Goal: Task Accomplishment & Management: Complete application form

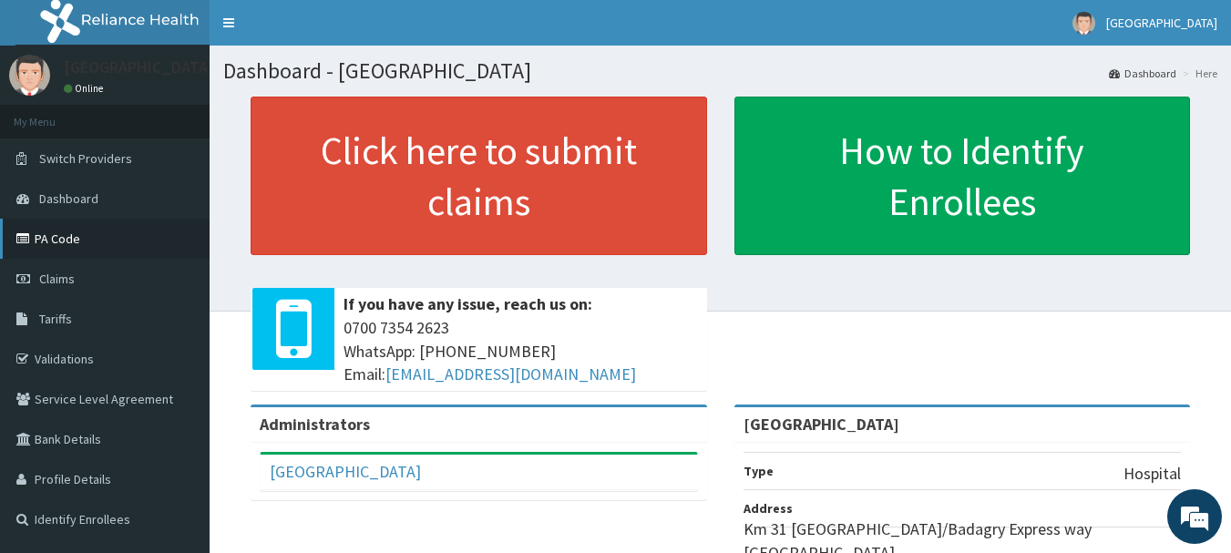
click at [122, 236] on link "PA Code" at bounding box center [105, 239] width 210 height 40
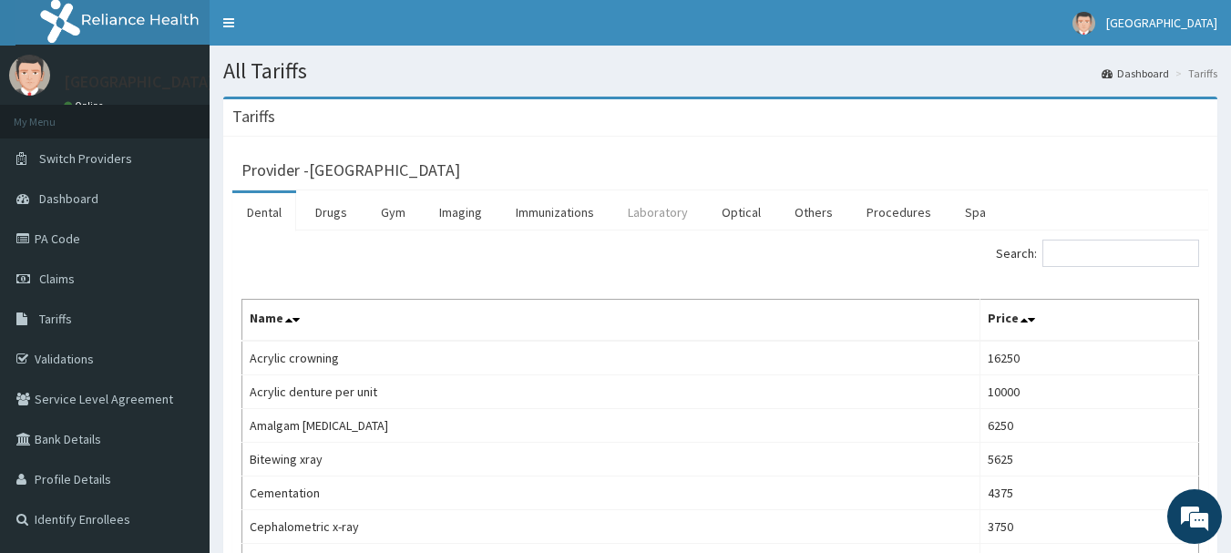
click at [653, 207] on link "Laboratory" at bounding box center [657, 212] width 89 height 38
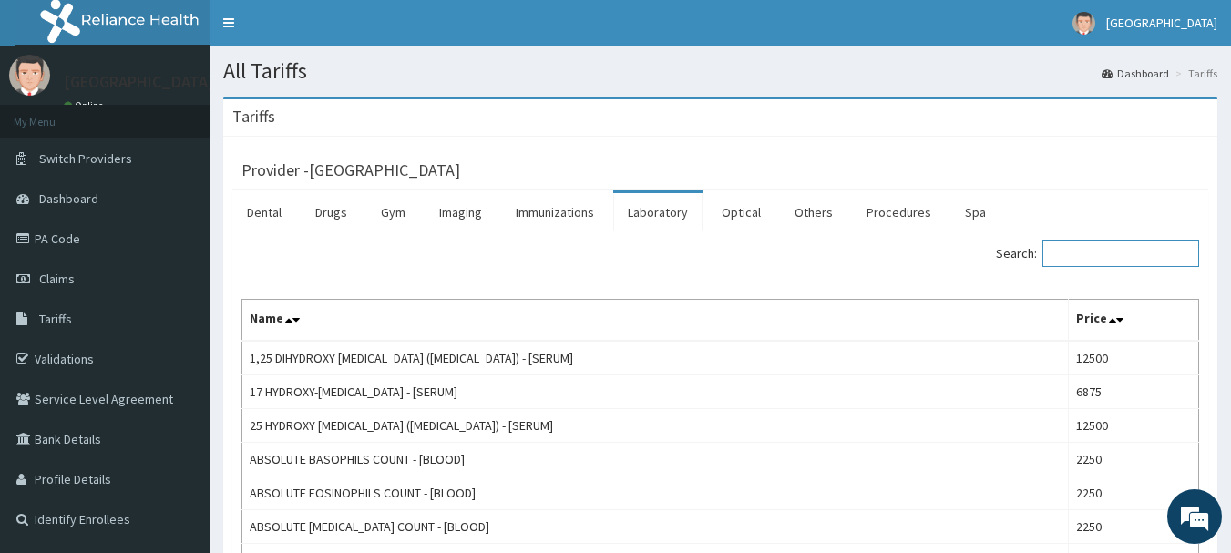
click at [1141, 260] on input "Search:" at bounding box center [1120, 253] width 157 height 27
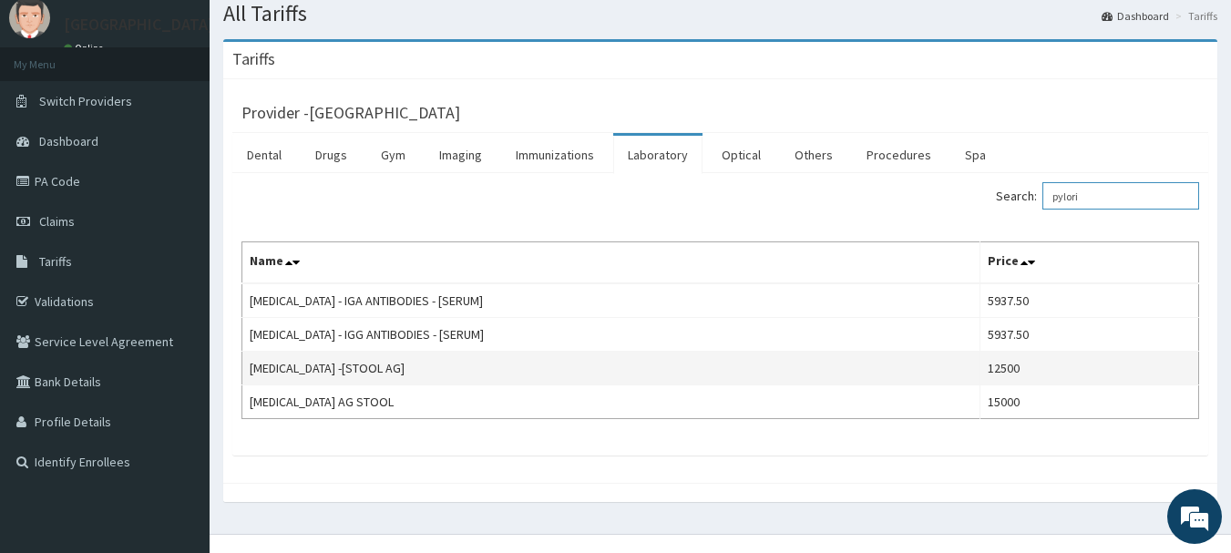
scroll to position [85, 0]
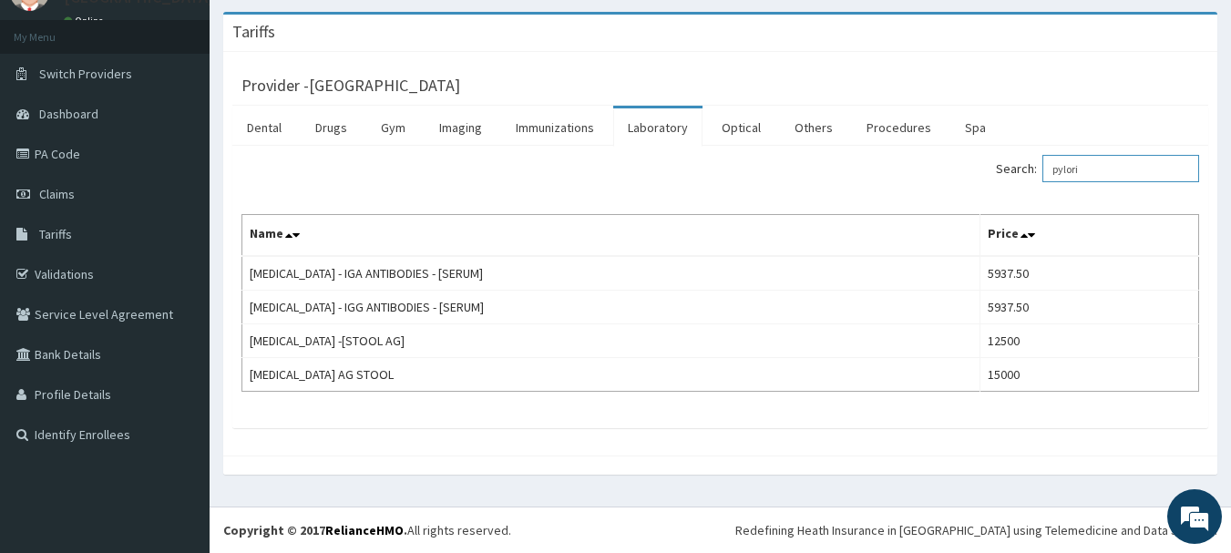
type input "pylori"
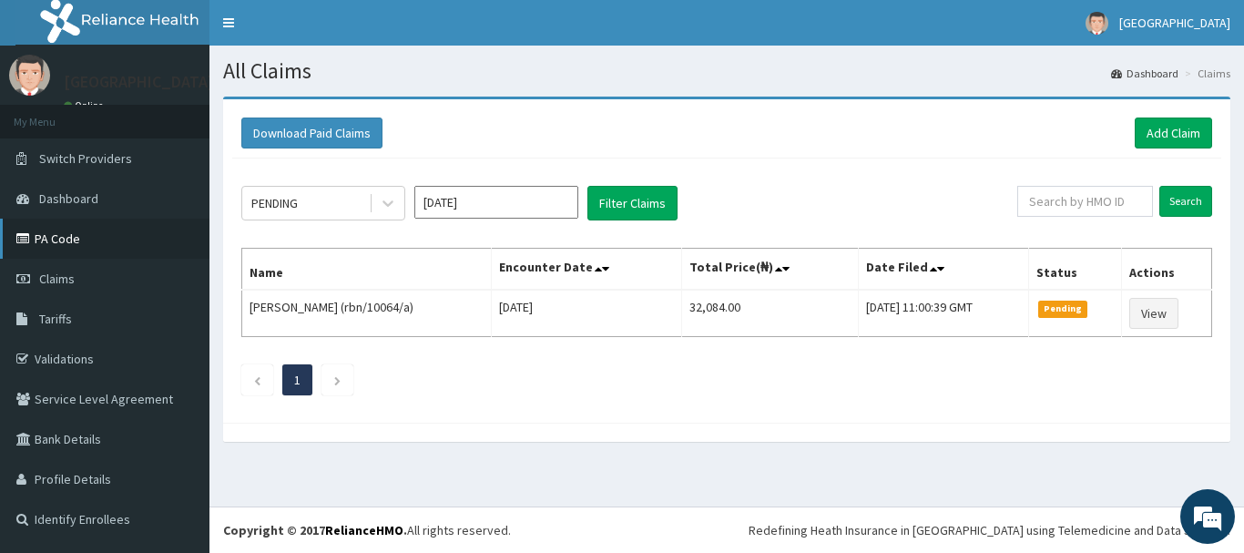
click at [81, 245] on link "PA Code" at bounding box center [105, 239] width 210 height 40
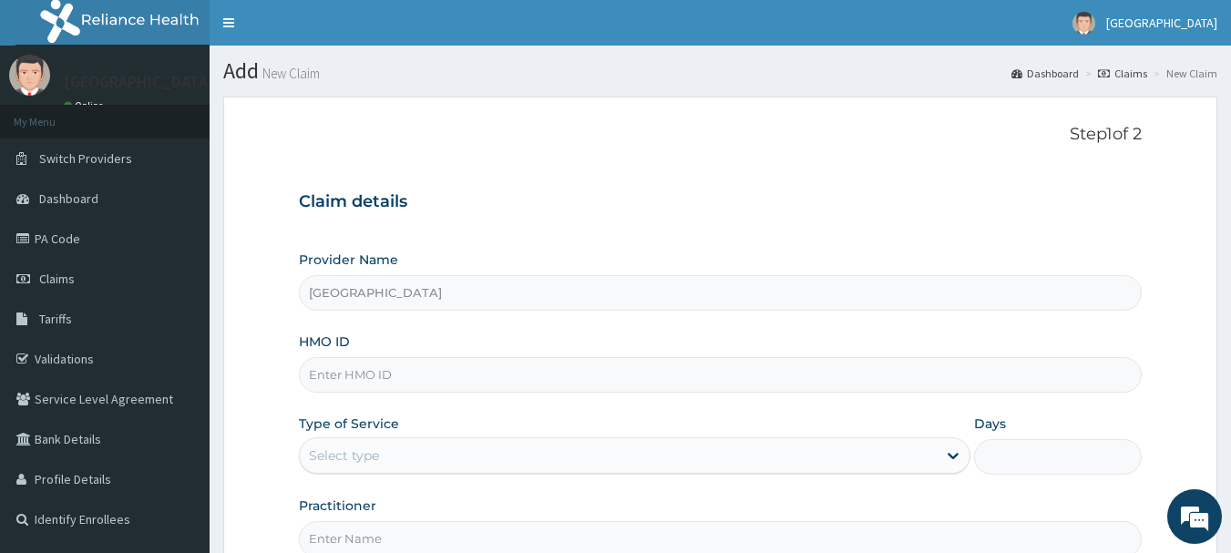
click at [409, 370] on input "HMO ID" at bounding box center [721, 375] width 844 height 36
type input "BXL/10206/A"
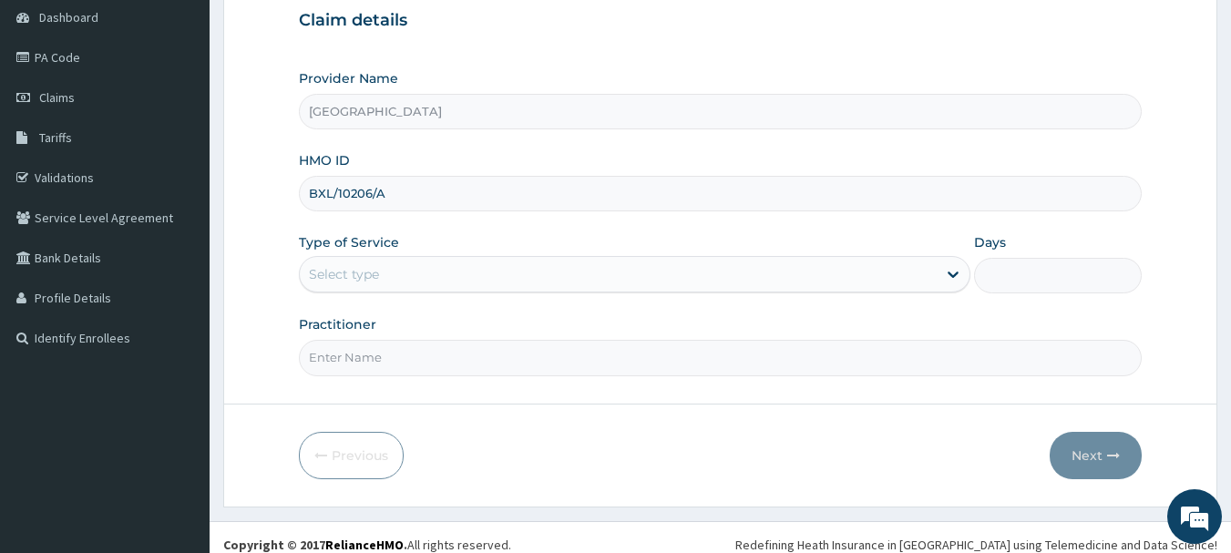
scroll to position [182, 0]
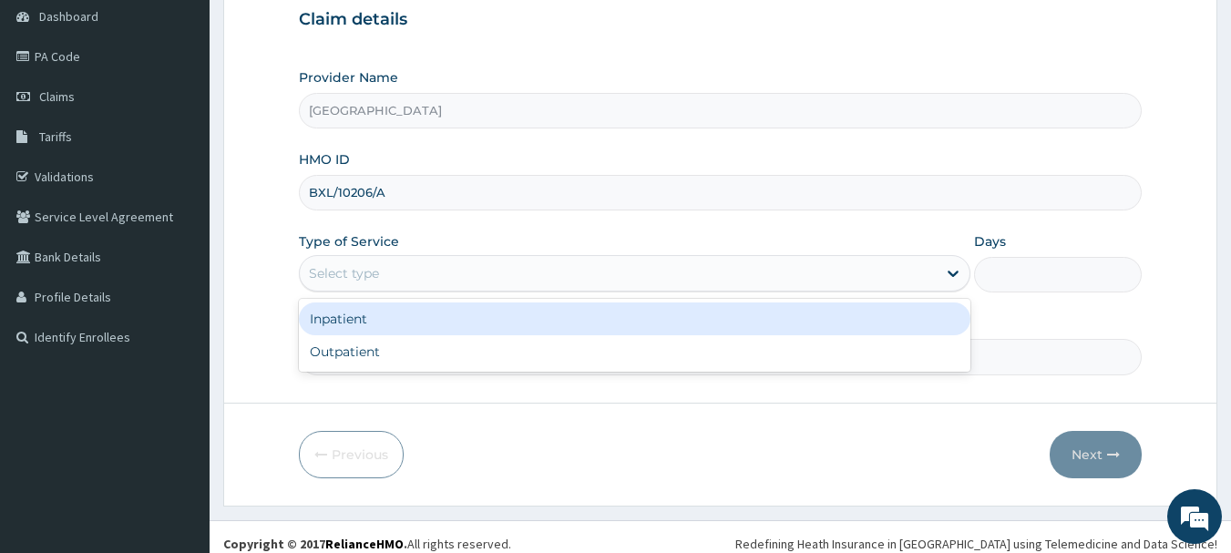
click at [403, 276] on div "Select type" at bounding box center [618, 273] width 637 height 29
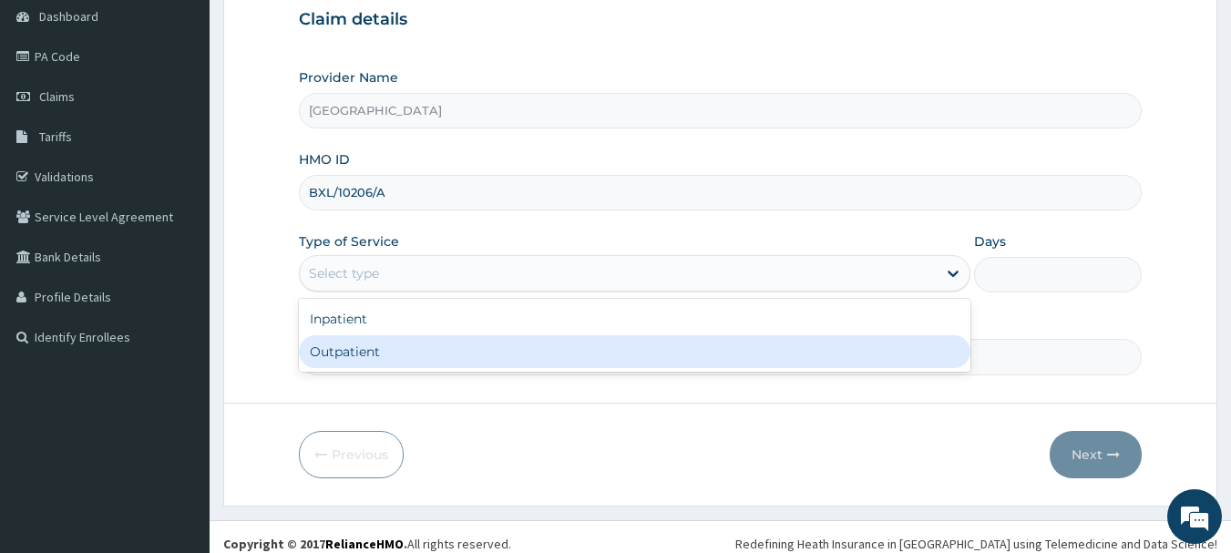
click at [407, 352] on div "Outpatient" at bounding box center [634, 351] width 671 height 33
type input "1"
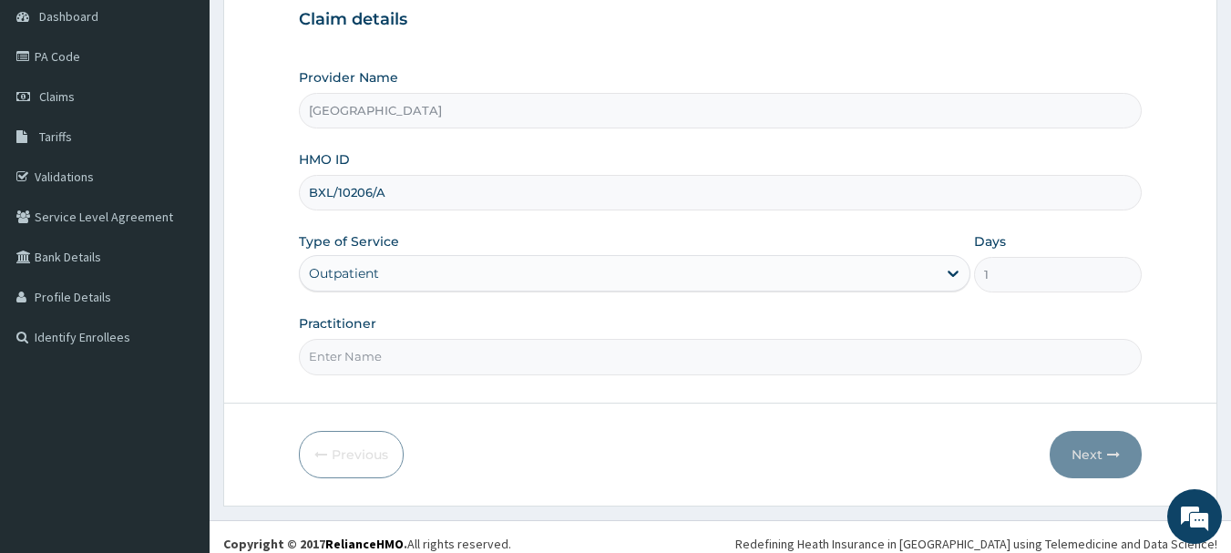
click at [437, 372] on input "Practitioner" at bounding box center [721, 357] width 844 height 36
type input "DR KARINA"
click at [1061, 458] on button "Next" at bounding box center [1096, 454] width 92 height 47
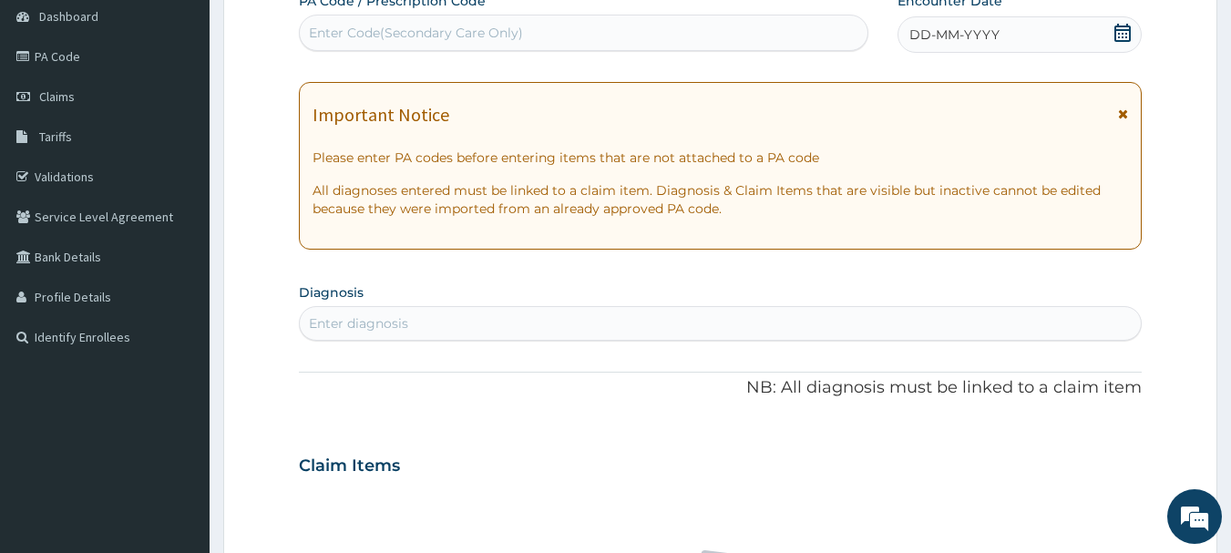
click at [471, 26] on div "Enter Code(Secondary Care Only)" at bounding box center [416, 33] width 214 height 18
paste input "PA/21C9AD"
type input "PA/21C9AD"
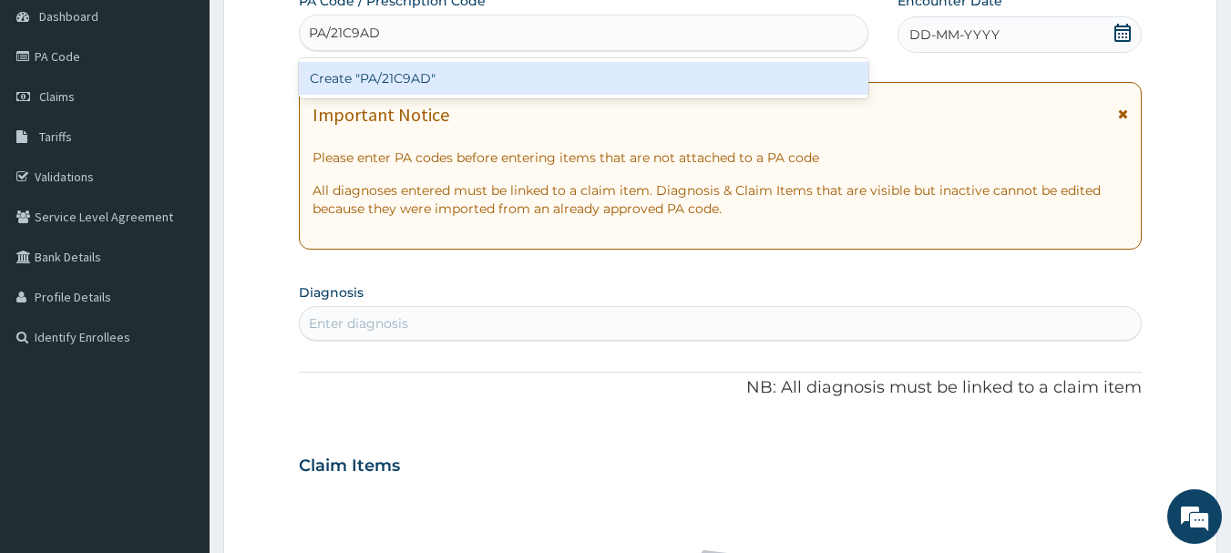
click at [469, 71] on div "Create "PA/21C9AD"" at bounding box center [584, 78] width 570 height 33
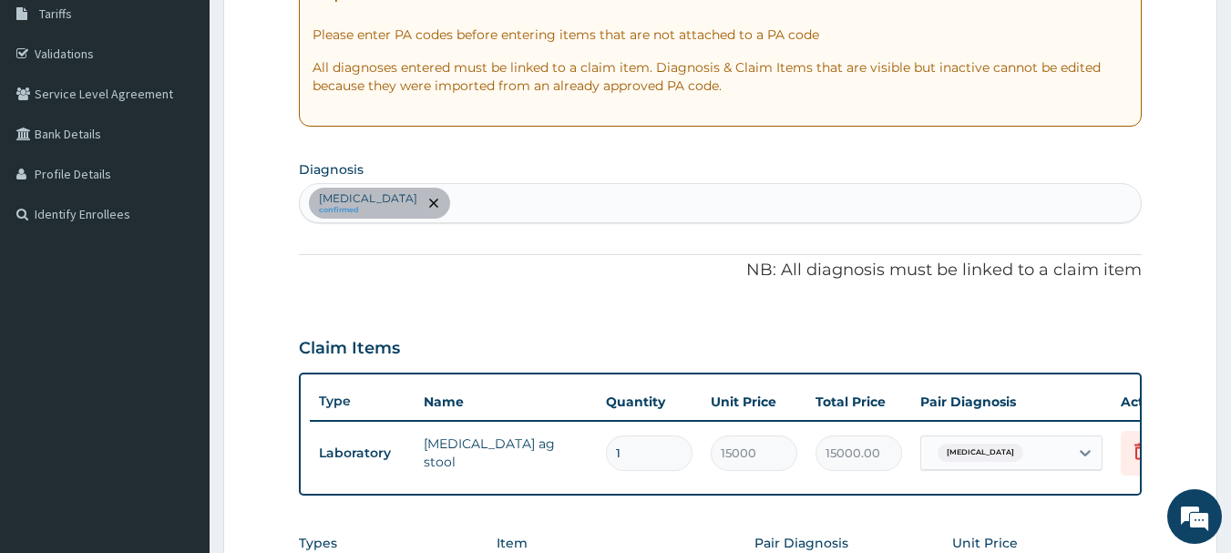
scroll to position [300, 0]
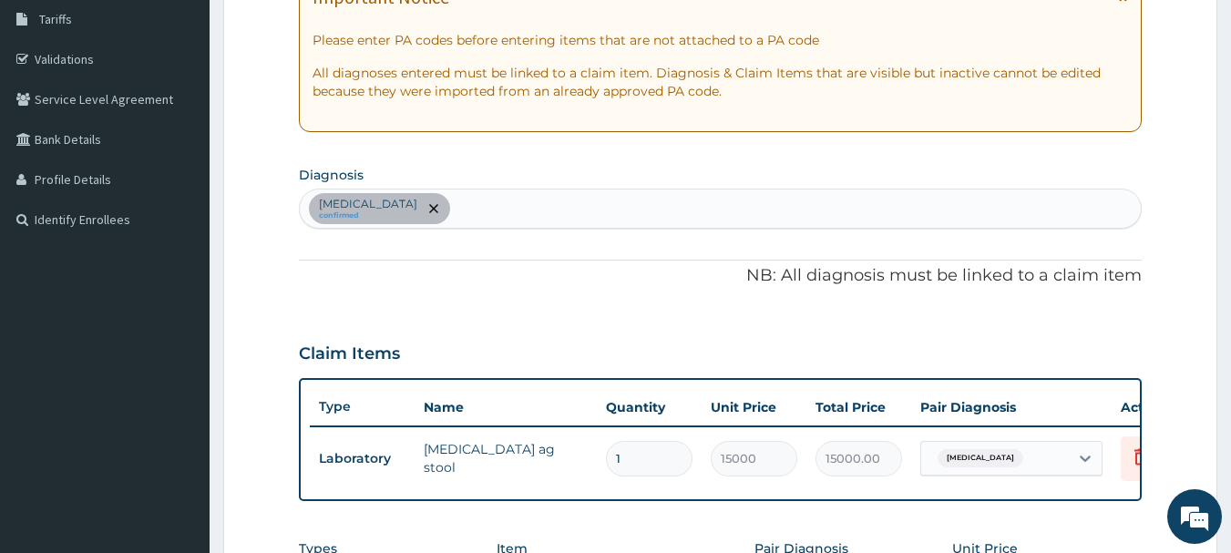
click at [562, 211] on div "Peptic ulcer confirmed" at bounding box center [721, 208] width 842 height 38
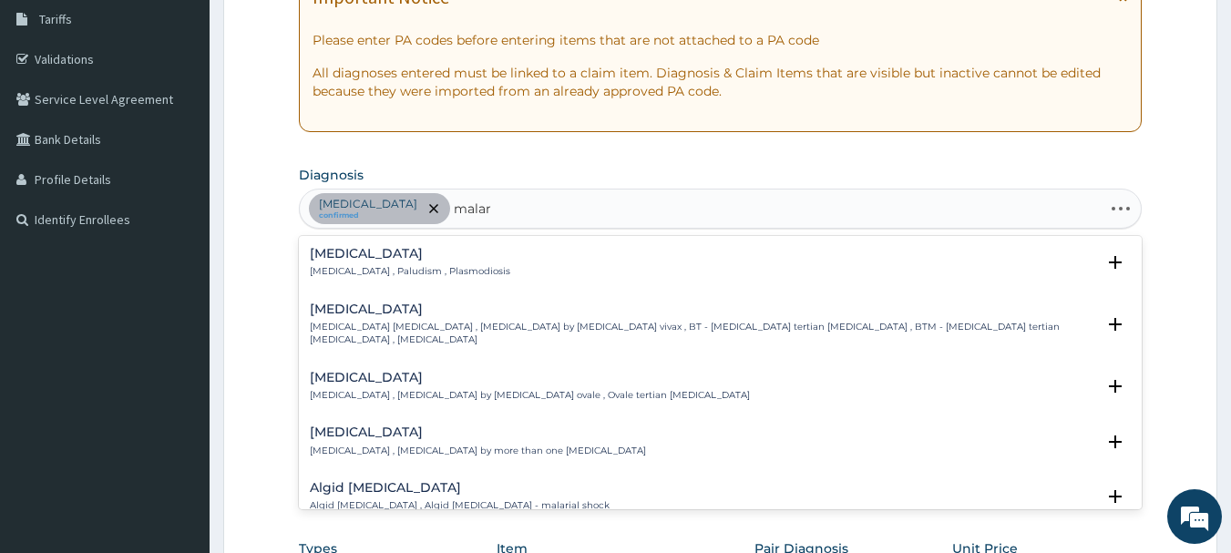
type input "malari"
click at [455, 277] on p "[MEDICAL_DATA] , Paludism , Plasmodiosis" at bounding box center [410, 271] width 200 height 13
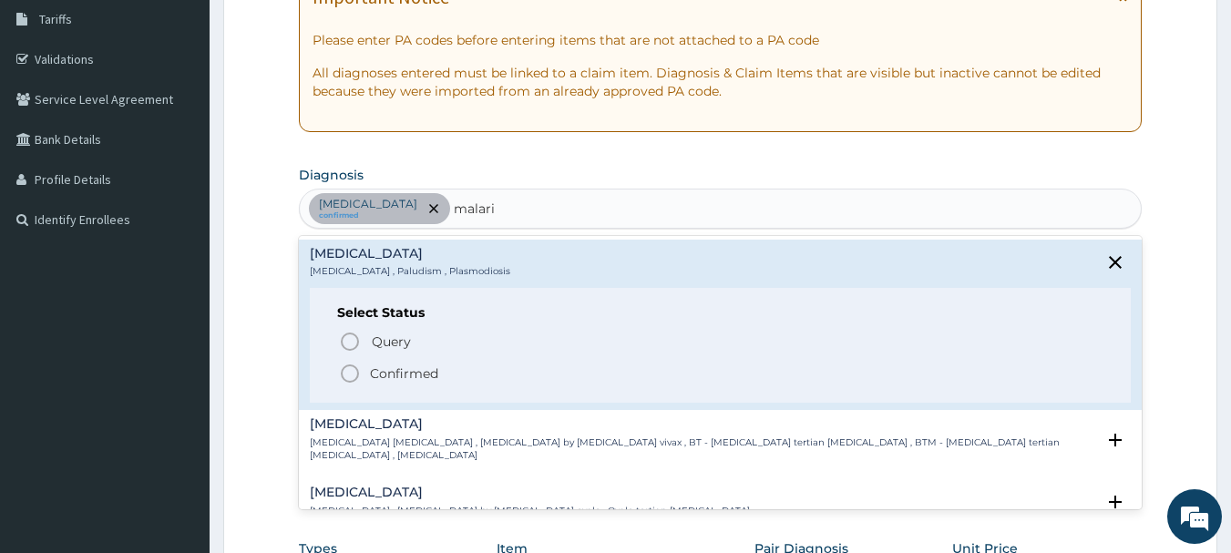
click at [350, 370] on icon "status option filled" at bounding box center [350, 374] width 22 height 22
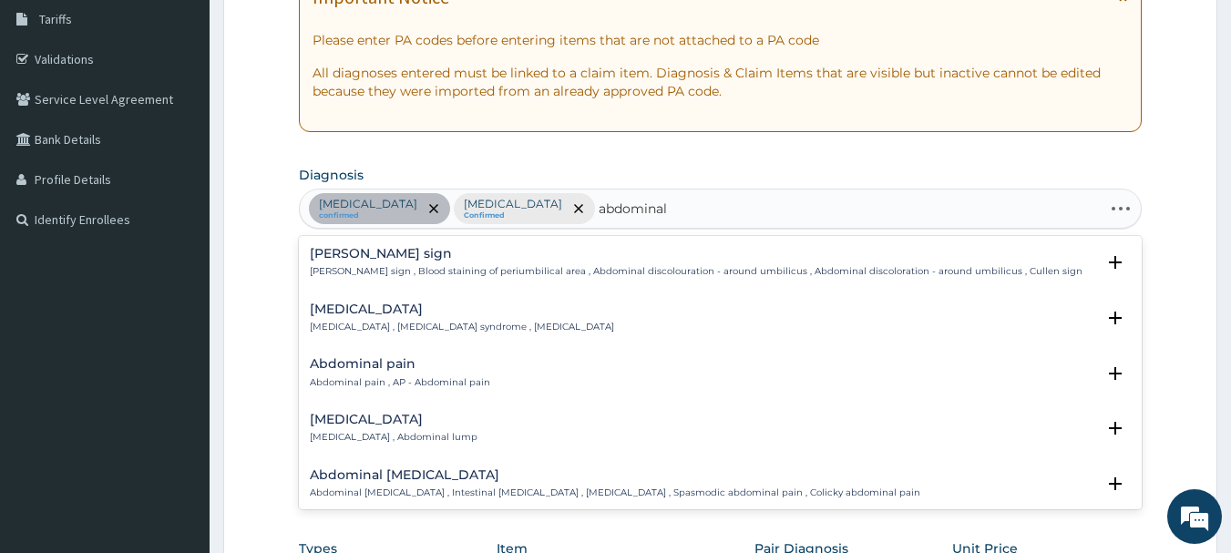
type input "abdominal"
click at [429, 384] on p "Abdominal pain , AP - Abdominal pain" at bounding box center [400, 382] width 180 height 13
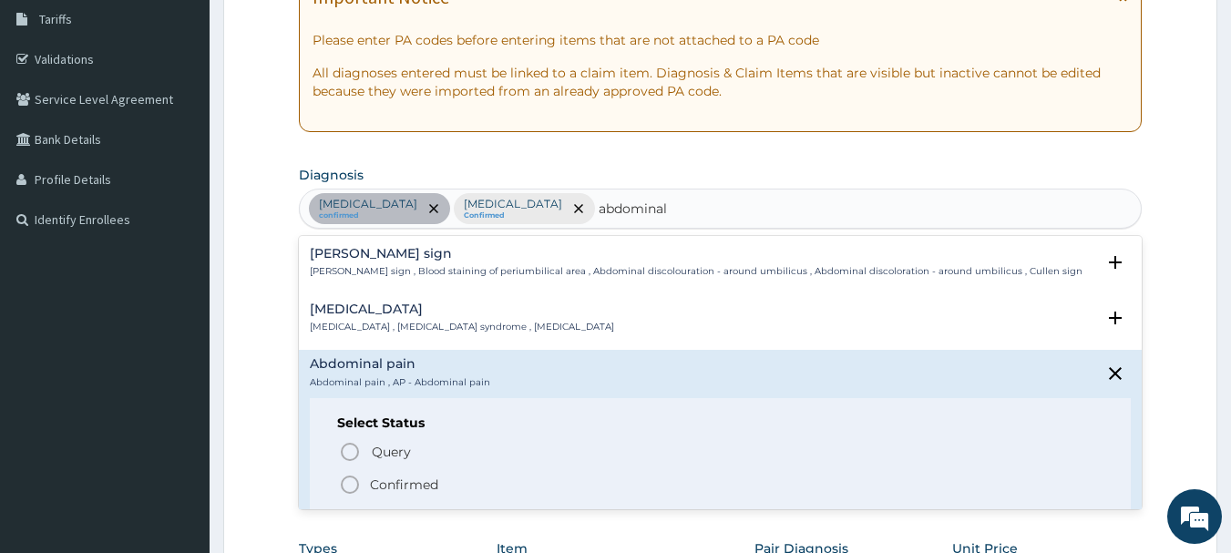
click at [355, 478] on circle "status option filled" at bounding box center [350, 484] width 16 height 16
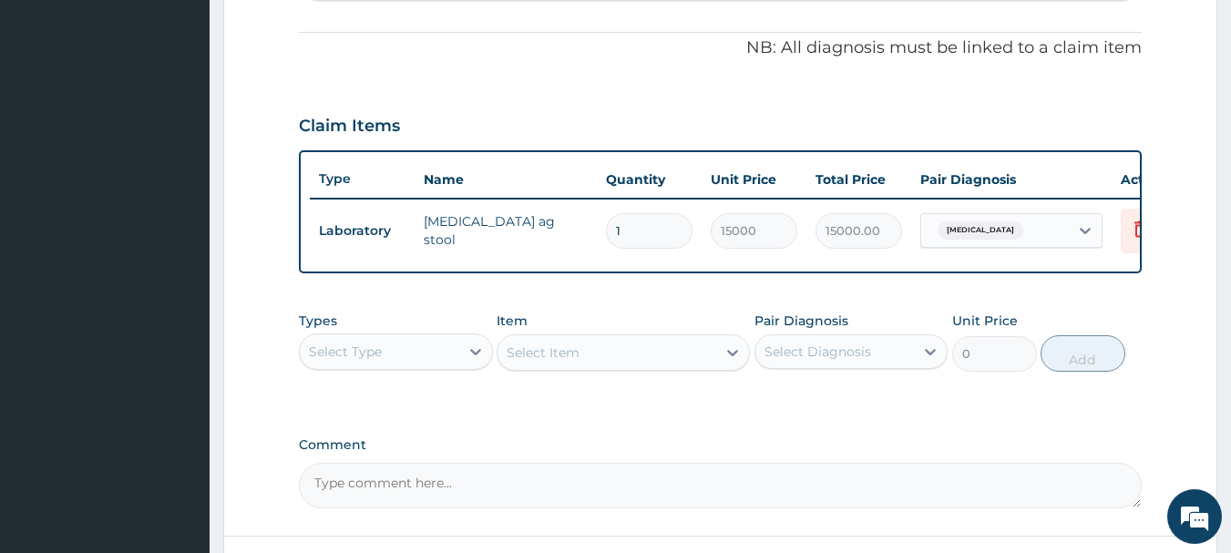
scroll to position [664, 0]
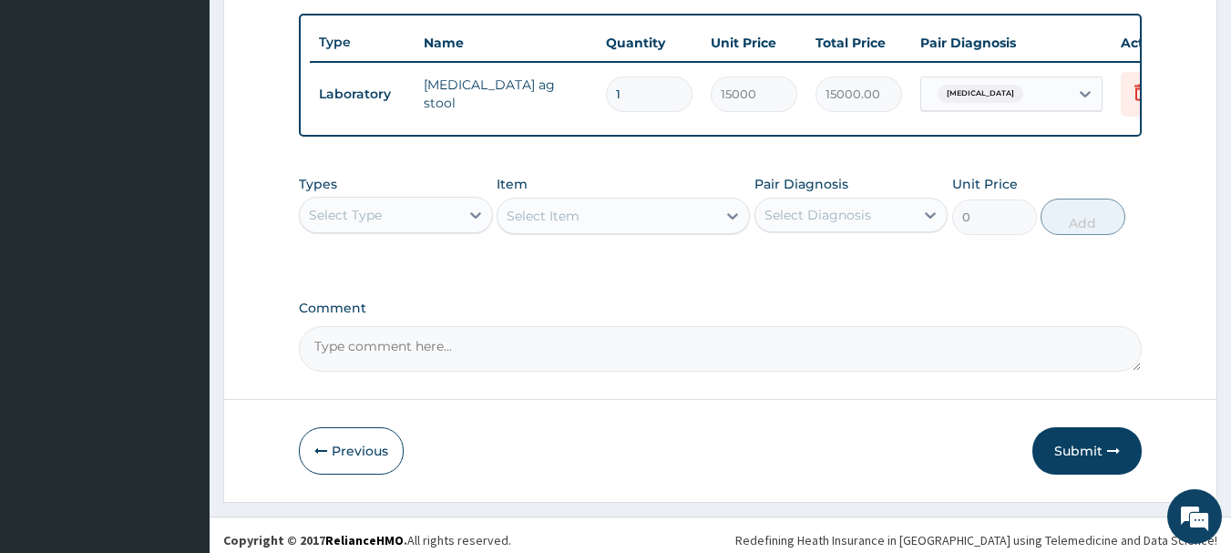
click at [449, 230] on div "Select Type" at bounding box center [379, 214] width 159 height 29
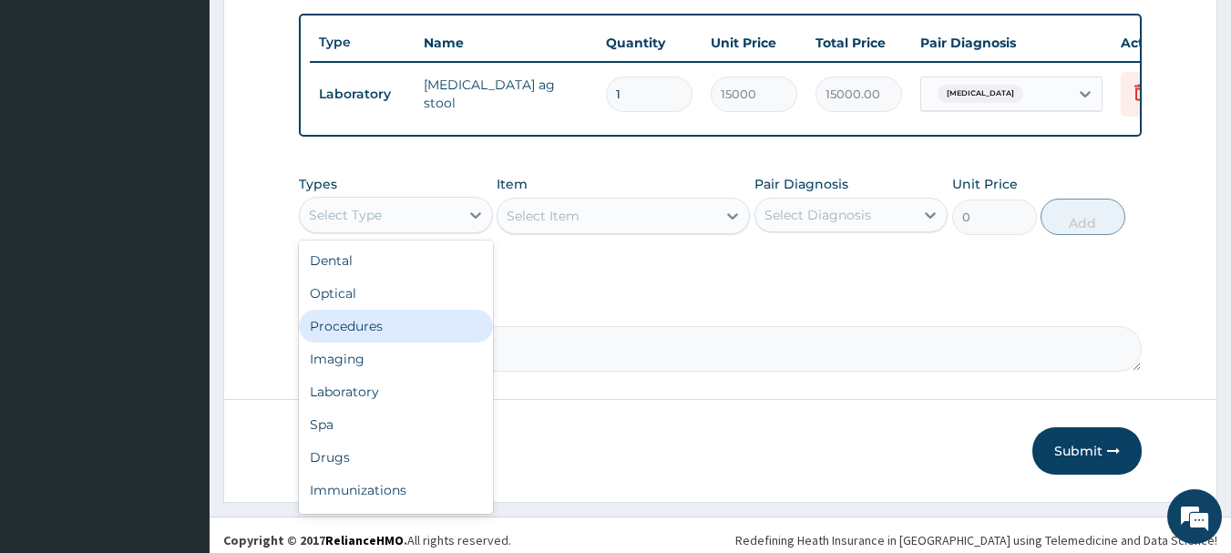
click at [445, 341] on div "Procedures" at bounding box center [396, 326] width 194 height 33
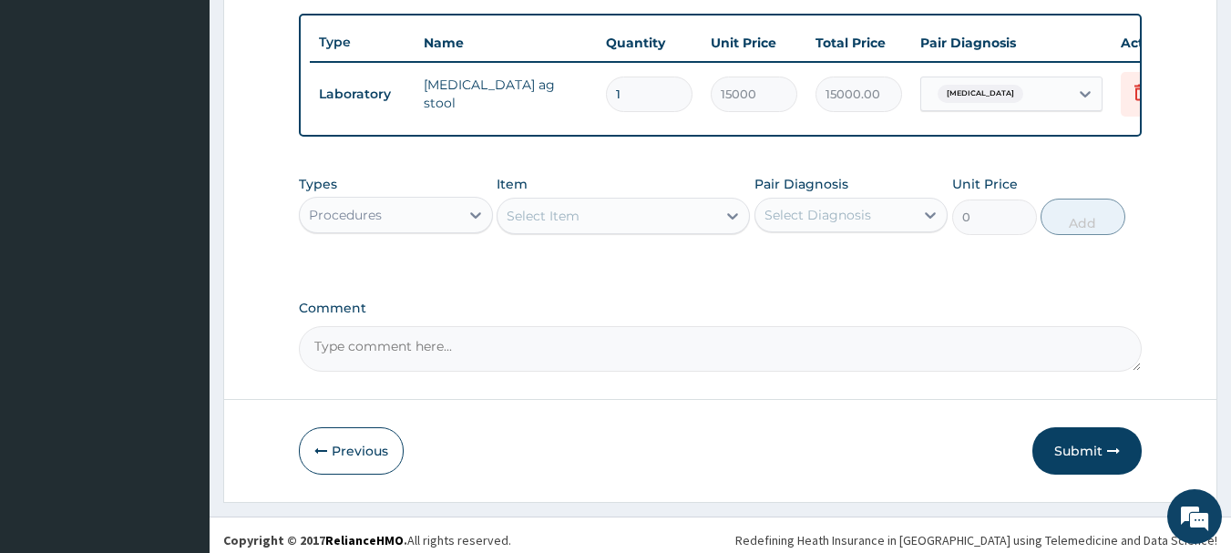
click at [677, 230] on div "Select Item" at bounding box center [606, 215] width 219 height 29
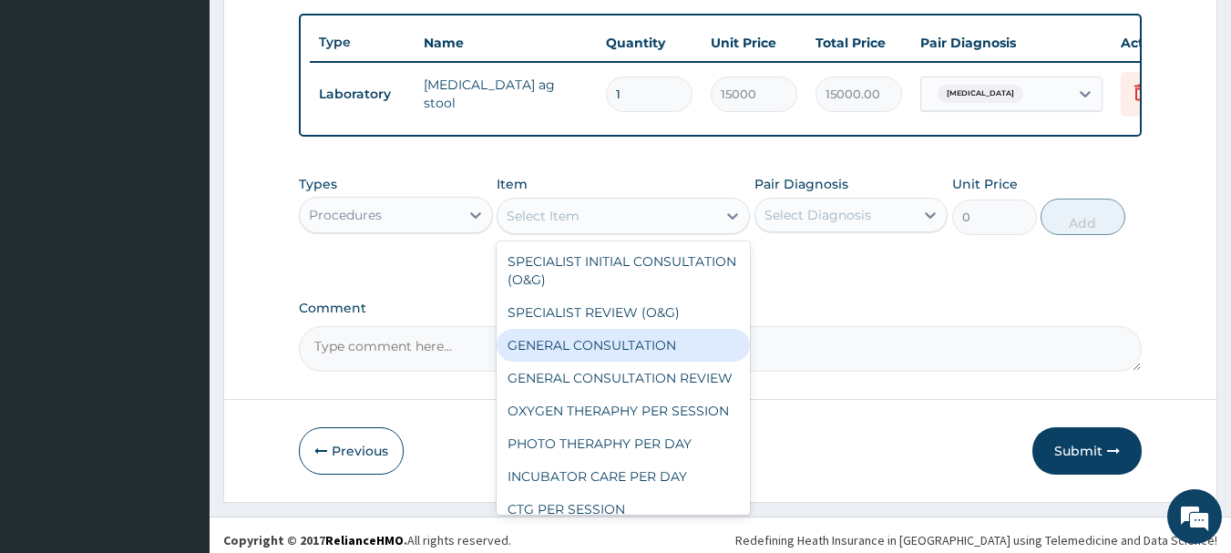
click at [632, 362] on div "GENERAL CONSULTATION" at bounding box center [623, 345] width 253 height 33
type input "3000"
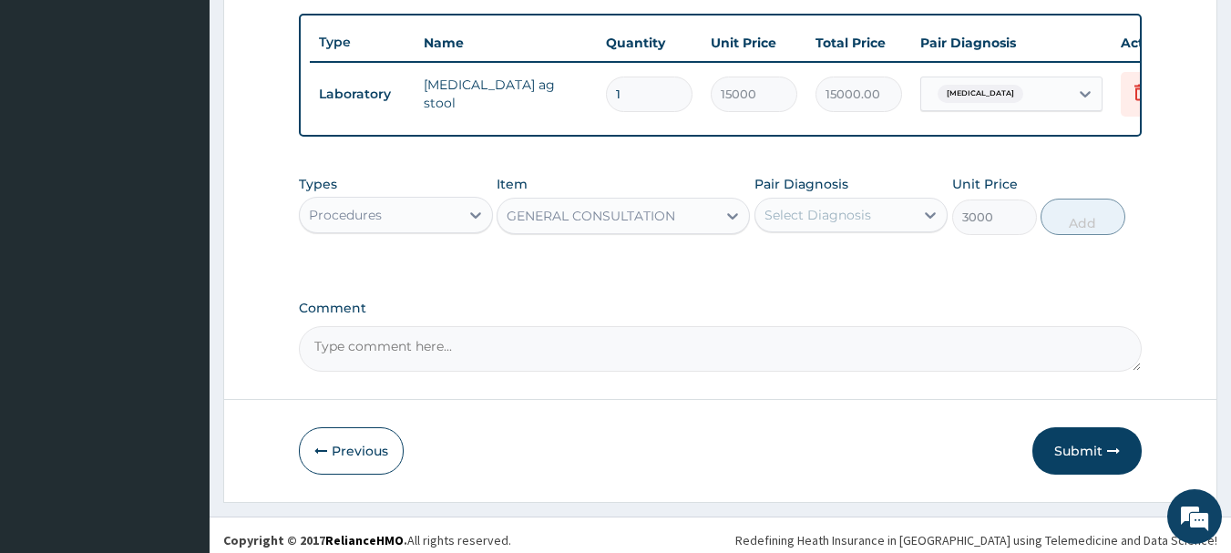
click at [849, 230] on div "Select Diagnosis" at bounding box center [834, 214] width 159 height 29
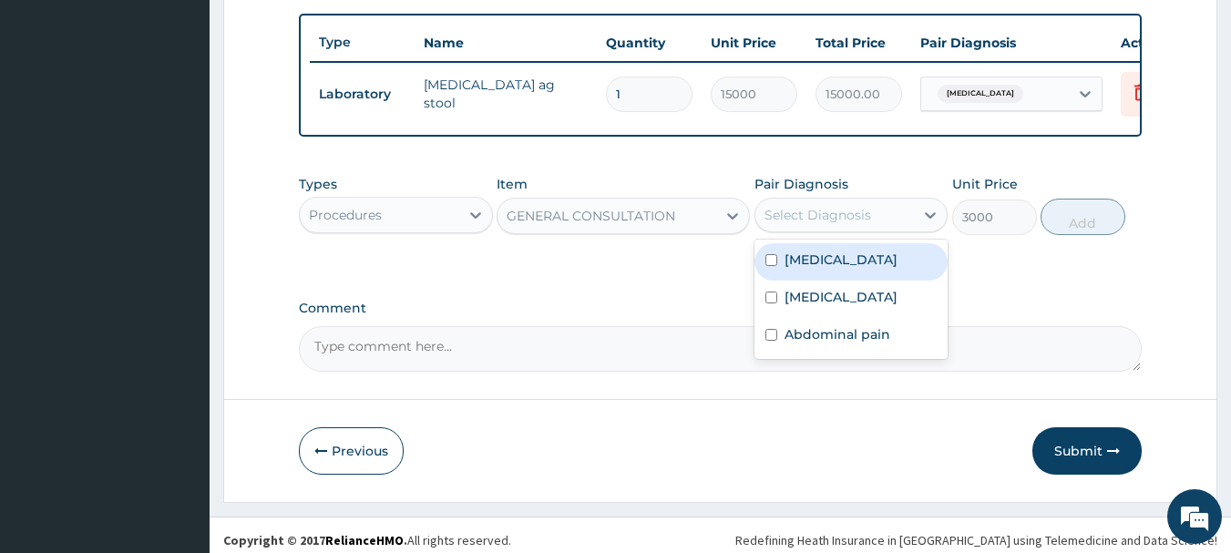
click at [846, 256] on div "Peptic ulcer" at bounding box center [851, 261] width 194 height 37
checkbox input "true"
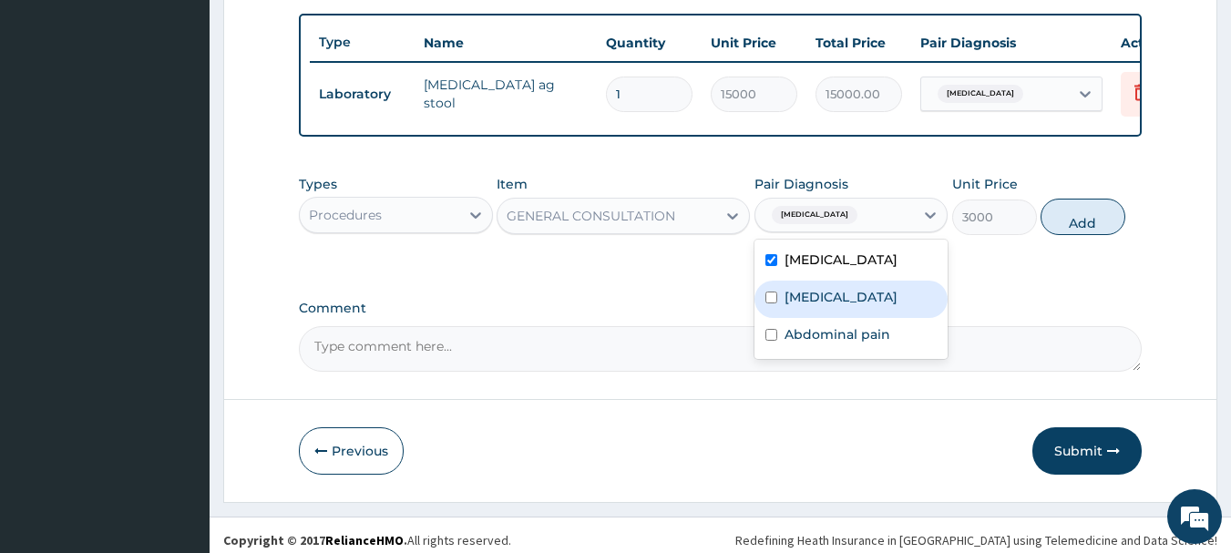
click at [831, 306] on label "Malaria" at bounding box center [840, 297] width 113 height 18
checkbox input "true"
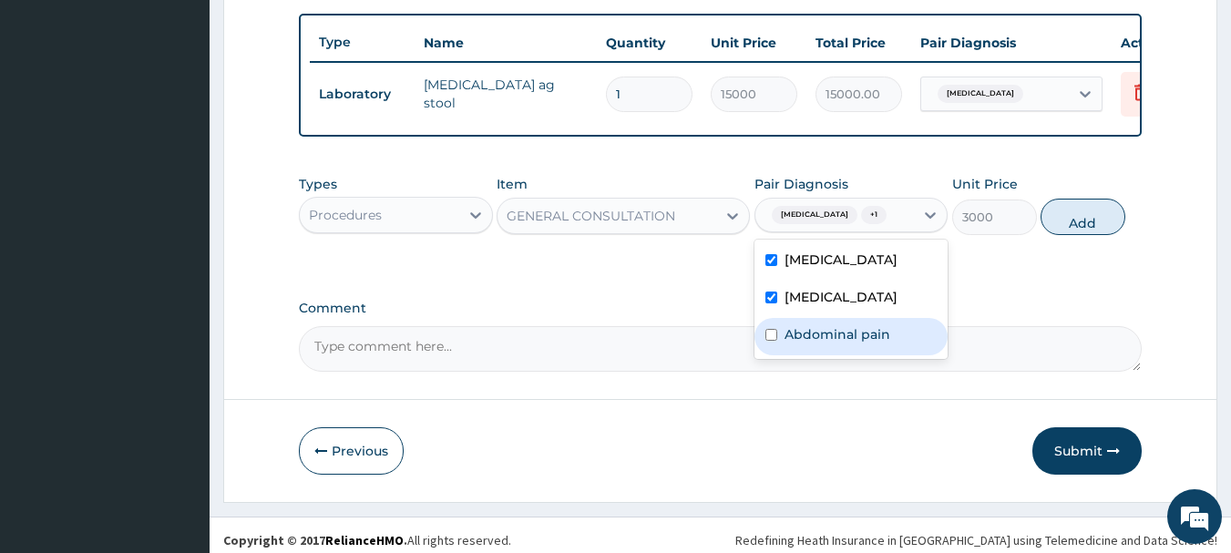
click at [828, 355] on div "Abdominal pain" at bounding box center [851, 336] width 194 height 37
checkbox input "true"
click at [1076, 234] on button "Add" at bounding box center [1082, 217] width 85 height 36
type input "0"
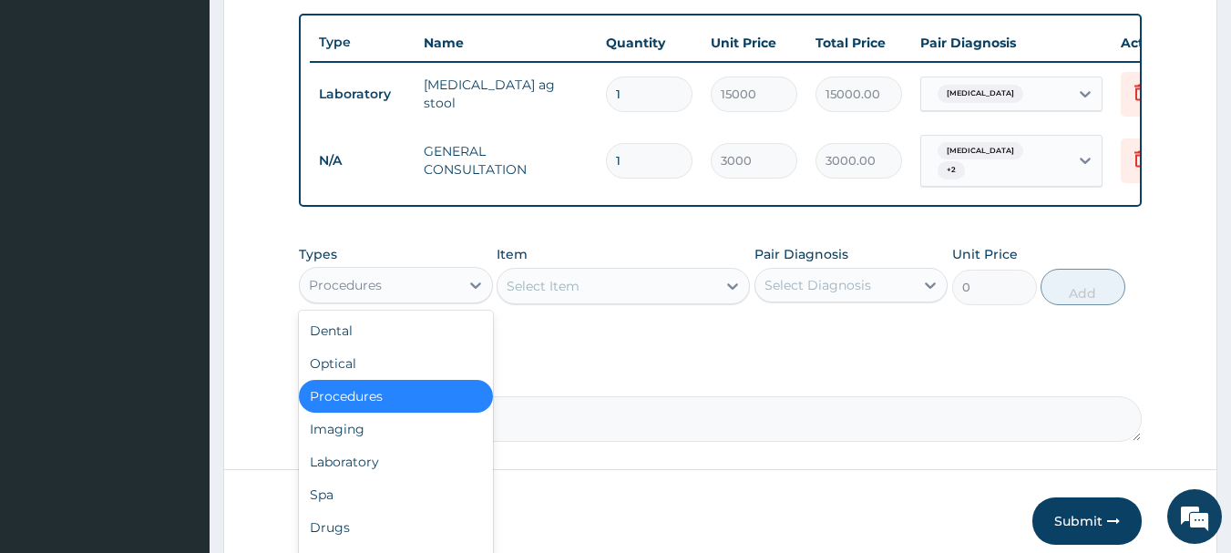
click at [456, 284] on div "Procedures" at bounding box center [379, 285] width 159 height 29
click at [426, 542] on div "Drugs" at bounding box center [396, 527] width 194 height 33
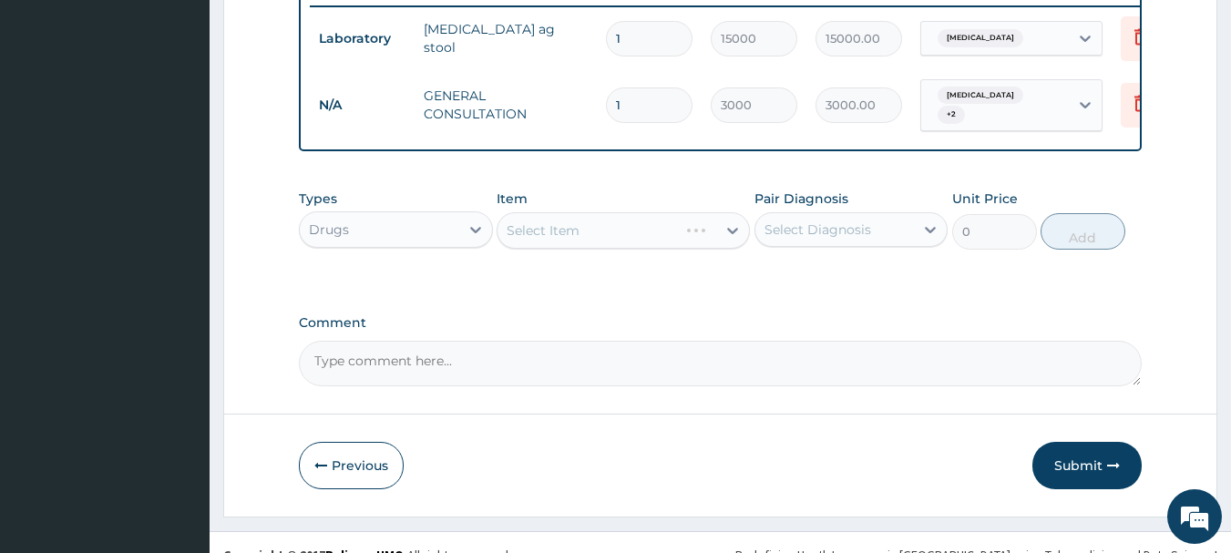
scroll to position [751, 0]
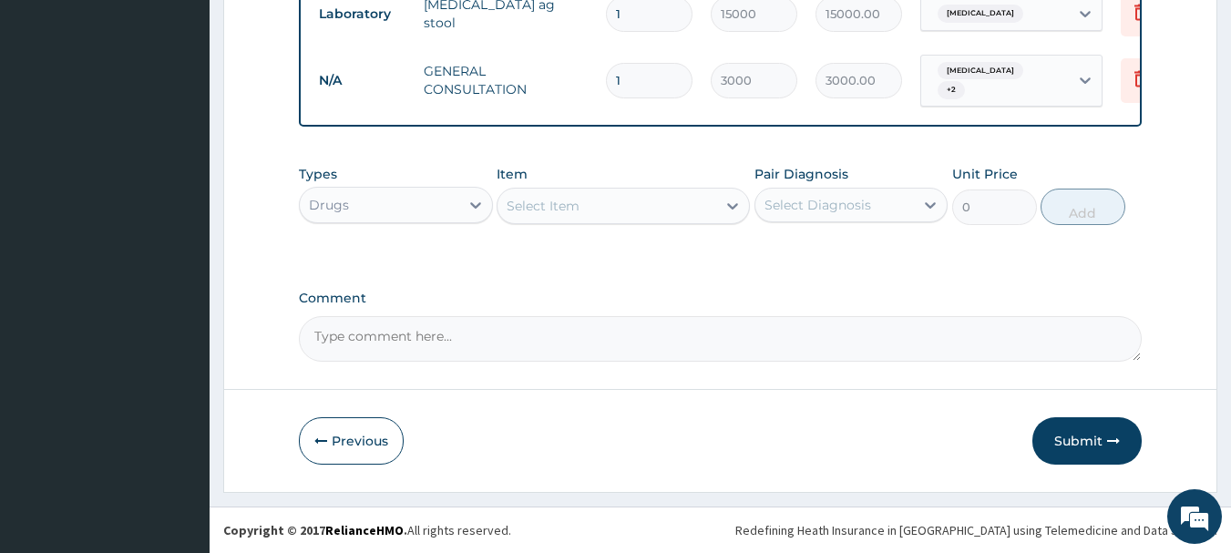
click at [633, 216] on div "Select Item" at bounding box center [606, 205] width 219 height 29
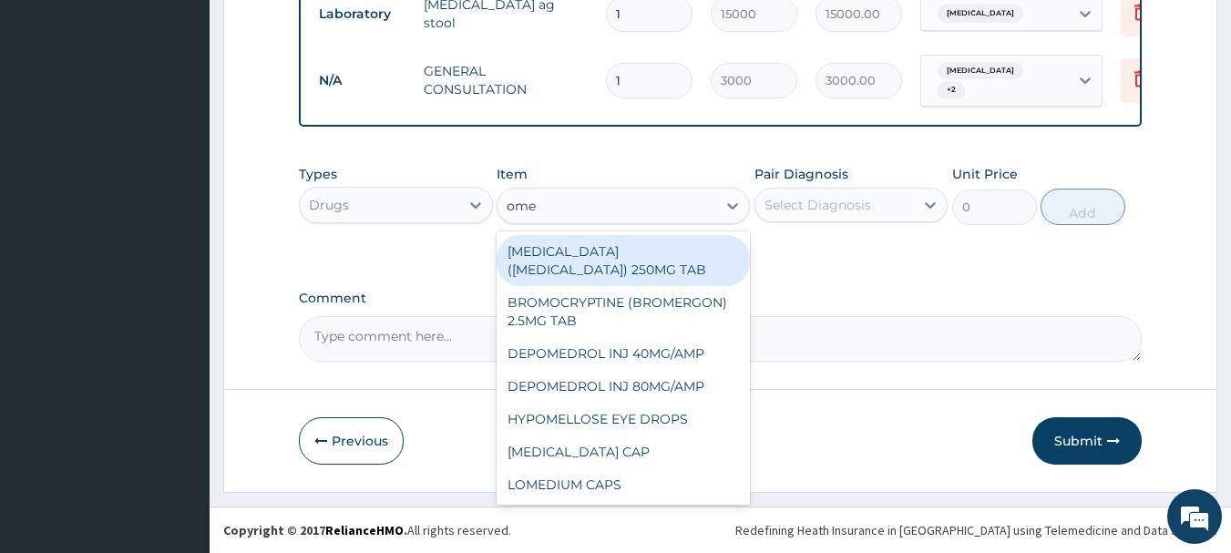
type input "omep"
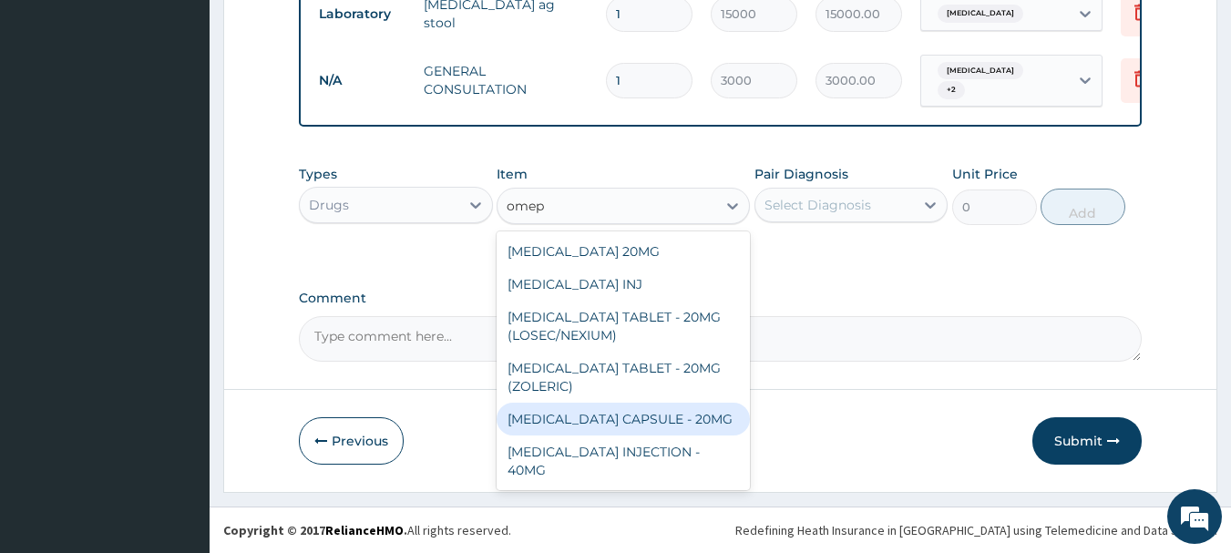
click at [654, 418] on div "[MEDICAL_DATA] CAPSULE - 20MG" at bounding box center [623, 419] width 253 height 33
type input "140"
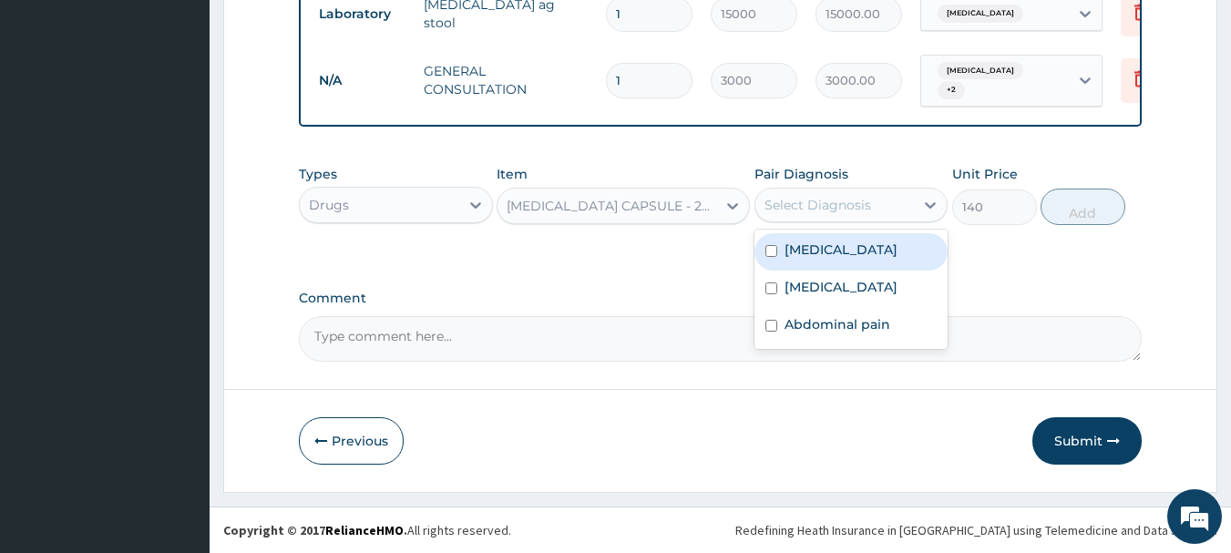
click at [861, 215] on div "Select Diagnosis" at bounding box center [834, 204] width 159 height 29
click at [852, 257] on label "Peptic ulcer" at bounding box center [840, 250] width 113 height 18
checkbox input "true"
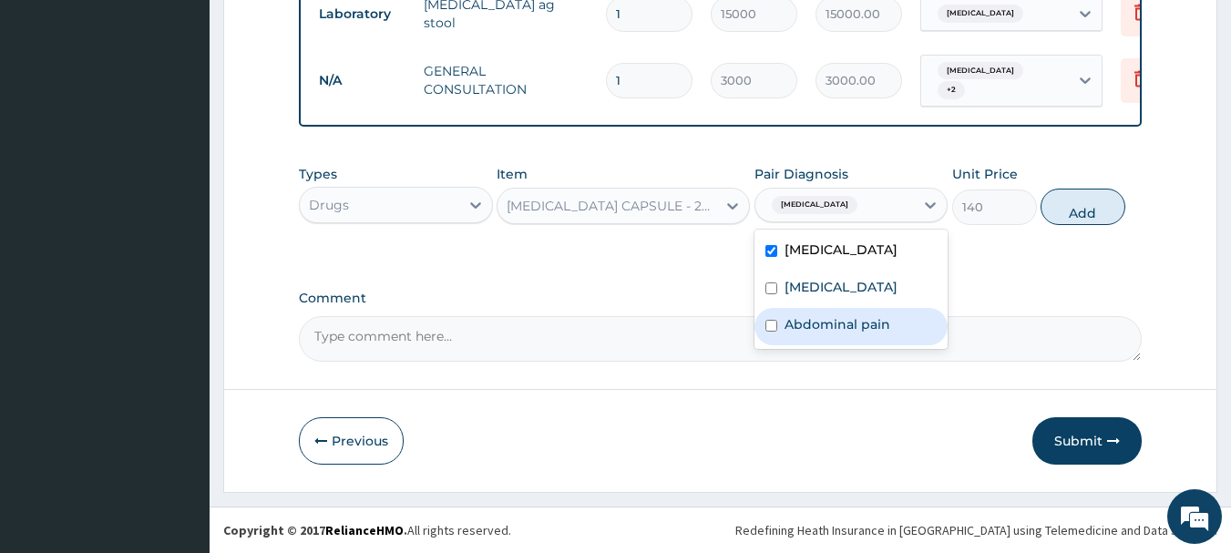
click at [845, 326] on label "Abdominal pain" at bounding box center [837, 324] width 106 height 18
checkbox input "true"
click at [1058, 203] on button "Add" at bounding box center [1082, 207] width 85 height 36
type input "0"
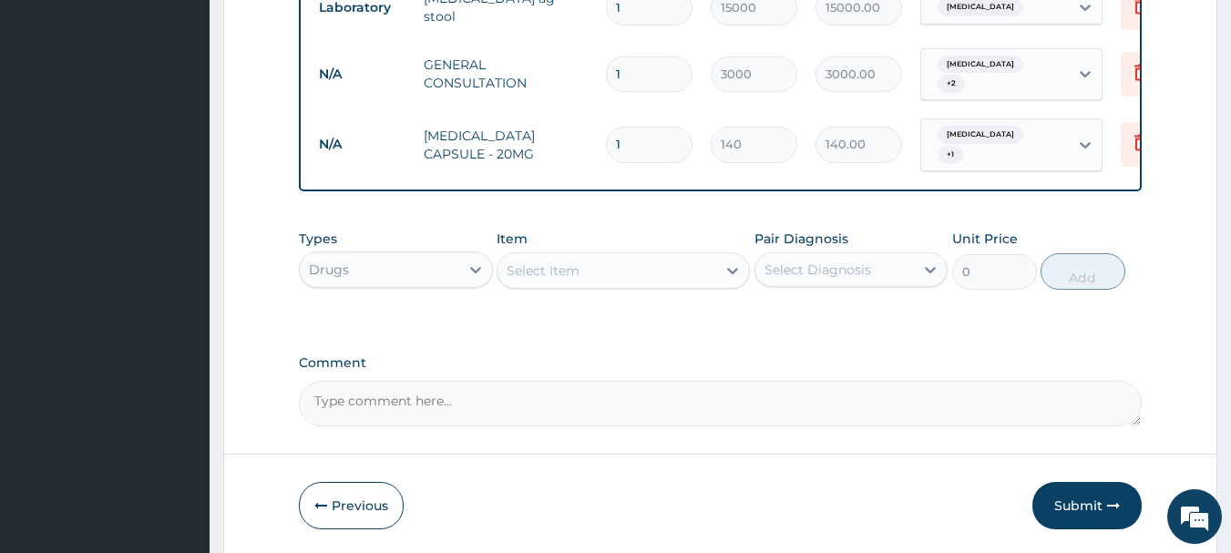
type input "14"
type input "1960.00"
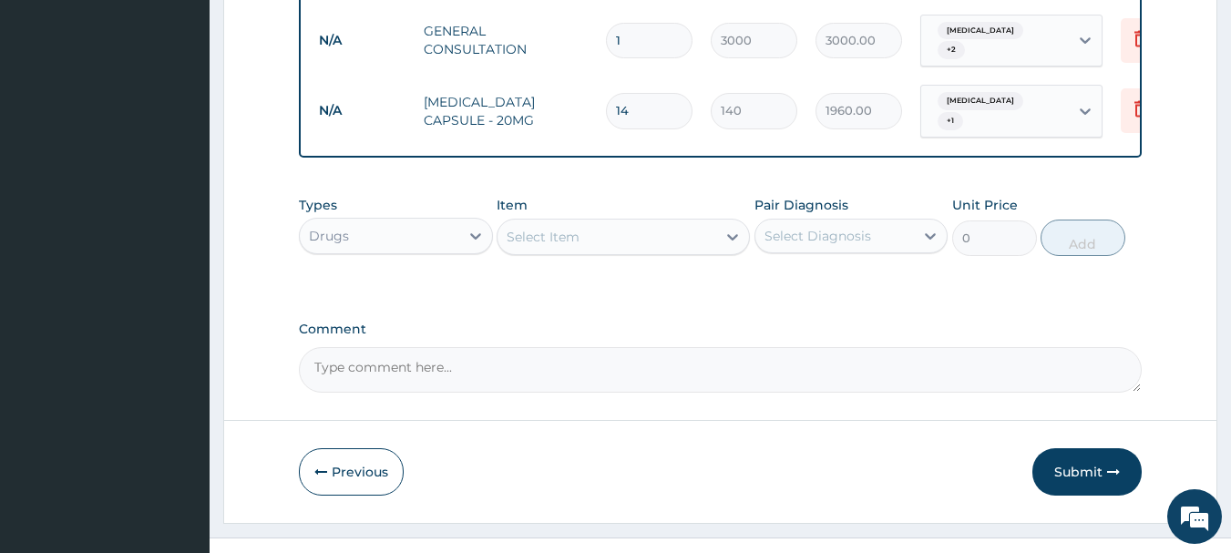
scroll to position [814, 0]
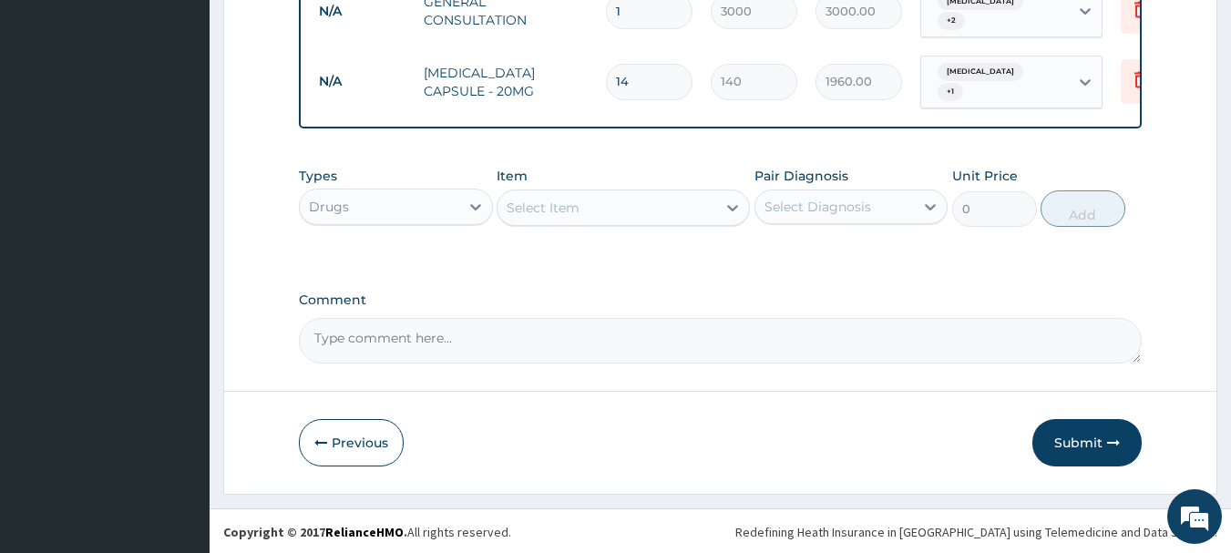
type input "14"
click at [599, 212] on div "Select Item" at bounding box center [606, 207] width 219 height 29
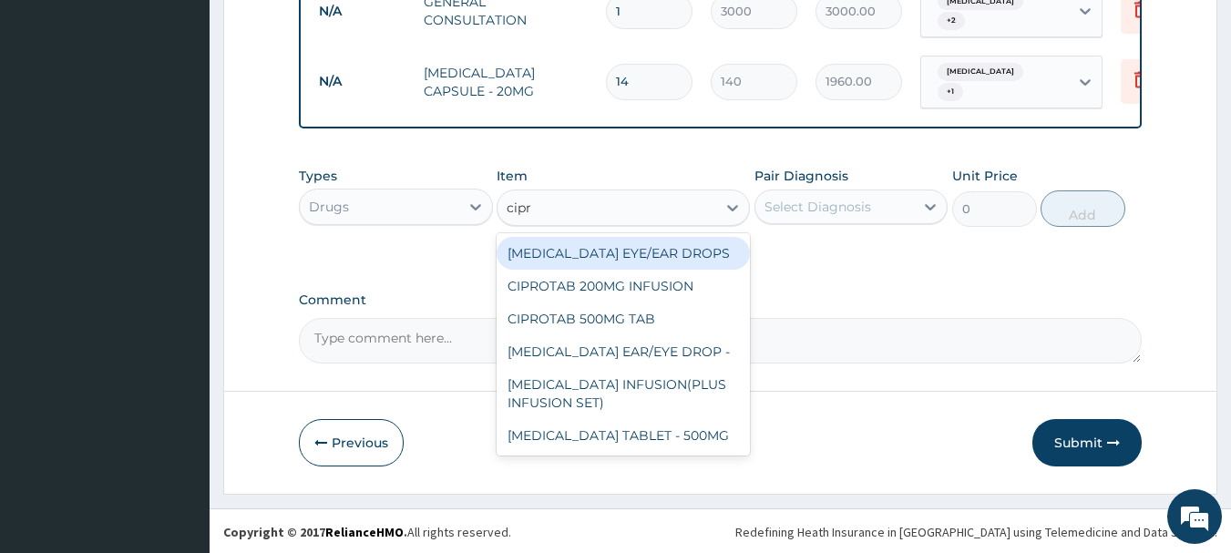
type input "cipro"
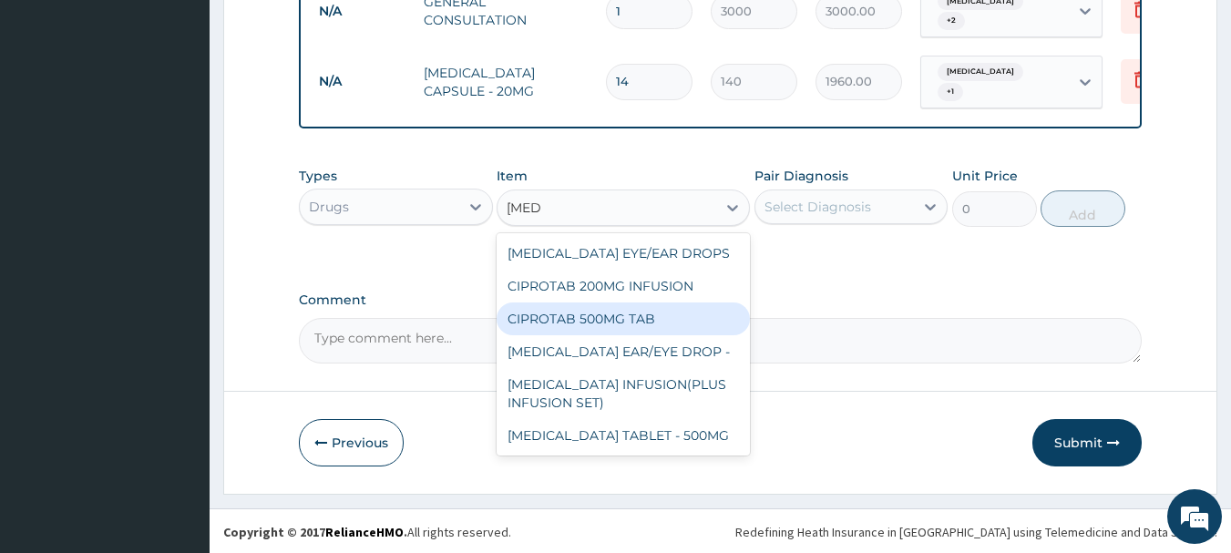
click at [597, 335] on div "CIPROTAB 500MG TAB" at bounding box center [623, 318] width 253 height 33
type input "3000"
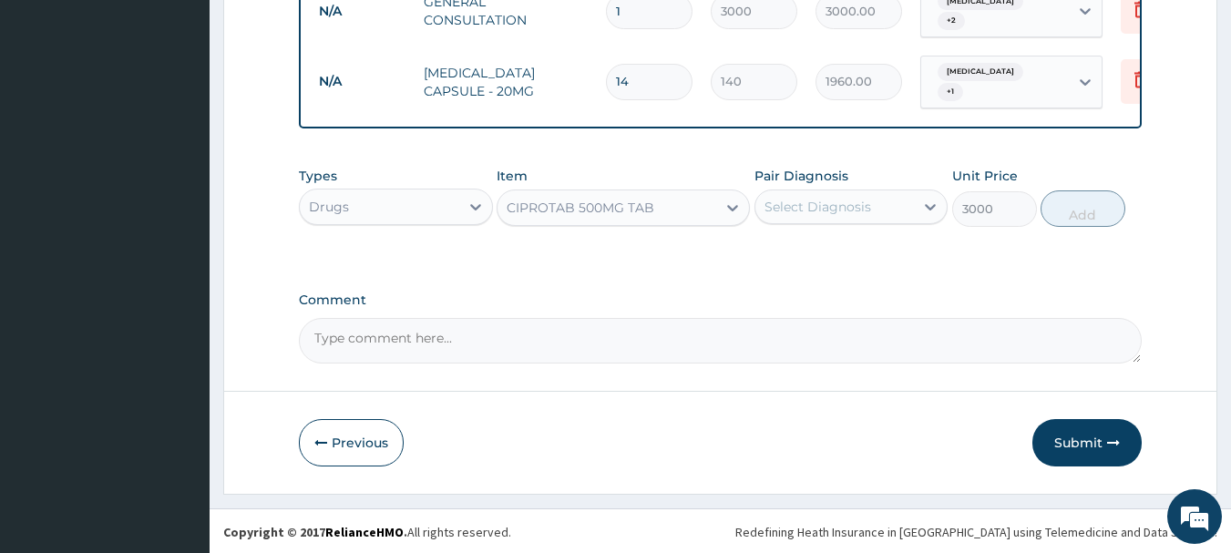
click at [846, 209] on div "Select Diagnosis" at bounding box center [817, 207] width 107 height 18
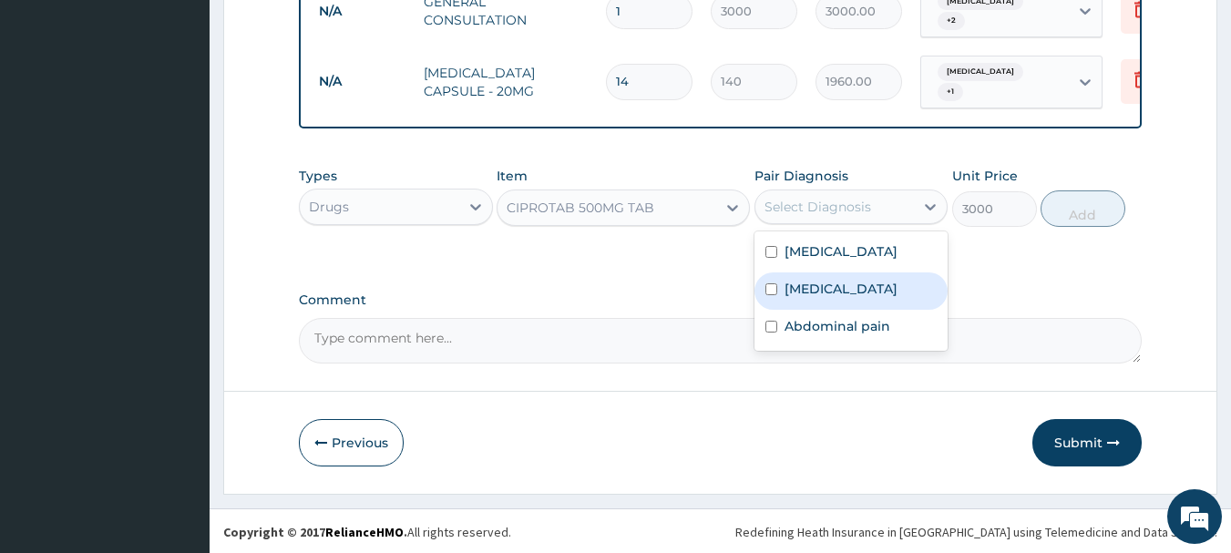
click at [828, 292] on label "[MEDICAL_DATA]" at bounding box center [840, 289] width 113 height 18
checkbox input "true"
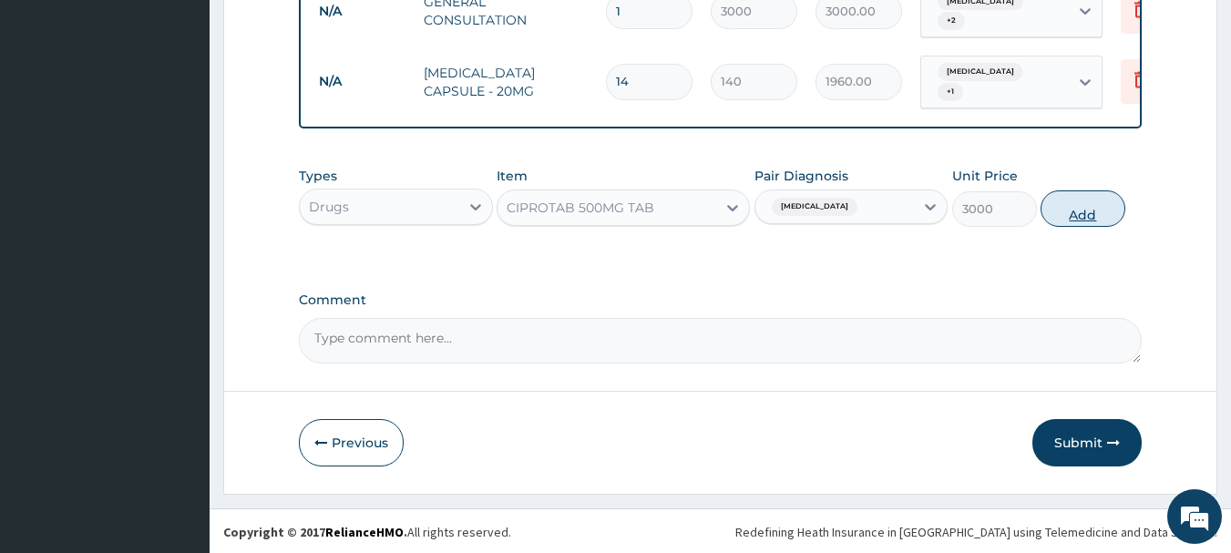
click at [1079, 190] on button "Add" at bounding box center [1082, 208] width 85 height 36
type input "0"
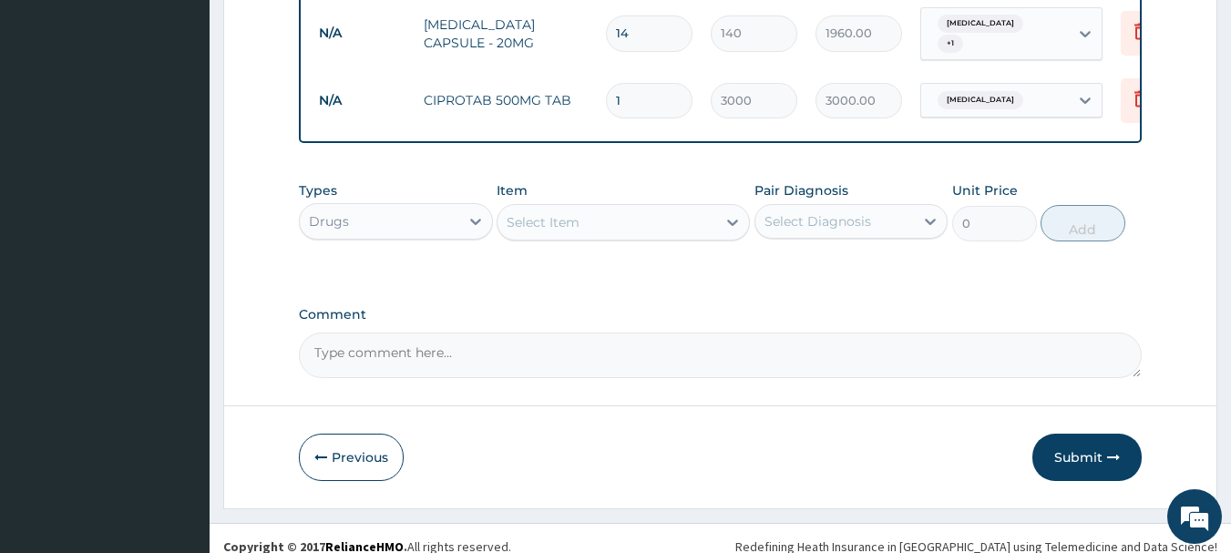
scroll to position [876, 0]
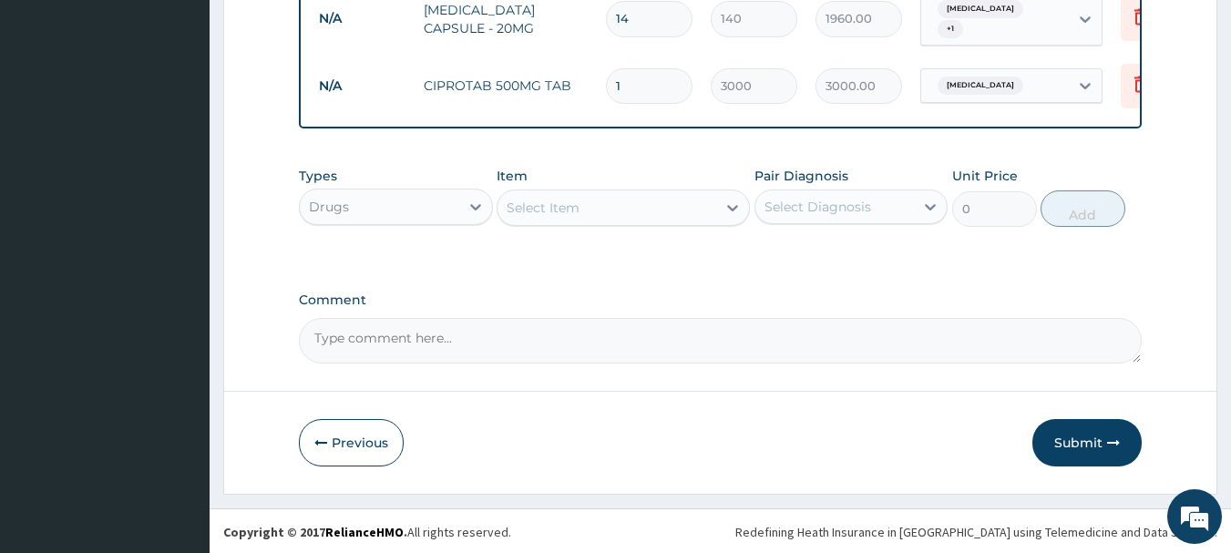
click at [639, 215] on div "Select Item" at bounding box center [606, 207] width 219 height 29
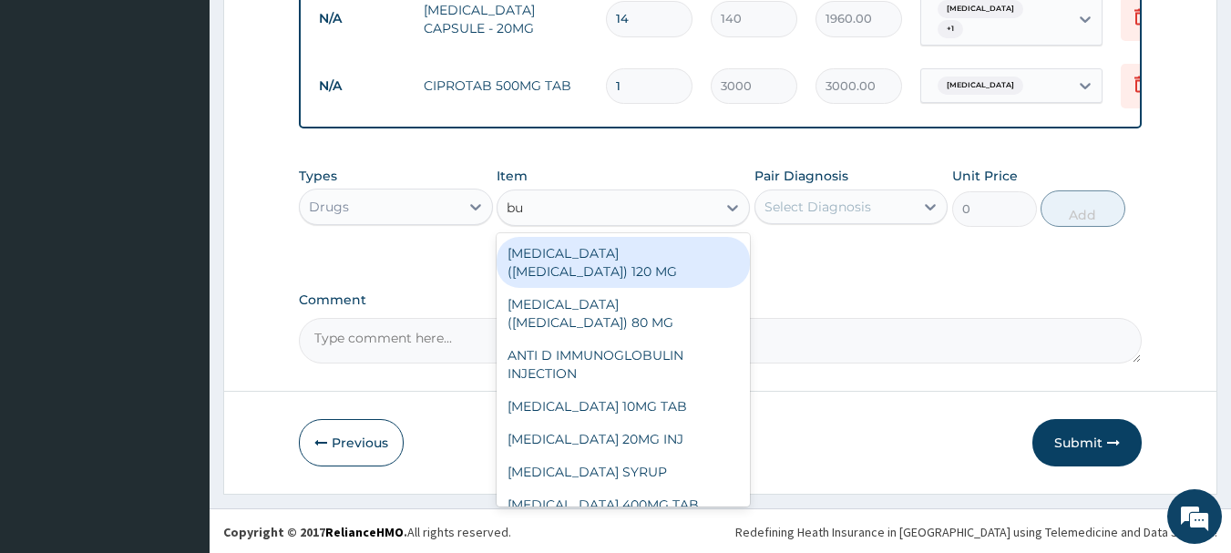
type input "bus"
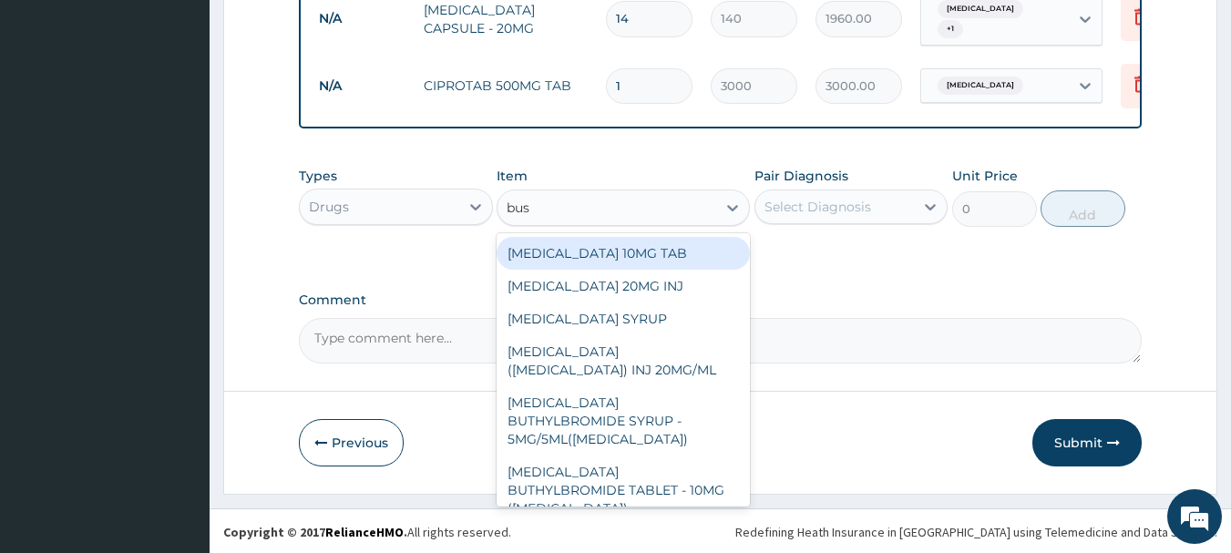
click at [649, 247] on div "[MEDICAL_DATA] 10MG TAB" at bounding box center [623, 253] width 253 height 33
type input "26"
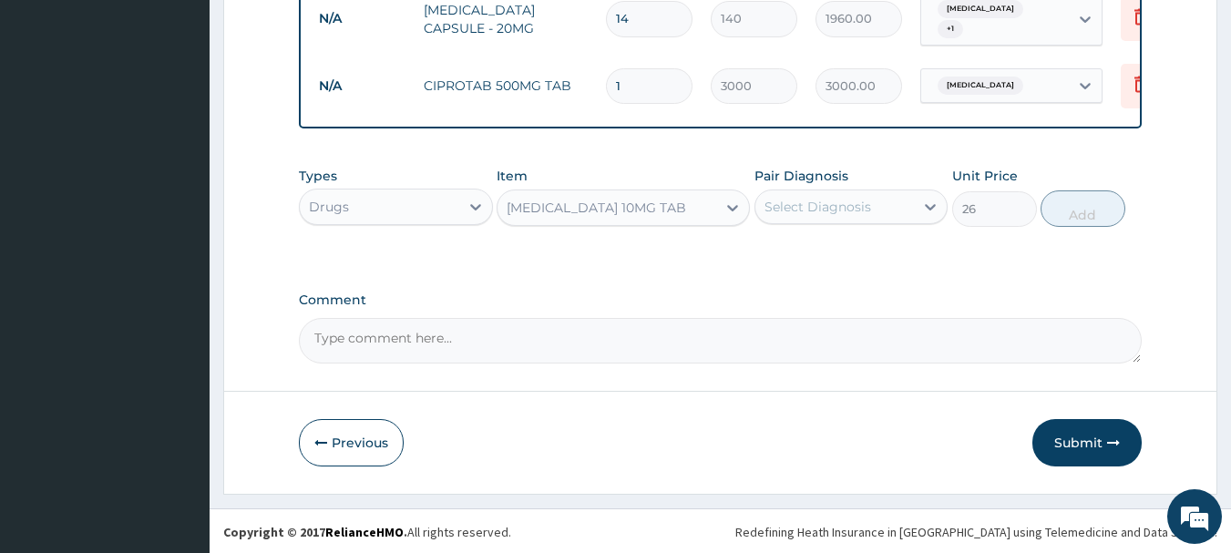
click at [869, 217] on div "Select Diagnosis" at bounding box center [834, 206] width 159 height 29
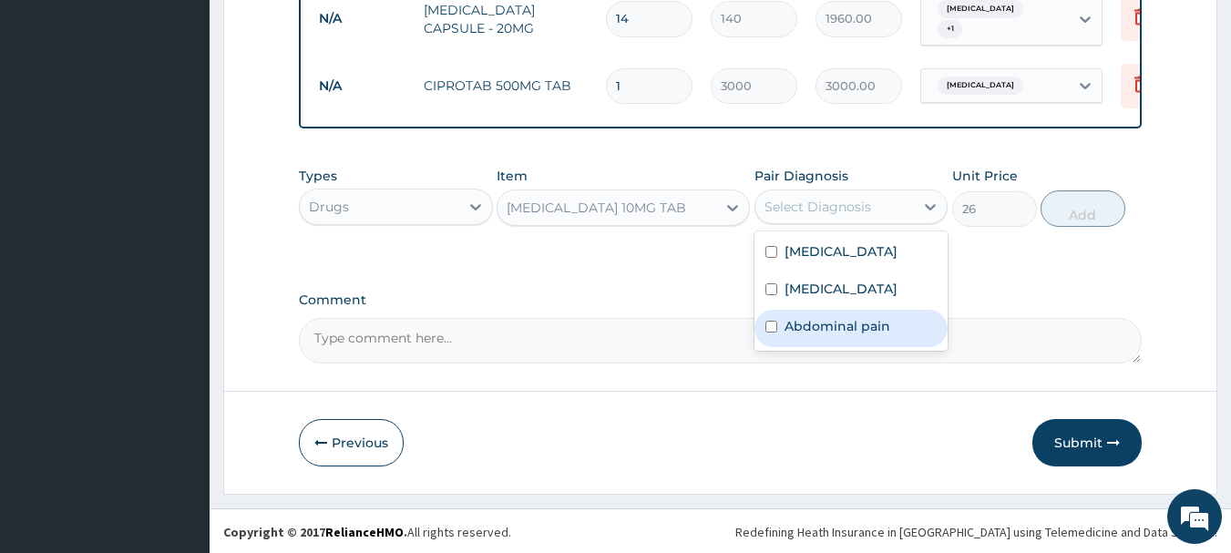
click at [832, 318] on label "Abdominal pain" at bounding box center [837, 326] width 106 height 18
checkbox input "true"
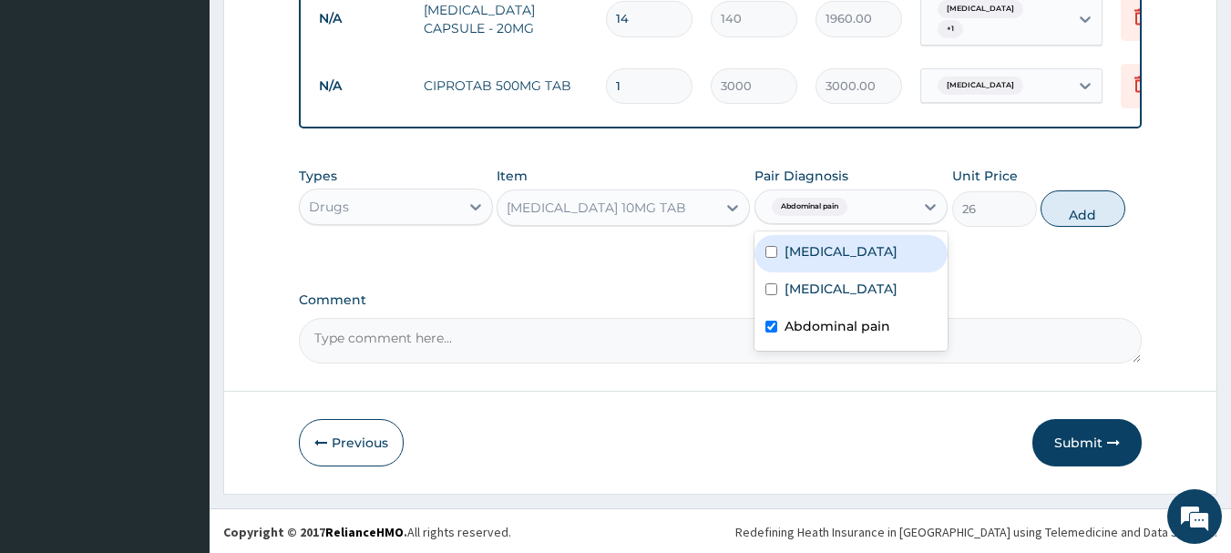
click at [849, 256] on label "Peptic ulcer" at bounding box center [840, 251] width 113 height 18
checkbox input "true"
drag, startPoint x: 1081, startPoint y: 202, endPoint x: 1055, endPoint y: 224, distance: 34.3
click at [1082, 202] on button "Add" at bounding box center [1082, 208] width 85 height 36
type input "0"
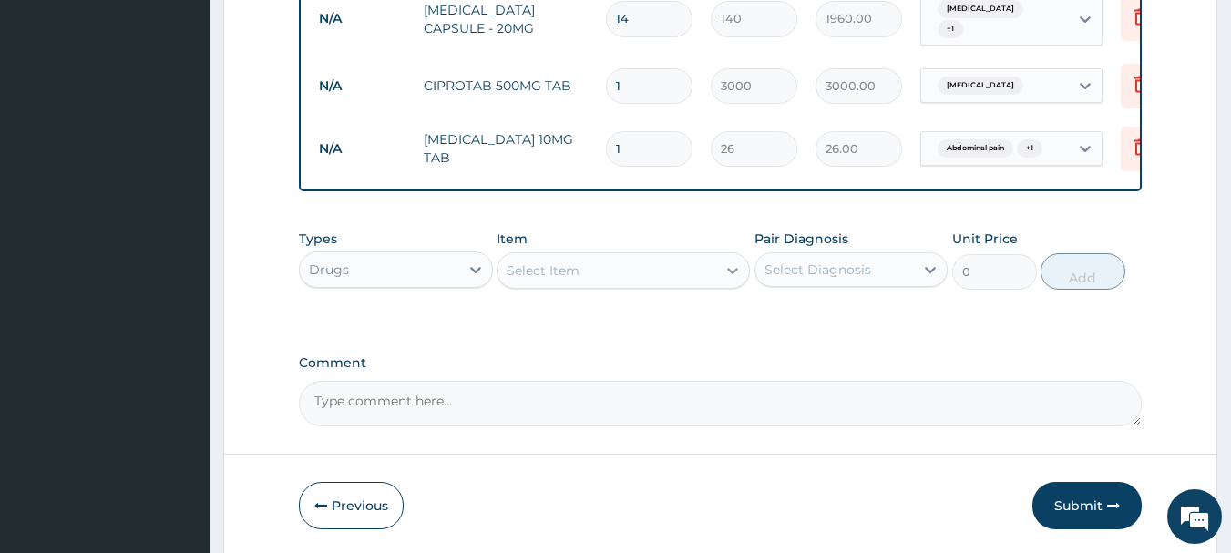
type input "10"
type input "260.00"
type input "10"
click at [601, 283] on div "Select Item" at bounding box center [623, 270] width 253 height 36
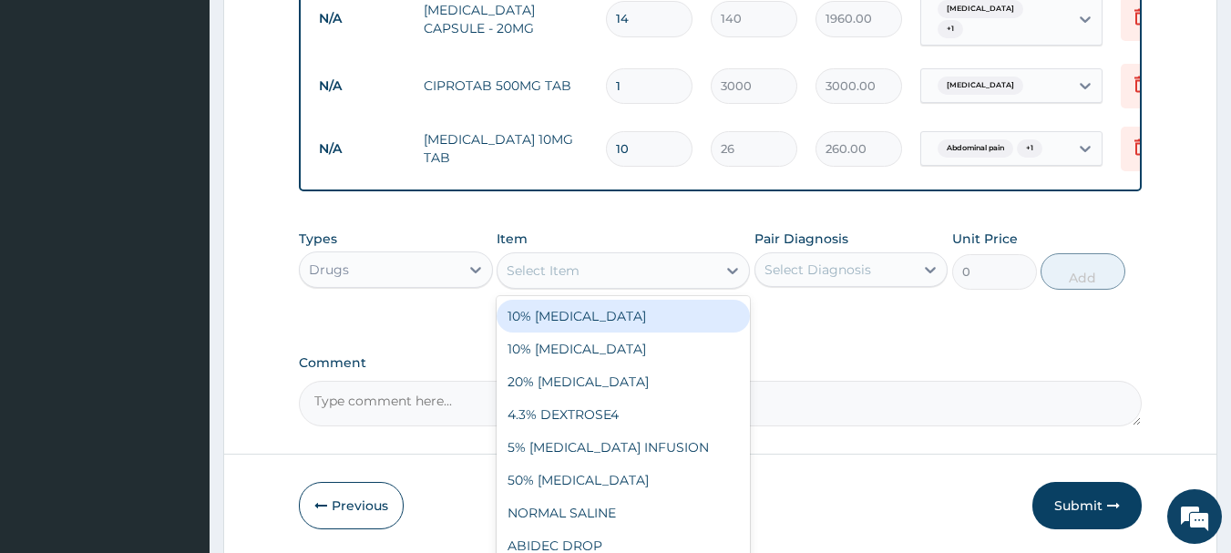
click at [602, 278] on div "Select Item" at bounding box center [606, 270] width 219 height 29
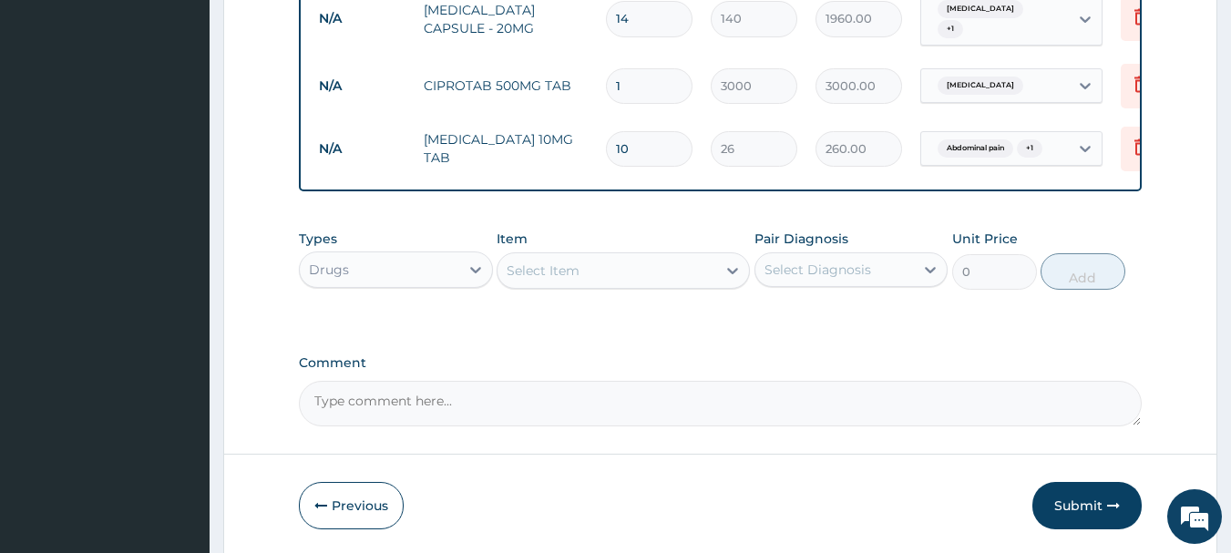
click at [603, 278] on div "Select Item" at bounding box center [606, 270] width 219 height 29
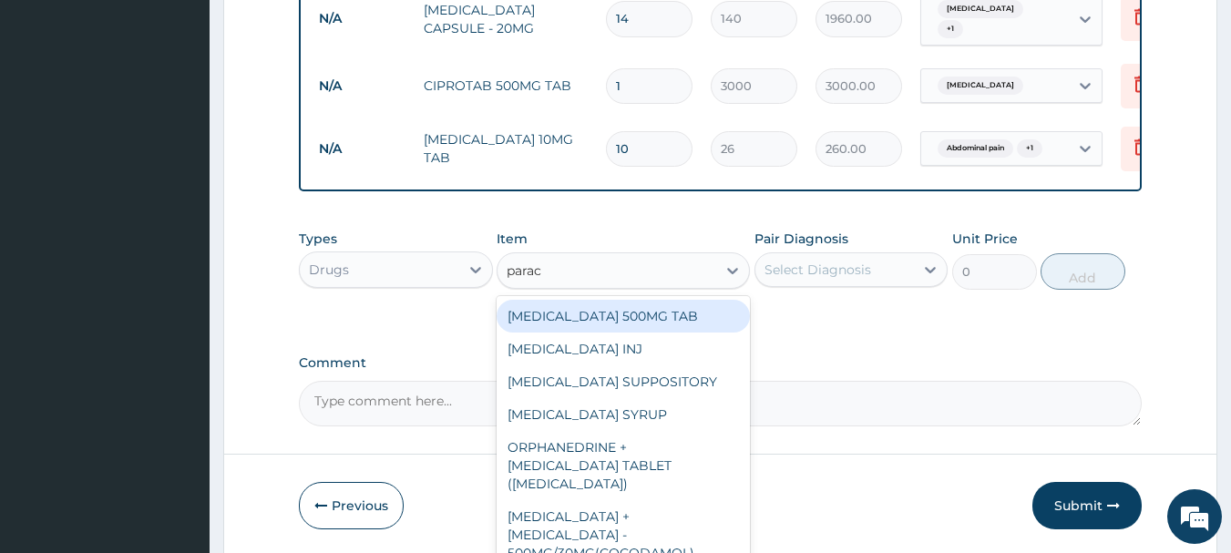
type input "parace"
click at [598, 306] on div "[MEDICAL_DATA] 500MG TAB" at bounding box center [623, 316] width 253 height 33
type input "20"
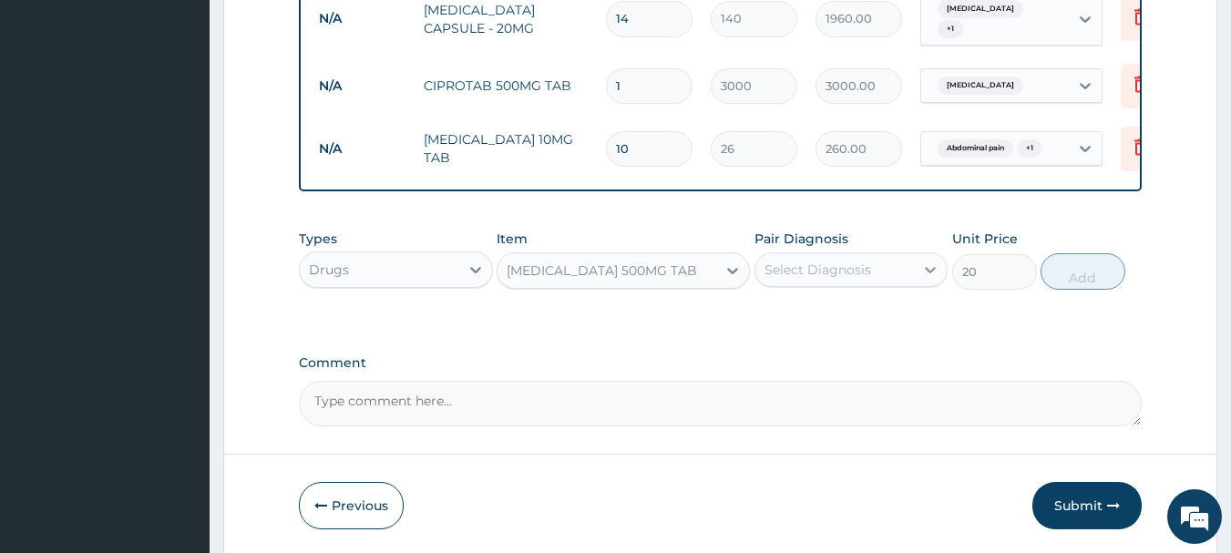
click at [917, 271] on div at bounding box center [930, 269] width 33 height 33
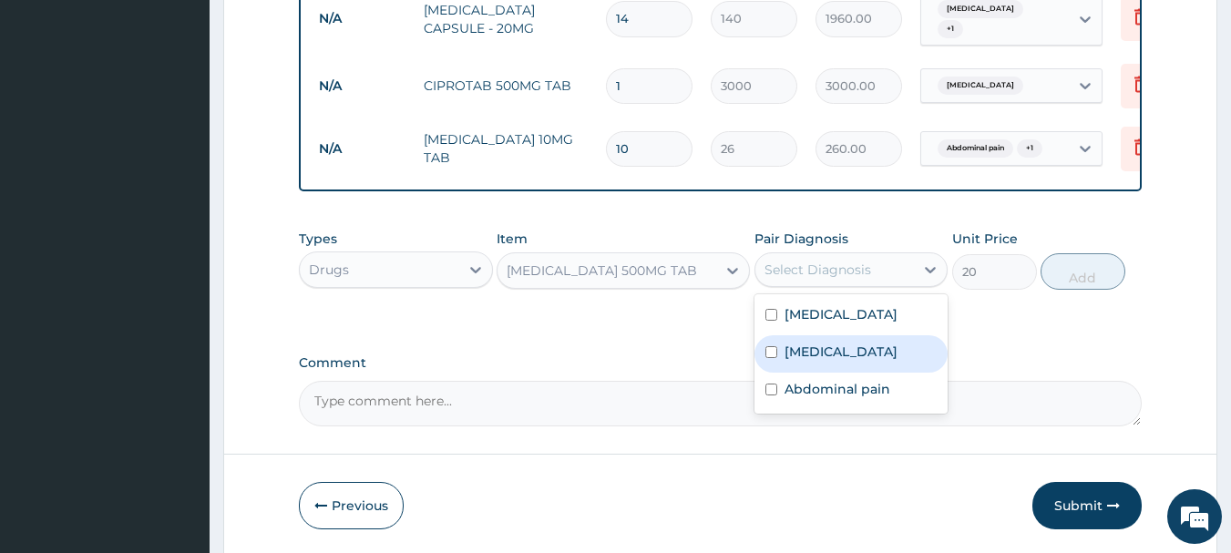
click at [862, 361] on div "[MEDICAL_DATA]" at bounding box center [851, 353] width 194 height 37
checkbox input "true"
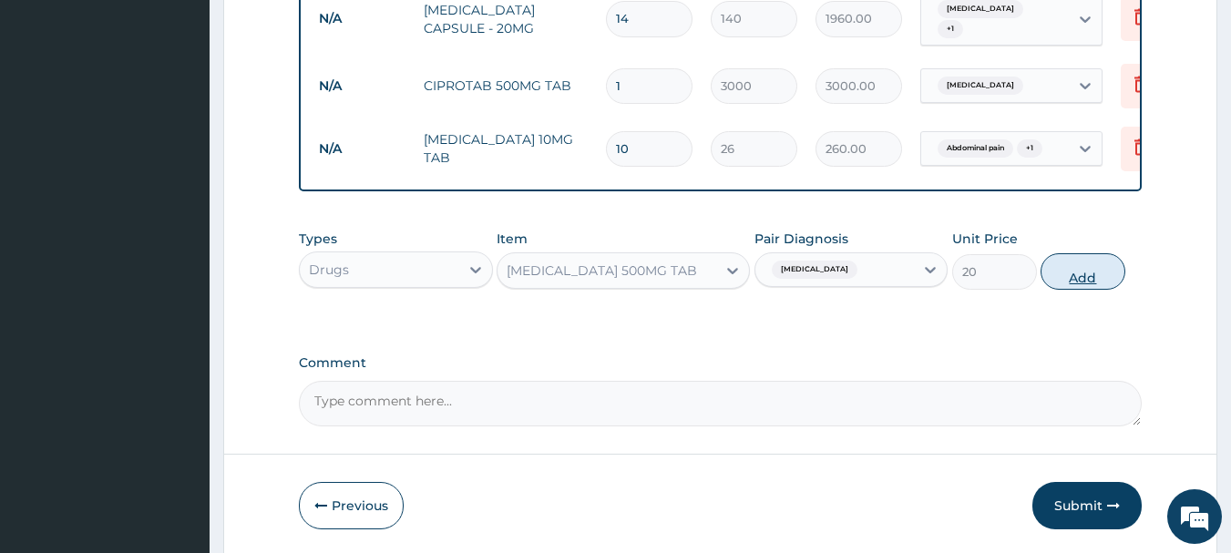
click at [1086, 271] on button "Add" at bounding box center [1082, 271] width 85 height 36
type input "0"
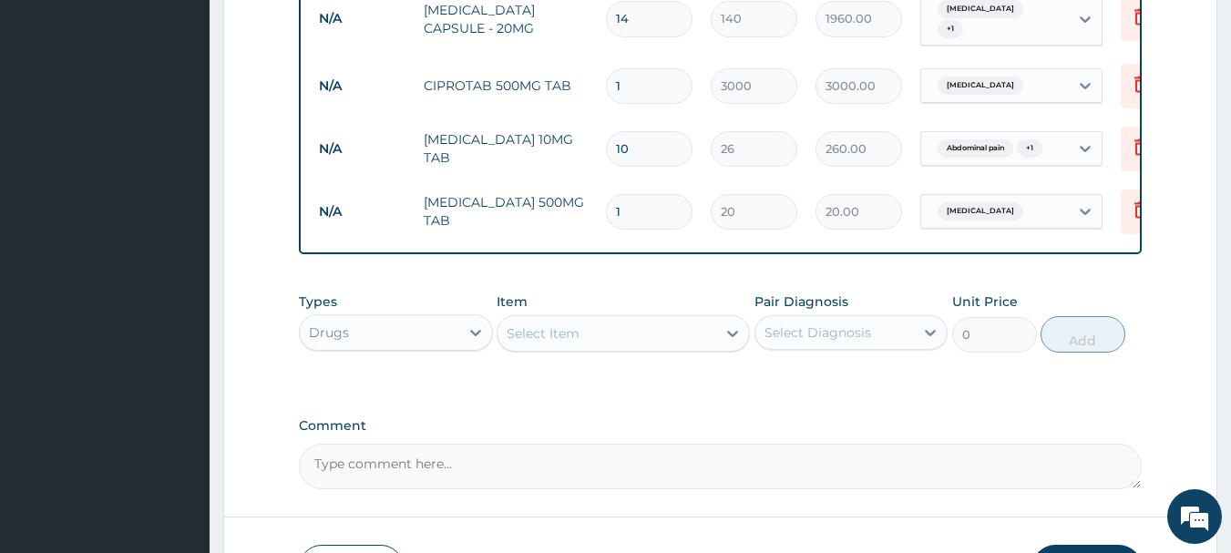
type input "18"
type input "360.00"
type input "18"
click at [644, 340] on div "Select Item" at bounding box center [606, 333] width 219 height 29
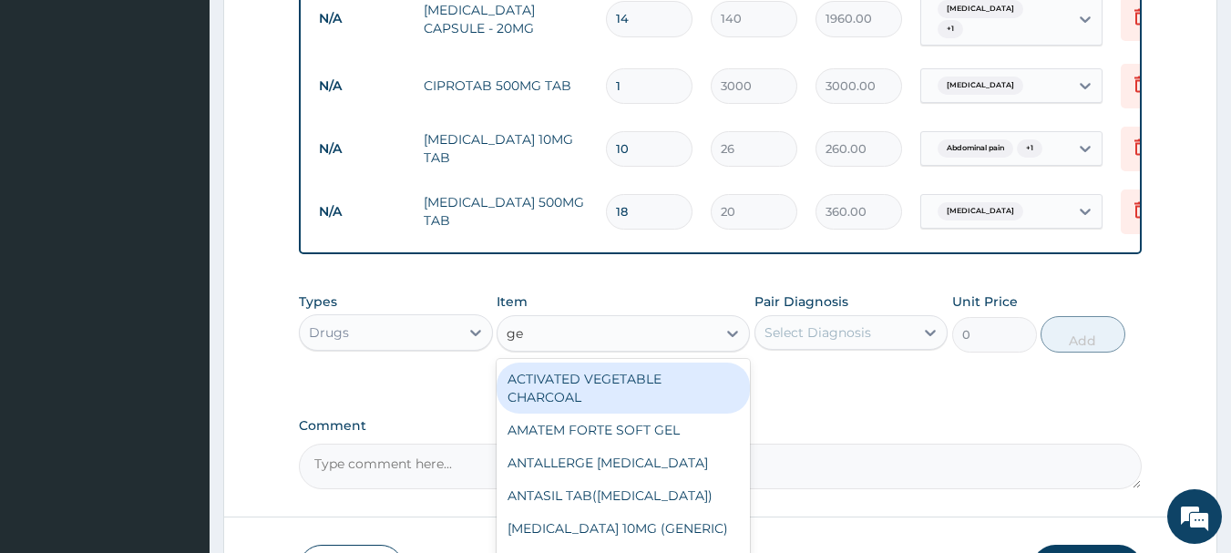
type input "ges"
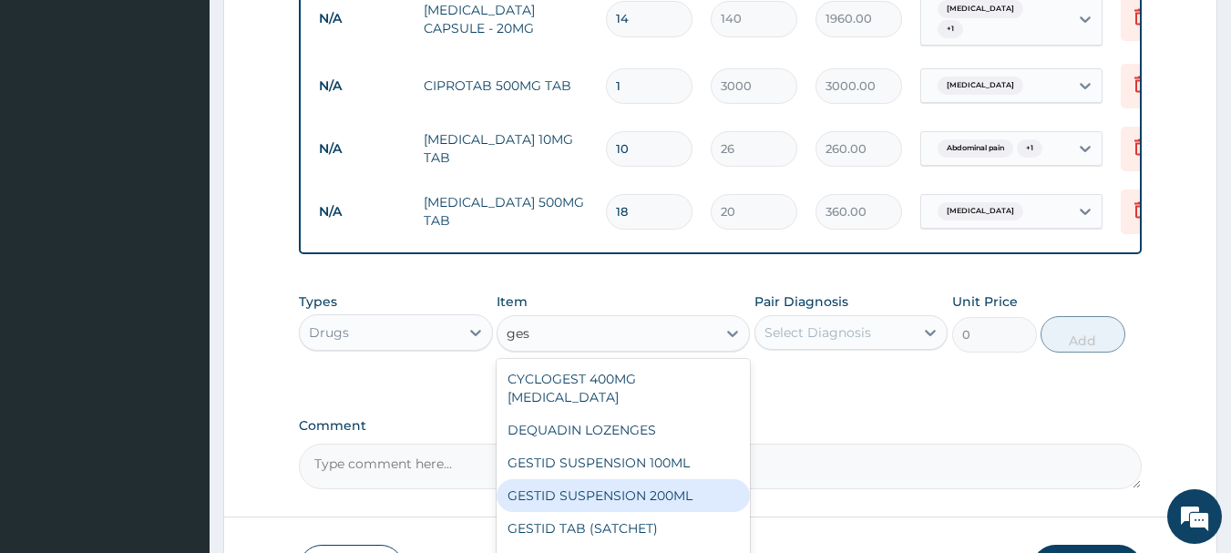
click at [624, 483] on div "GESTID SUSPENSION 200ML" at bounding box center [623, 495] width 253 height 33
type input "1500"
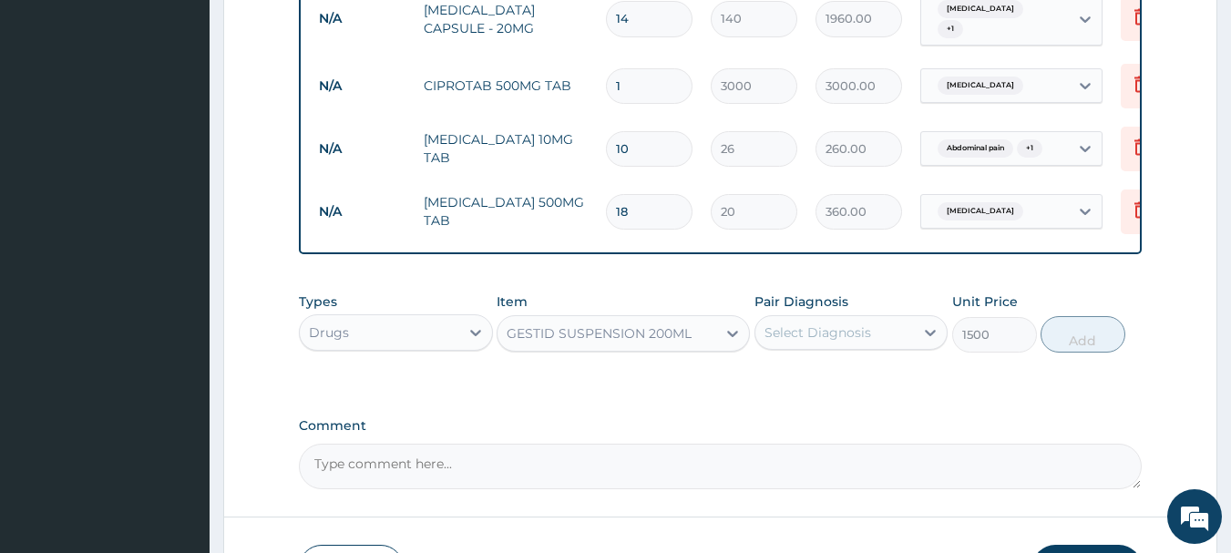
click at [868, 334] on div "Select Diagnosis" at bounding box center [817, 332] width 107 height 18
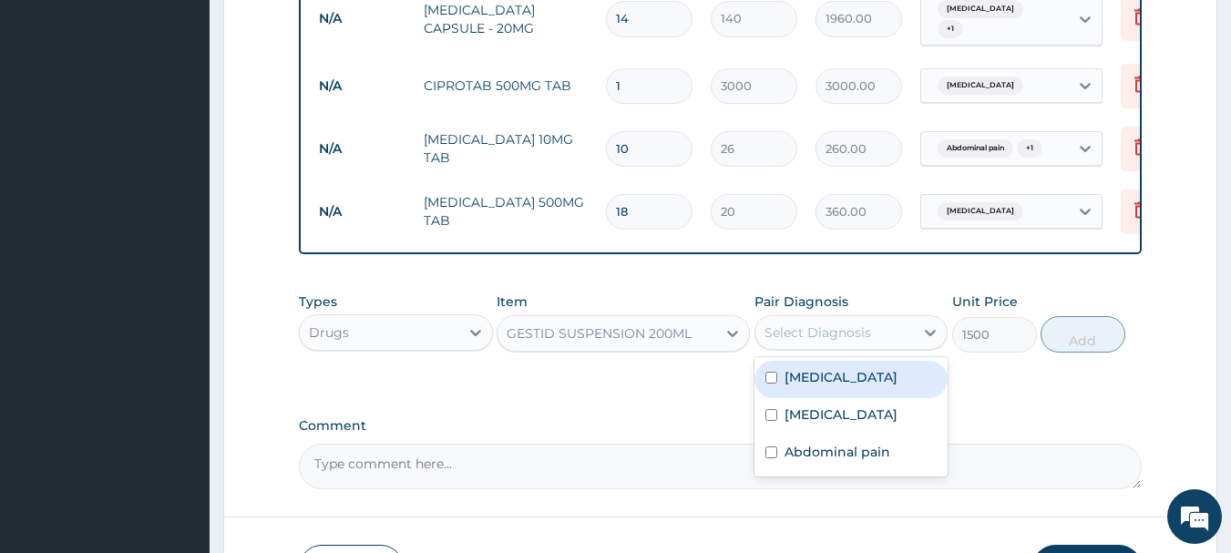
click at [853, 389] on div "Peptic ulcer" at bounding box center [851, 379] width 194 height 37
checkbox input "true"
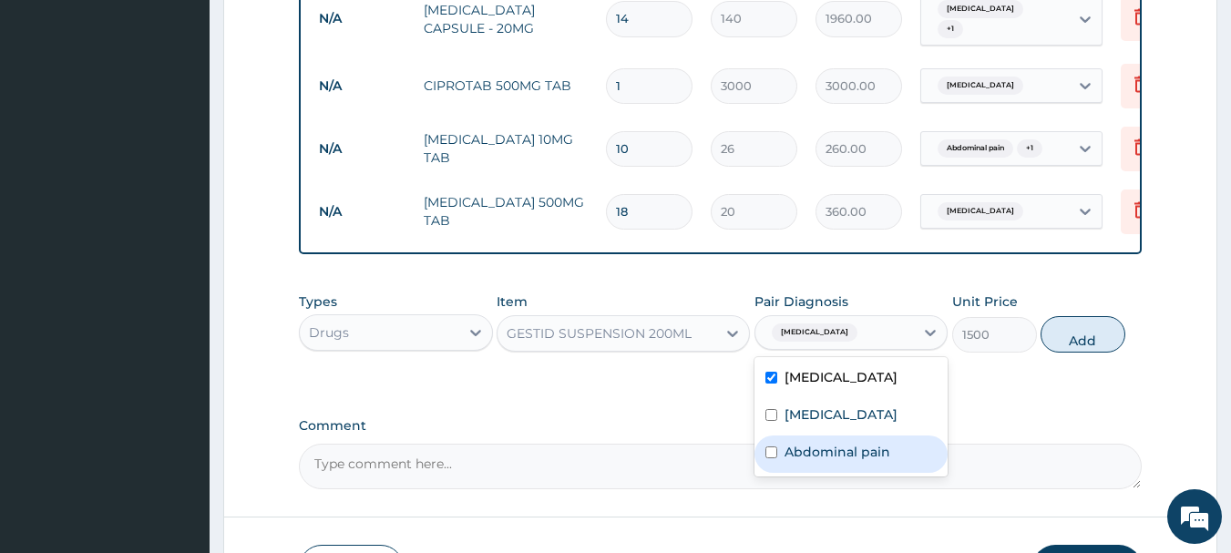
drag, startPoint x: 841, startPoint y: 461, endPoint x: 1034, endPoint y: 421, distance: 197.3
click at [849, 458] on div "Abdominal pain" at bounding box center [851, 453] width 194 height 37
checkbox input "true"
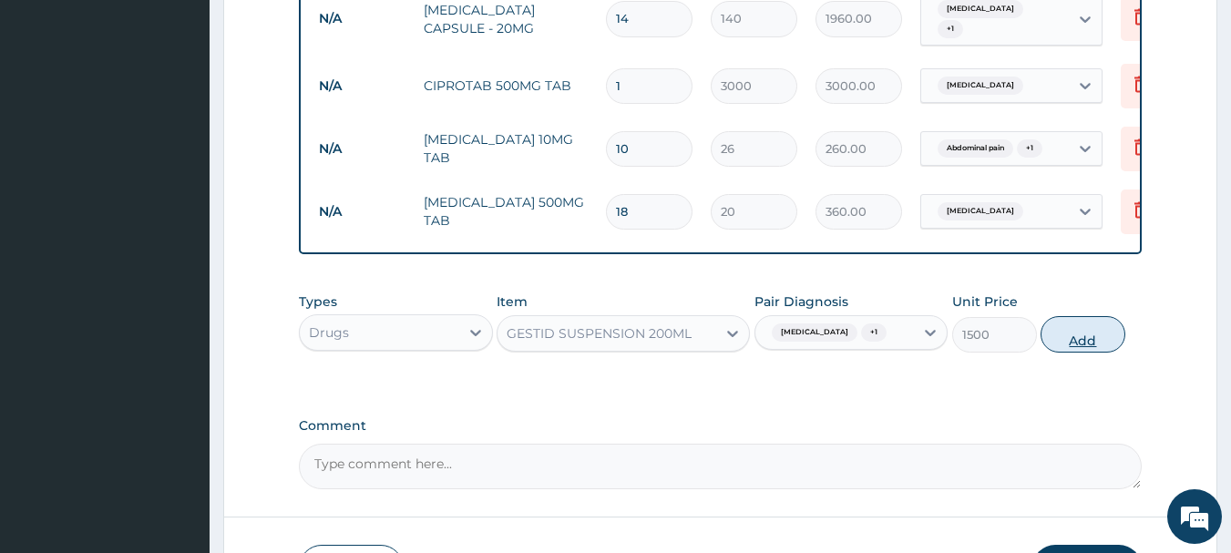
click at [1095, 337] on button "Add" at bounding box center [1082, 334] width 85 height 36
type input "0"
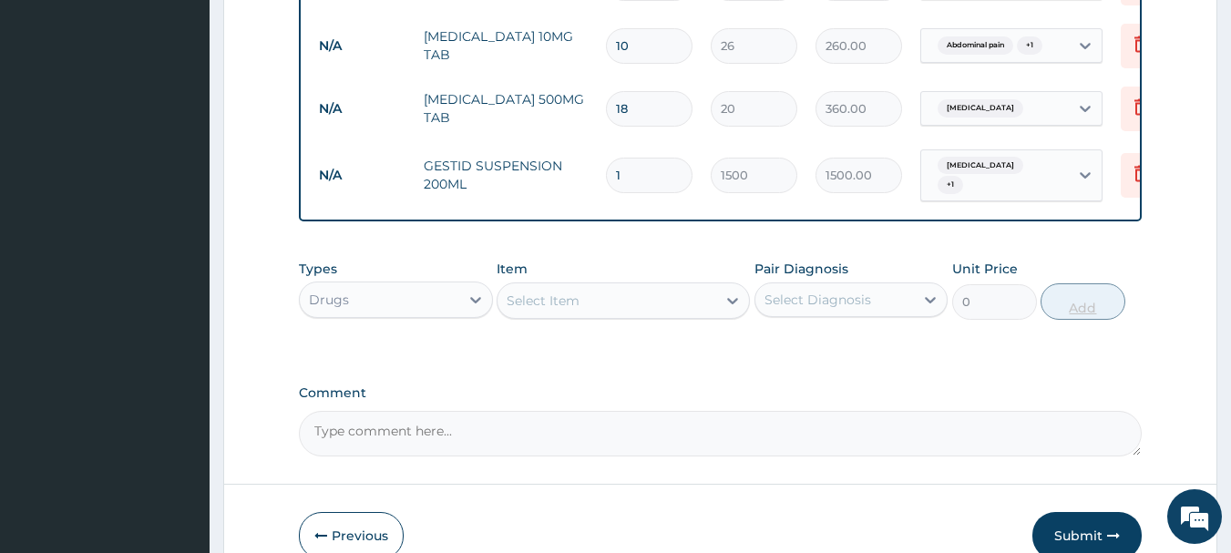
scroll to position [1065, 0]
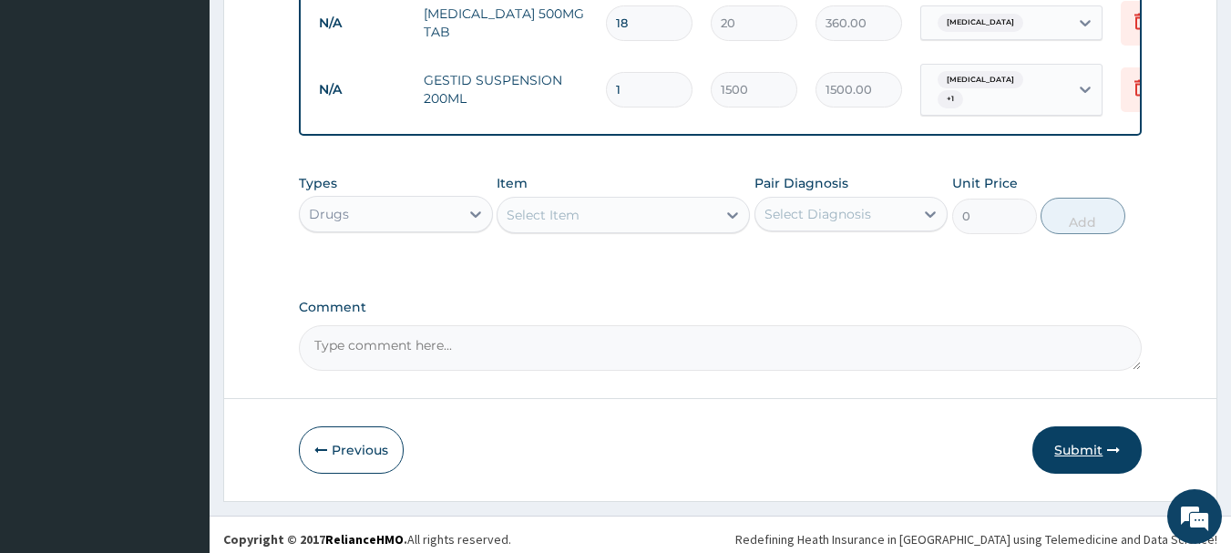
click at [1071, 442] on button "Submit" at bounding box center [1086, 449] width 109 height 47
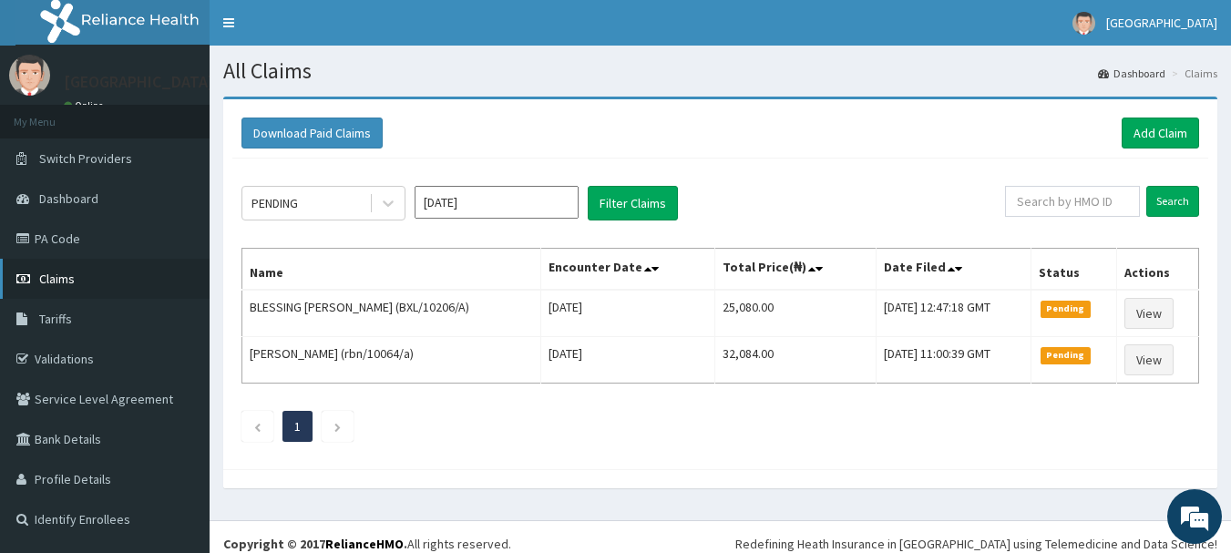
click at [79, 280] on link "Claims" at bounding box center [105, 279] width 210 height 40
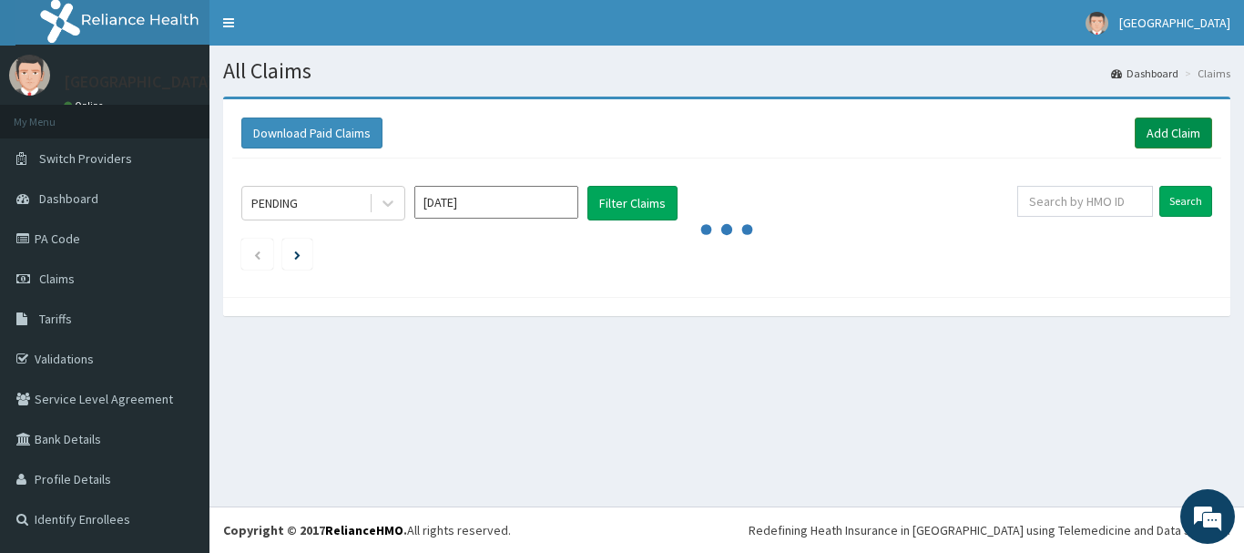
click at [1160, 129] on link "Add Claim" at bounding box center [1173, 133] width 77 height 31
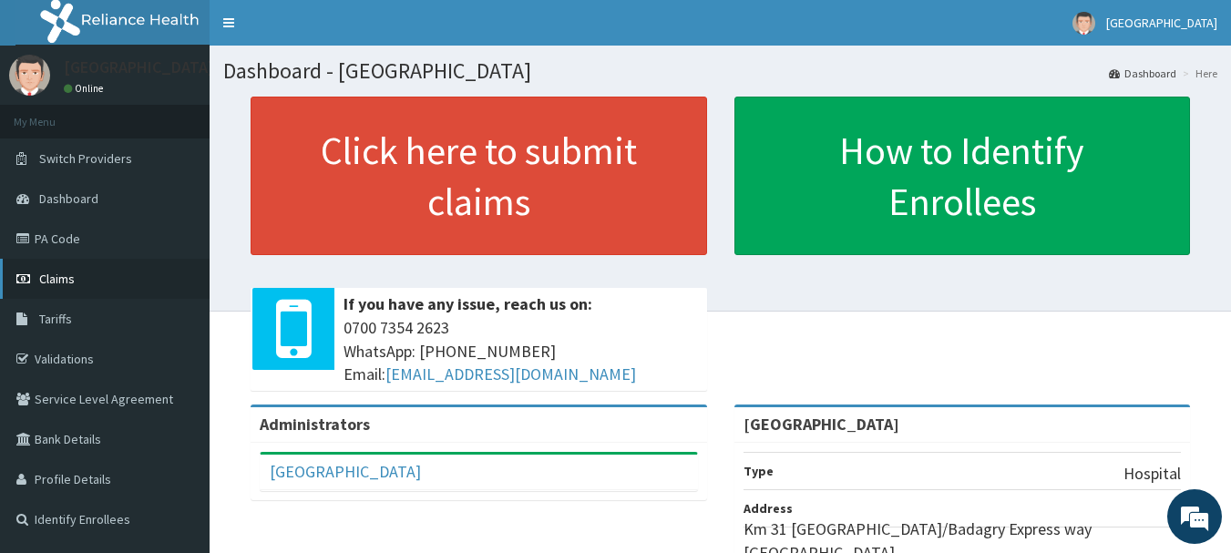
click at [140, 272] on link "Claims" at bounding box center [105, 279] width 210 height 40
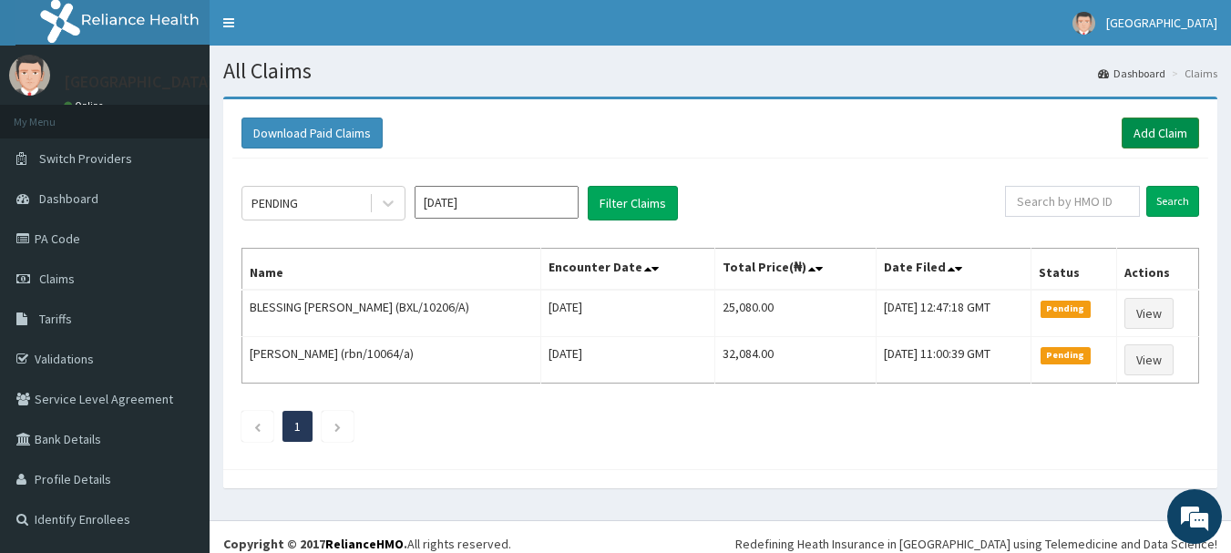
click at [1175, 128] on link "Add Claim" at bounding box center [1159, 133] width 77 height 31
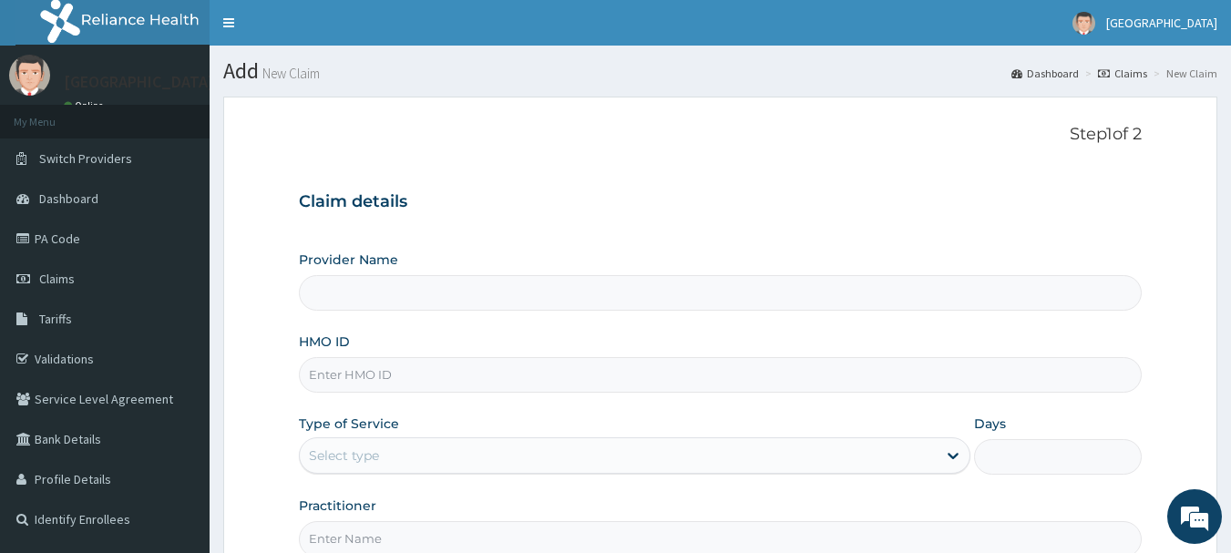
type input "[GEOGRAPHIC_DATA]"
click at [377, 383] on input "HMO ID" at bounding box center [721, 375] width 844 height 36
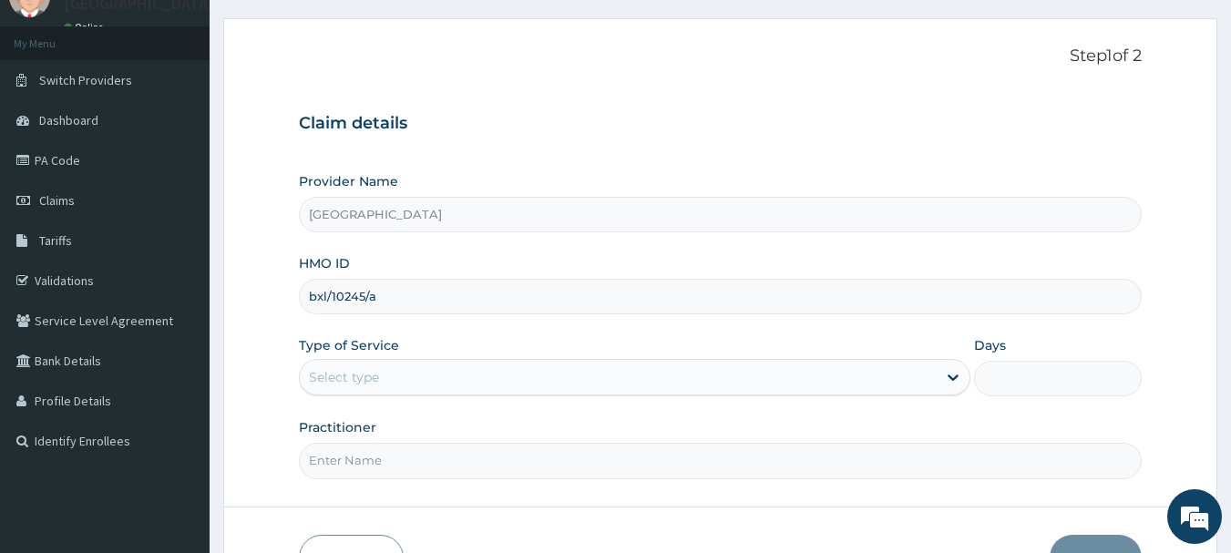
scroll to position [182, 0]
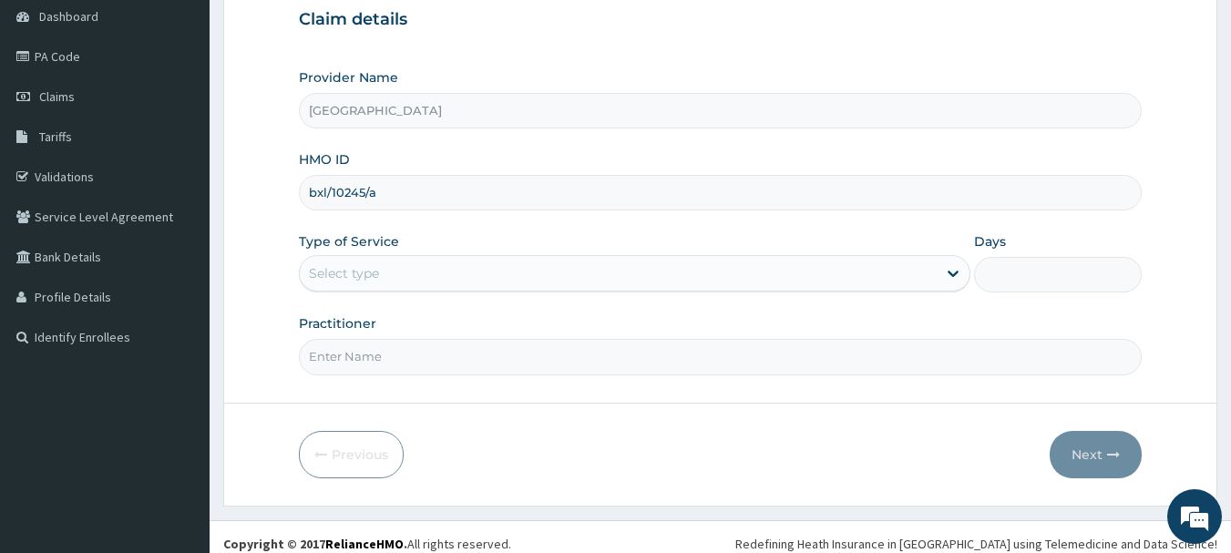
type input "bxl/10245/a"
click at [419, 291] on div "Select type" at bounding box center [634, 273] width 671 height 36
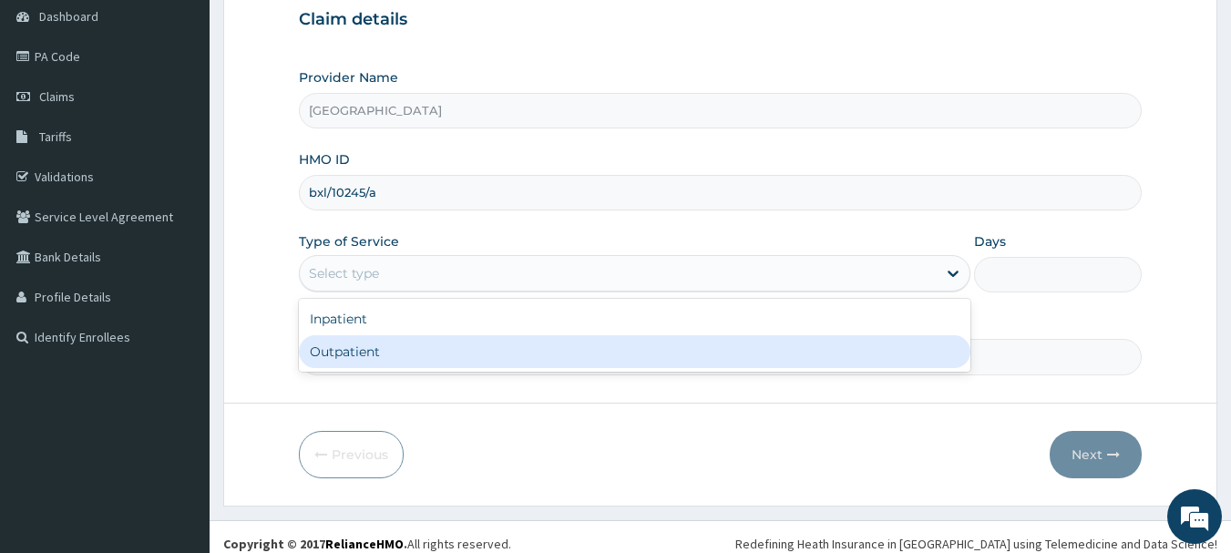
click at [415, 353] on div "Outpatient" at bounding box center [634, 351] width 671 height 33
type input "1"
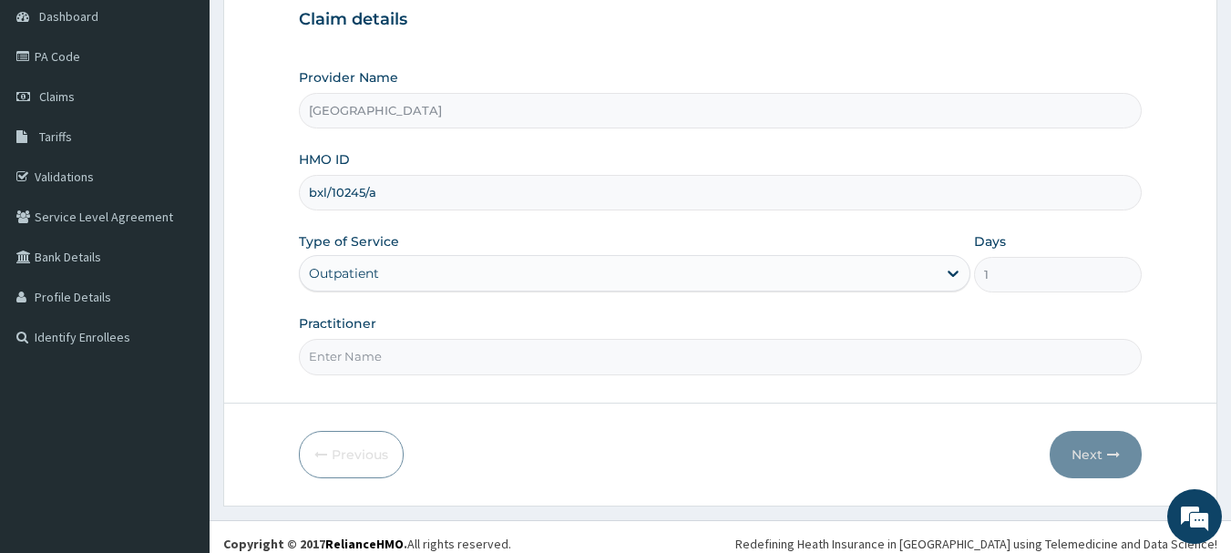
click at [415, 353] on input "Practitioner" at bounding box center [721, 357] width 844 height 36
type input "DR [PERSON_NAME]"
click at [1067, 468] on button "Next" at bounding box center [1096, 454] width 92 height 47
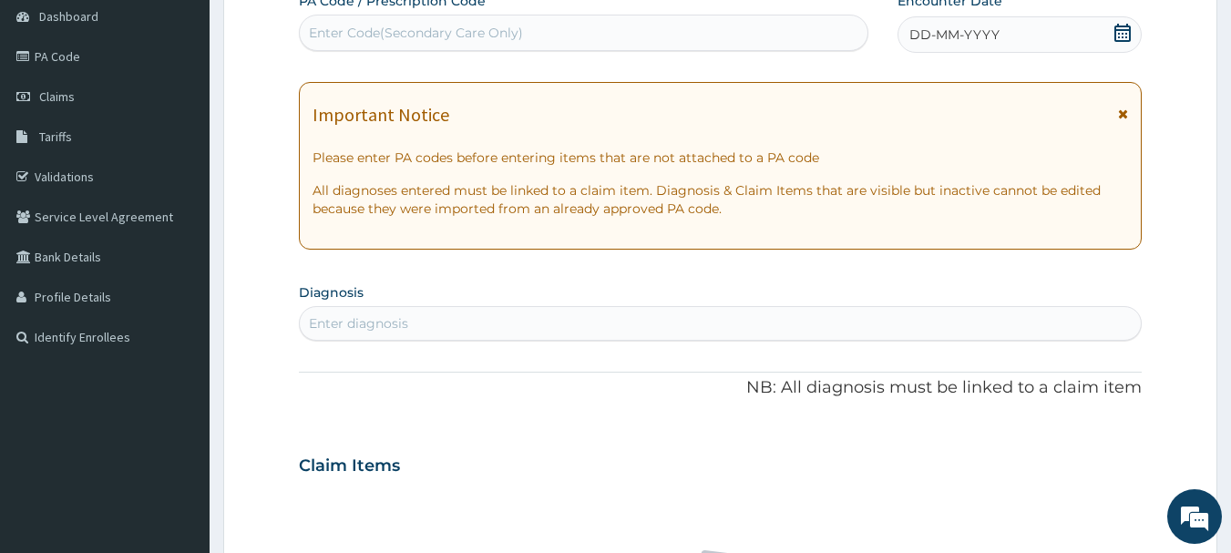
click at [1120, 27] on icon at bounding box center [1122, 33] width 18 height 18
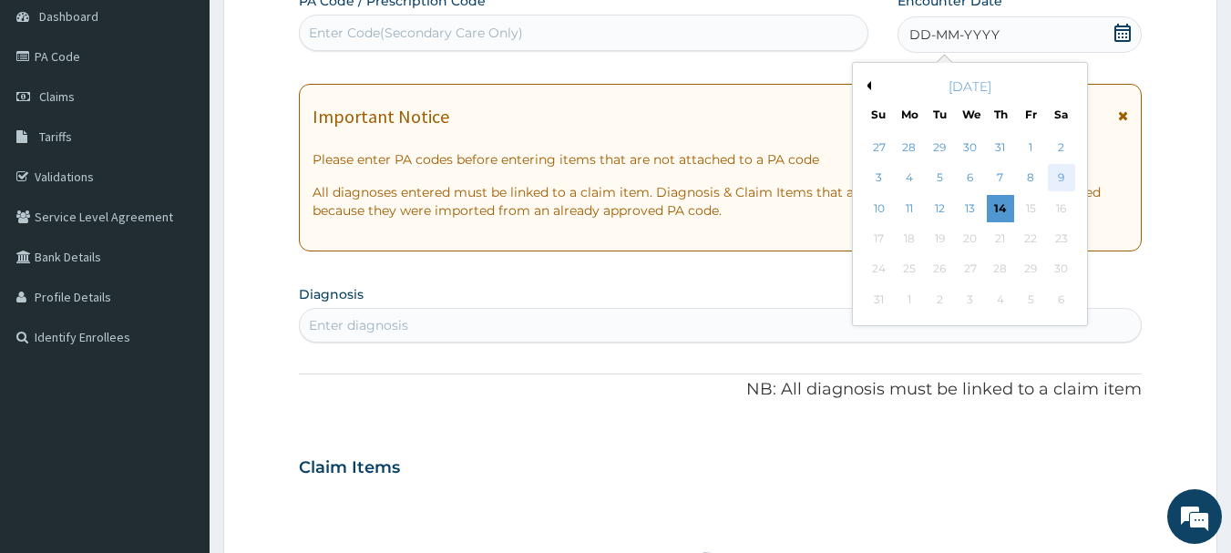
click at [1060, 179] on div "9" at bounding box center [1061, 178] width 27 height 27
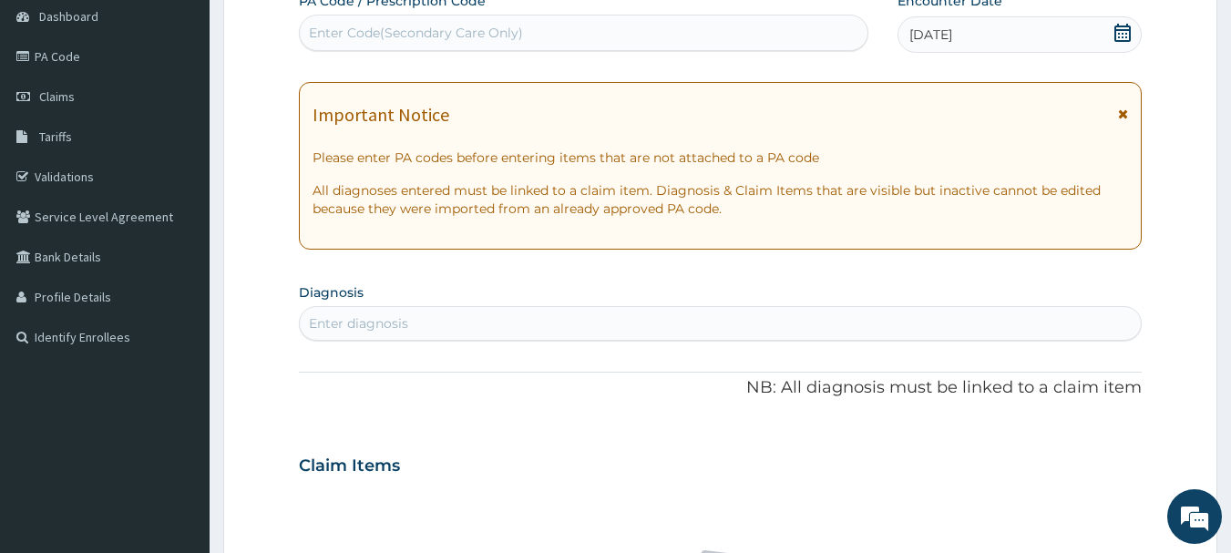
click at [686, 315] on div "Enter diagnosis" at bounding box center [721, 323] width 842 height 29
type input "[MEDICAL_DATA]"
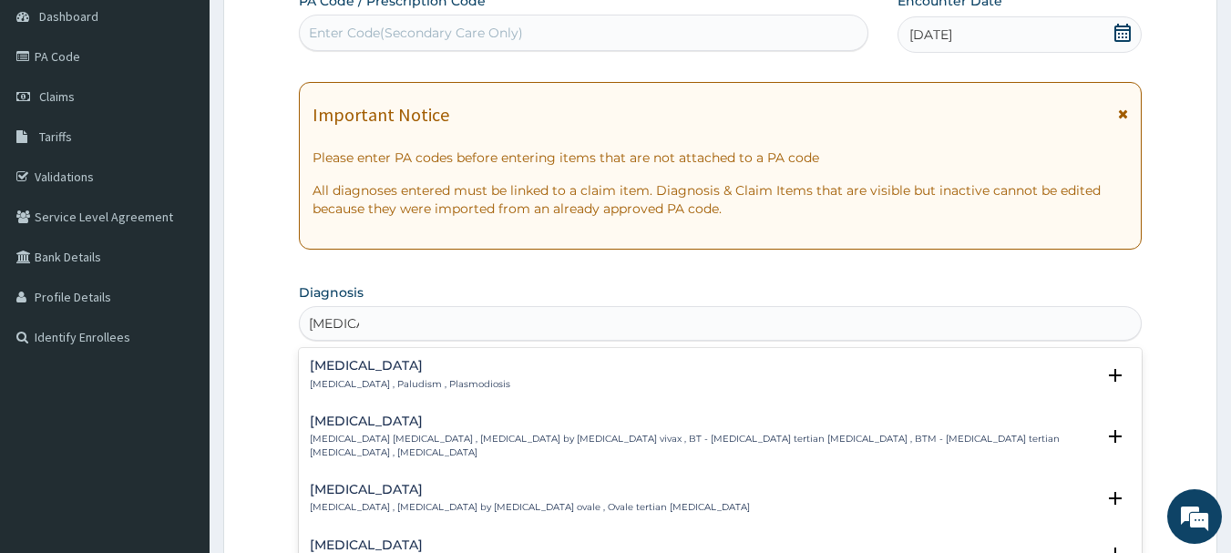
click at [494, 382] on div "Malaria Malaria , Paludism , Plasmodiosis" at bounding box center [721, 375] width 822 height 32
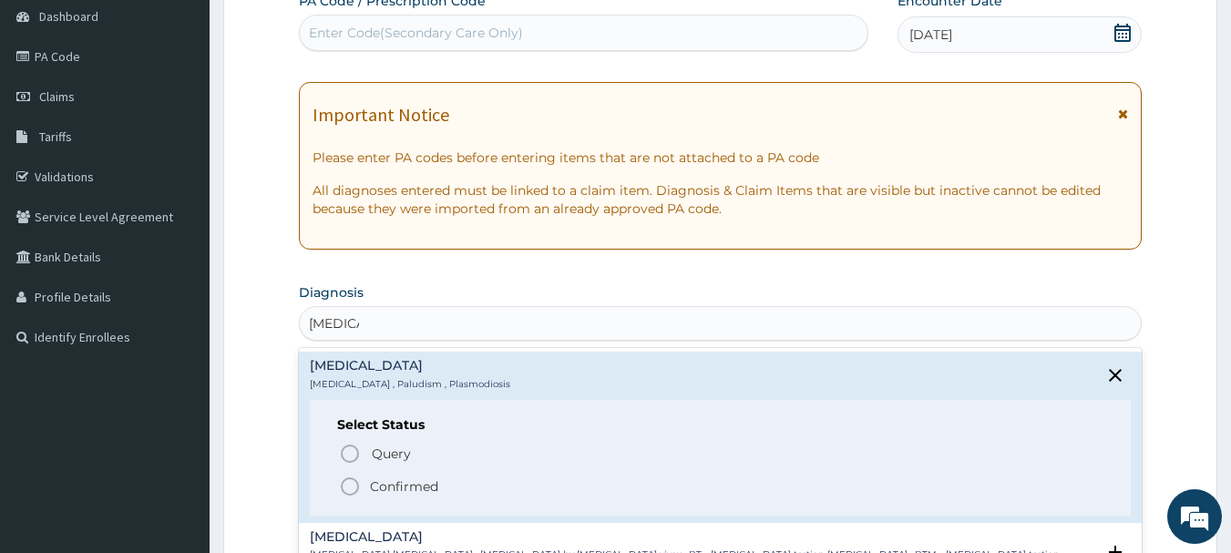
click at [351, 493] on icon "status option filled" at bounding box center [350, 487] width 22 height 22
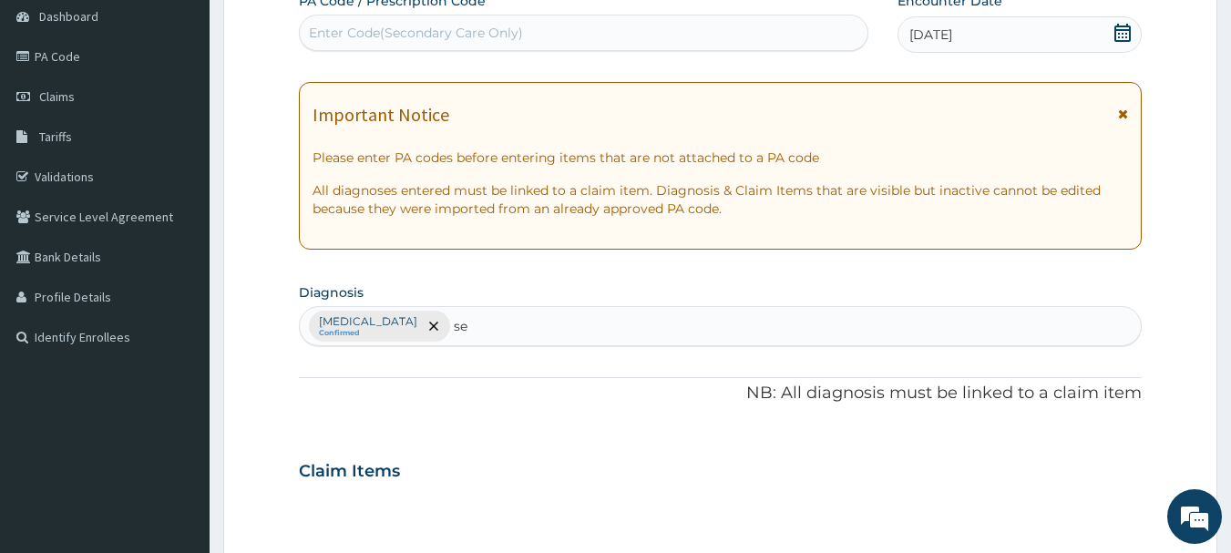
type input "sep"
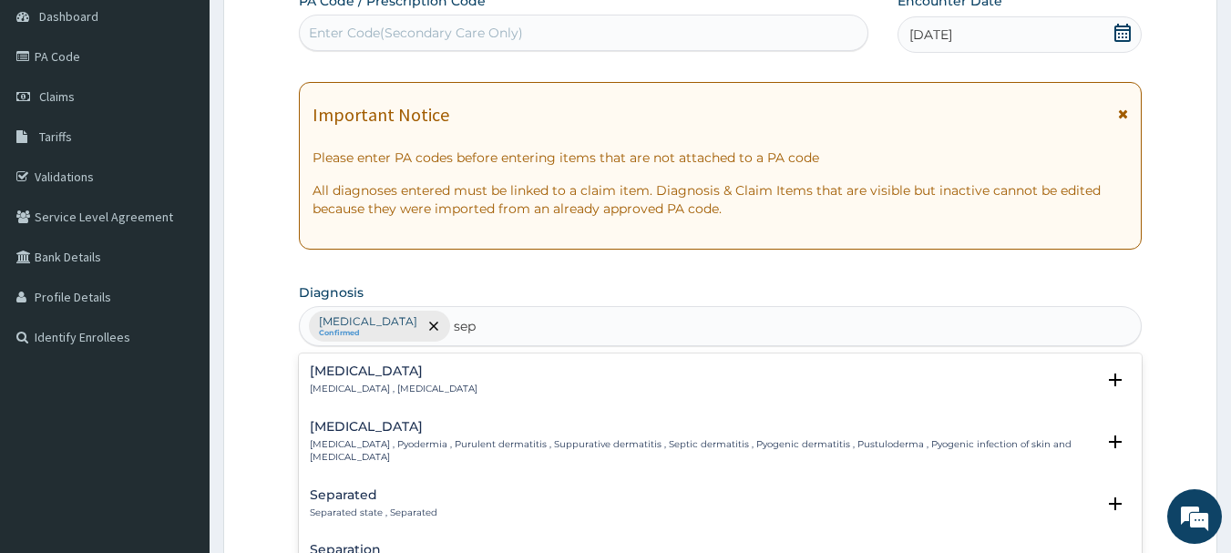
click at [417, 386] on p "Systemic infection , Sepsis" at bounding box center [394, 389] width 168 height 13
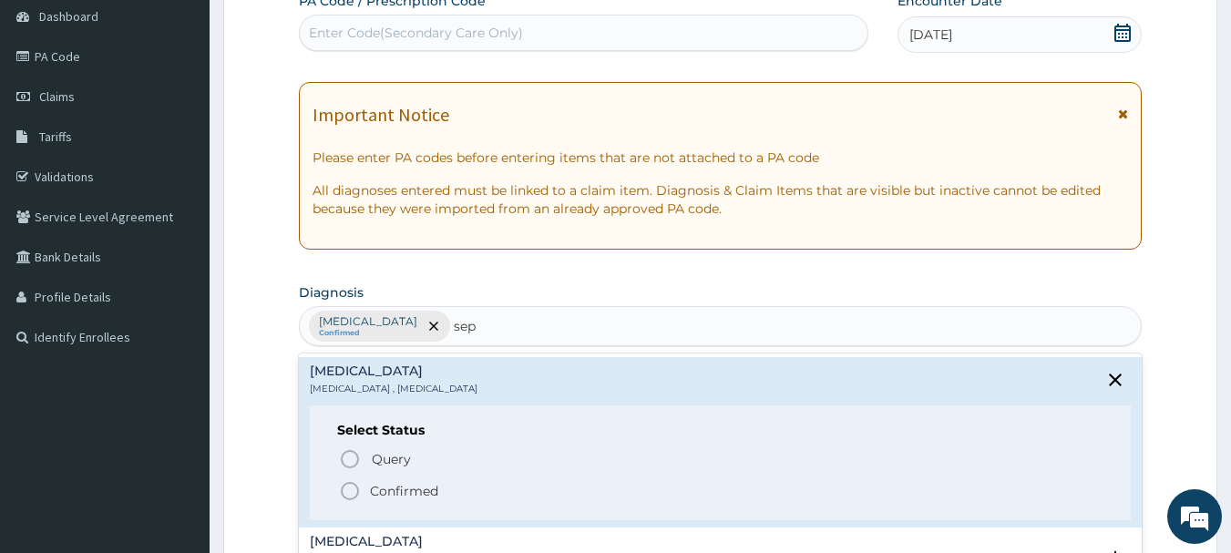
click at [342, 497] on icon "status option filled" at bounding box center [350, 491] width 22 height 22
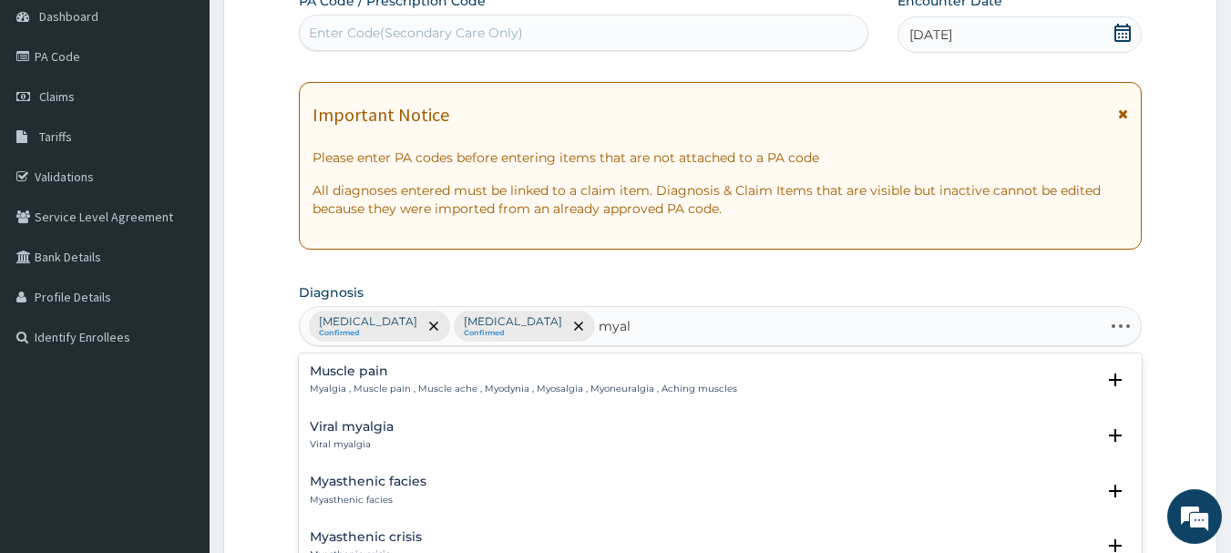
type input "myalg"
click at [440, 374] on h4 "Muscle pain" at bounding box center [523, 371] width 427 height 14
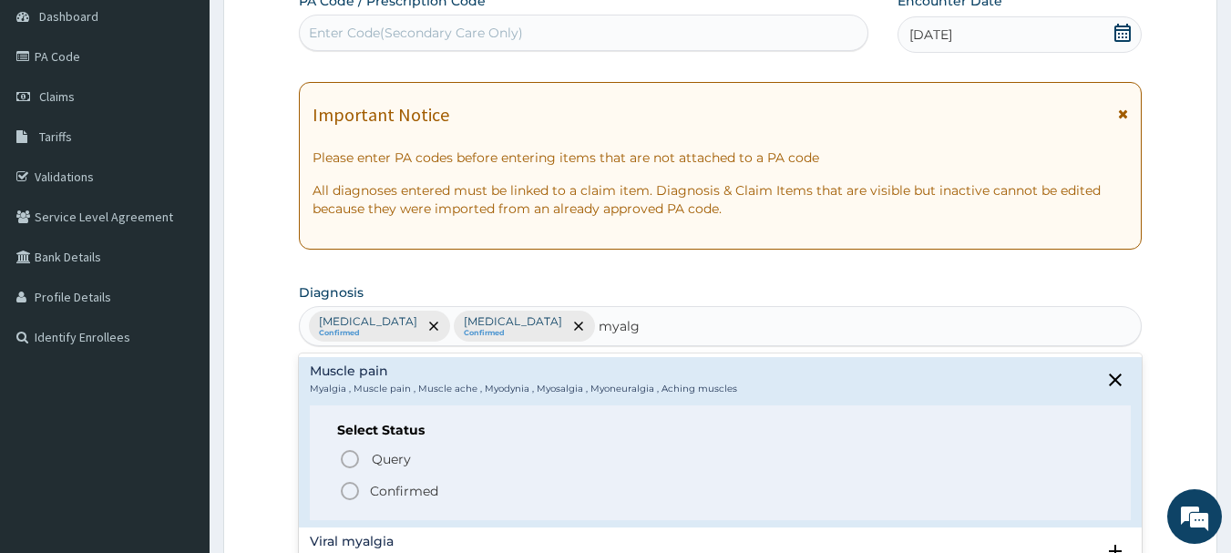
click at [351, 489] on icon "status option filled" at bounding box center [350, 491] width 22 height 22
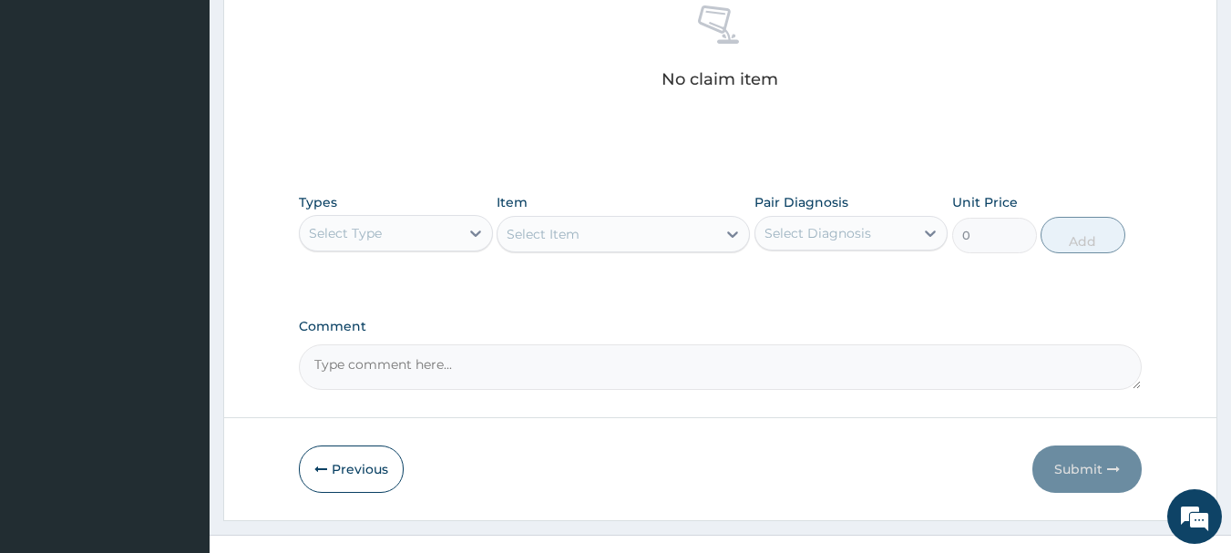
scroll to position [761, 0]
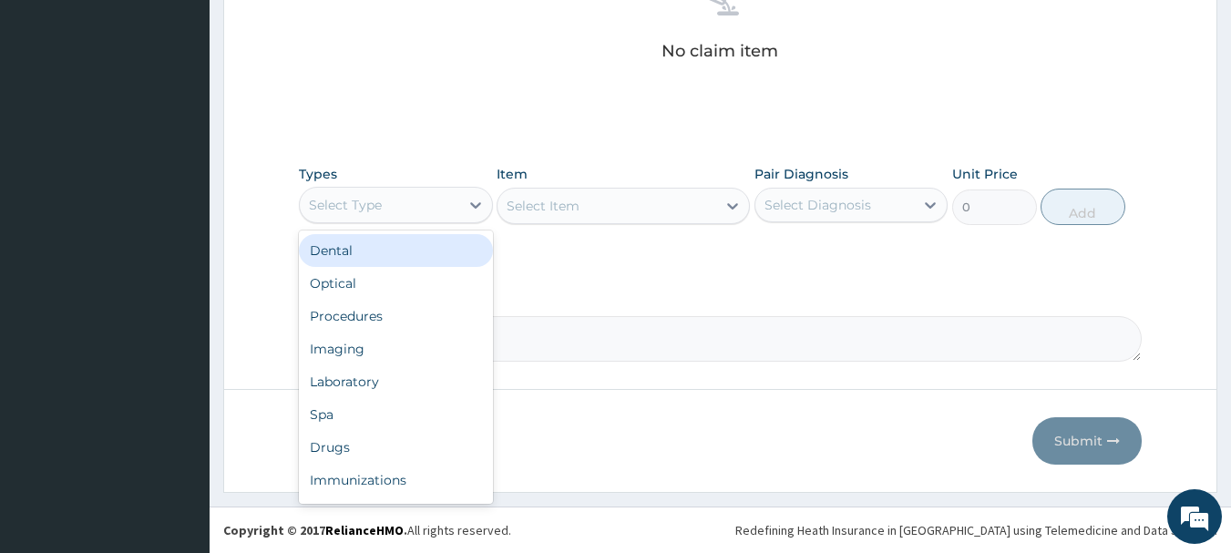
click at [393, 211] on div "Select Type" at bounding box center [379, 204] width 159 height 29
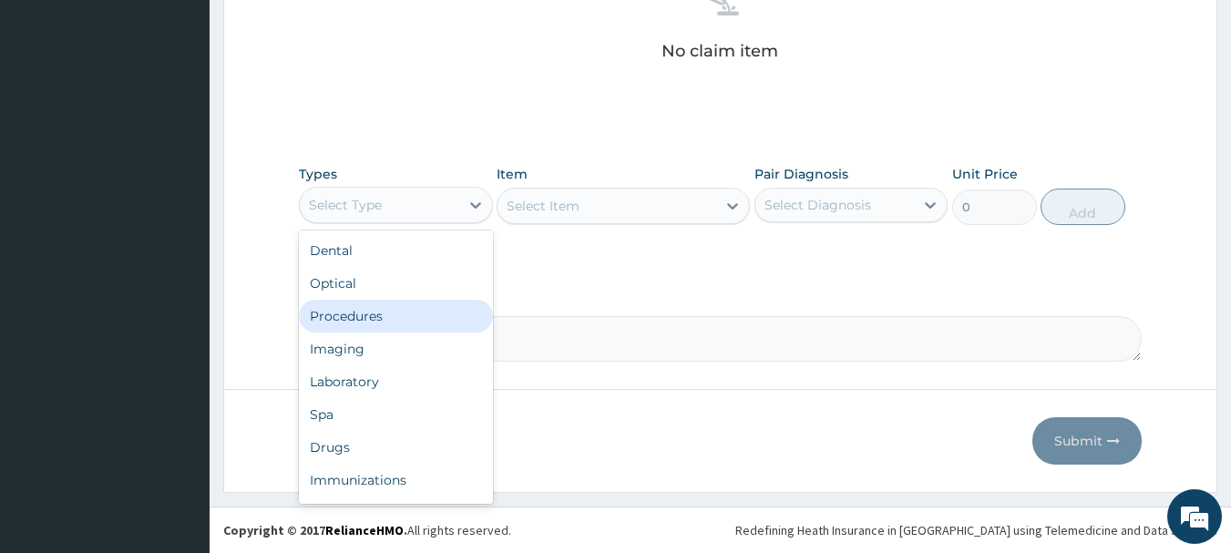
click at [402, 320] on div "Procedures" at bounding box center [396, 316] width 194 height 33
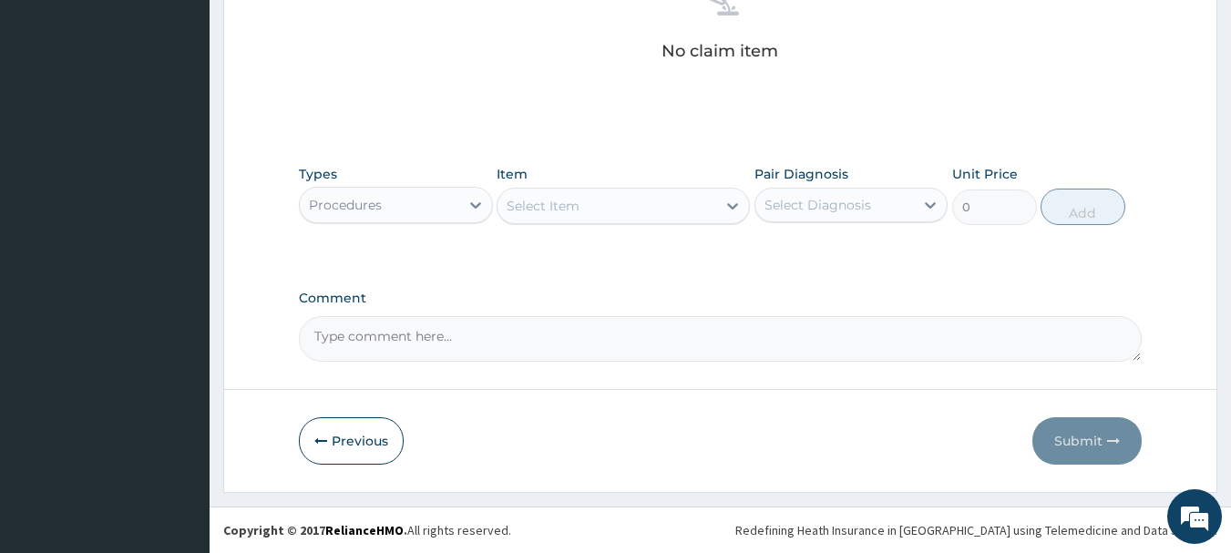
click at [630, 210] on div "Select Item" at bounding box center [606, 205] width 219 height 29
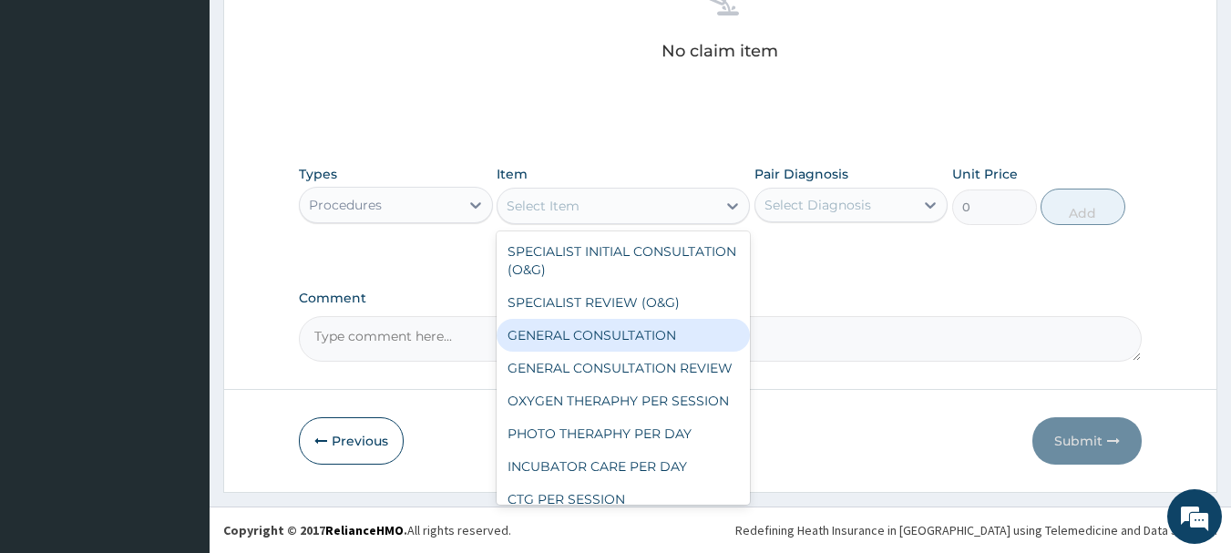
click at [609, 339] on div "GENERAL CONSULTATION" at bounding box center [623, 335] width 253 height 33
type input "3000"
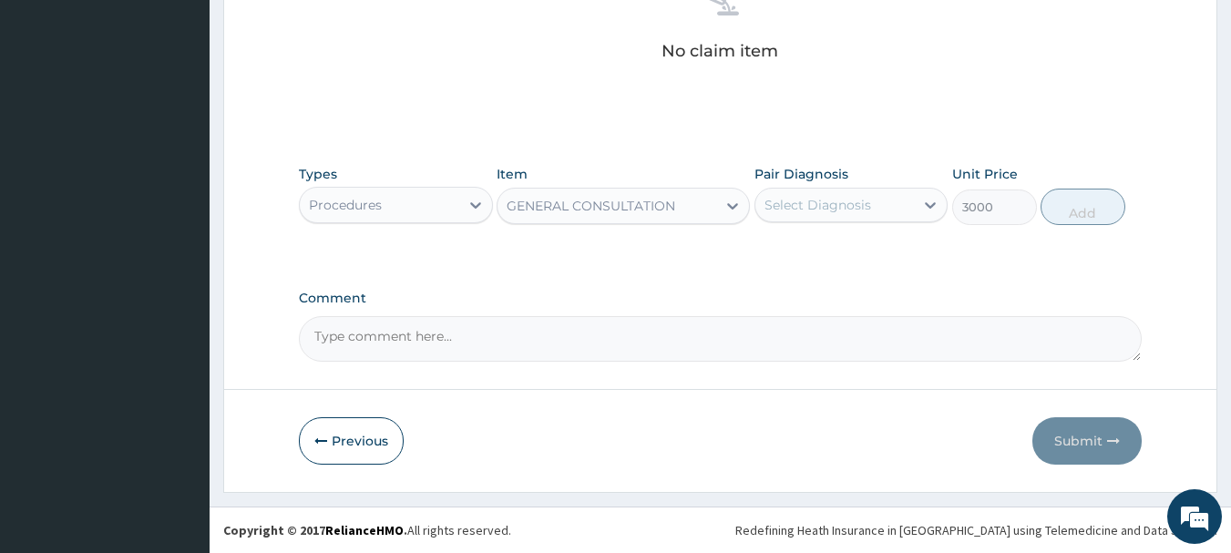
click at [885, 210] on div "Select Diagnosis" at bounding box center [834, 204] width 159 height 29
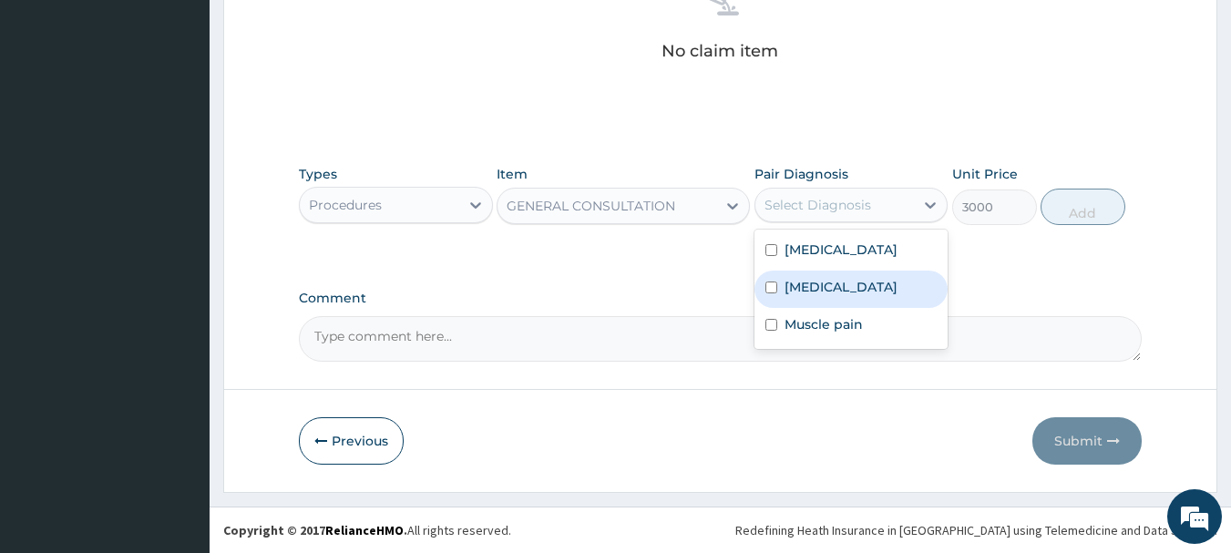
click at [871, 271] on div "Sepsis" at bounding box center [851, 289] width 194 height 37
checkbox input "true"
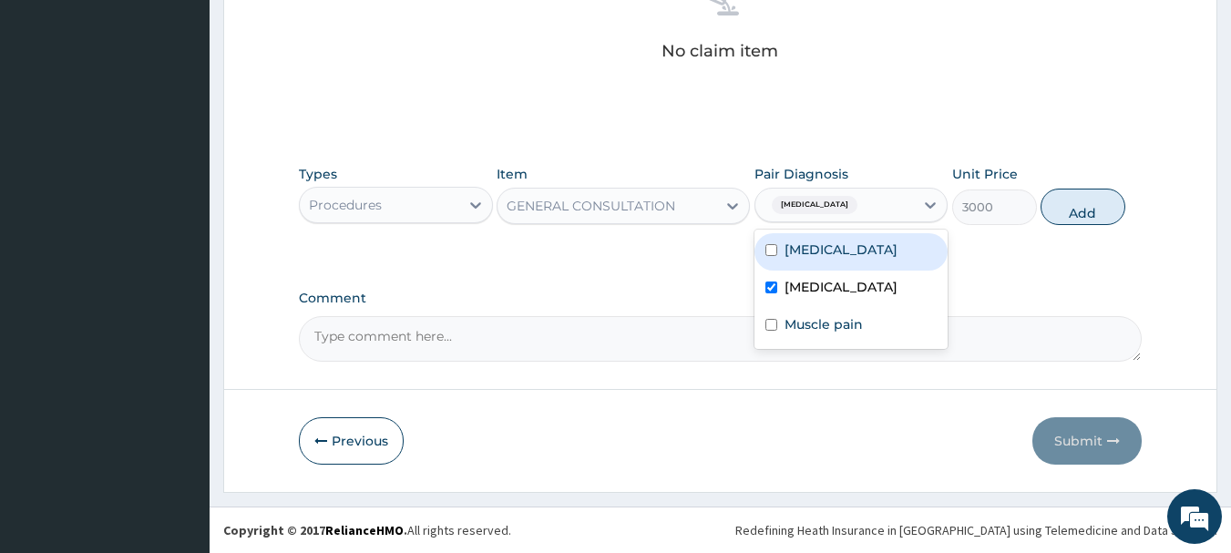
click at [868, 258] on div "[MEDICAL_DATA]" at bounding box center [851, 251] width 194 height 37
checkbox input "true"
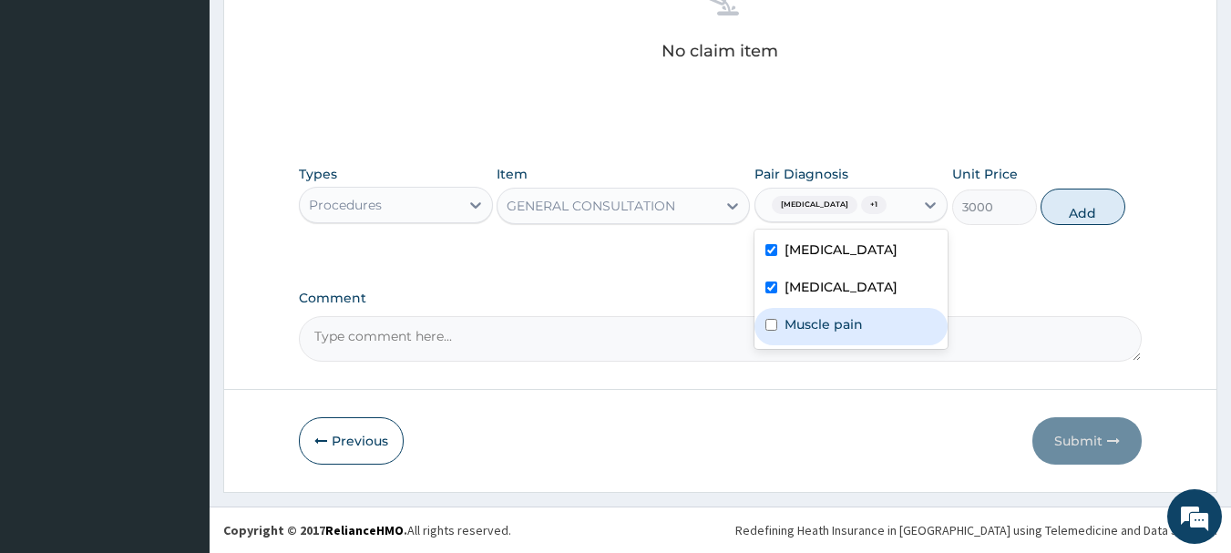
click at [865, 317] on div "Muscle pain" at bounding box center [851, 326] width 194 height 37
checkbox input "true"
click at [1099, 213] on button "Add" at bounding box center [1082, 207] width 85 height 36
type input "0"
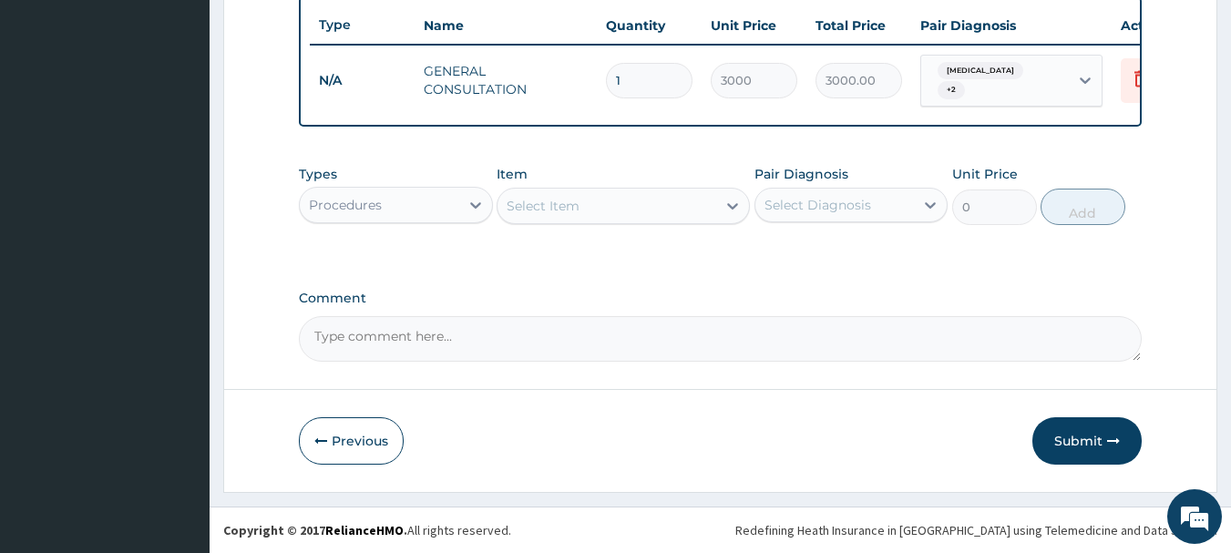
scroll to position [688, 0]
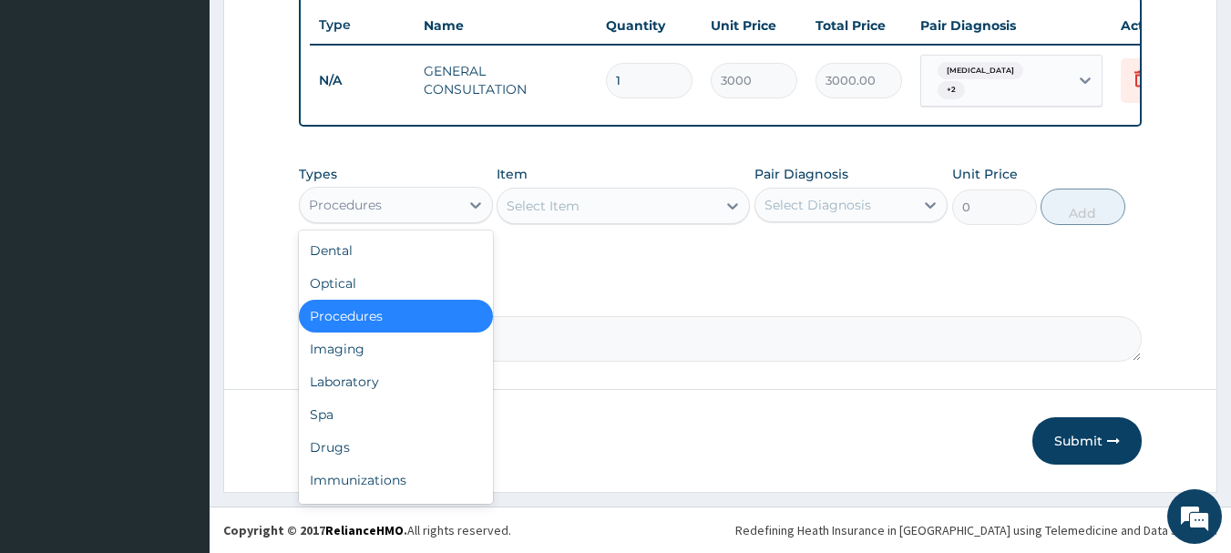
click at [410, 213] on div "Procedures" at bounding box center [379, 204] width 159 height 29
click at [434, 453] on div "Drugs" at bounding box center [396, 447] width 194 height 33
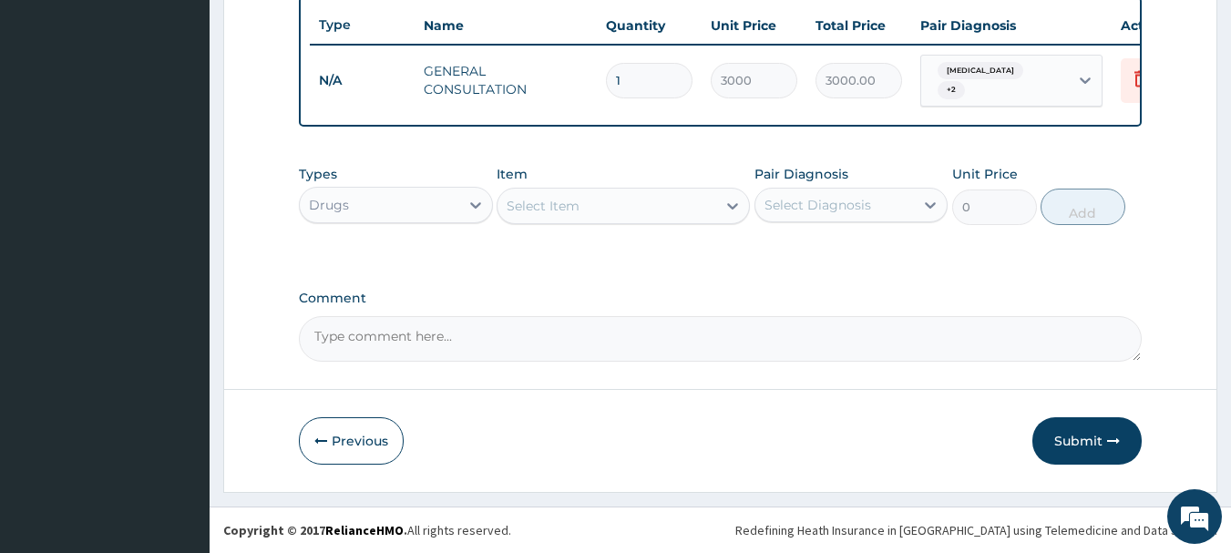
click at [646, 210] on div "Select Item" at bounding box center [606, 205] width 219 height 29
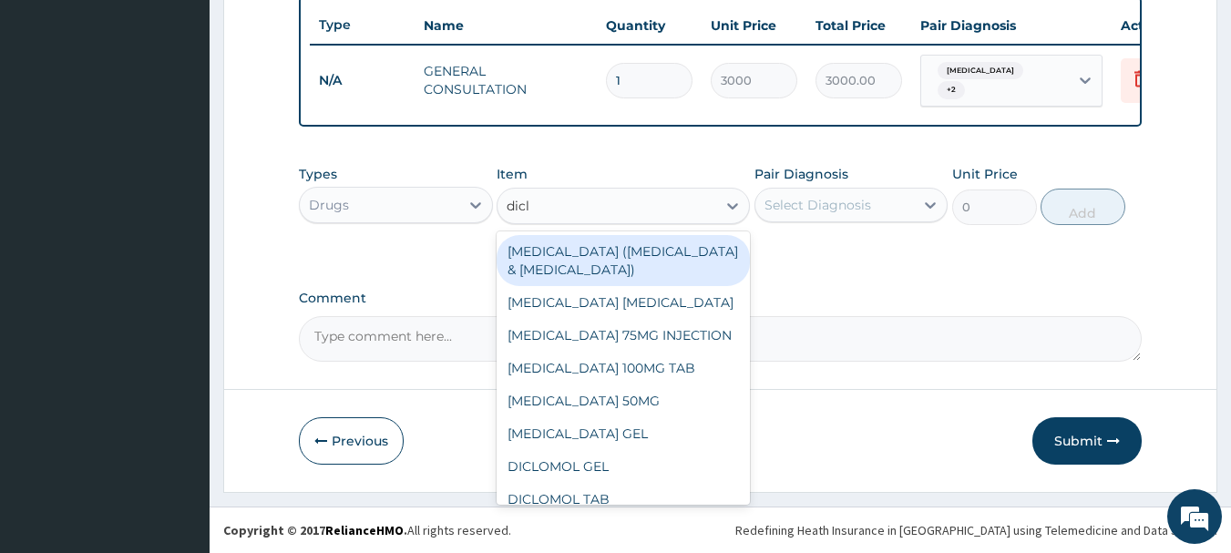
type input "diclo"
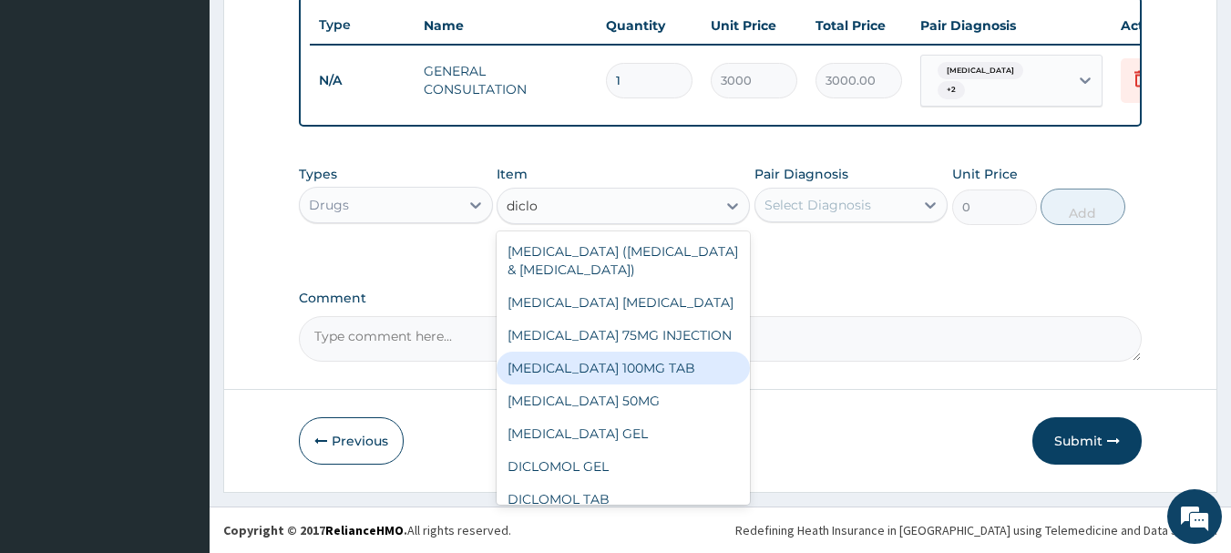
click at [636, 353] on div "[MEDICAL_DATA] 100MG TAB" at bounding box center [623, 368] width 253 height 33
type input "100"
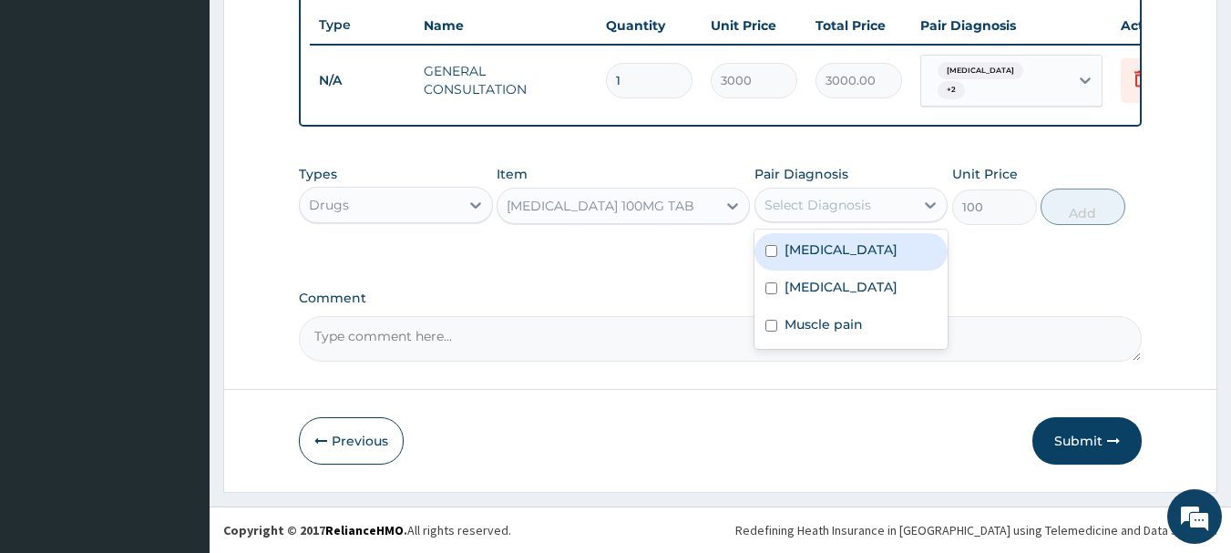
click at [815, 208] on div "Select Diagnosis" at bounding box center [817, 205] width 107 height 18
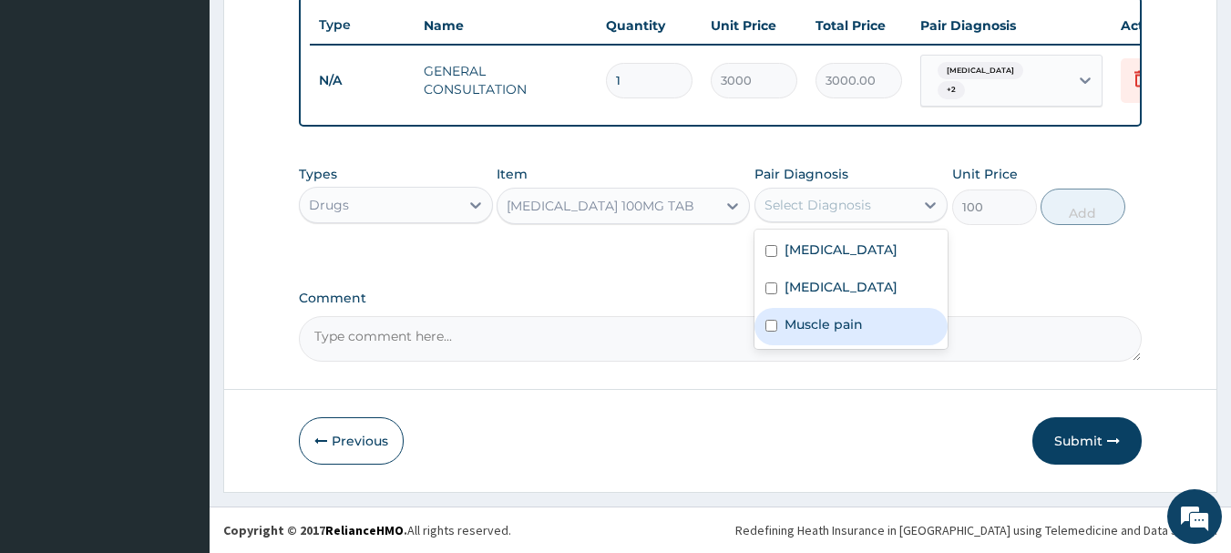
click at [798, 330] on label "Muscle pain" at bounding box center [823, 324] width 78 height 18
checkbox input "true"
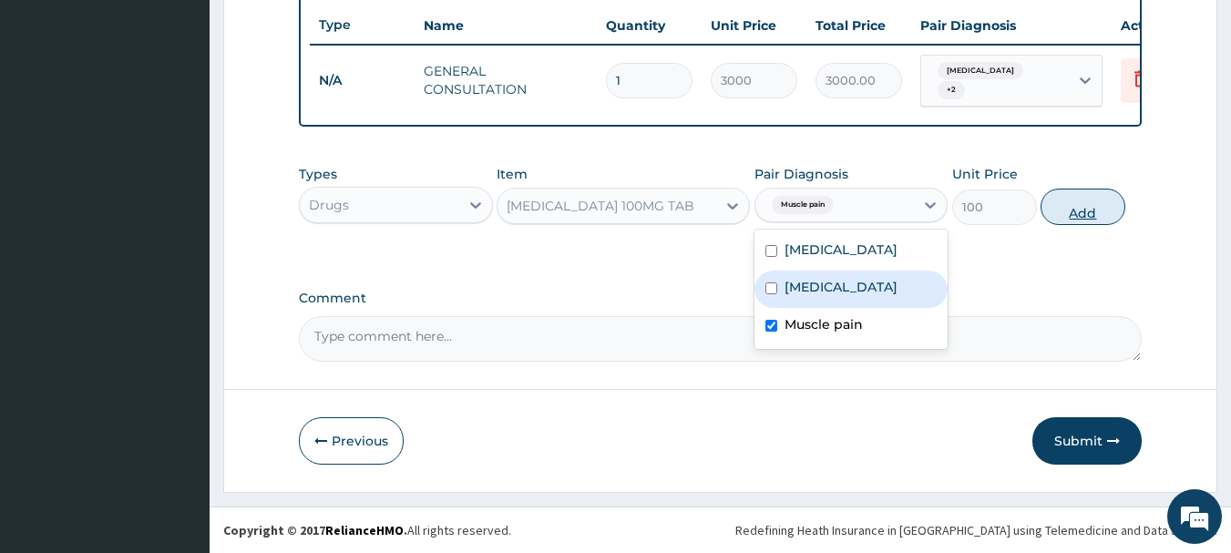
click at [1080, 192] on button "Add" at bounding box center [1082, 207] width 85 height 36
type input "0"
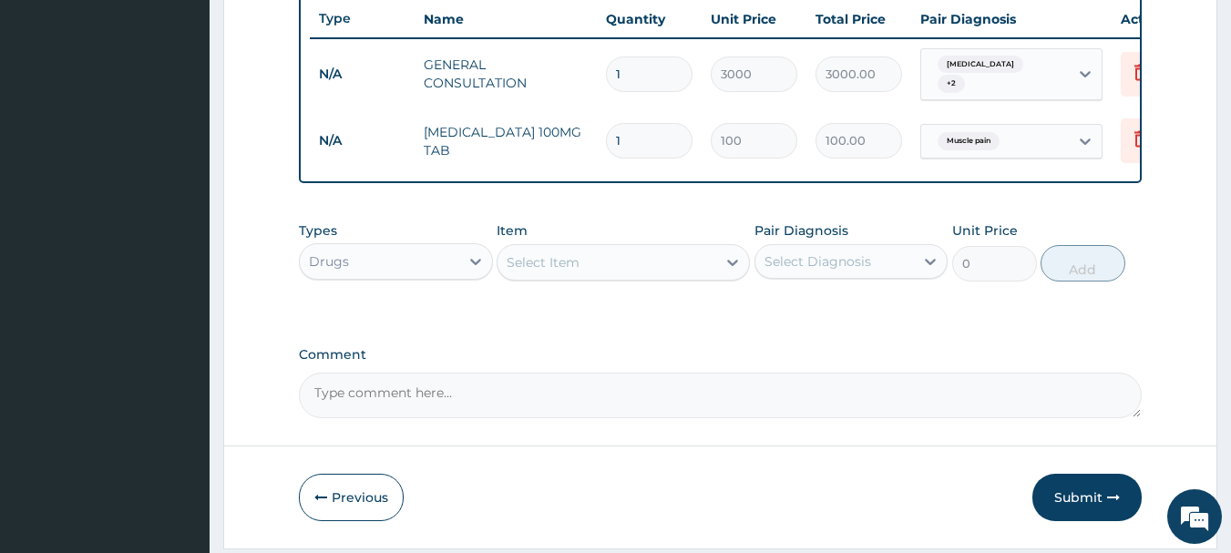
type input "10"
type input "1000.00"
type input "10"
click at [627, 267] on div "Select Item" at bounding box center [606, 262] width 219 height 29
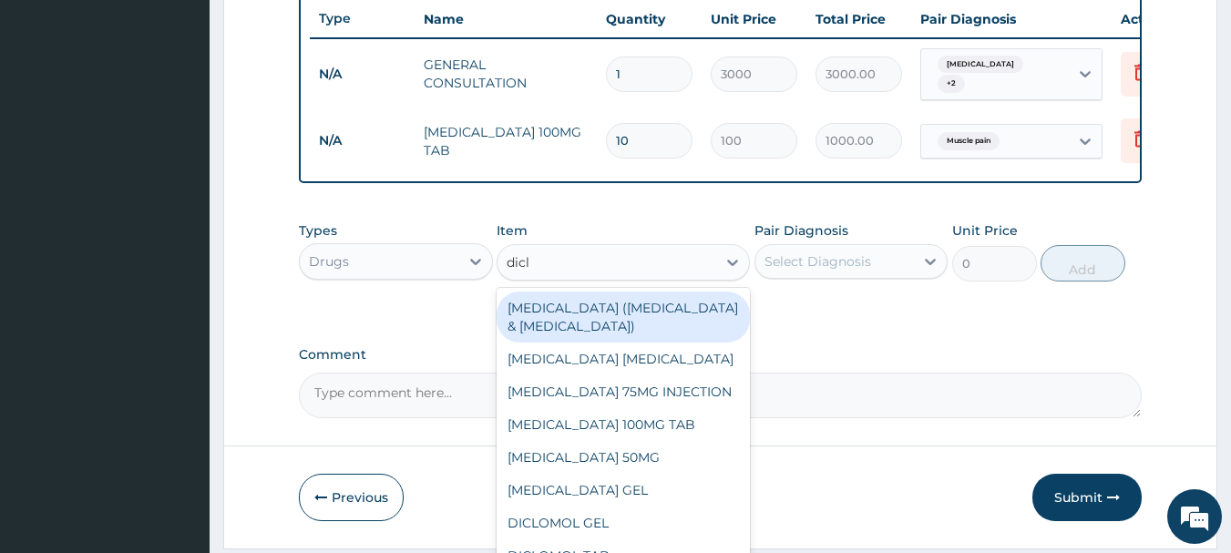
type input "diclo"
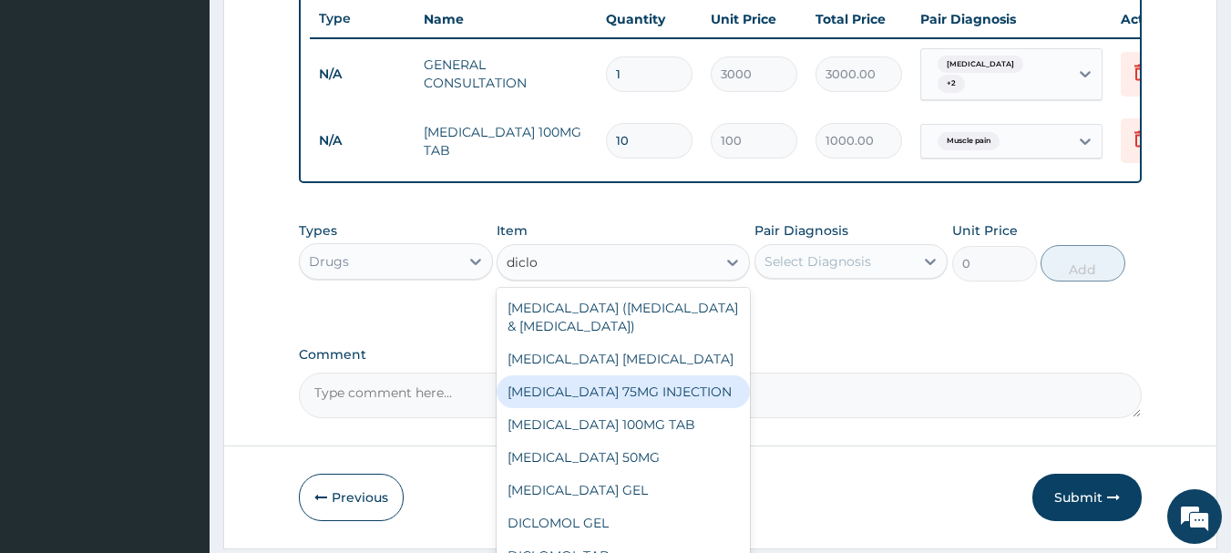
click at [644, 399] on div "[MEDICAL_DATA] 75MG INJECTION" at bounding box center [623, 391] width 253 height 33
type input "600"
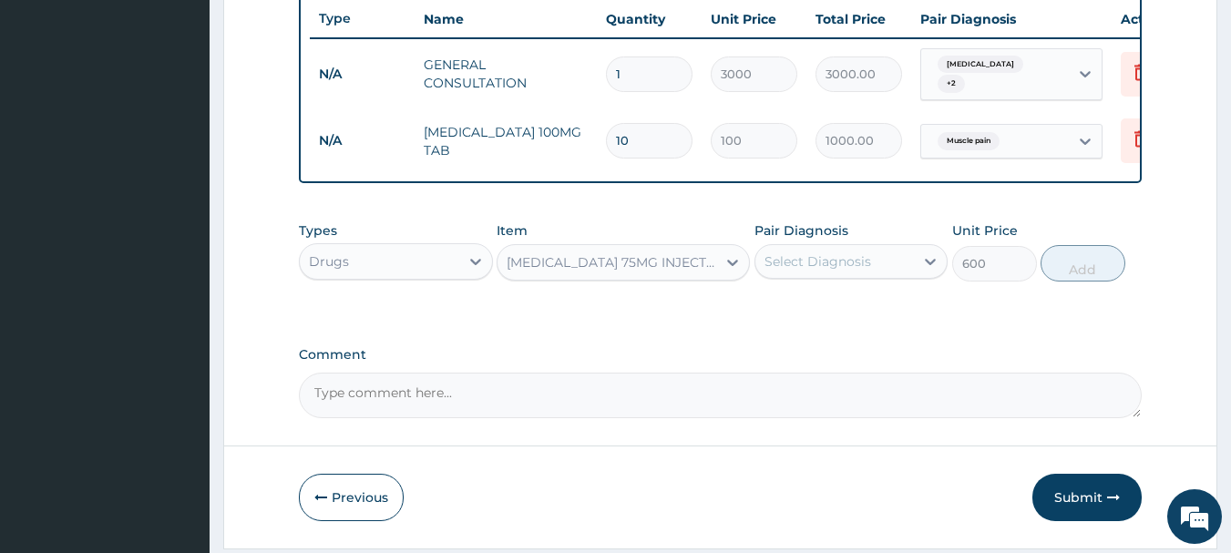
click at [845, 276] on div "Select Diagnosis" at bounding box center [834, 261] width 159 height 29
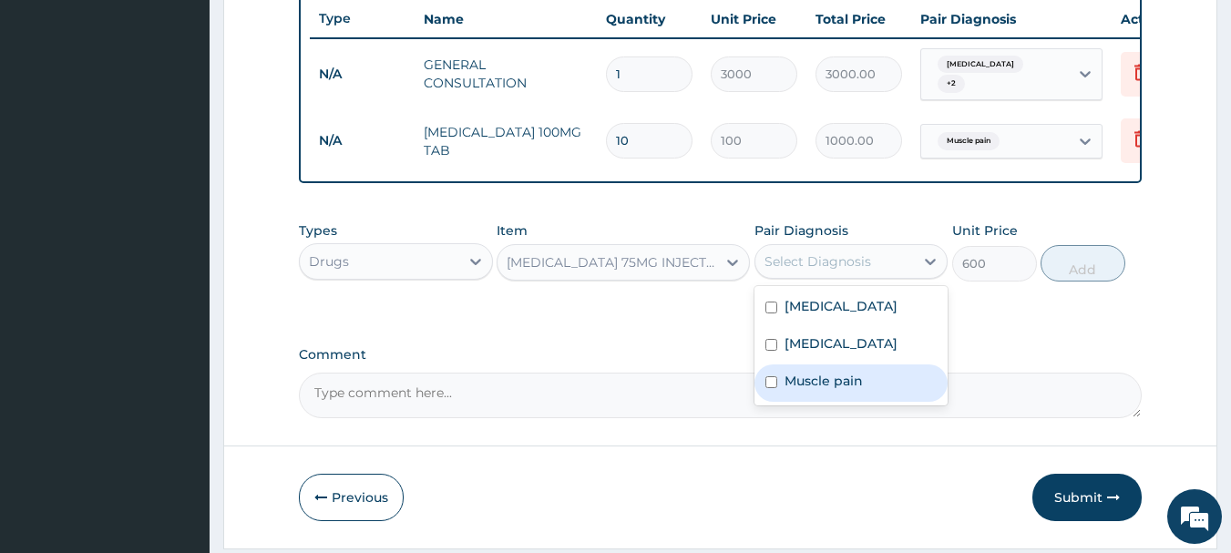
click at [841, 377] on label "Muscle pain" at bounding box center [823, 381] width 78 height 18
checkbox input "true"
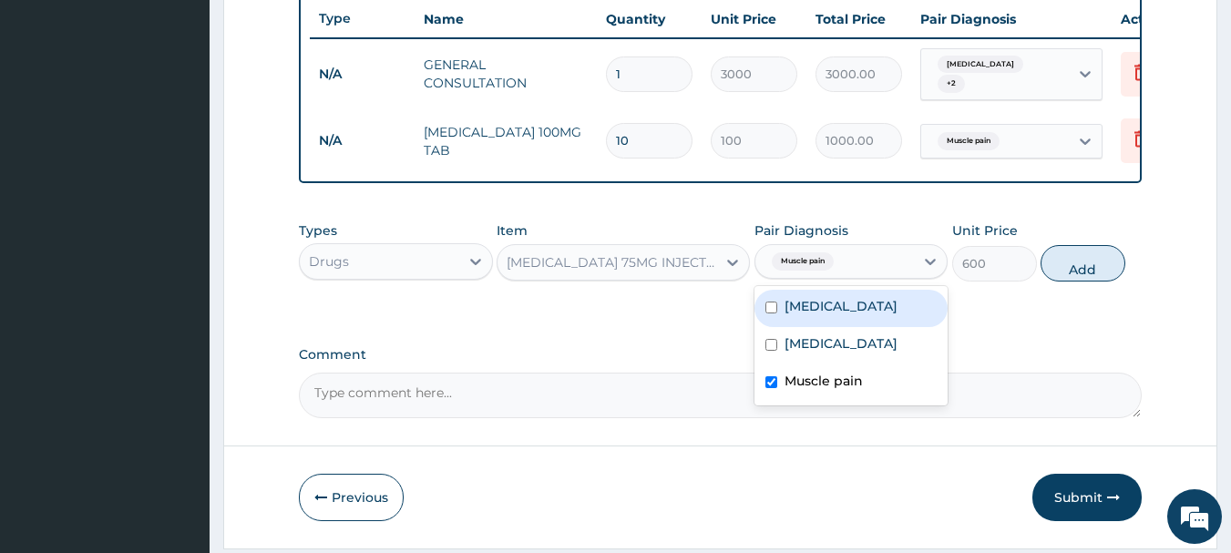
click at [851, 327] on div "[MEDICAL_DATA]" at bounding box center [851, 308] width 194 height 37
checkbox input "true"
click at [1052, 270] on button "Add" at bounding box center [1082, 263] width 85 height 36
type input "0"
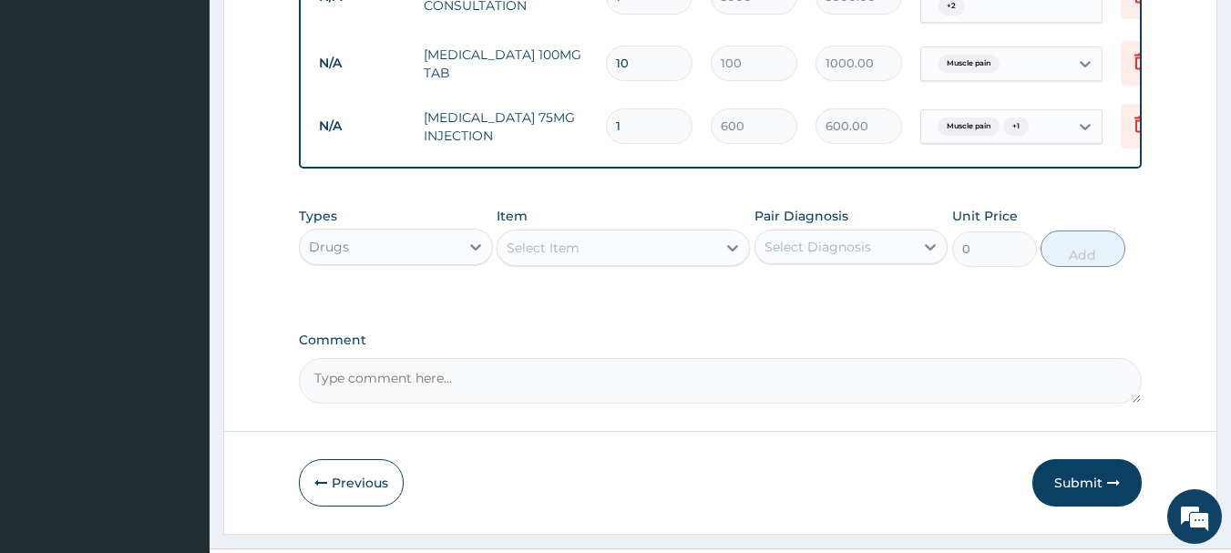
scroll to position [814, 0]
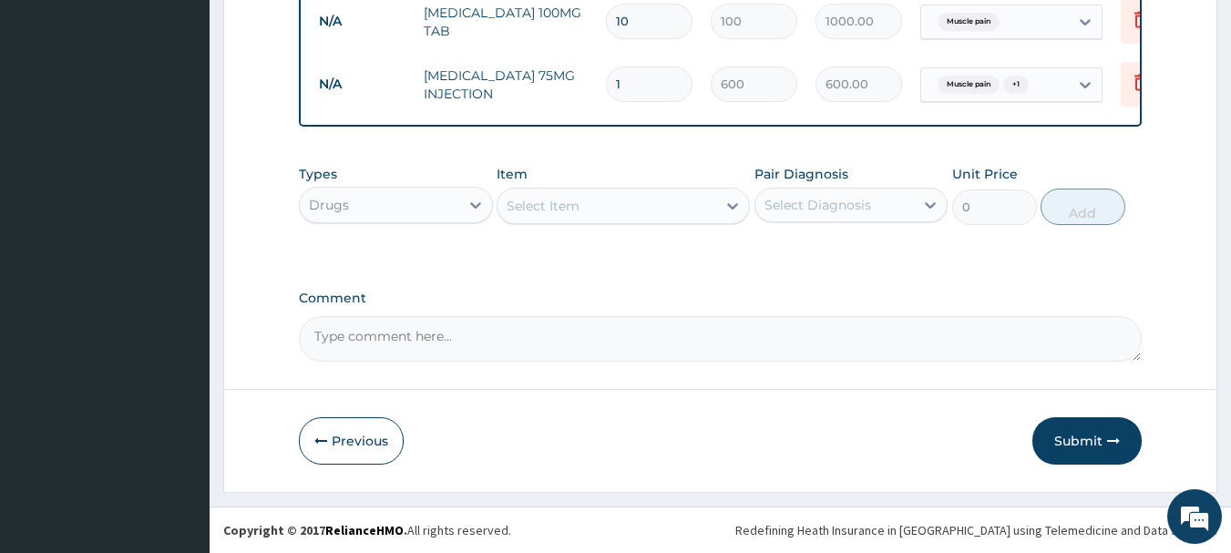
click at [599, 217] on div "Select Item" at bounding box center [606, 205] width 219 height 29
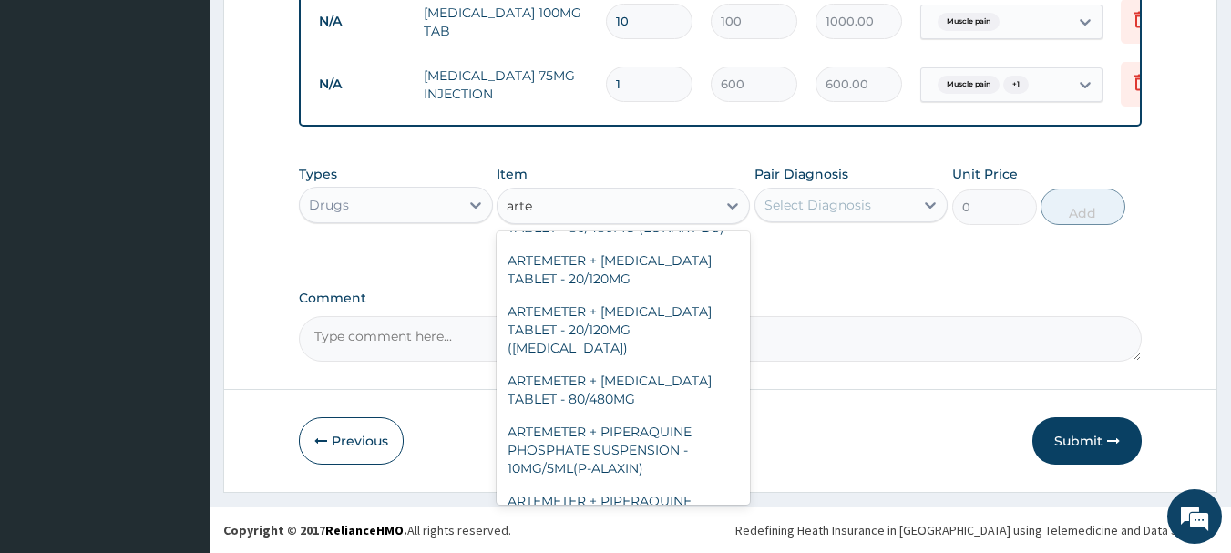
scroll to position [415, 0]
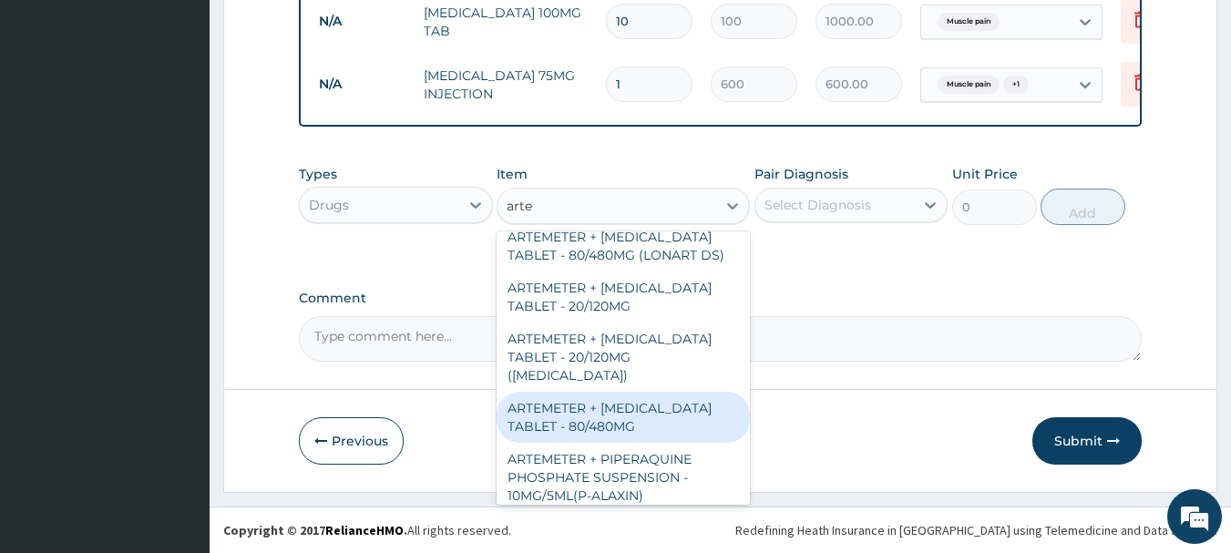
type input "artes"
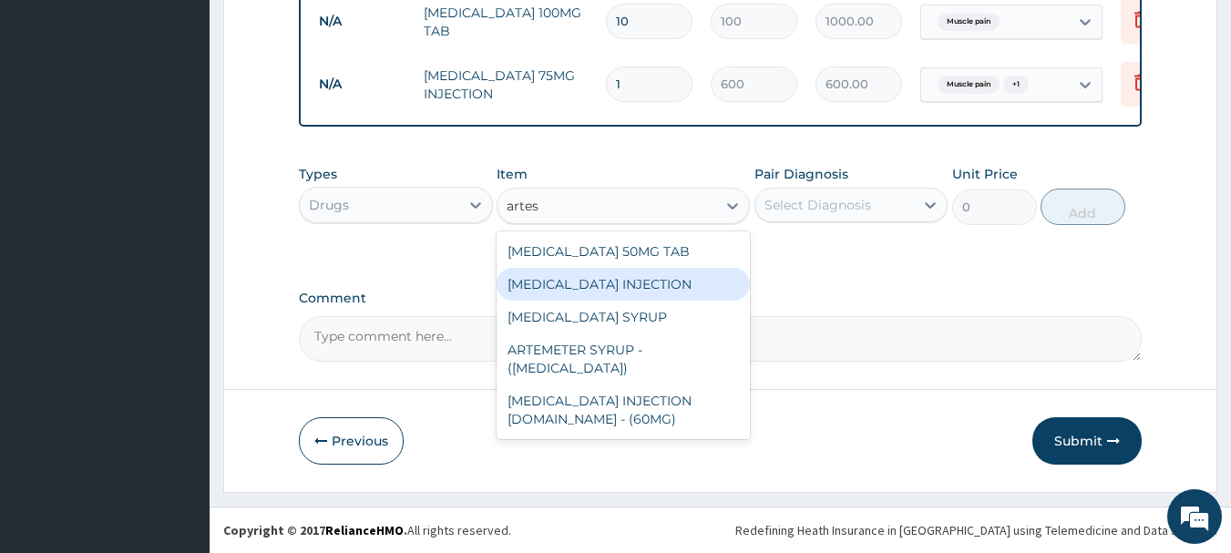
click at [620, 279] on div "[MEDICAL_DATA] INJECTION" at bounding box center [623, 284] width 253 height 33
type input "2000"
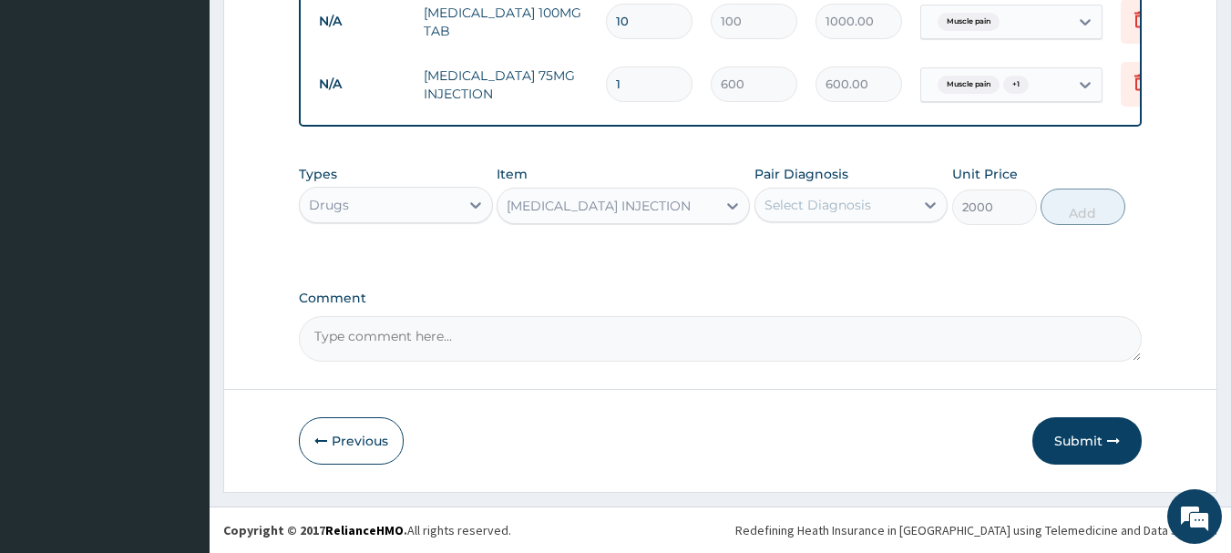
click at [819, 210] on div "Select Diagnosis" at bounding box center [817, 205] width 107 height 18
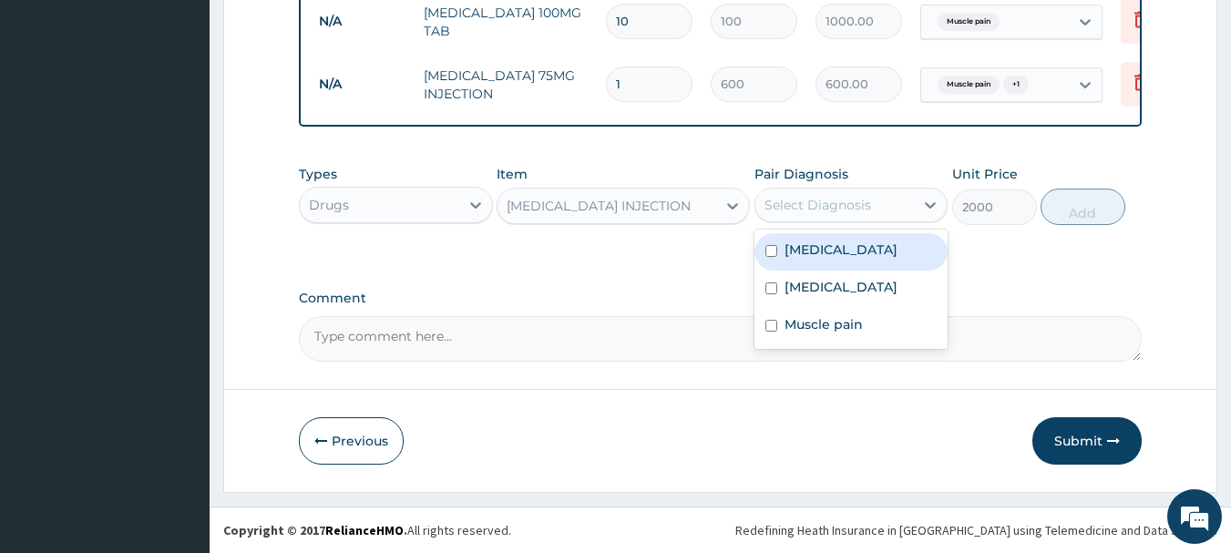
click at [823, 263] on div "[MEDICAL_DATA]" at bounding box center [851, 251] width 194 height 37
checkbox input "true"
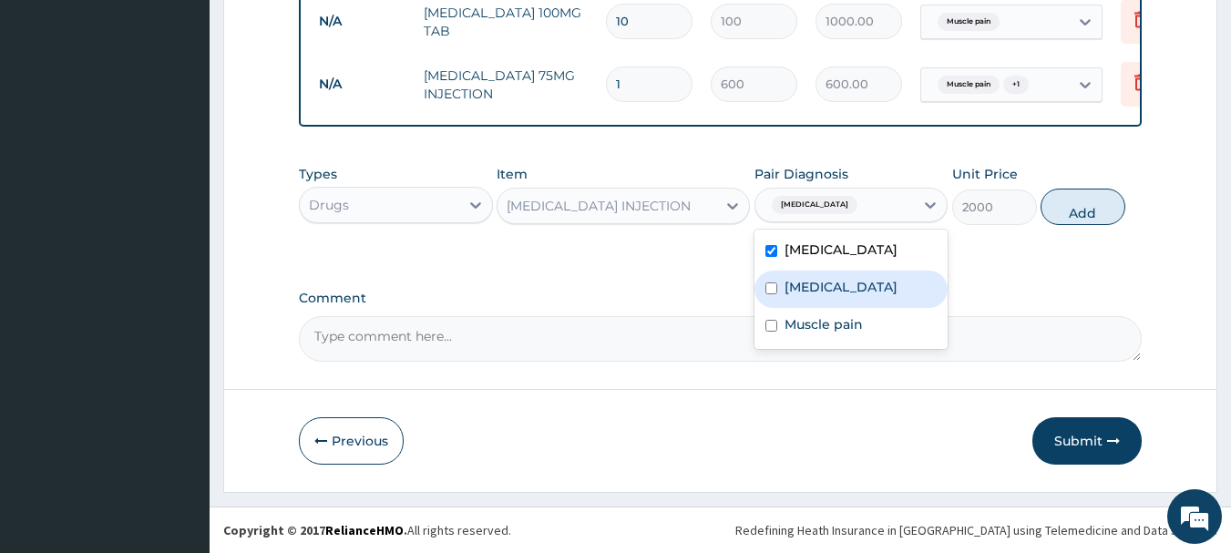
click at [834, 298] on div "Sepsis" at bounding box center [851, 289] width 194 height 37
checkbox input "true"
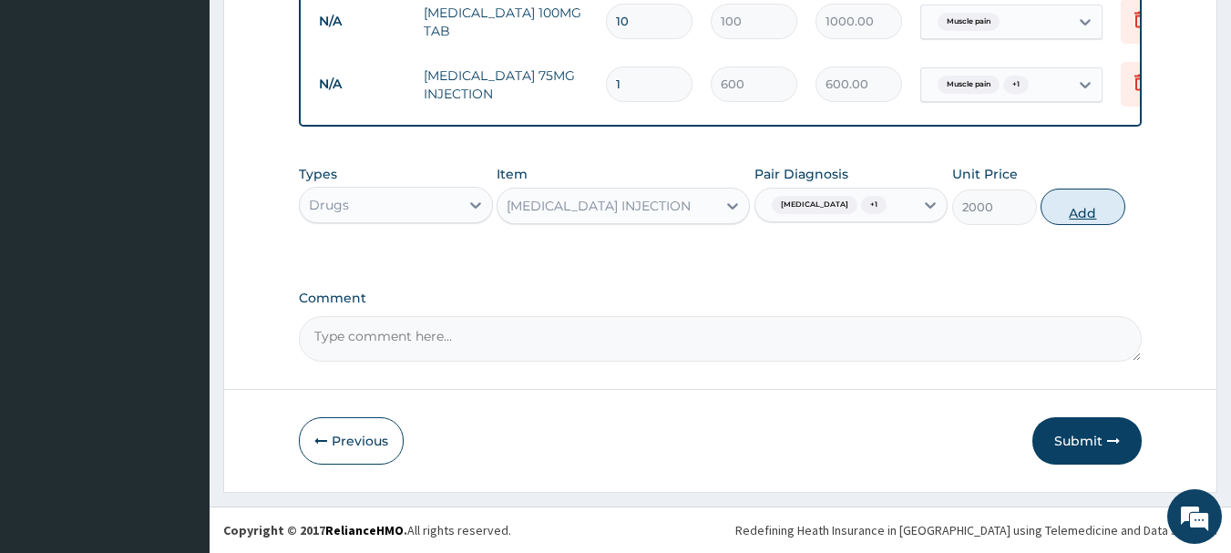
click at [1083, 211] on button "Add" at bounding box center [1082, 207] width 85 height 36
type input "0"
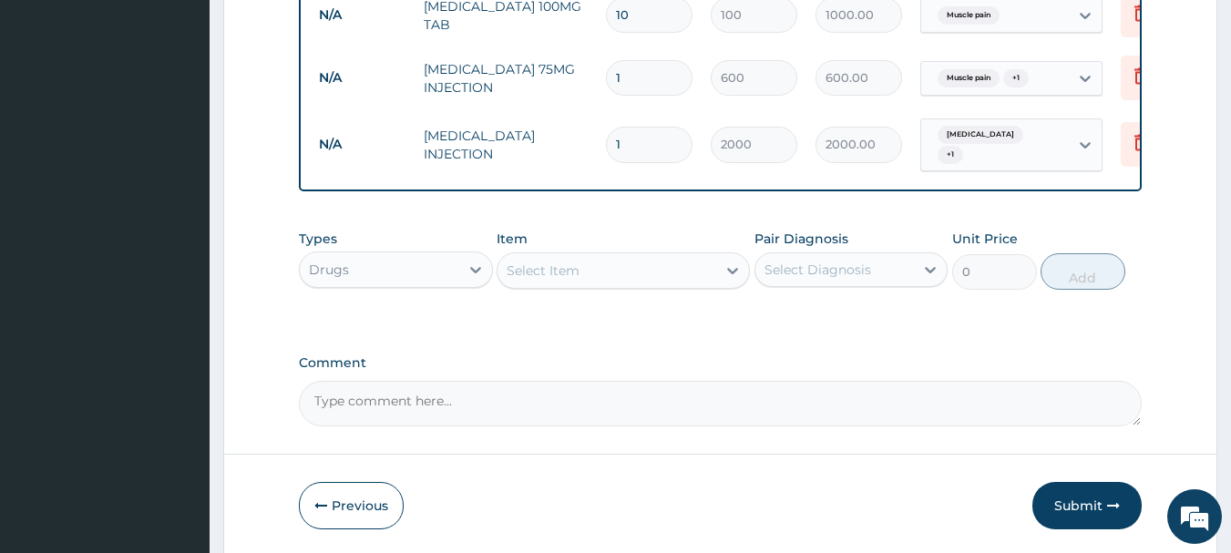
scroll to position [876, 0]
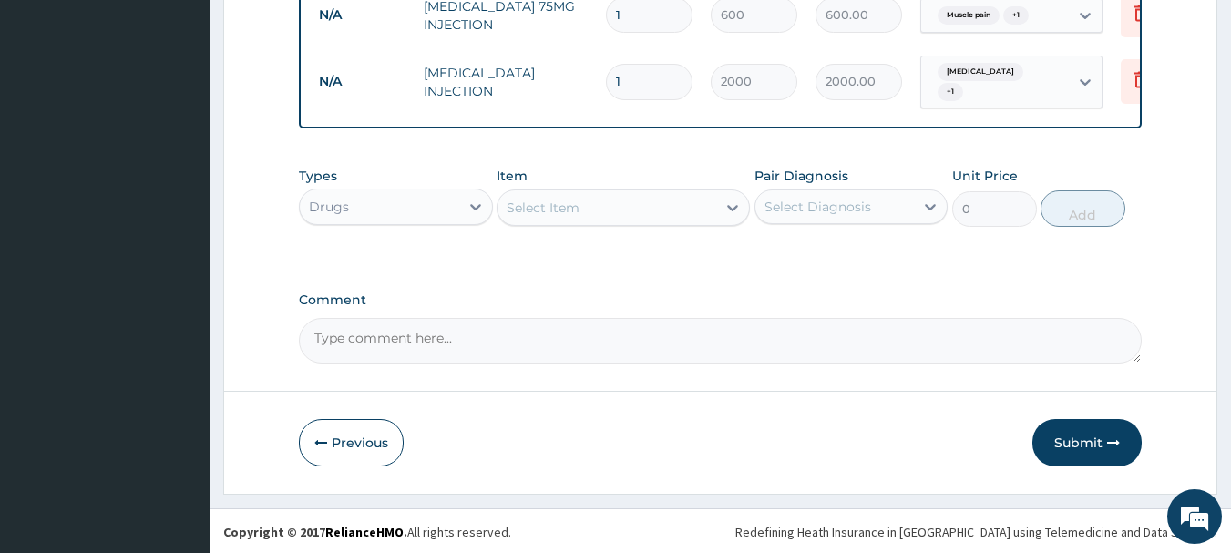
click at [555, 205] on div "Select Item" at bounding box center [543, 208] width 73 height 18
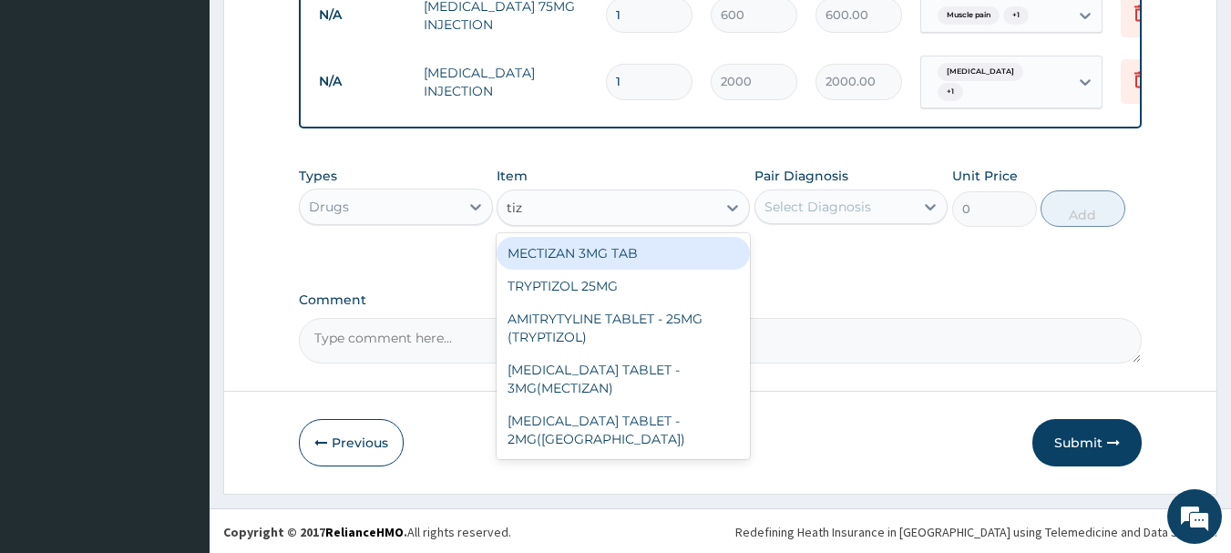
type input "tiza"
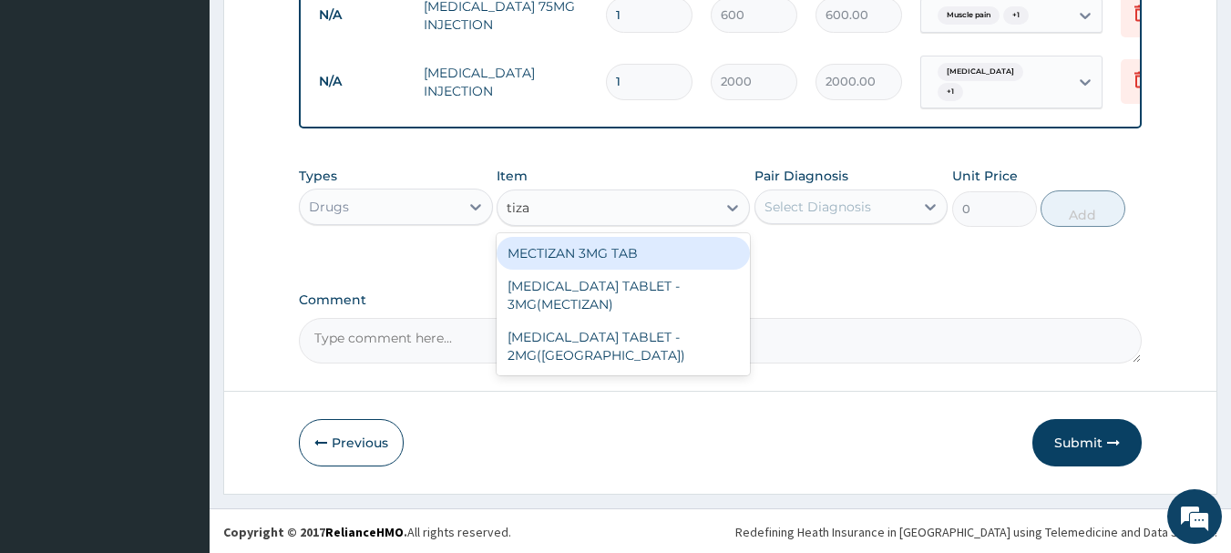
click at [598, 348] on div "[MEDICAL_DATA] TABLET - 2MG([GEOGRAPHIC_DATA])" at bounding box center [623, 346] width 253 height 51
type input "224"
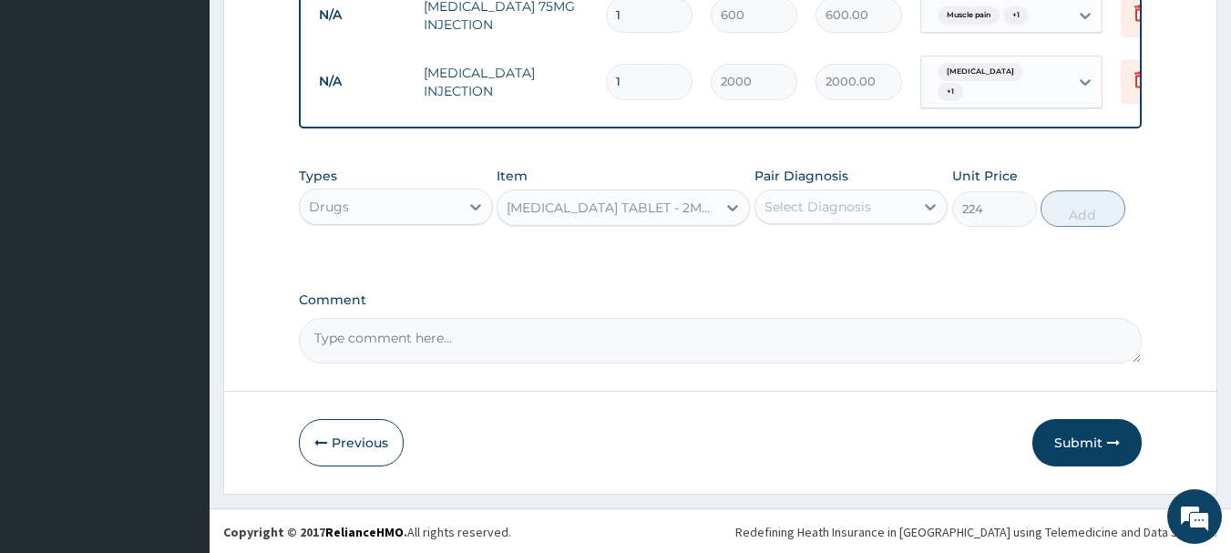
drag, startPoint x: 740, startPoint y: 201, endPoint x: 697, endPoint y: 229, distance: 50.8
click at [733, 204] on icon at bounding box center [732, 208] width 18 height 18
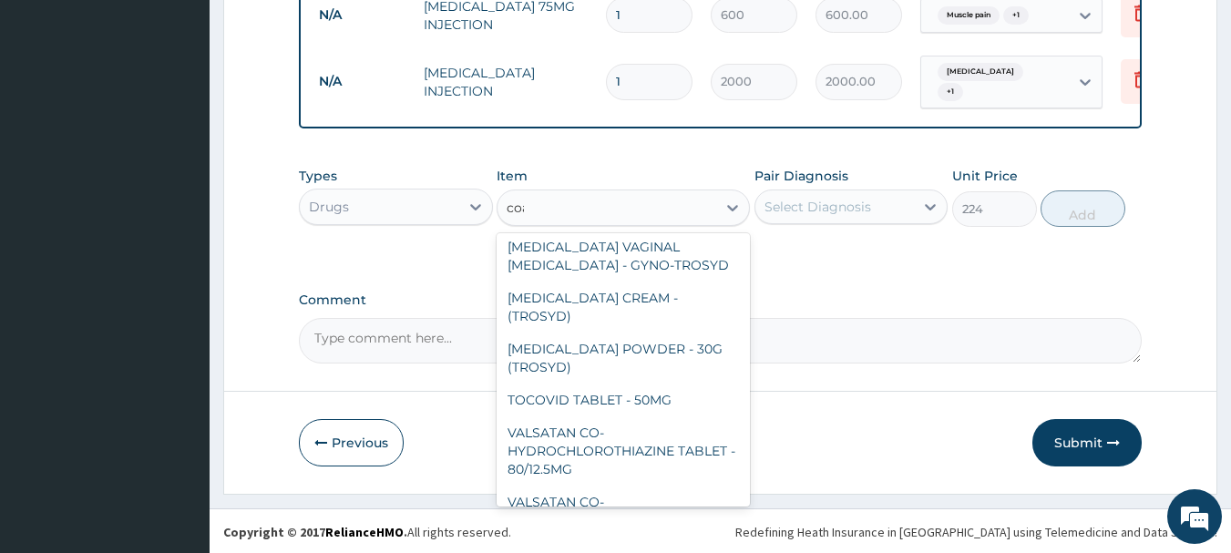
scroll to position [0, 0]
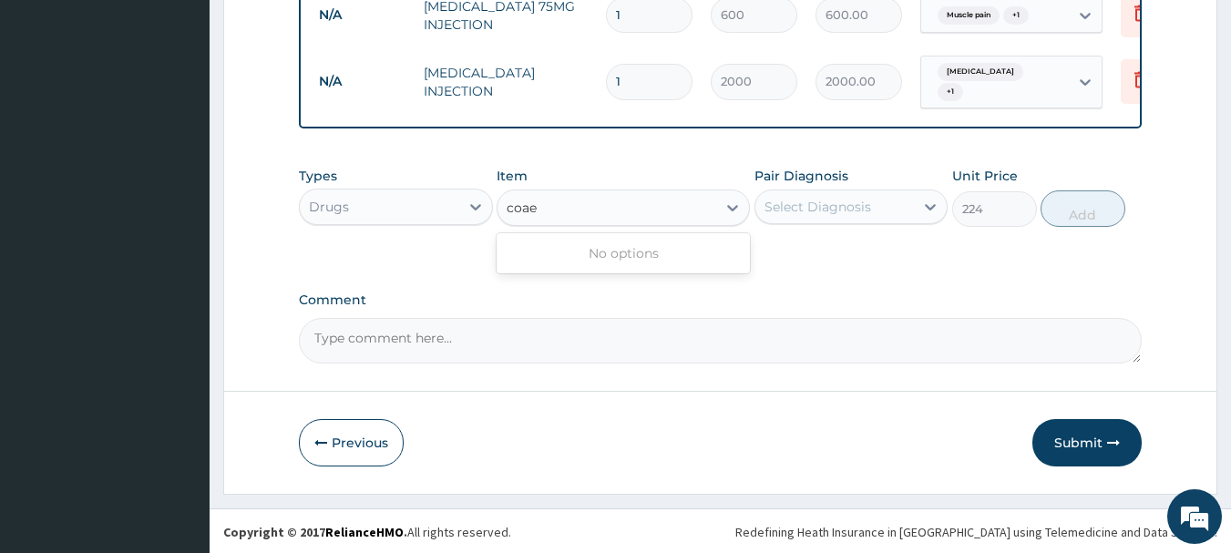
type input "coa"
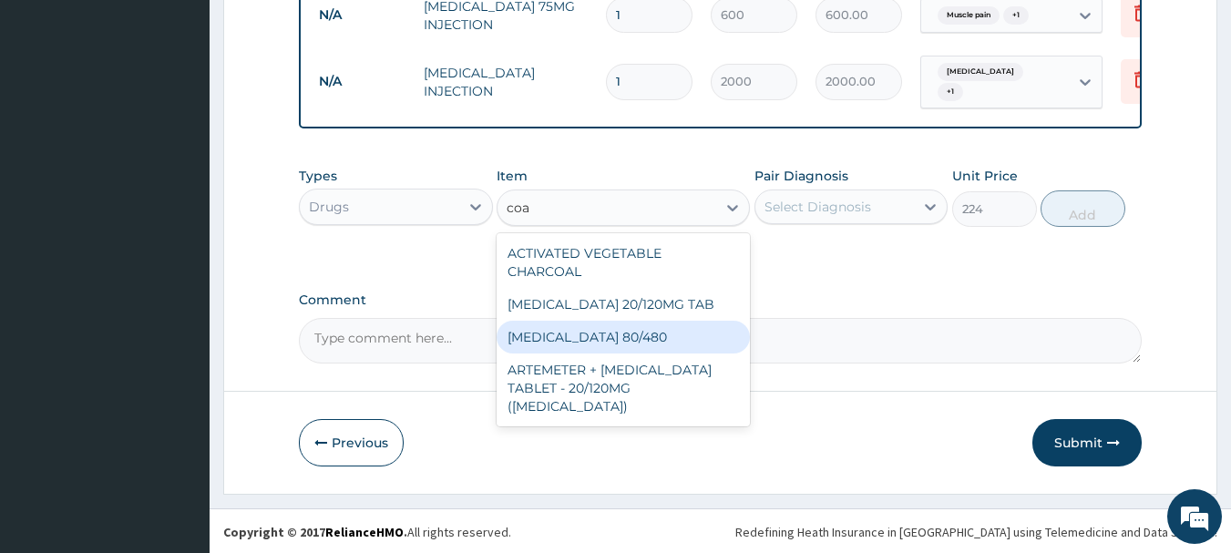
click at [677, 321] on div "[MEDICAL_DATA] 80/480" at bounding box center [623, 337] width 253 height 33
type input "300"
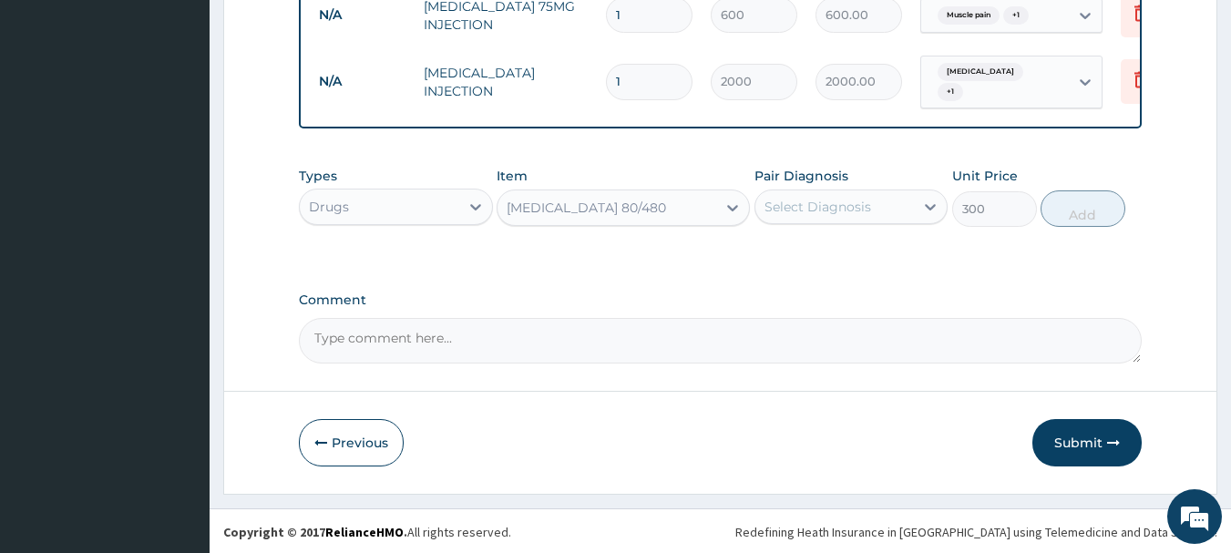
click at [892, 206] on div "Select Diagnosis" at bounding box center [834, 206] width 159 height 29
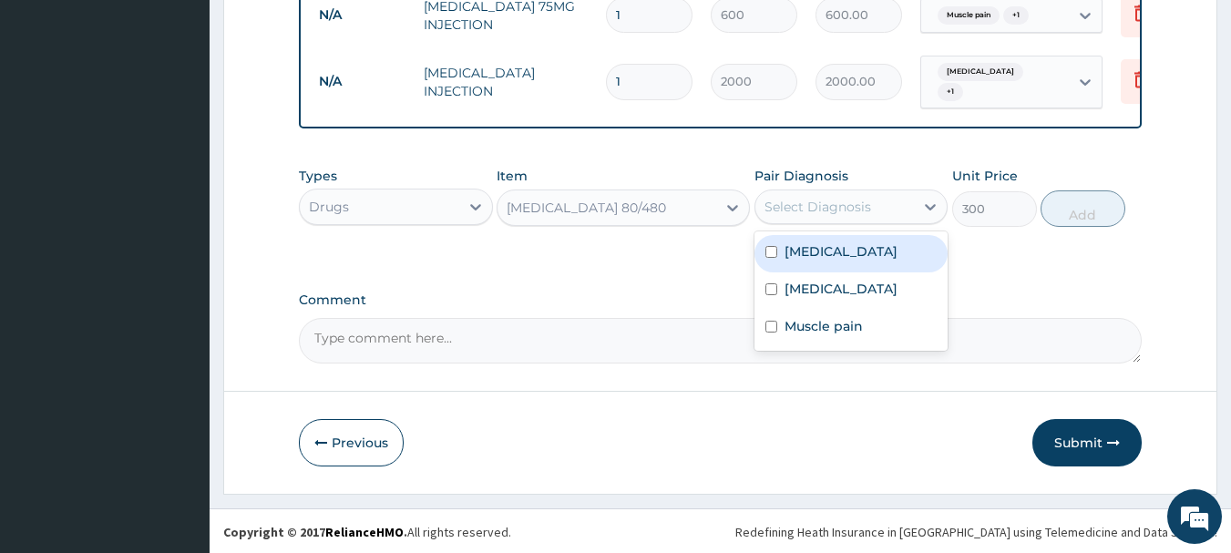
click at [883, 268] on div "[MEDICAL_DATA]" at bounding box center [851, 253] width 194 height 37
checkbox input "true"
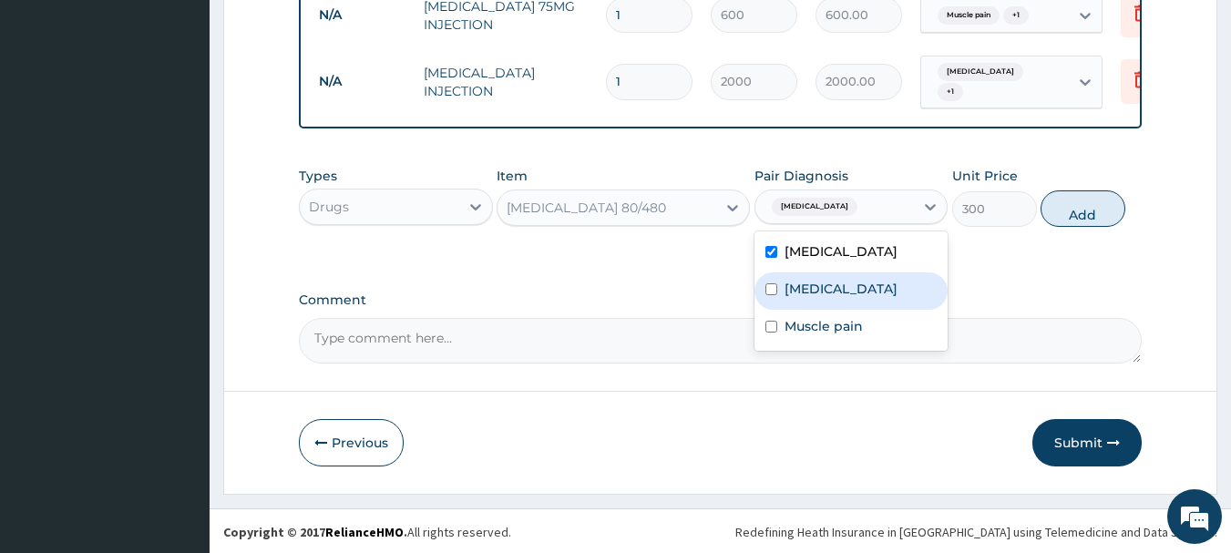
click at [886, 299] on div "Sepsis" at bounding box center [851, 290] width 194 height 37
checkbox input "true"
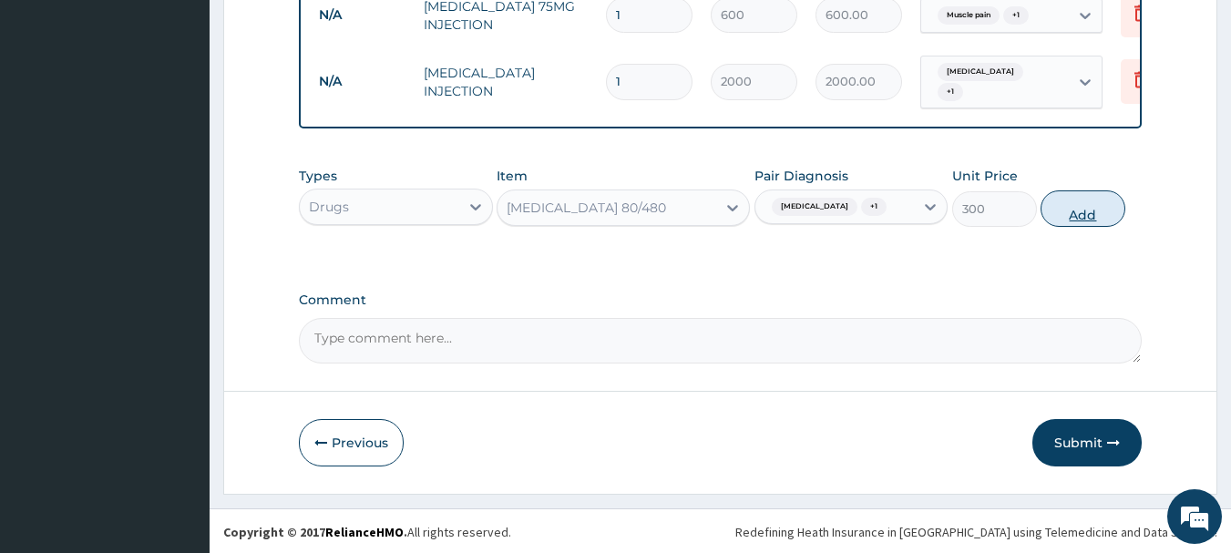
click at [1097, 208] on button "Add" at bounding box center [1082, 208] width 85 height 36
type input "0"
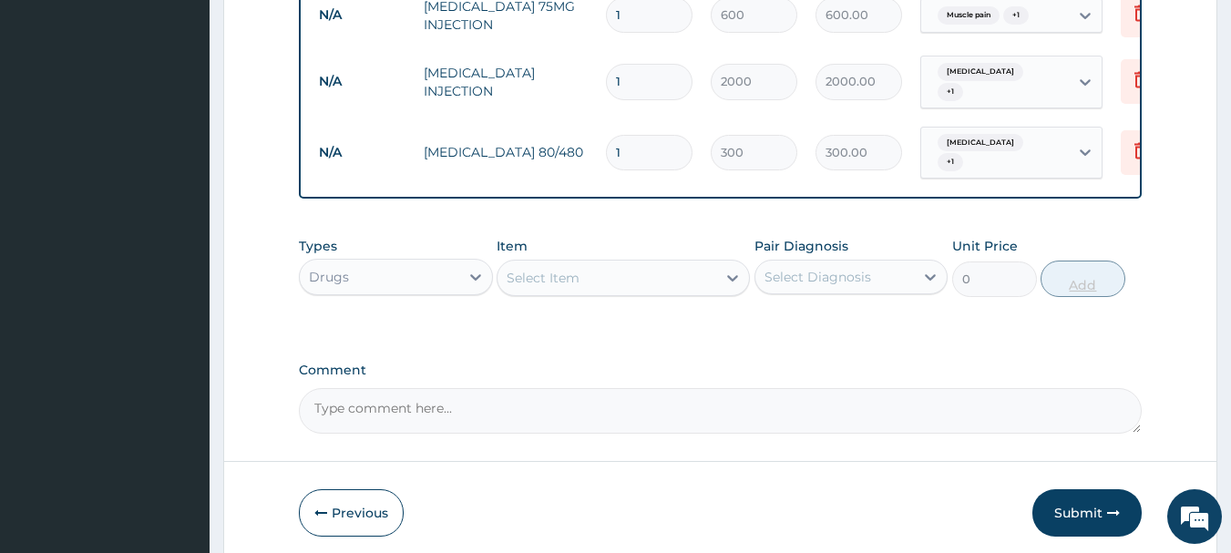
type input "0.00"
type input "6"
type input "1800.00"
type input "6"
click at [670, 263] on div "Select Item" at bounding box center [606, 277] width 219 height 29
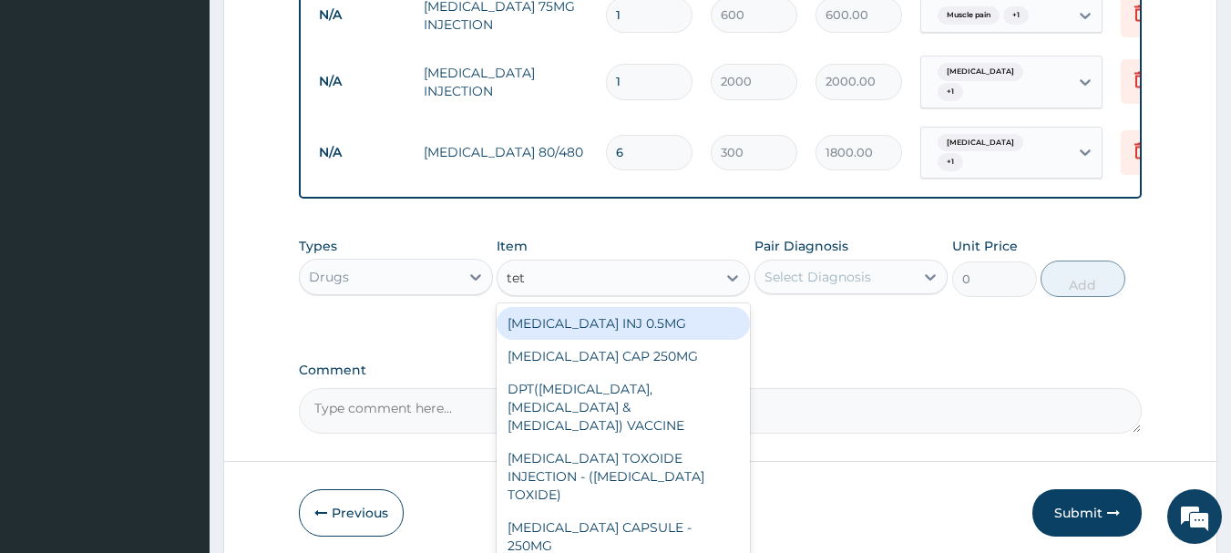
type input "tetr"
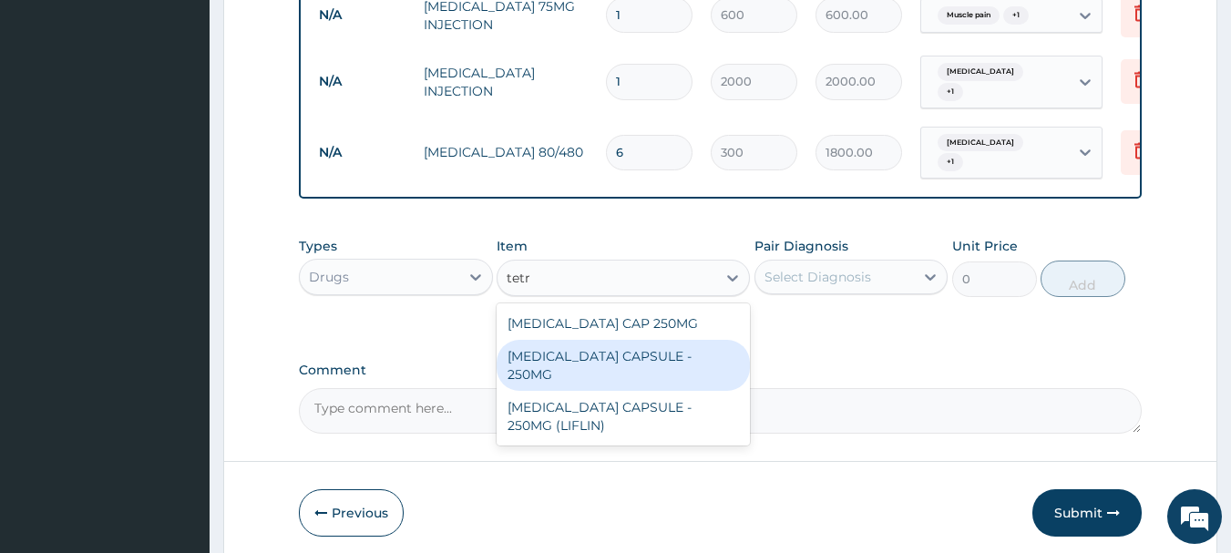
click at [673, 353] on div "[MEDICAL_DATA] CAPSULE - 250MG" at bounding box center [623, 365] width 253 height 51
type input "11.2"
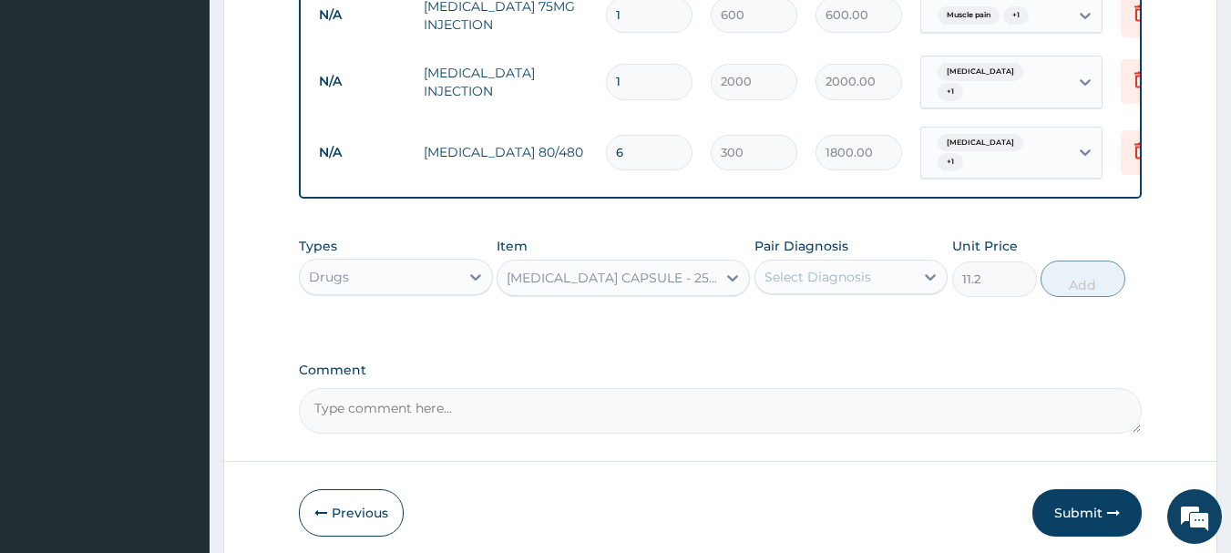
click at [865, 268] on div "Select Diagnosis" at bounding box center [817, 277] width 107 height 18
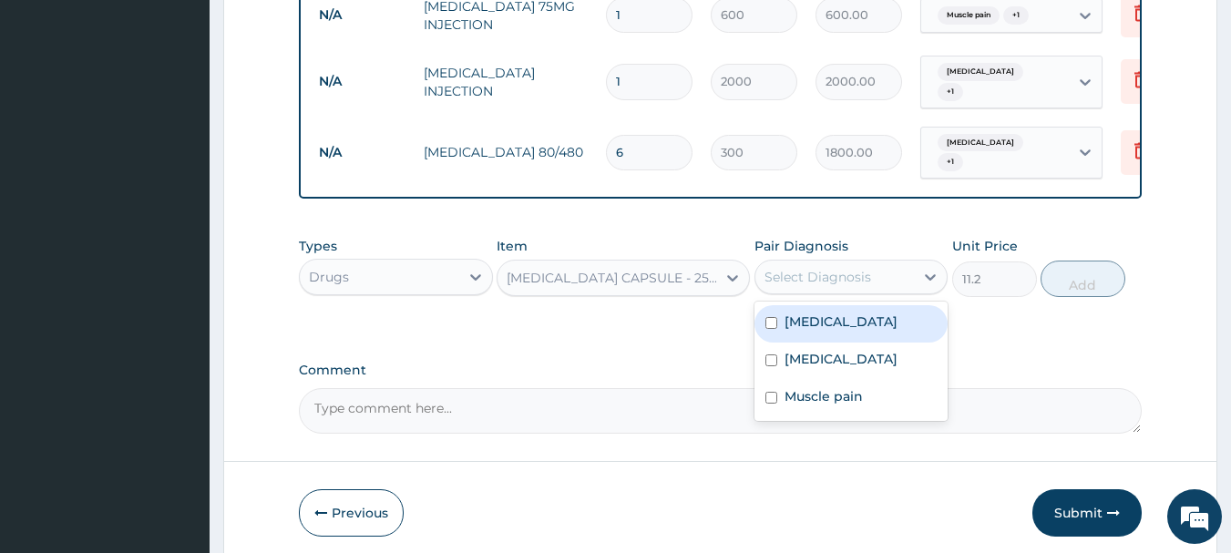
click at [857, 324] on div "[MEDICAL_DATA]" at bounding box center [851, 323] width 194 height 37
checkbox input "true"
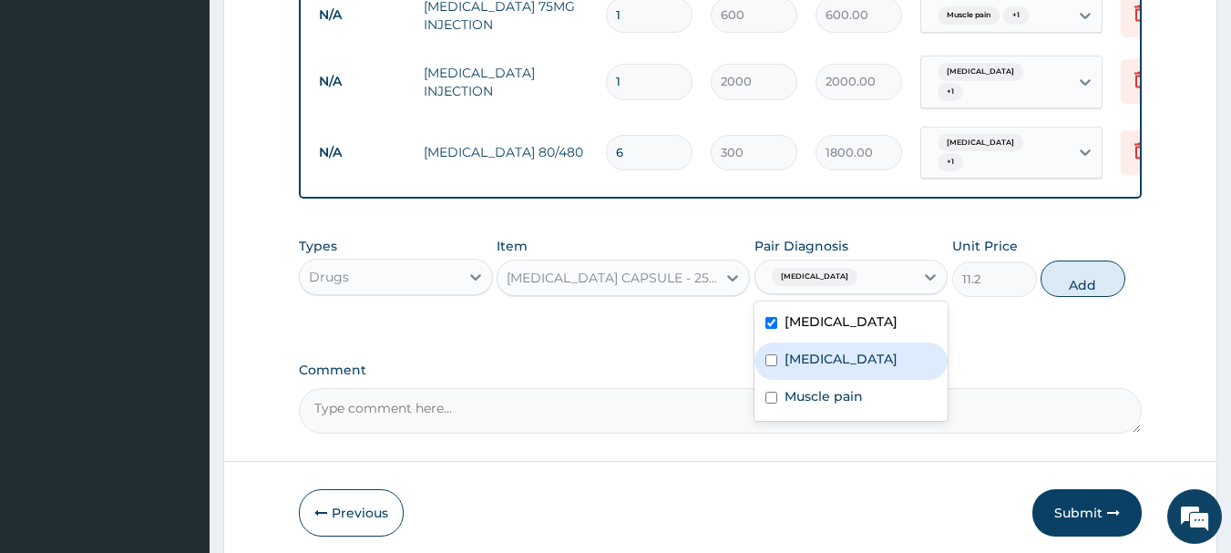
click at [864, 358] on div "Sepsis" at bounding box center [851, 361] width 194 height 37
checkbox input "true"
click at [661, 279] on div "[MEDICAL_DATA] CAPSULE - 250MG" at bounding box center [606, 277] width 219 height 29
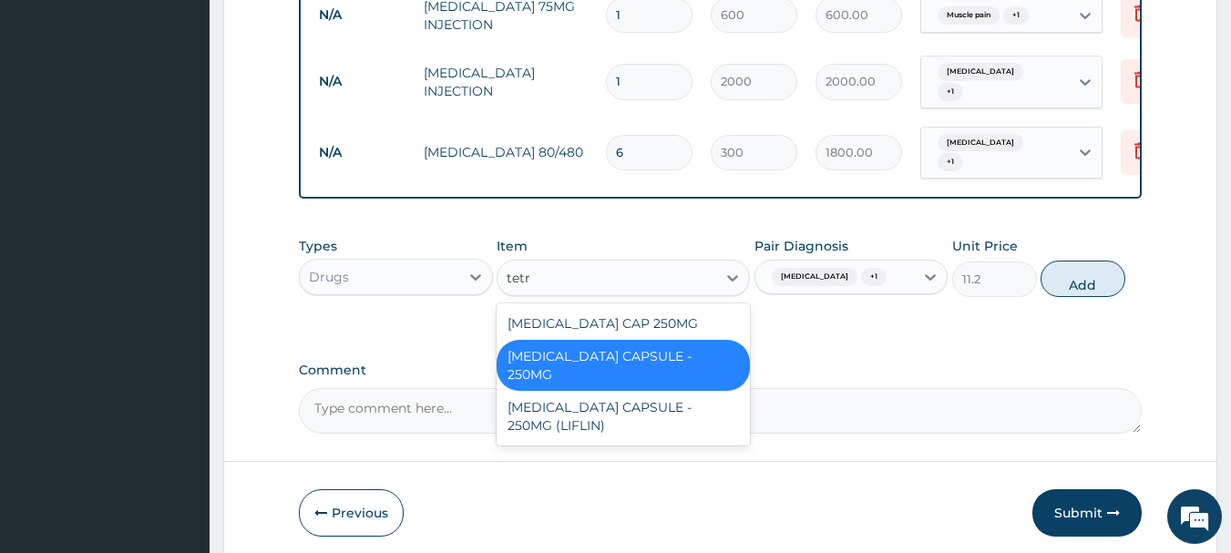
type input "tetra"
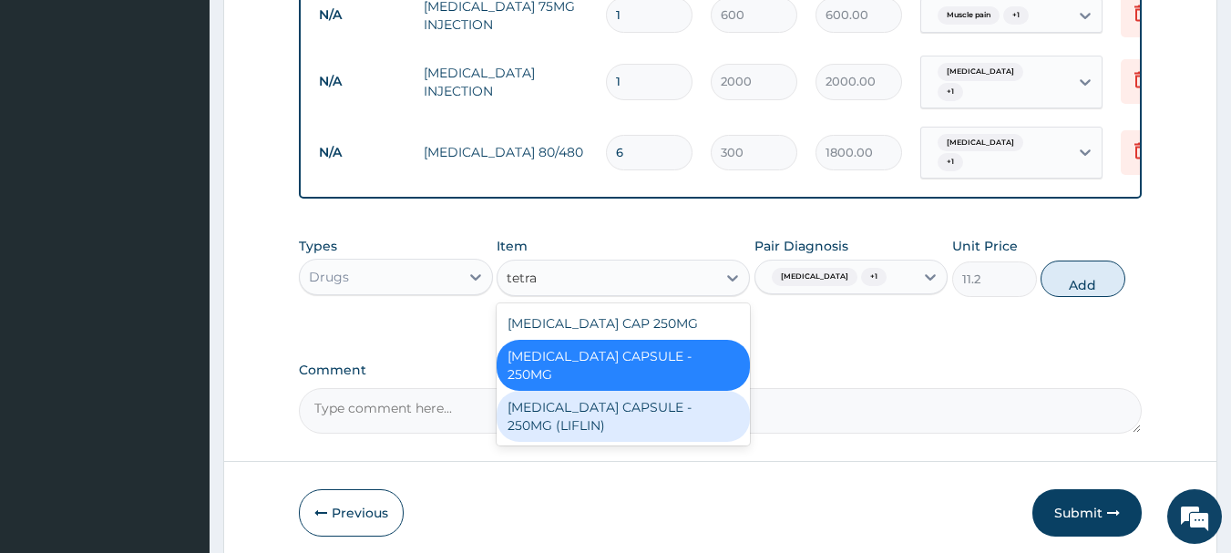
click at [681, 391] on div "[MEDICAL_DATA] CAPSULE - 250MG (LIFLIN)" at bounding box center [623, 416] width 253 height 51
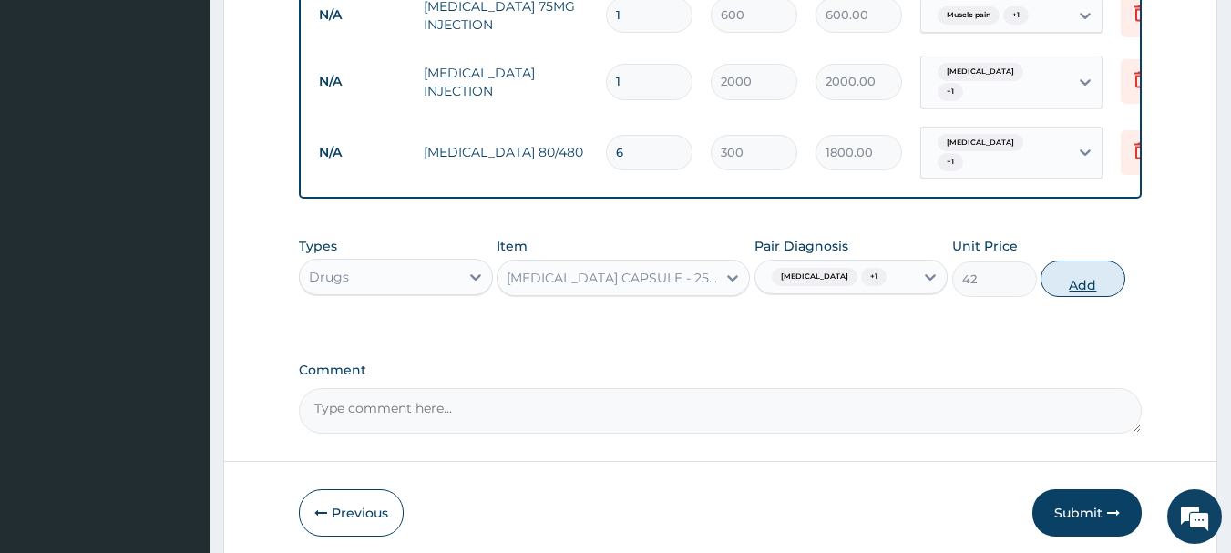
click at [1090, 268] on button "Add" at bounding box center [1082, 279] width 85 height 36
type input "0"
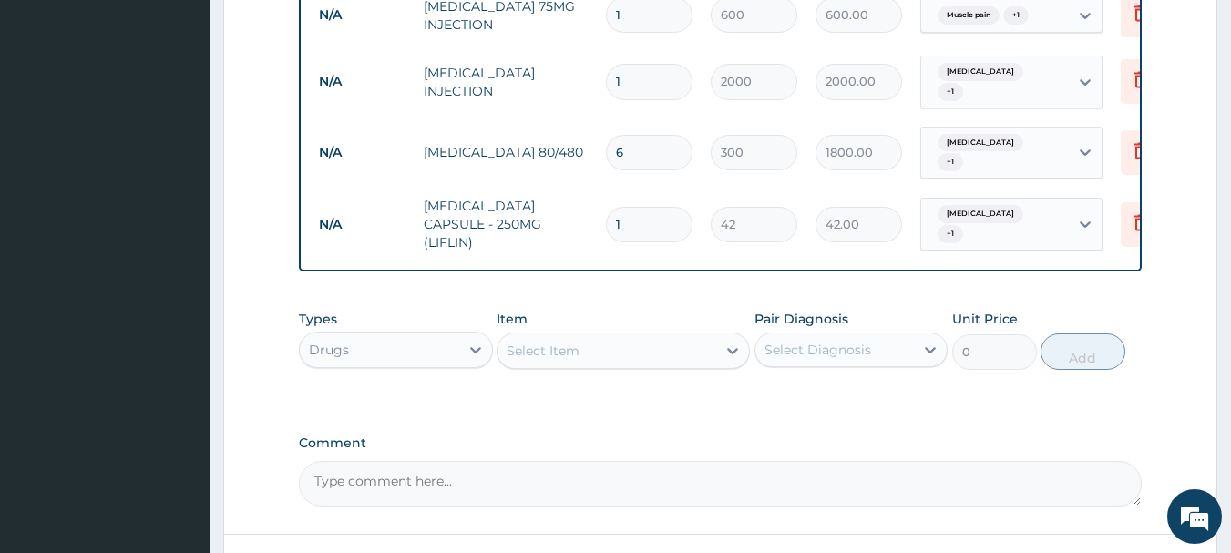
type input "18"
type input "756.00"
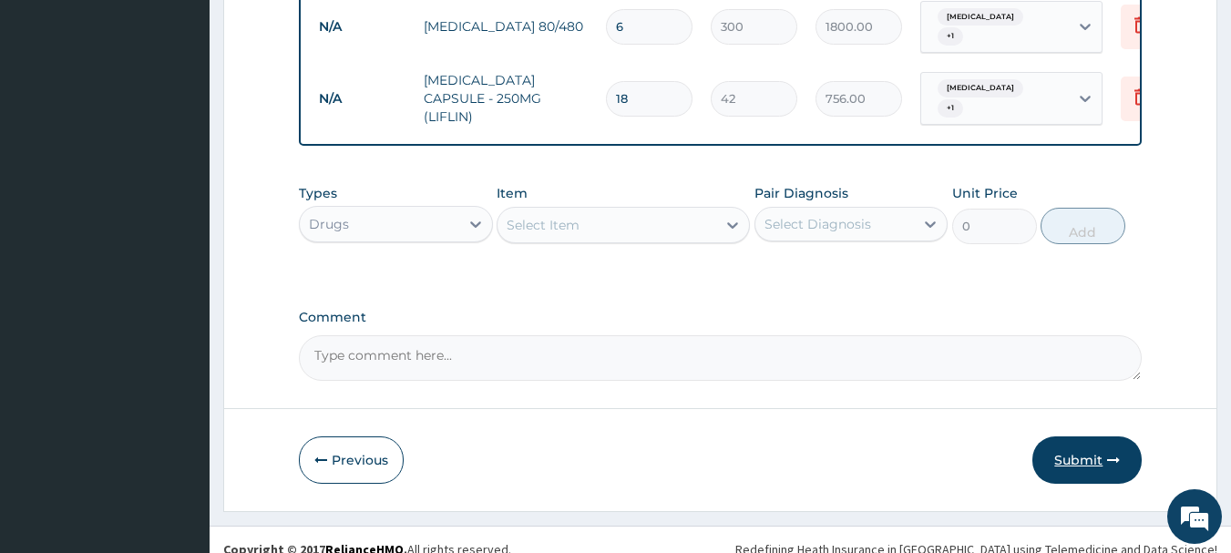
type input "18"
click at [1079, 440] on button "Submit" at bounding box center [1086, 459] width 109 height 47
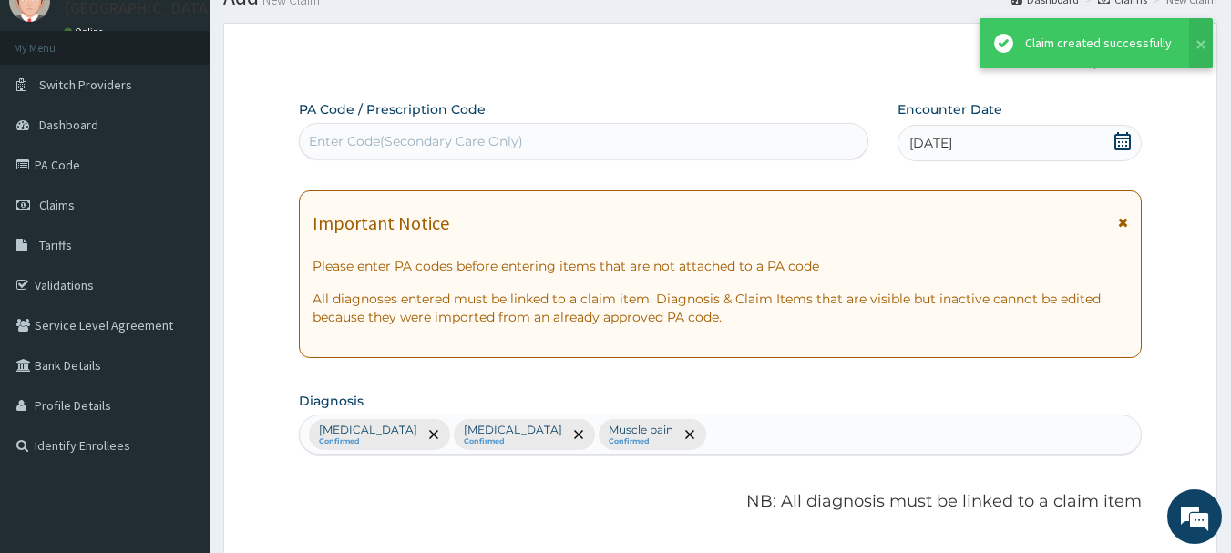
scroll to position [1002, 0]
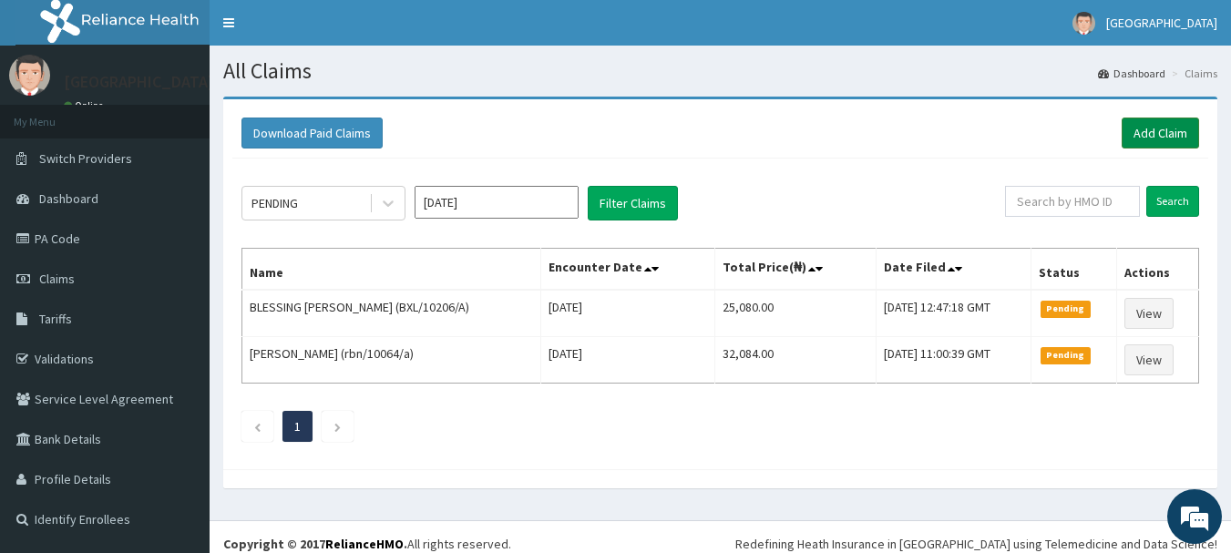
click at [1154, 139] on link "Add Claim" at bounding box center [1159, 133] width 77 height 31
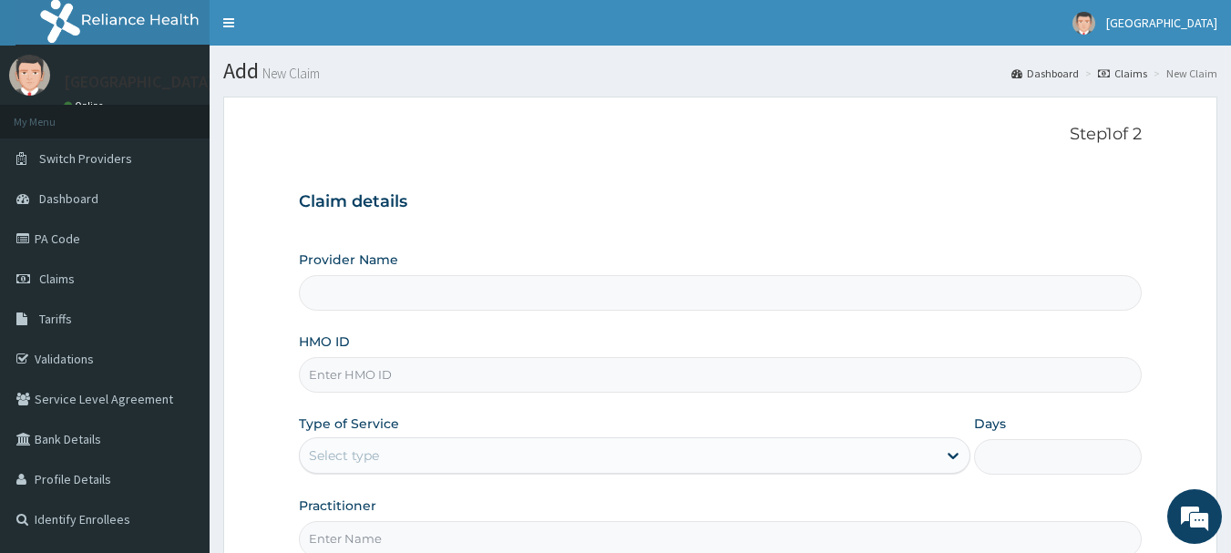
type input "[GEOGRAPHIC_DATA]"
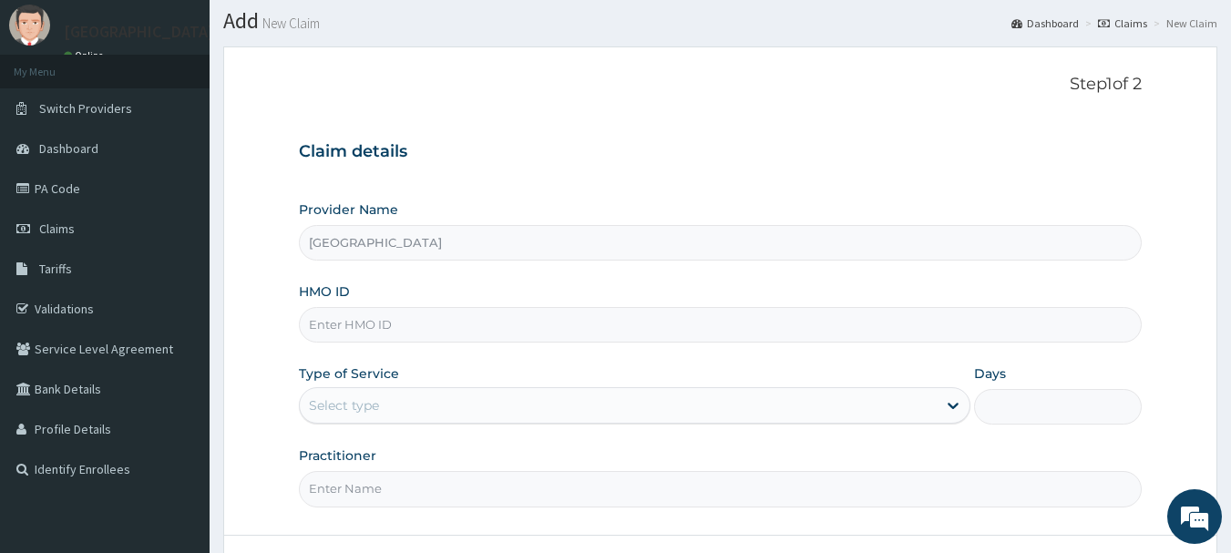
scroll to position [91, 0]
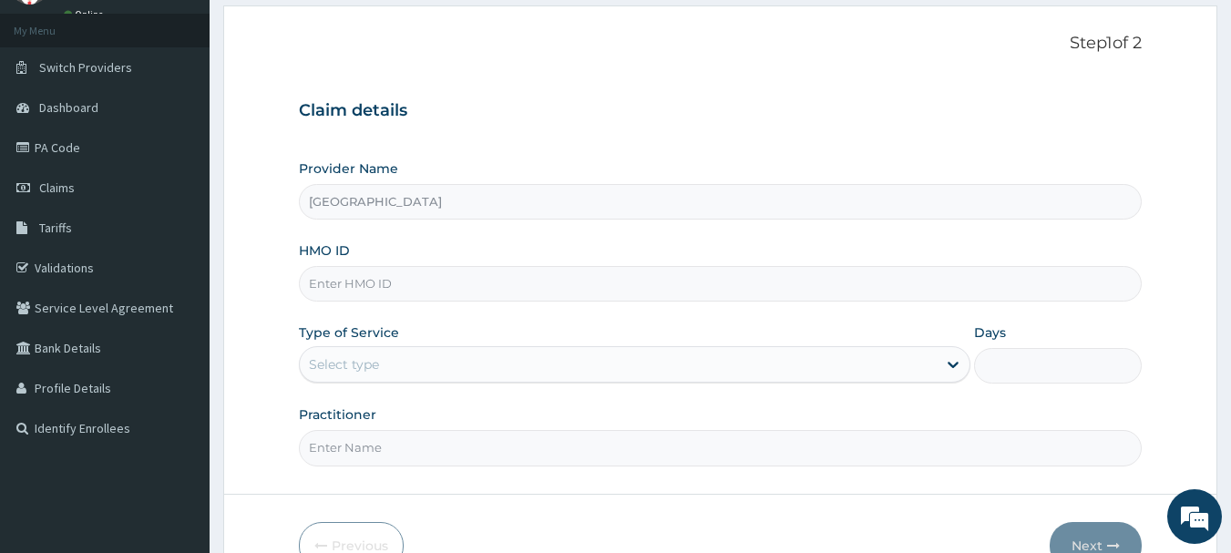
click at [455, 289] on input "HMO ID" at bounding box center [721, 284] width 844 height 36
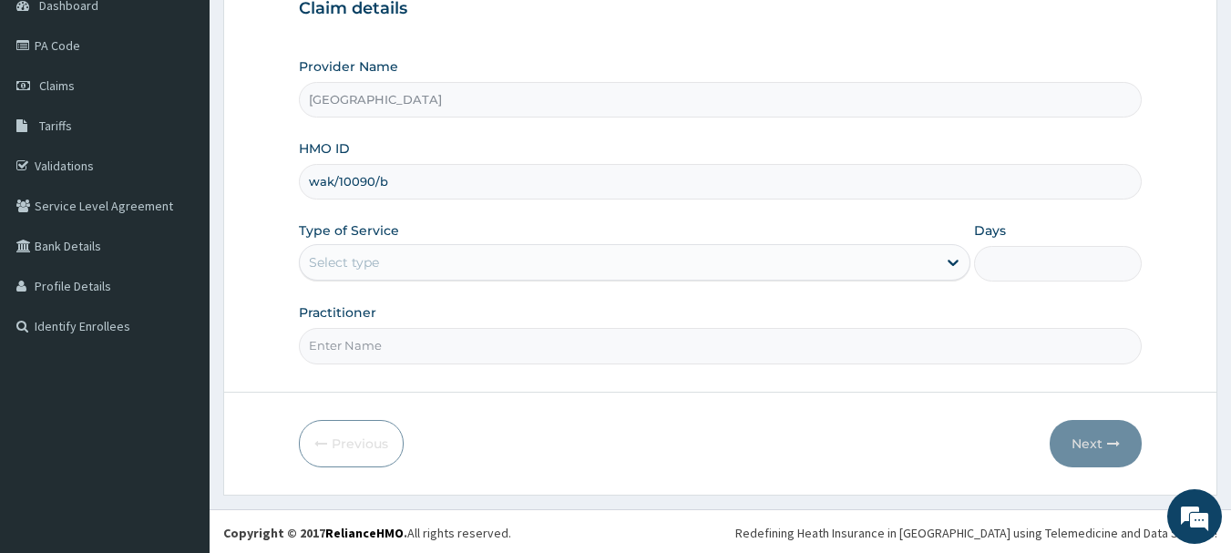
scroll to position [196, 0]
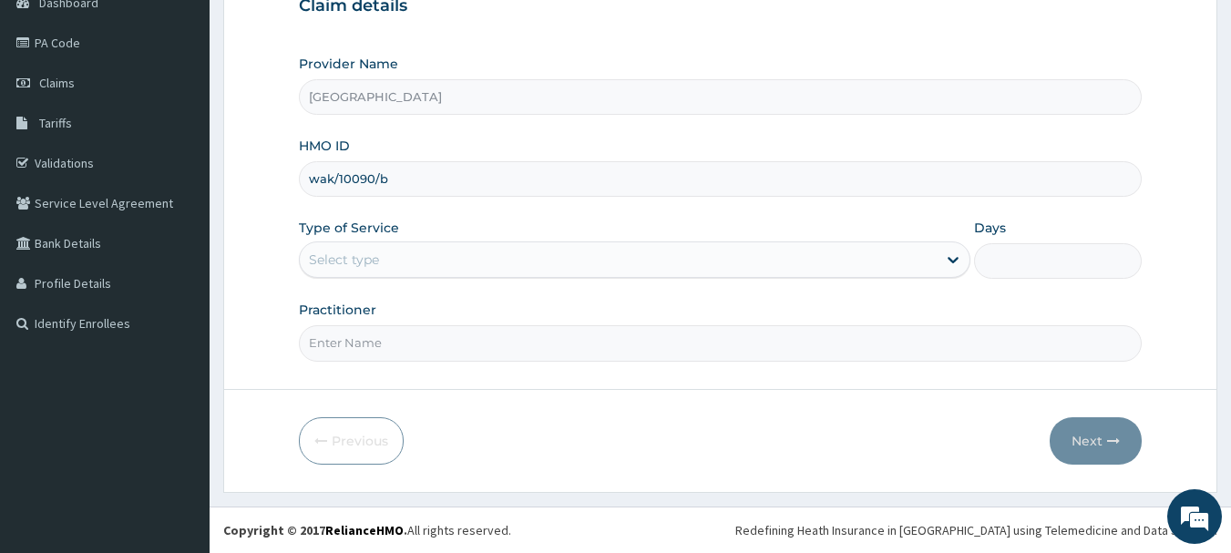
type input "wak/10090/b"
click at [573, 257] on div "Select type" at bounding box center [618, 259] width 637 height 29
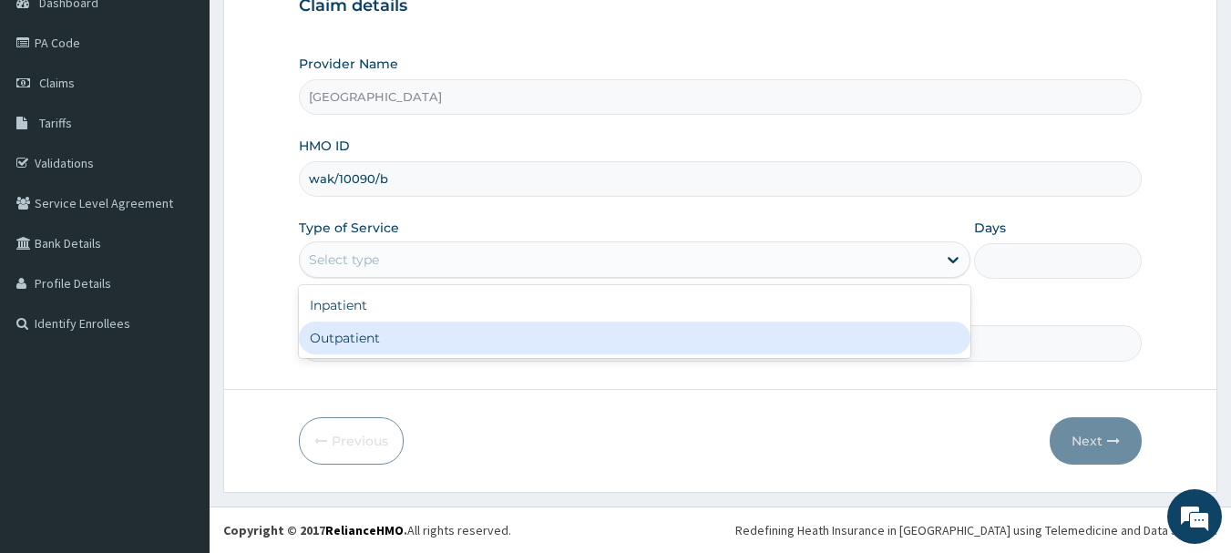
click at [535, 325] on div "Outpatient" at bounding box center [634, 338] width 671 height 33
type input "1"
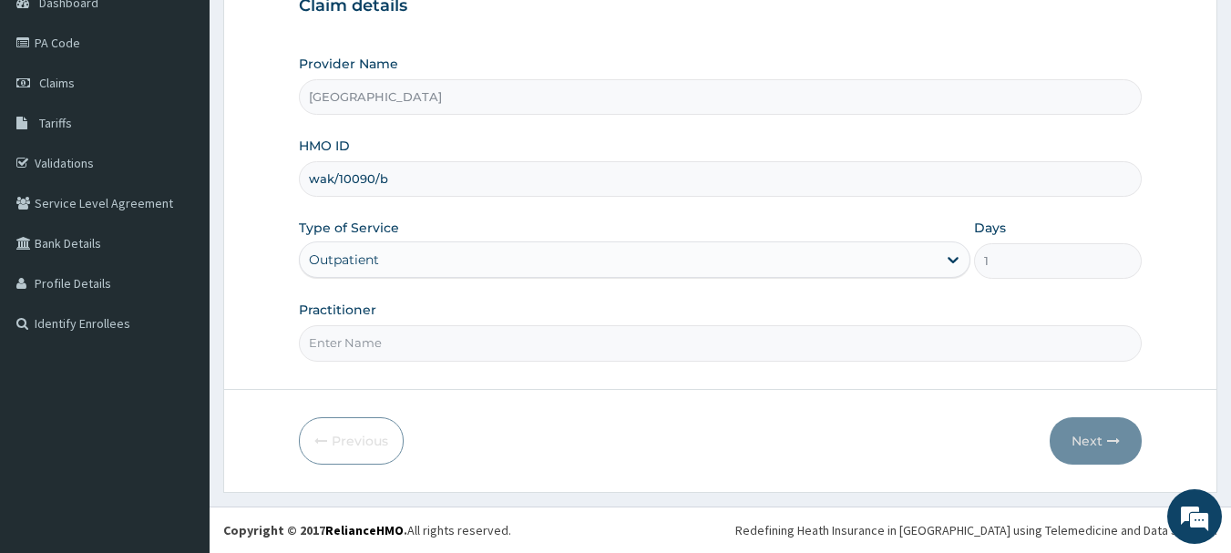
click at [535, 325] on input "Practitioner" at bounding box center [721, 343] width 844 height 36
type input "DR [PERSON_NAME]"
click at [1063, 448] on button "Next" at bounding box center [1096, 440] width 92 height 47
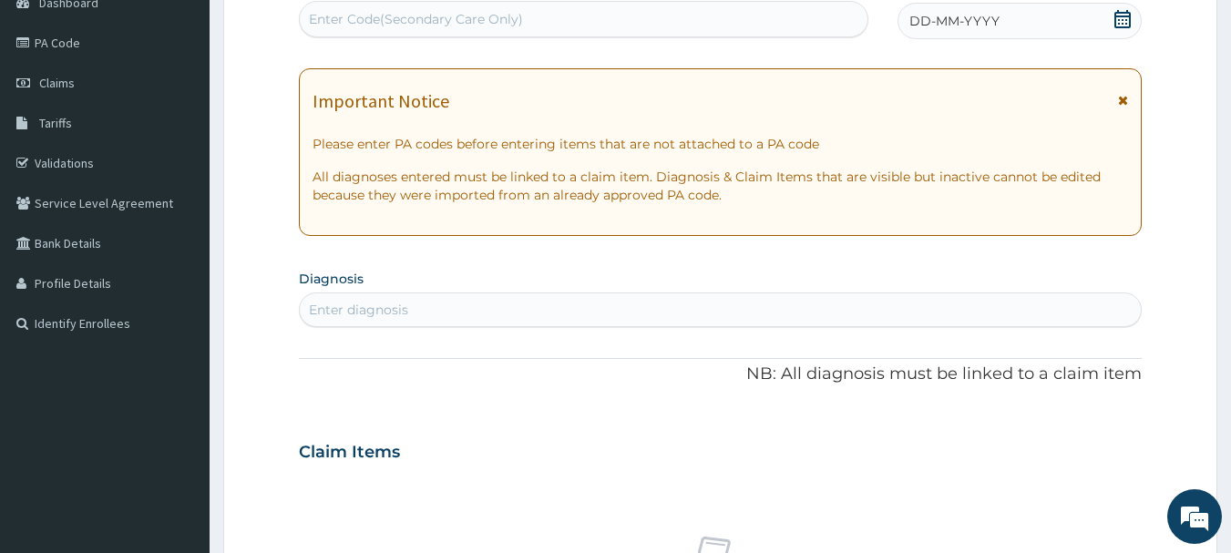
click at [1119, 10] on icon at bounding box center [1122, 19] width 16 height 18
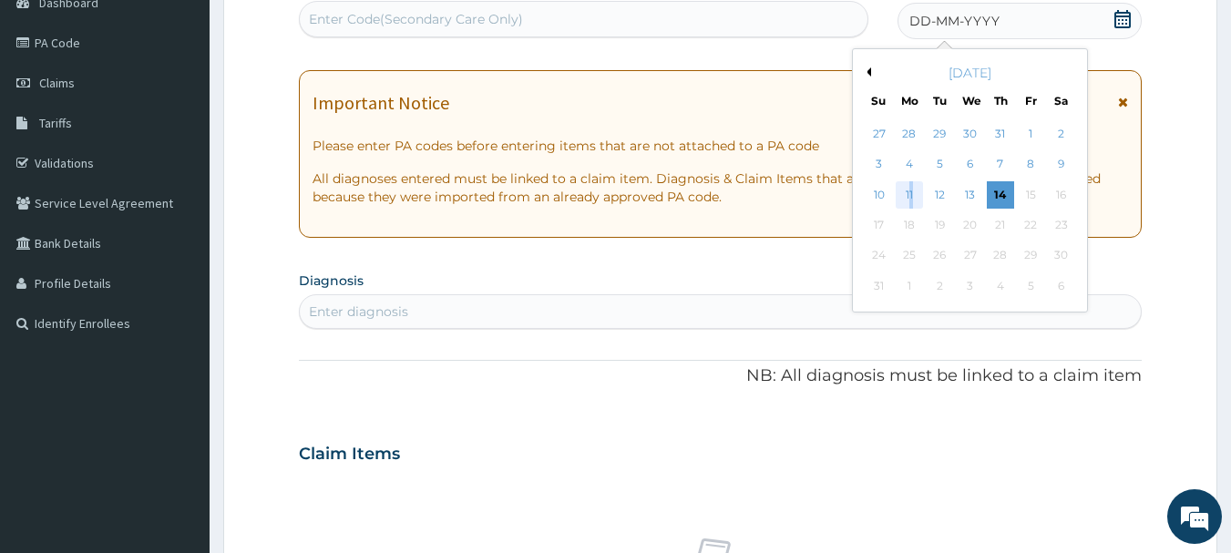
click at [911, 197] on div "11" at bounding box center [909, 194] width 27 height 27
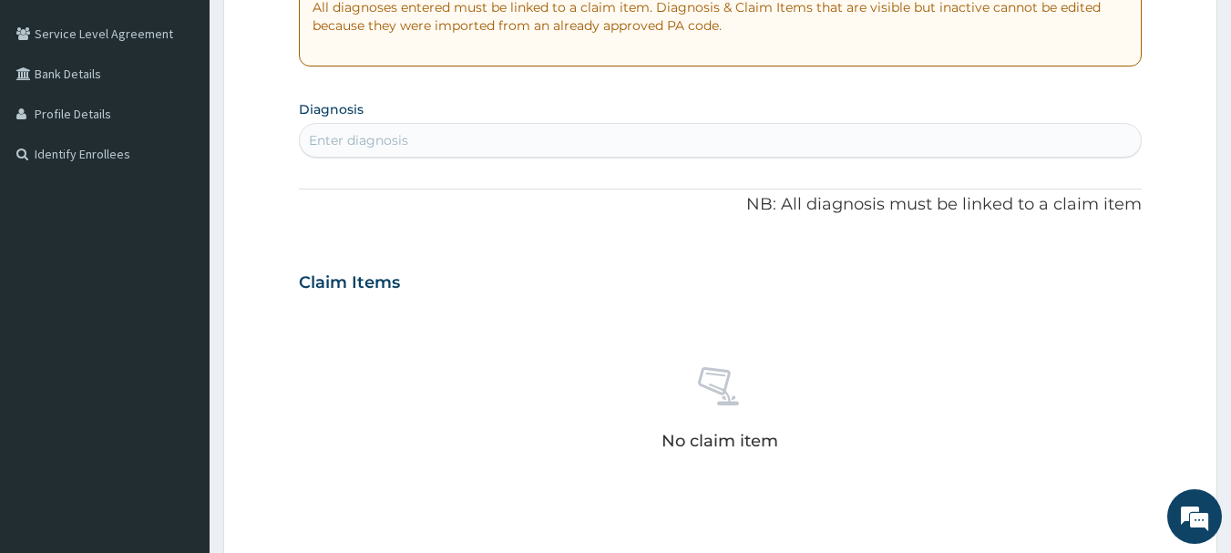
scroll to position [378, 0]
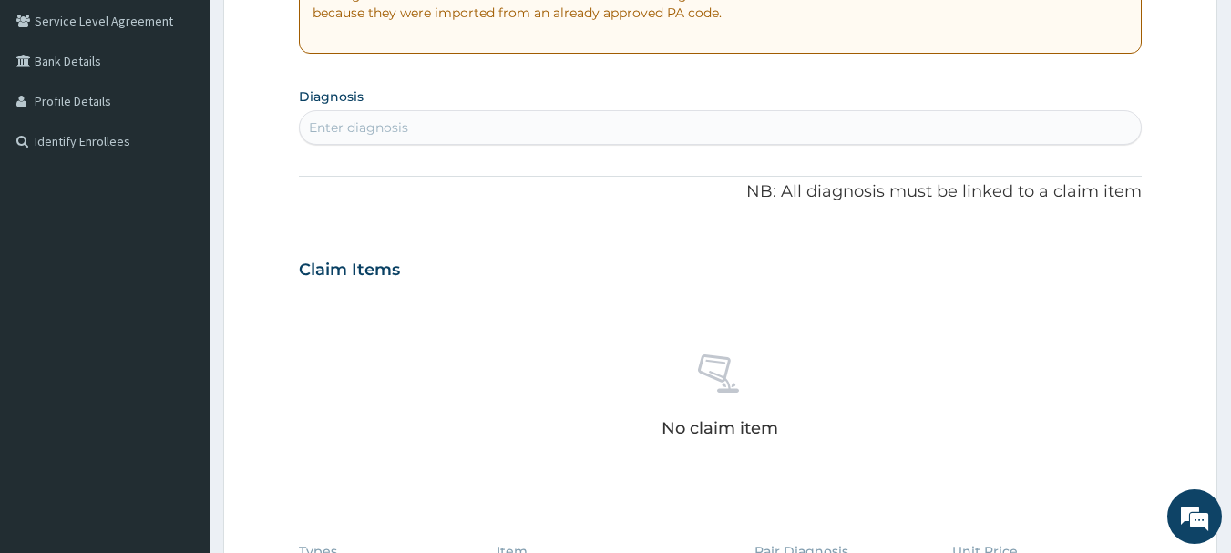
click at [458, 126] on div "Enter diagnosis" at bounding box center [721, 127] width 842 height 29
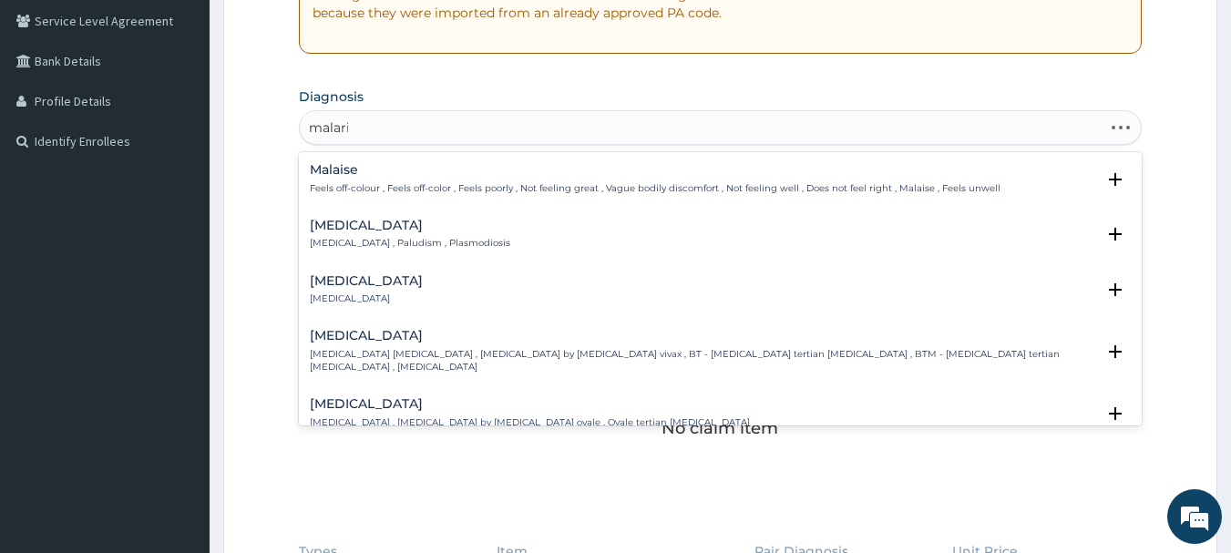
type input "[MEDICAL_DATA]"
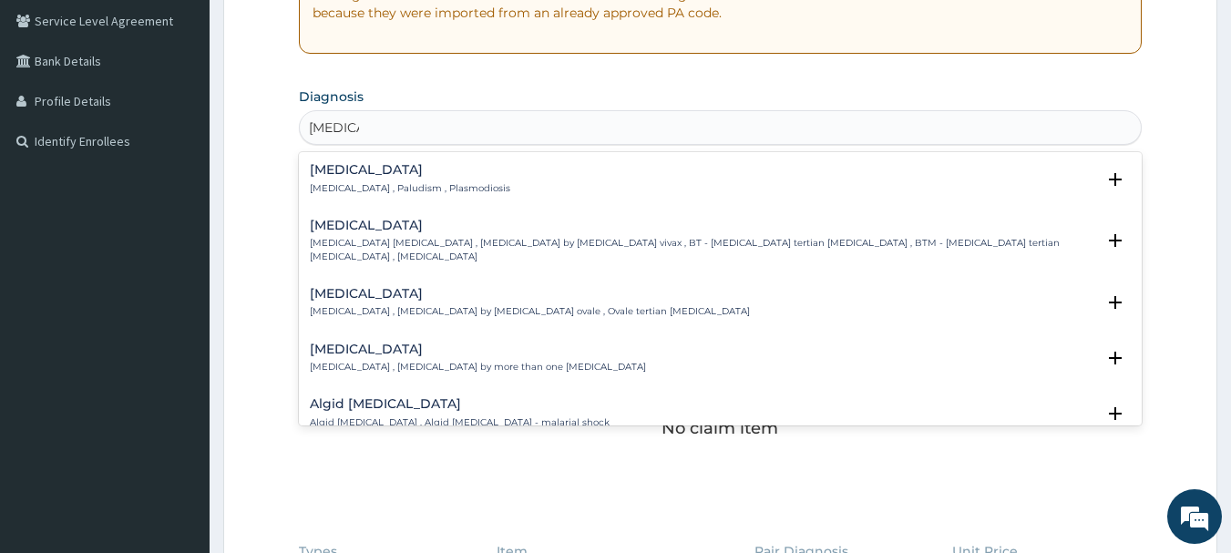
click at [366, 189] on p "[MEDICAL_DATA] , Paludism , Plasmodiosis" at bounding box center [410, 188] width 200 height 13
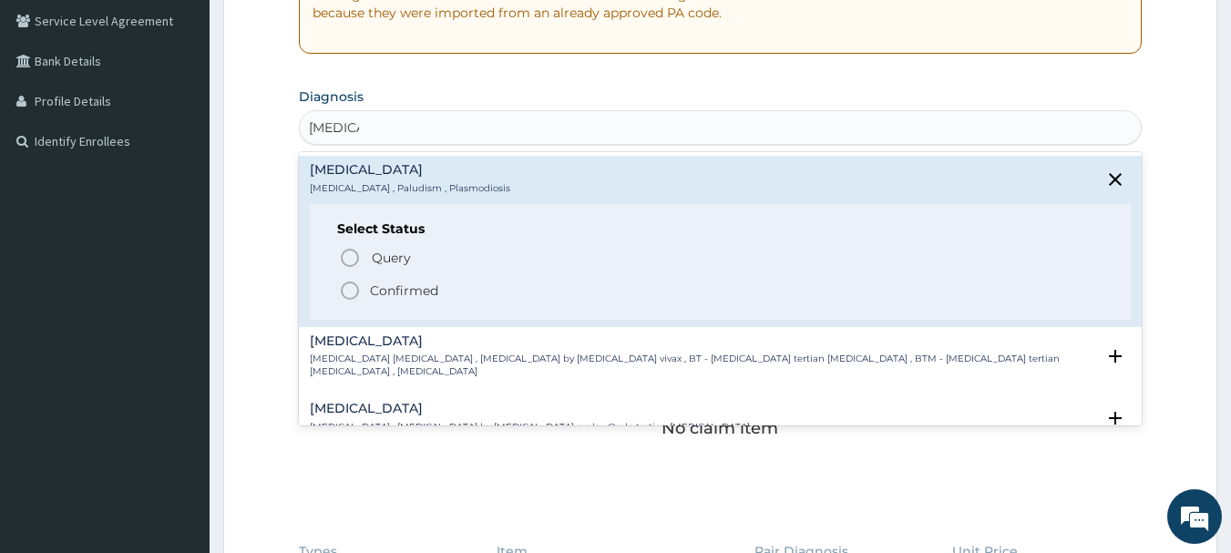
click at [356, 292] on icon "status option filled" at bounding box center [350, 291] width 22 height 22
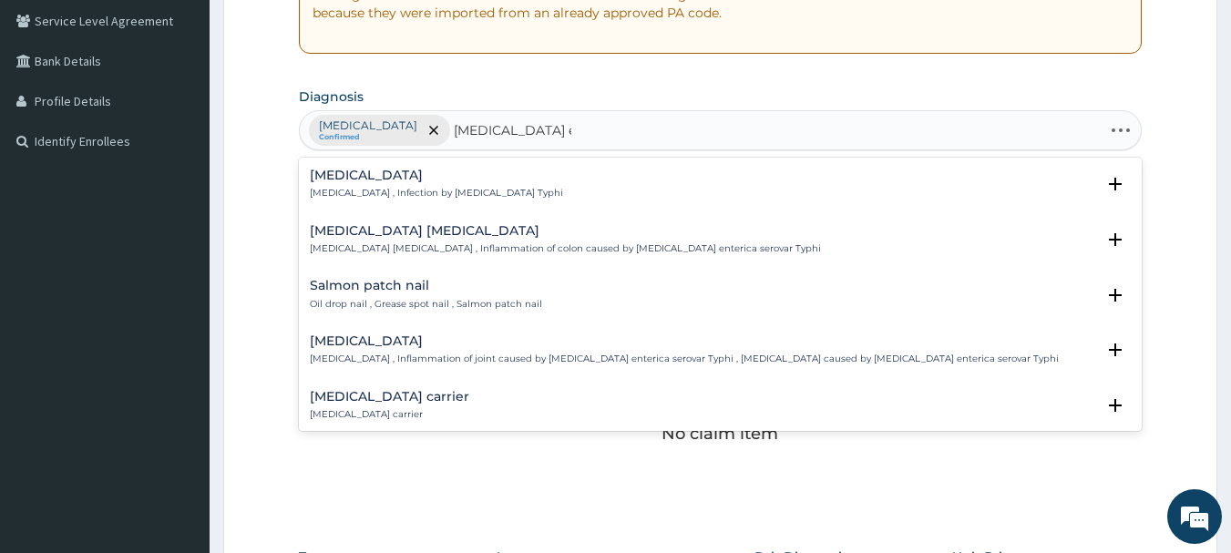
type input "[MEDICAL_DATA] enteriti"
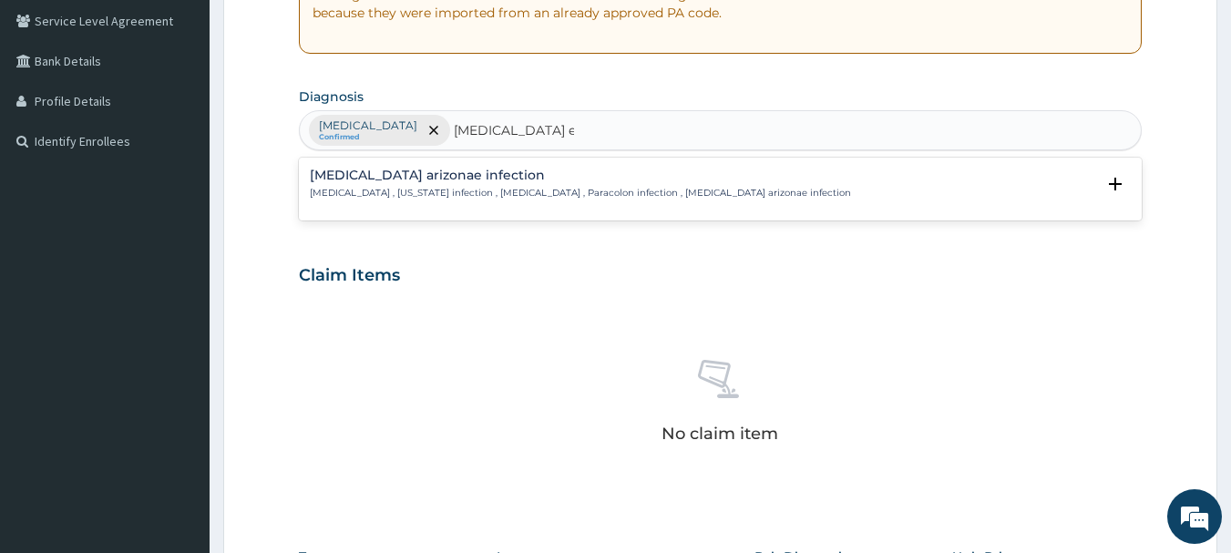
click at [407, 181] on h4 "[MEDICAL_DATA] arizonae infection" at bounding box center [580, 176] width 541 height 14
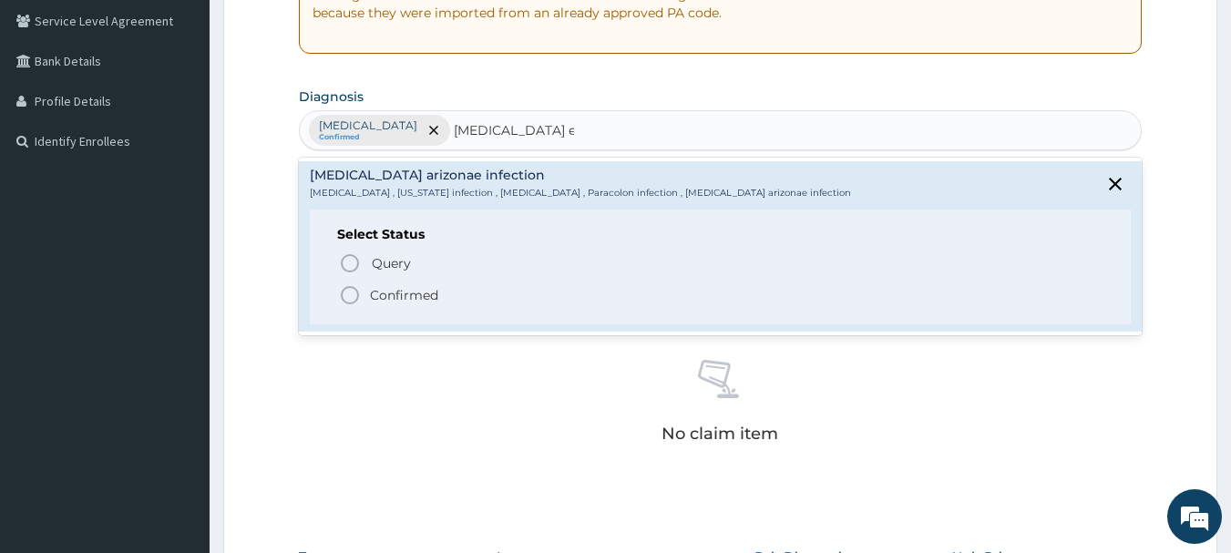
click at [347, 295] on icon "status option filled" at bounding box center [350, 295] width 22 height 22
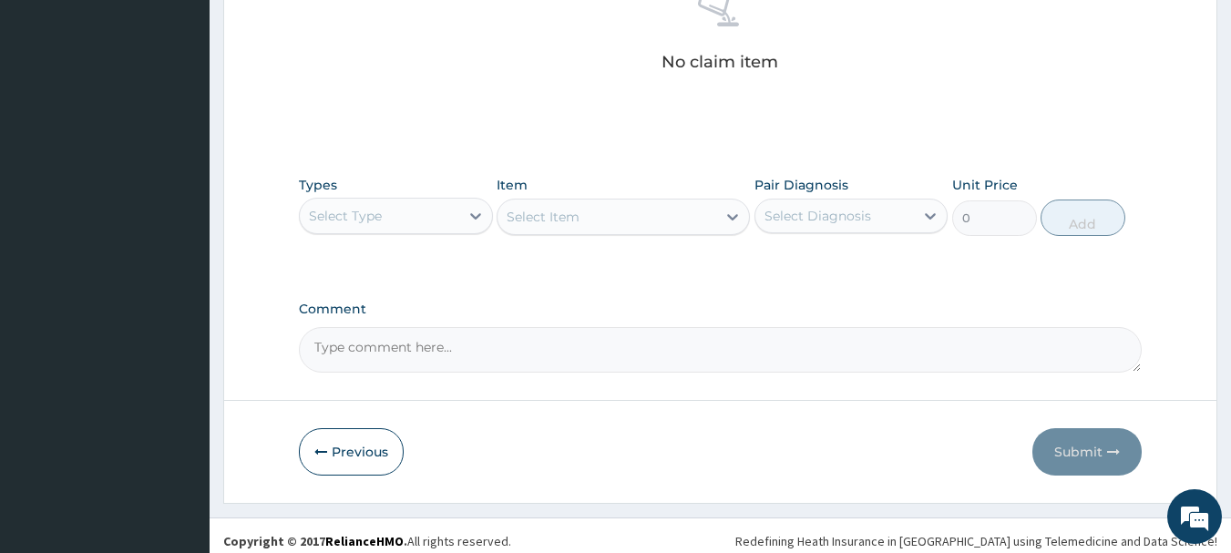
scroll to position [761, 0]
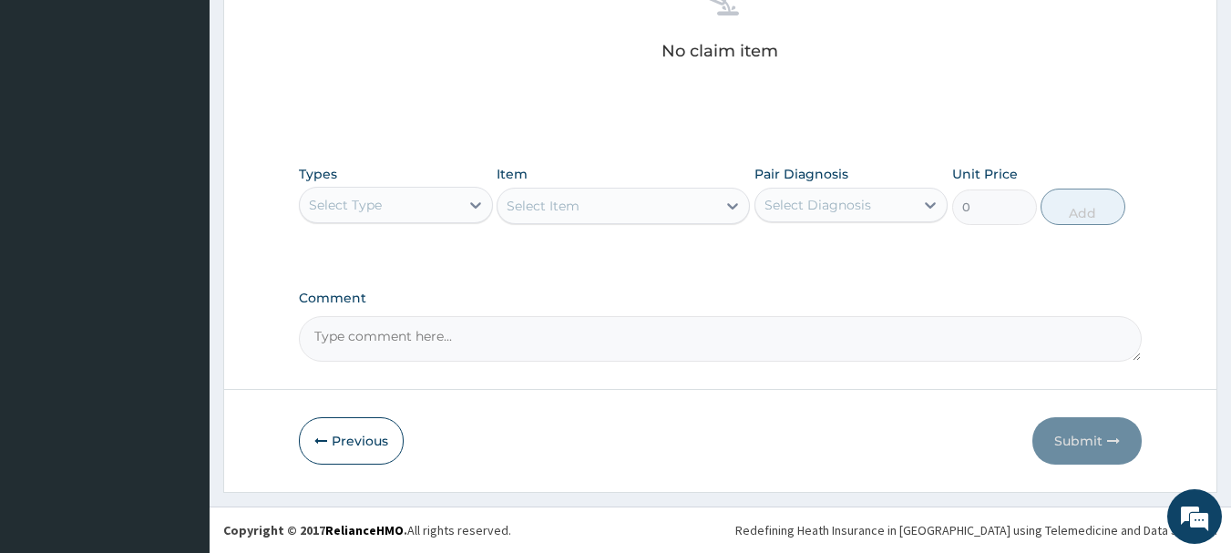
click at [409, 208] on div "Select Type" at bounding box center [379, 204] width 159 height 29
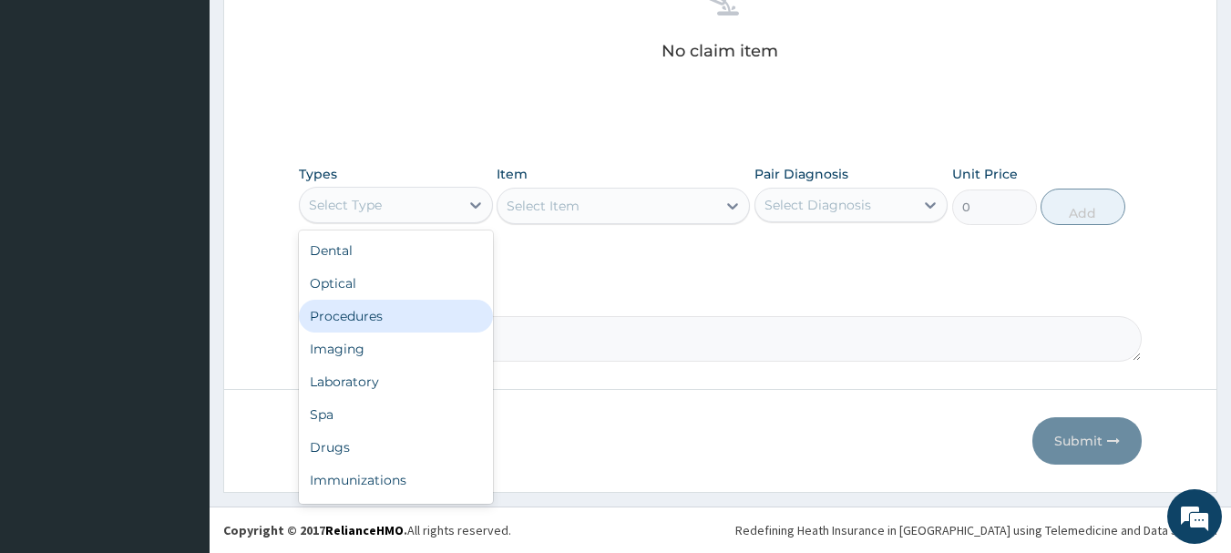
click at [397, 317] on div "Procedures" at bounding box center [396, 316] width 194 height 33
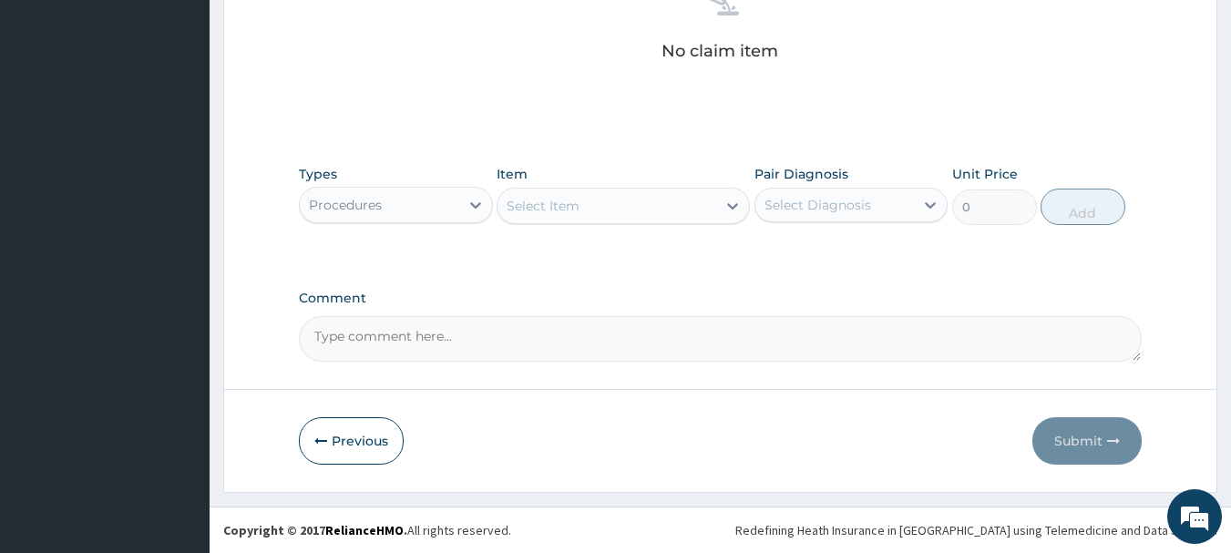
click at [625, 215] on div "Select Item" at bounding box center [606, 205] width 219 height 29
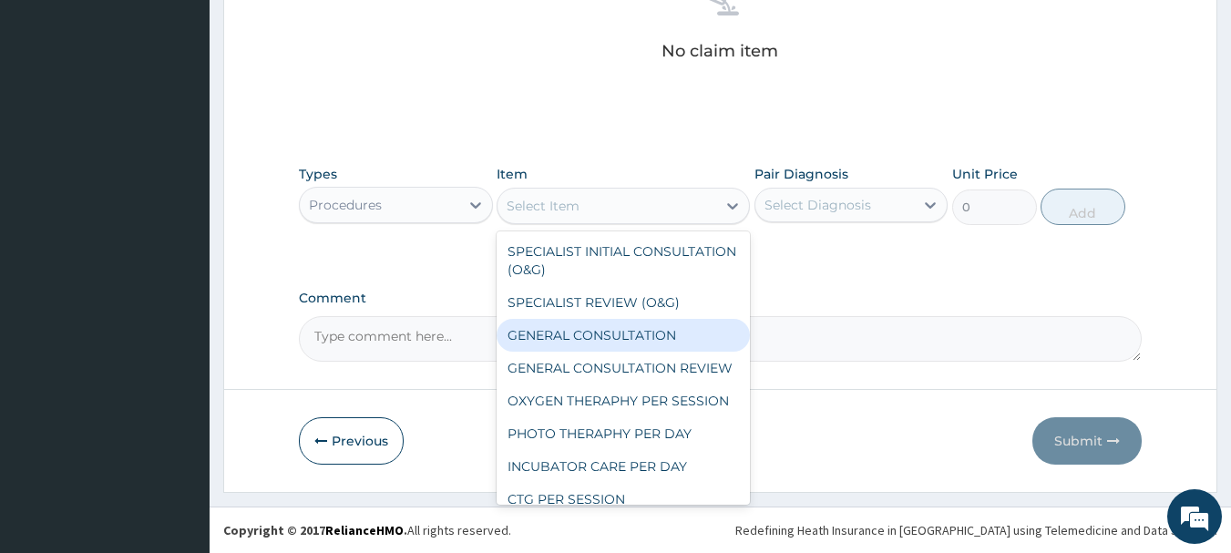
click at [639, 335] on div "GENERAL CONSULTATION" at bounding box center [623, 335] width 253 height 33
type input "3000"
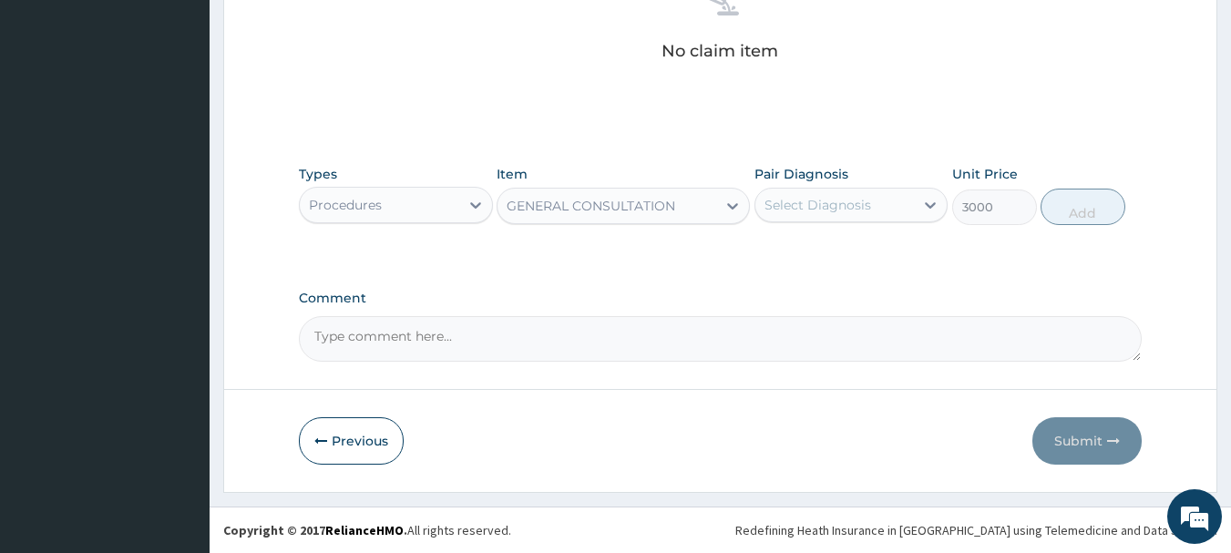
click at [878, 210] on div "Select Diagnosis" at bounding box center [834, 204] width 159 height 29
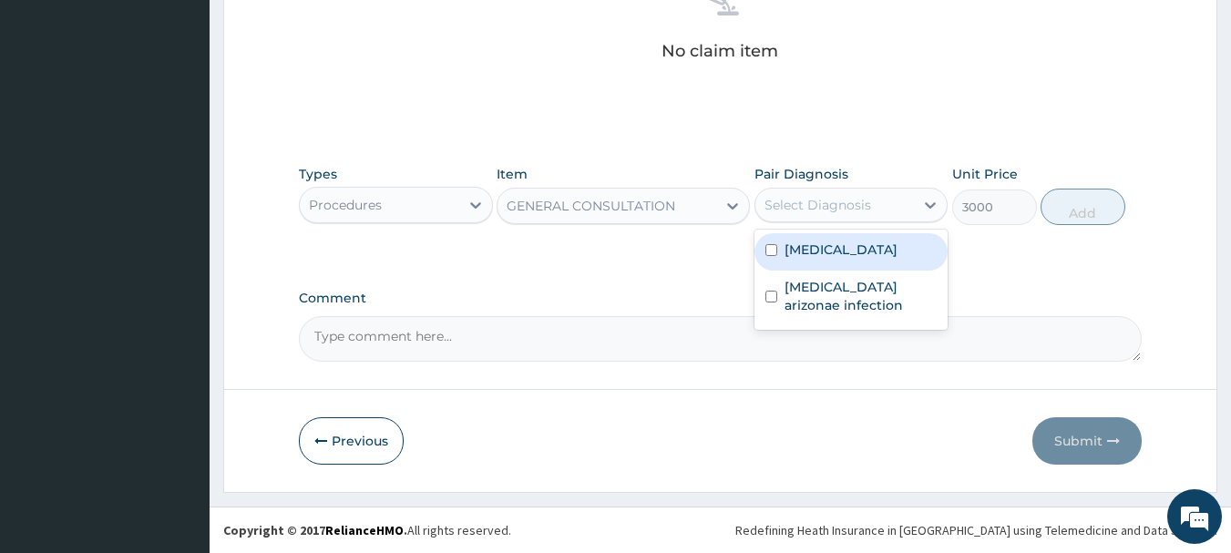
click at [875, 252] on div "[MEDICAL_DATA]" at bounding box center [851, 251] width 194 height 37
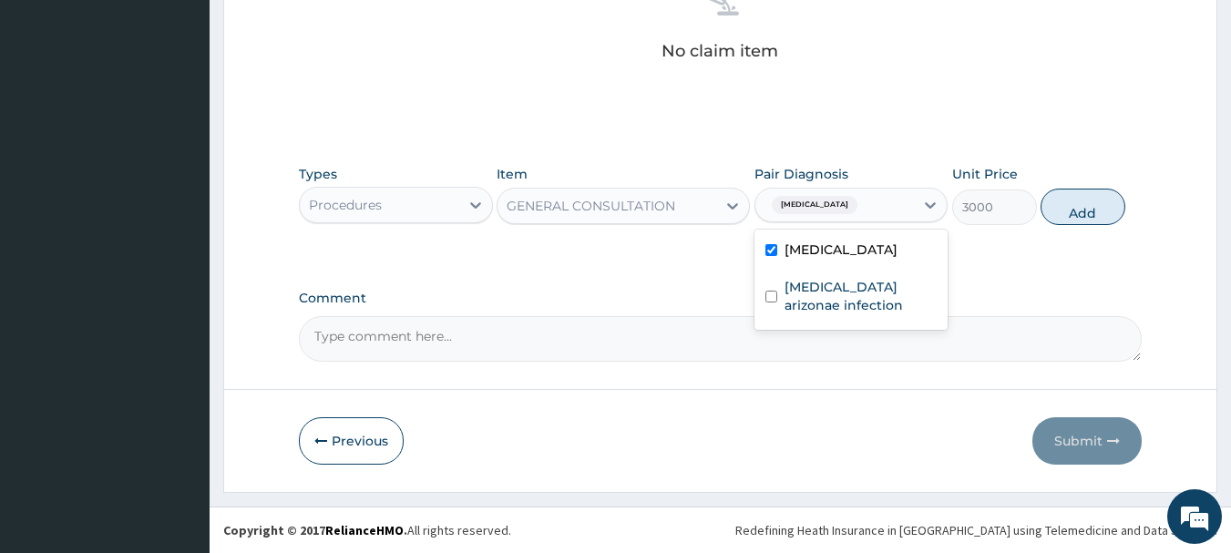
checkbox input "true"
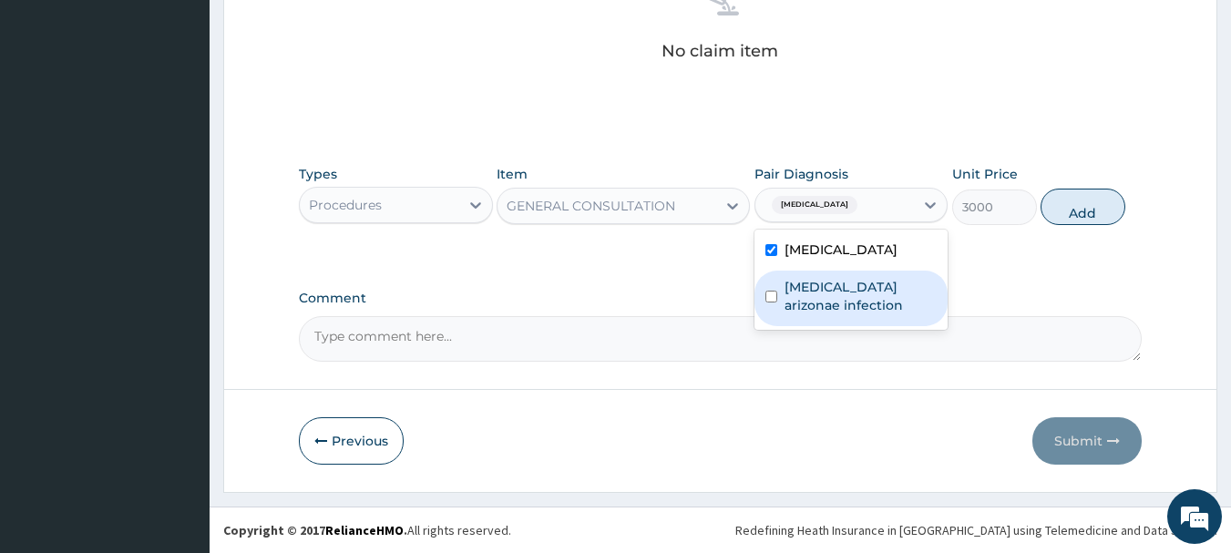
click at [880, 297] on label "[MEDICAL_DATA] arizonae infection" at bounding box center [860, 296] width 153 height 36
checkbox input "true"
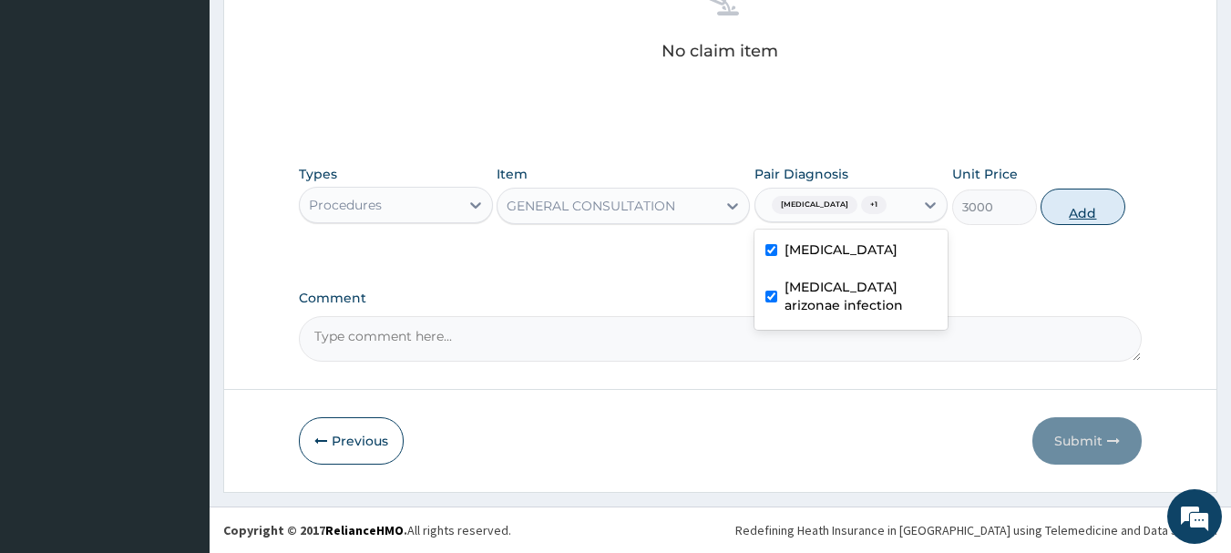
click at [1103, 208] on button "Add" at bounding box center [1082, 207] width 85 height 36
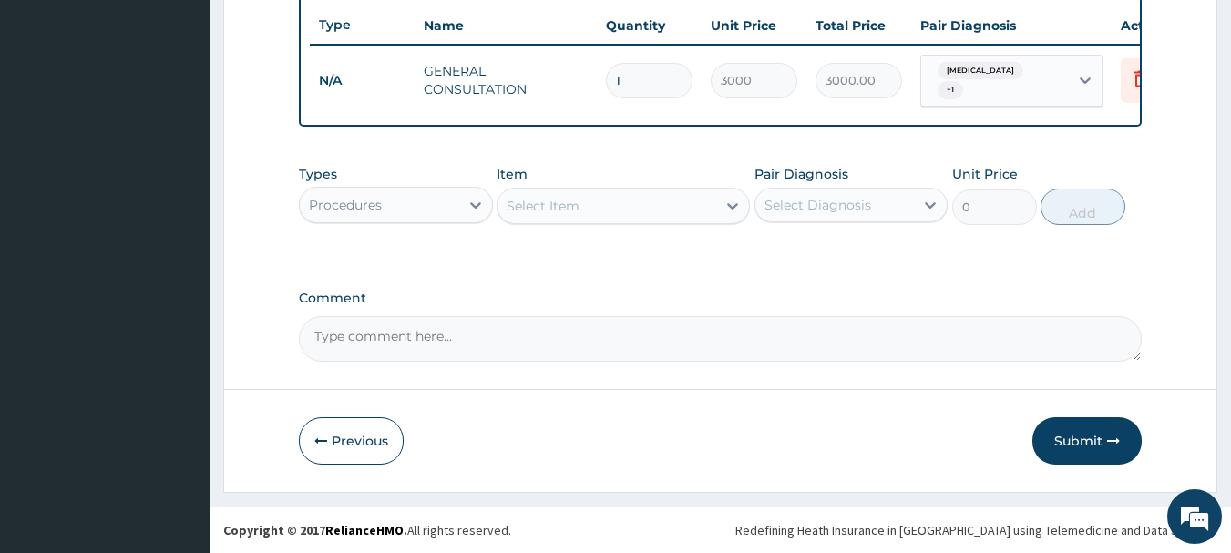
scroll to position [688, 0]
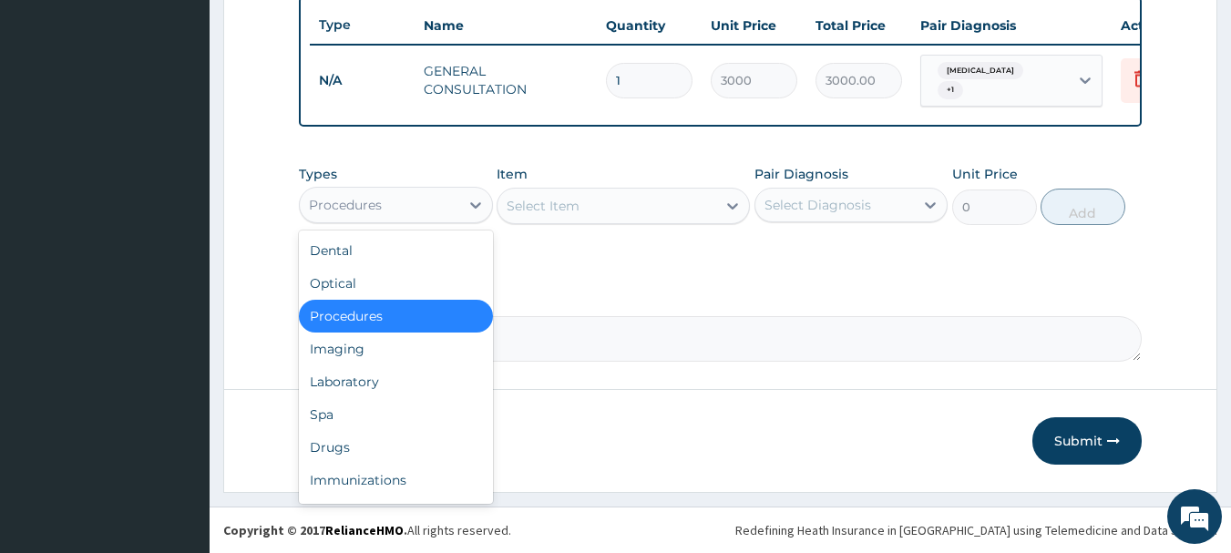
click at [394, 206] on div "Procedures" at bounding box center [379, 204] width 159 height 29
click at [390, 372] on div "Laboratory" at bounding box center [396, 381] width 194 height 33
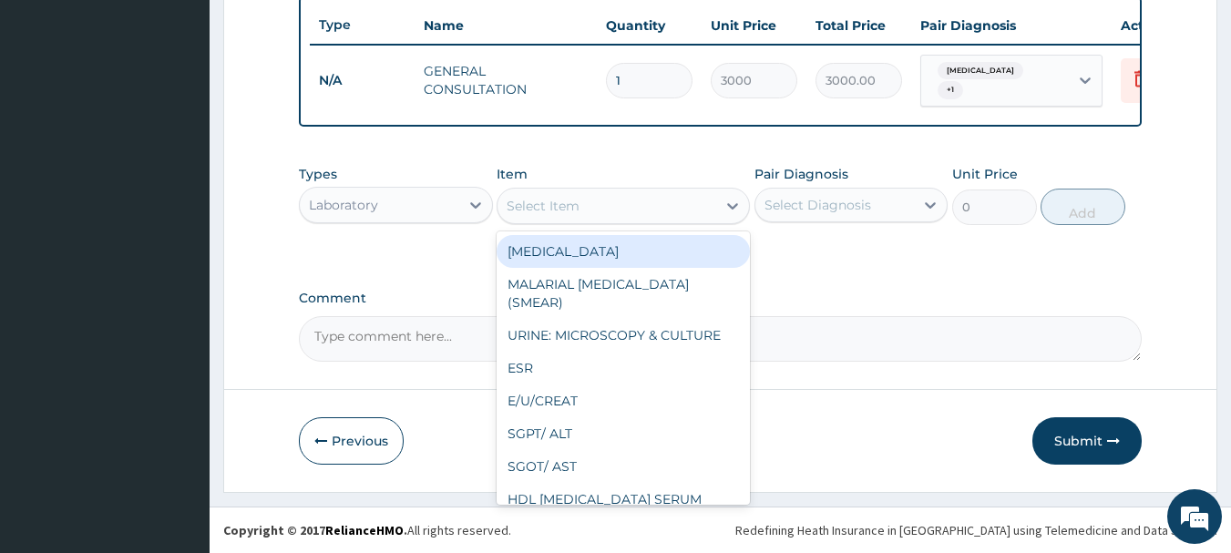
click at [611, 202] on div "Select Item" at bounding box center [606, 205] width 219 height 29
click at [612, 255] on div "[MEDICAL_DATA]" at bounding box center [623, 251] width 253 height 33
type input "3000"
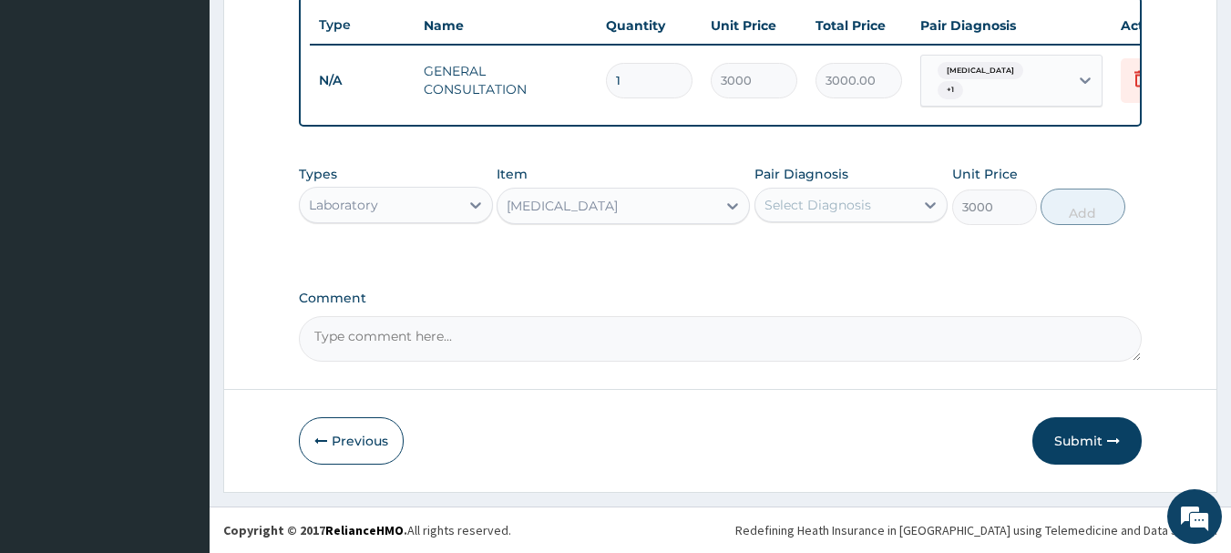
click at [784, 210] on div "Select Diagnosis" at bounding box center [817, 205] width 107 height 18
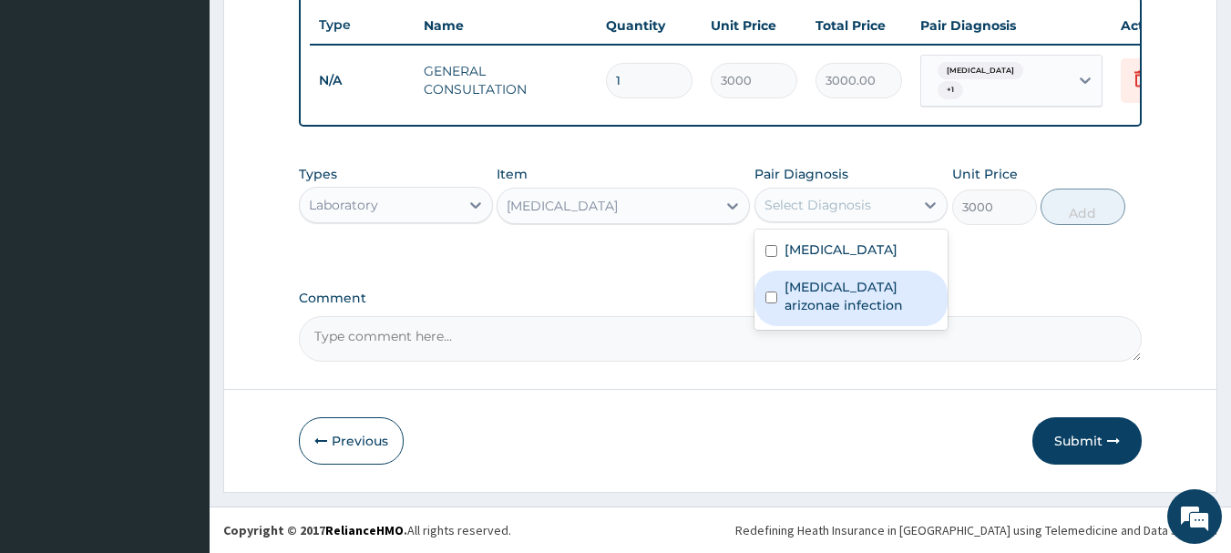
click at [795, 311] on label "[MEDICAL_DATA] arizonae infection" at bounding box center [860, 296] width 153 height 36
checkbox input "true"
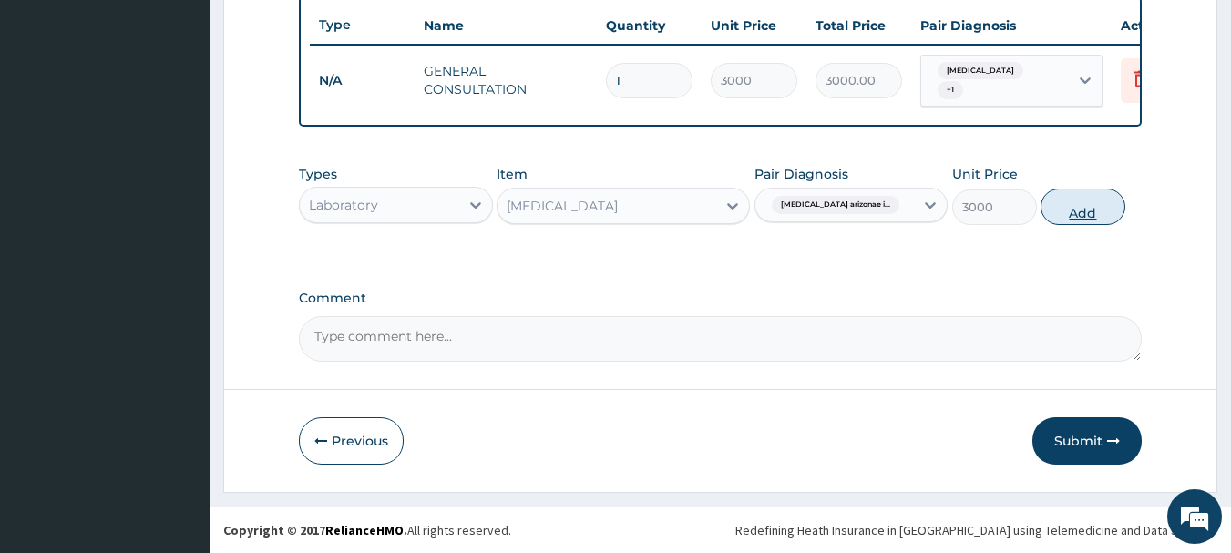
click at [1090, 220] on button "Add" at bounding box center [1082, 207] width 85 height 36
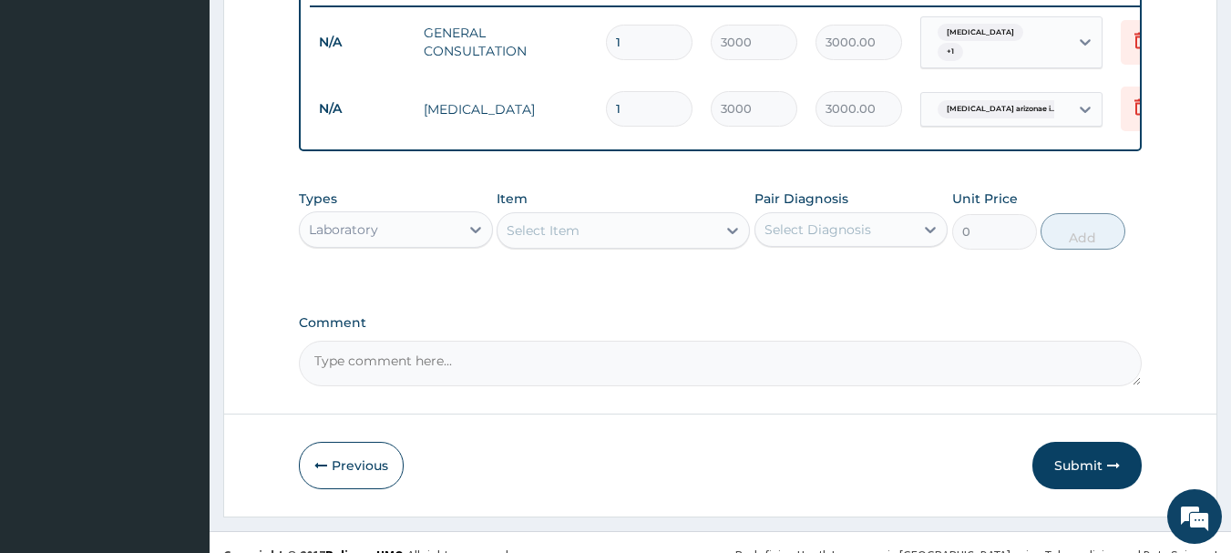
scroll to position [751, 0]
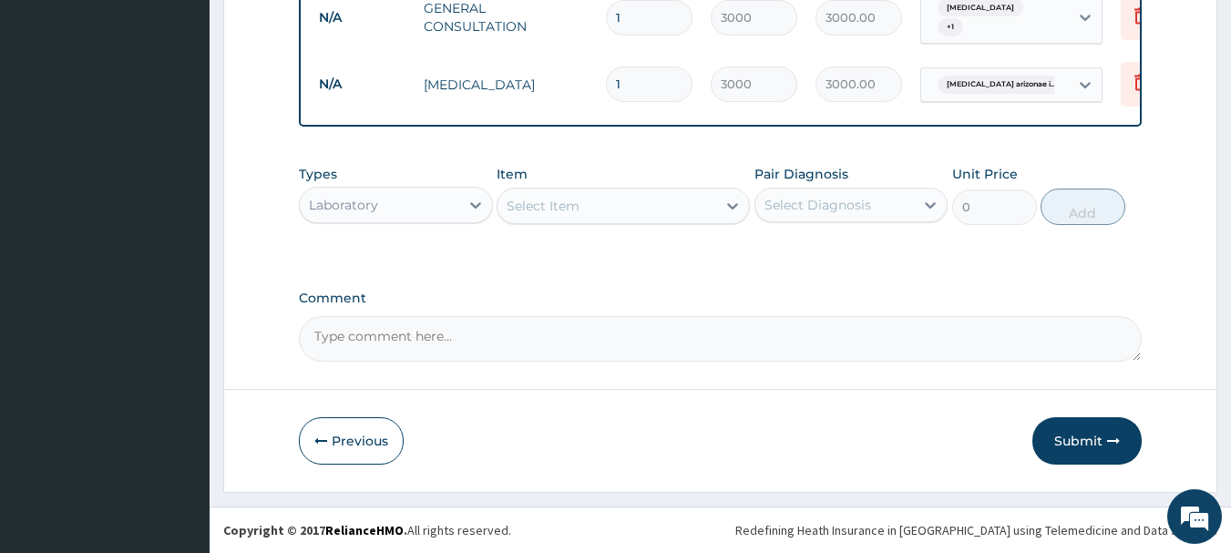
click at [589, 224] on div "Item Select Item" at bounding box center [623, 195] width 253 height 60
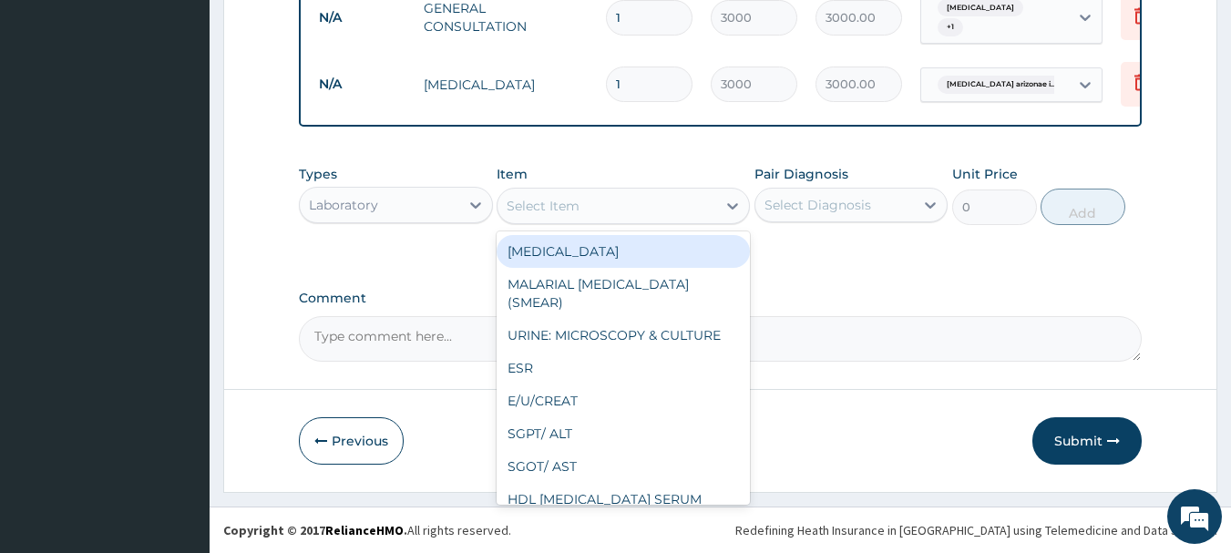
click at [581, 214] on div "Select Item" at bounding box center [606, 205] width 219 height 29
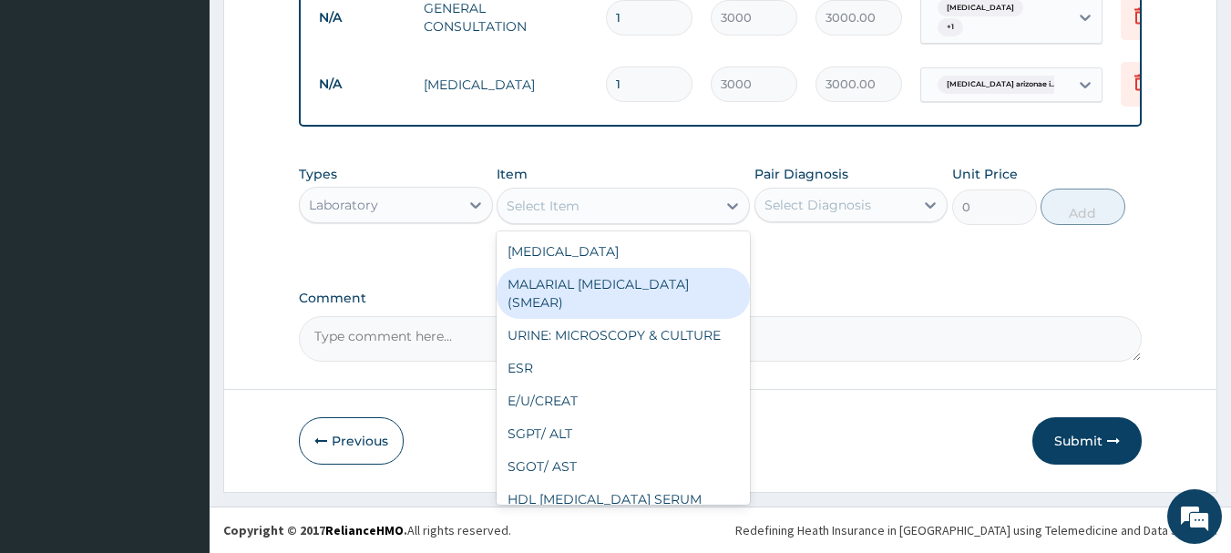
click at [581, 282] on div "MALARIAL [MEDICAL_DATA] (SMEAR)" at bounding box center [623, 293] width 253 height 51
type input "2000"
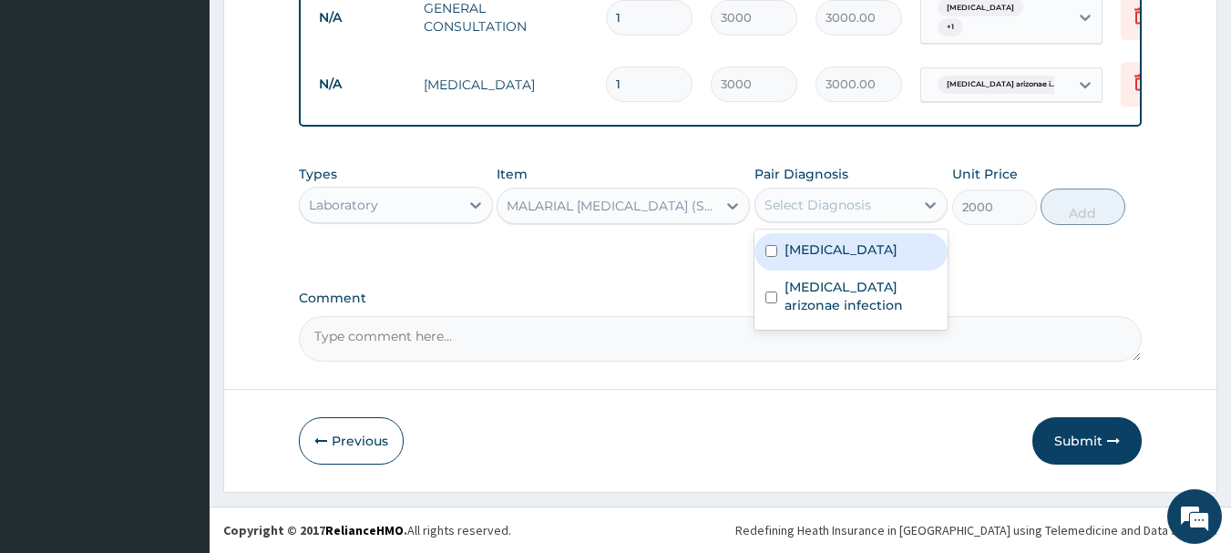
click at [890, 210] on div "Select Diagnosis" at bounding box center [834, 204] width 159 height 29
click at [878, 263] on div "[MEDICAL_DATA]" at bounding box center [851, 251] width 194 height 37
checkbox input "true"
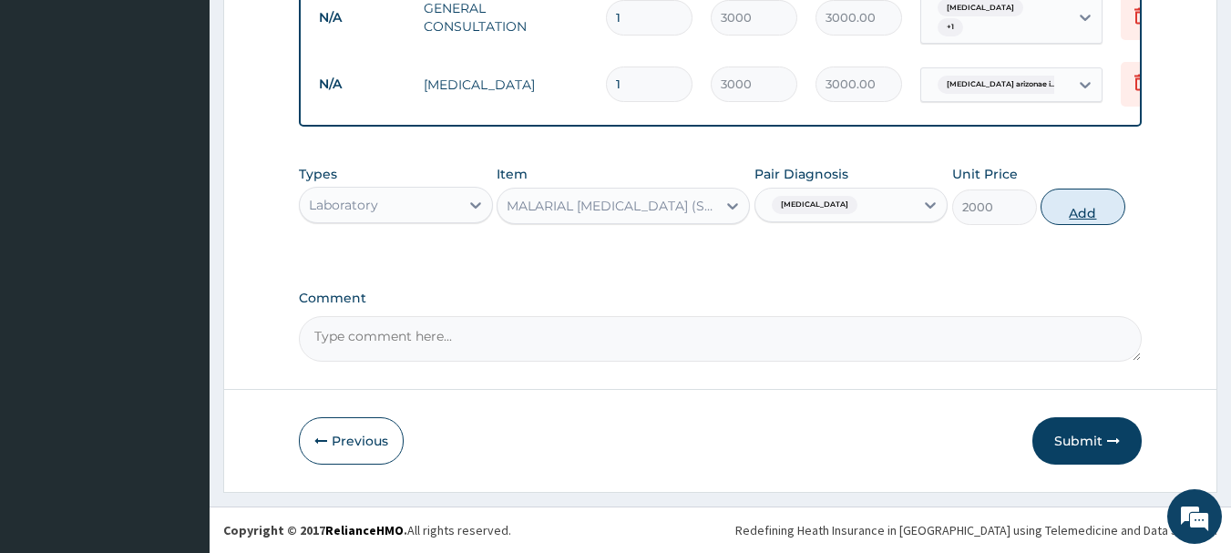
click at [1070, 207] on button "Add" at bounding box center [1082, 207] width 85 height 36
type input "0"
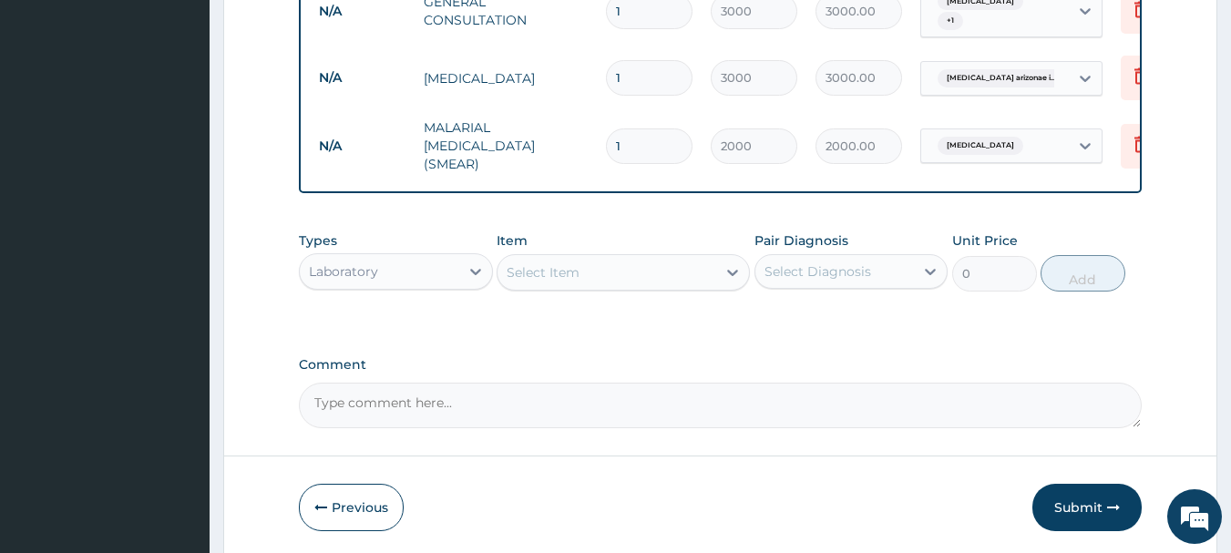
scroll to position [814, 0]
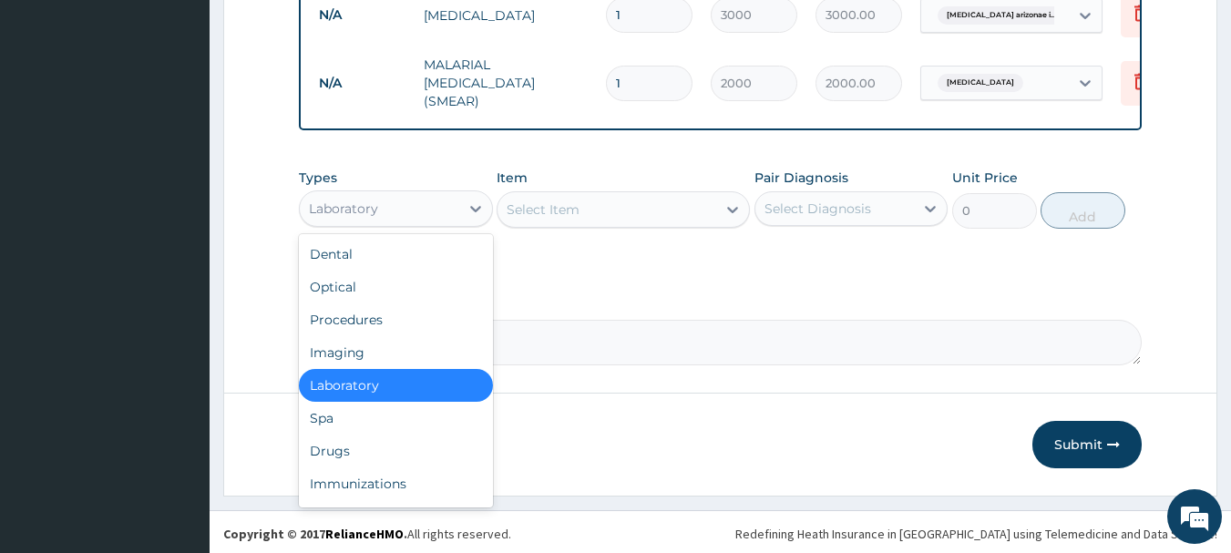
click at [409, 215] on div "Laboratory" at bounding box center [379, 208] width 159 height 29
click at [408, 437] on div "Drugs" at bounding box center [396, 451] width 194 height 33
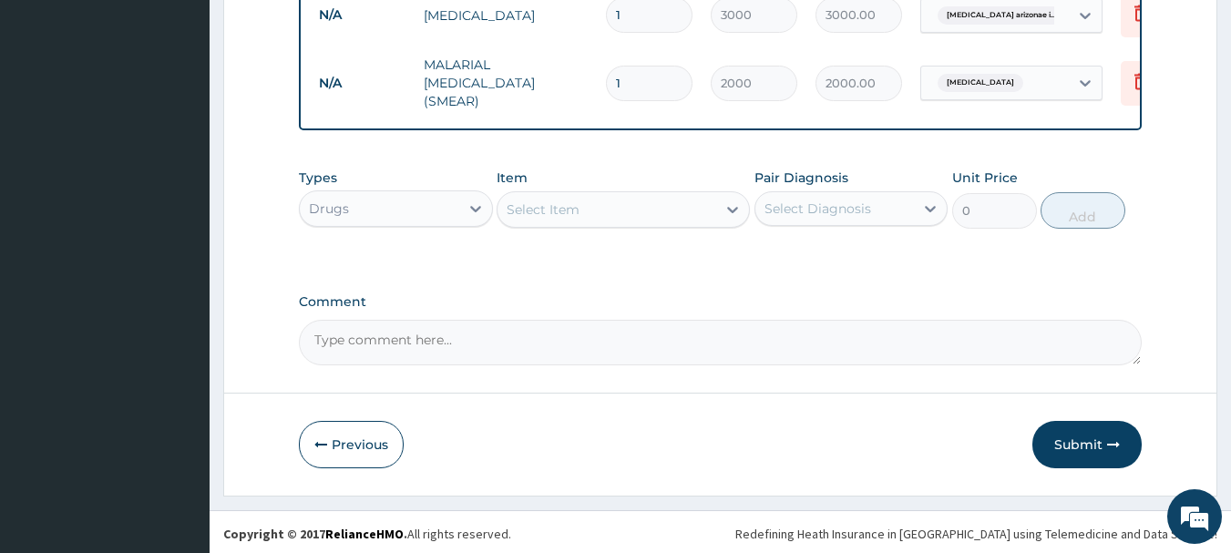
click at [649, 205] on div "Select Item" at bounding box center [606, 209] width 219 height 29
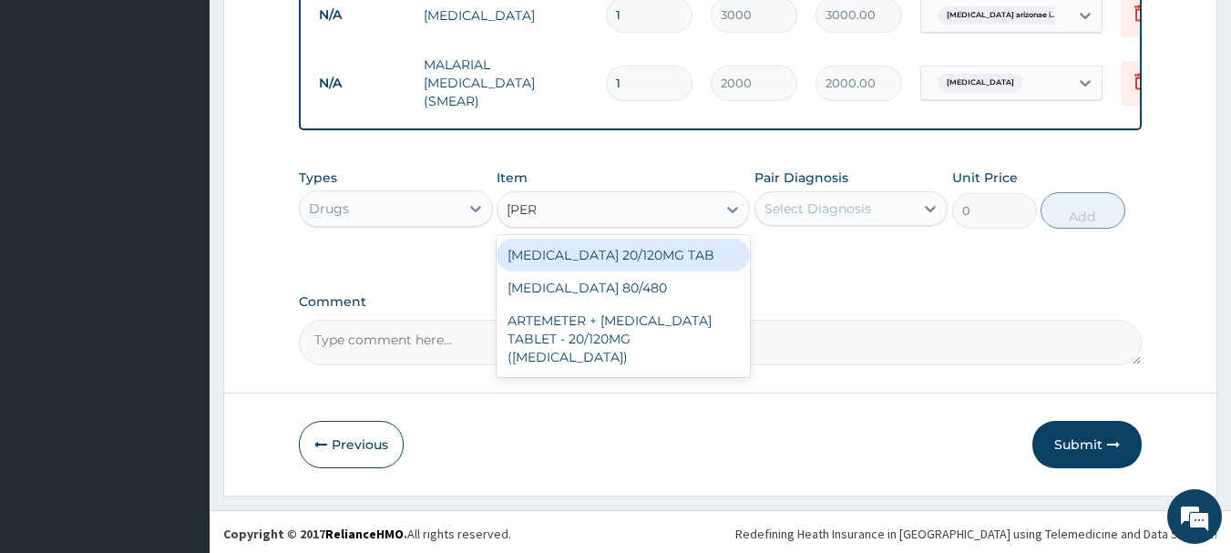
type input "coart"
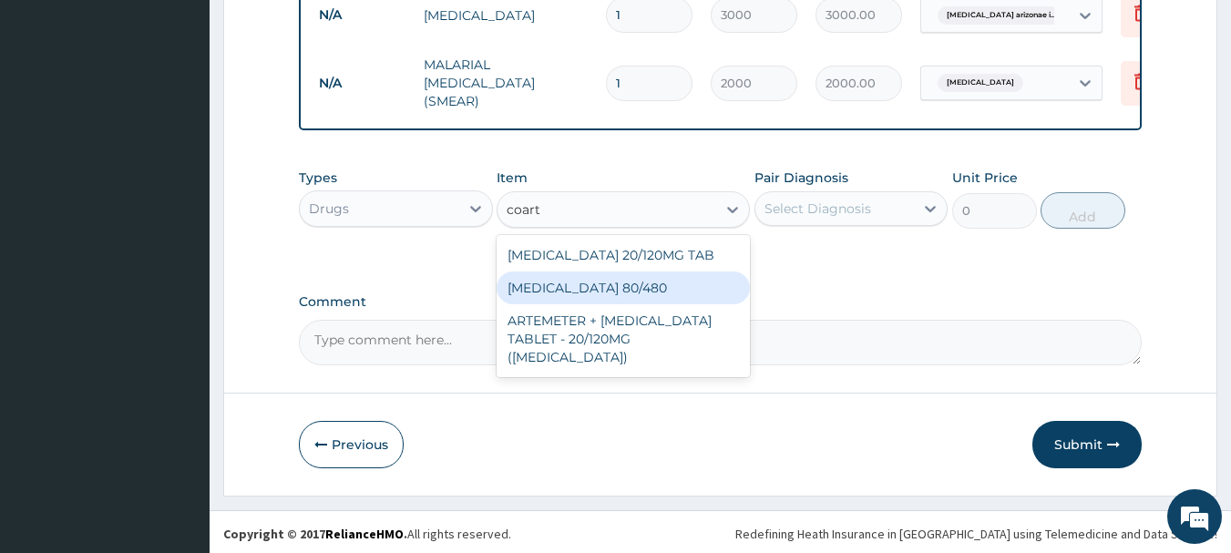
click at [631, 285] on div "[MEDICAL_DATA] 80/480" at bounding box center [623, 287] width 253 height 33
type input "300"
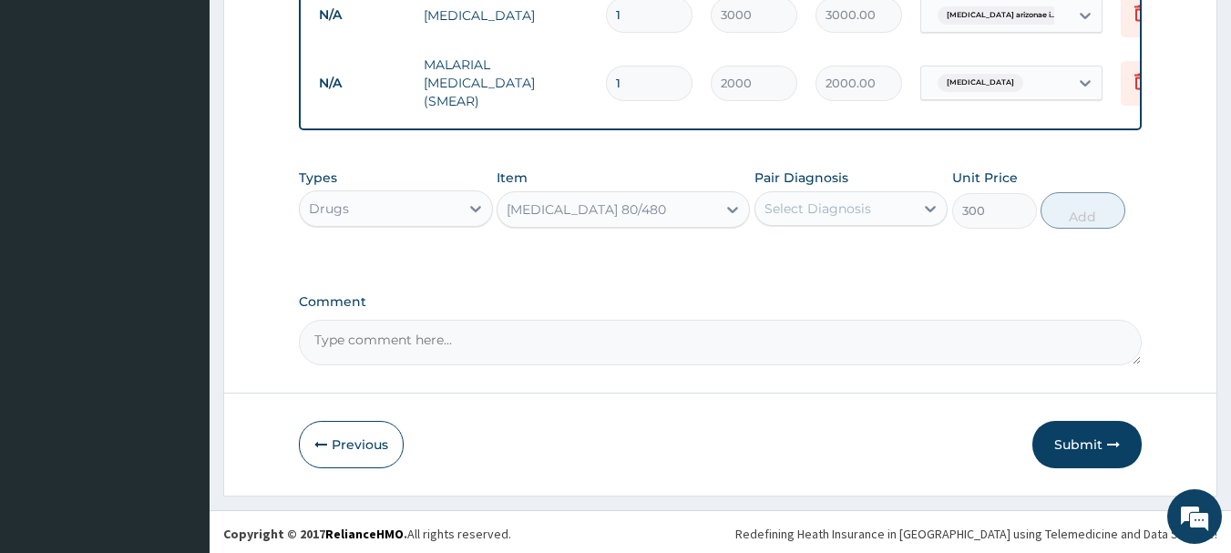
click at [818, 201] on div "Select Diagnosis" at bounding box center [817, 209] width 107 height 18
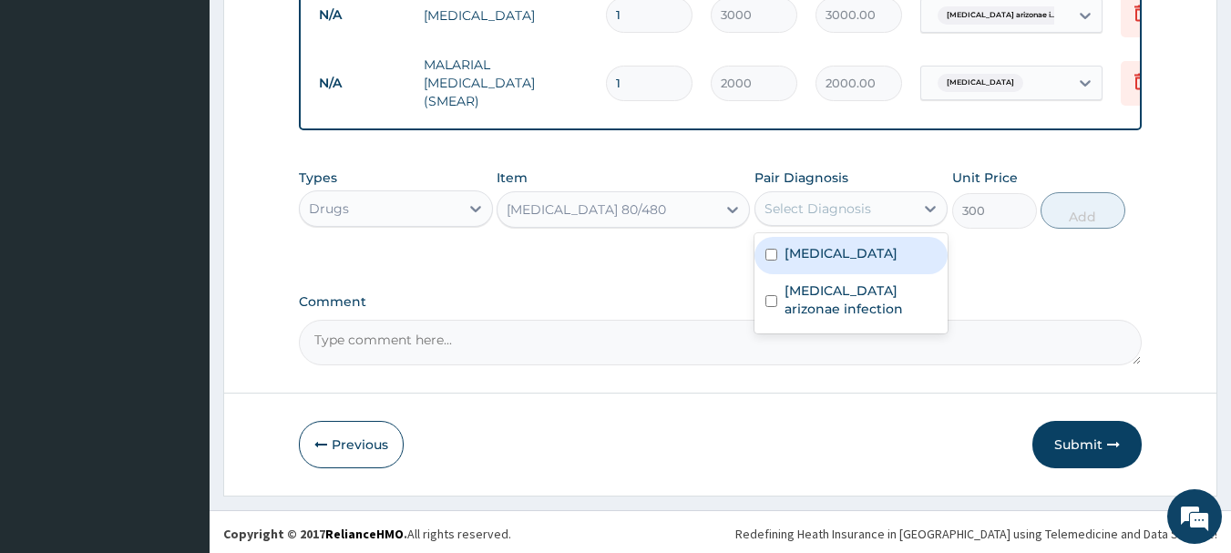
click at [819, 268] on div "[MEDICAL_DATA]" at bounding box center [851, 255] width 194 height 37
checkbox input "true"
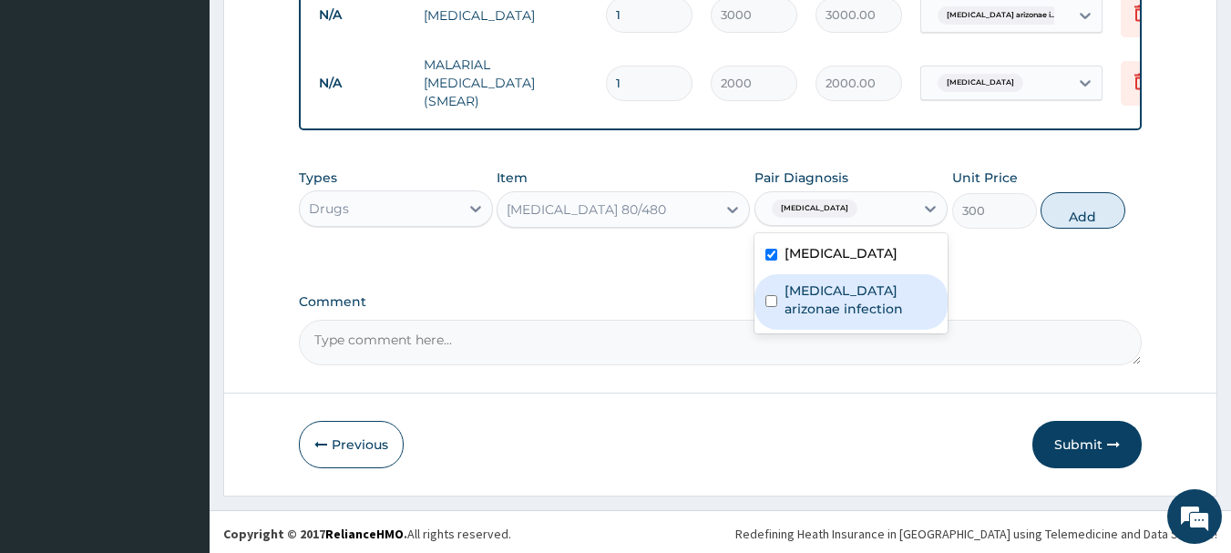
click at [851, 305] on label "[MEDICAL_DATA] arizonae infection" at bounding box center [860, 300] width 153 height 36
checkbox input "true"
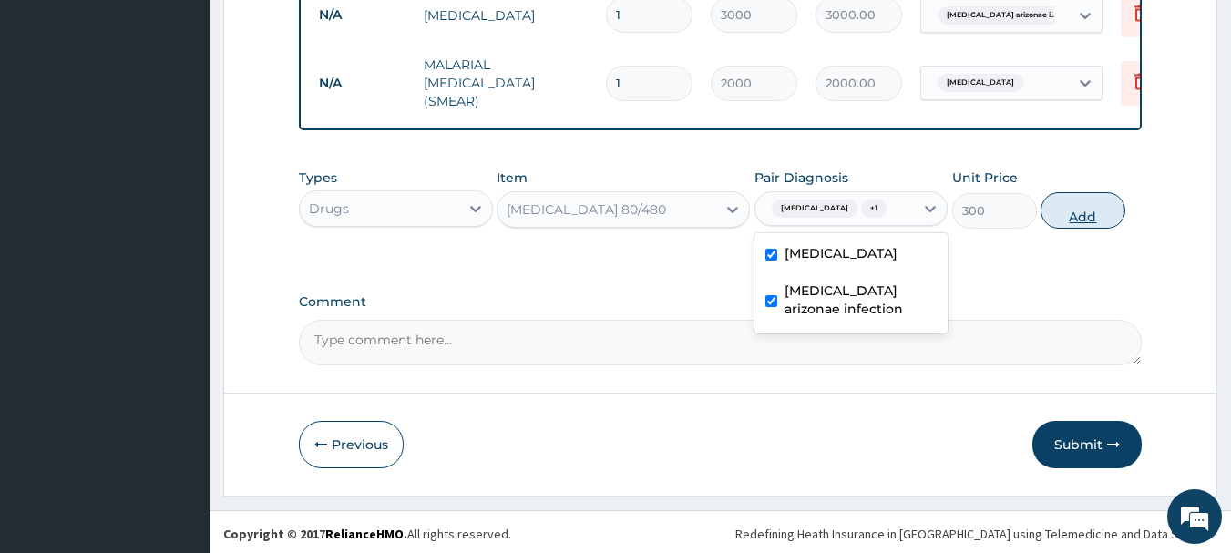
click at [1111, 206] on button "Add" at bounding box center [1082, 210] width 85 height 36
type input "0"
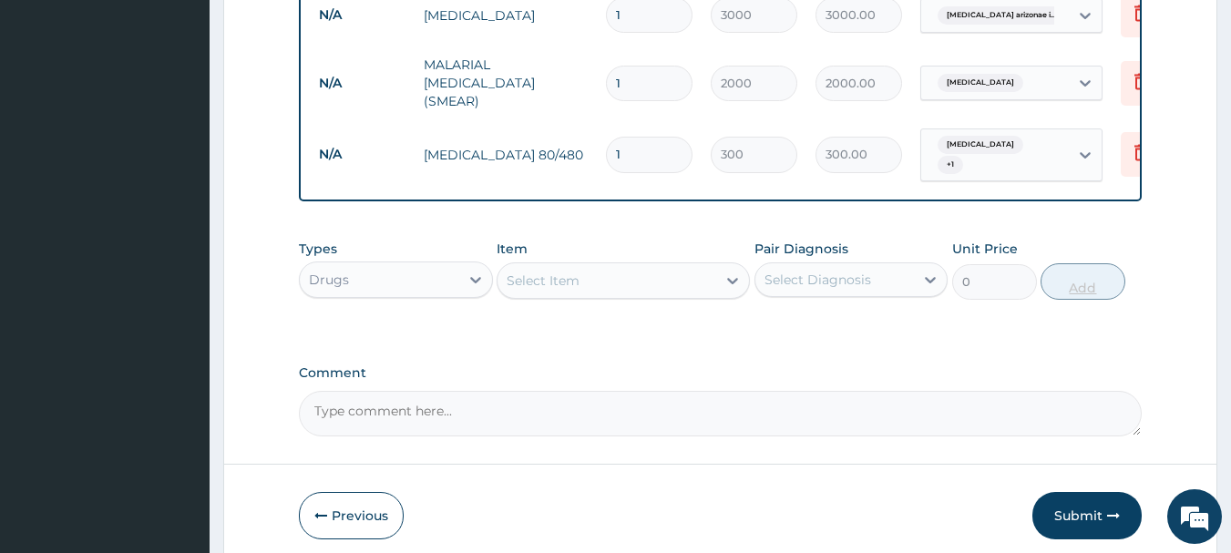
type input "0.00"
type input "6"
type input "1800.00"
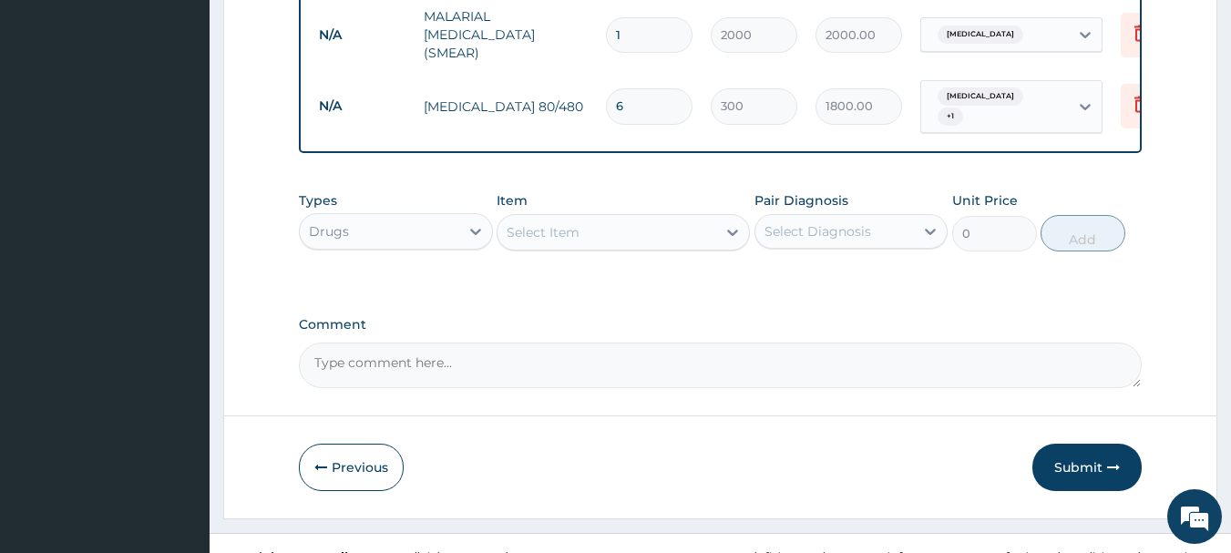
scroll to position [876, 0]
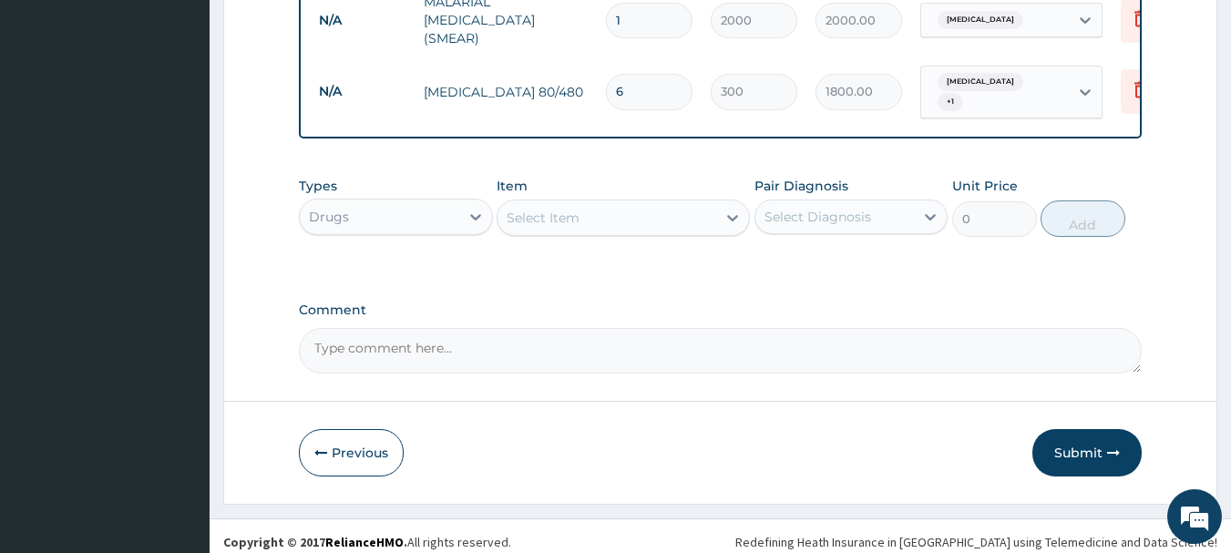
type input "6"
click at [595, 208] on div "Select Item" at bounding box center [606, 217] width 219 height 29
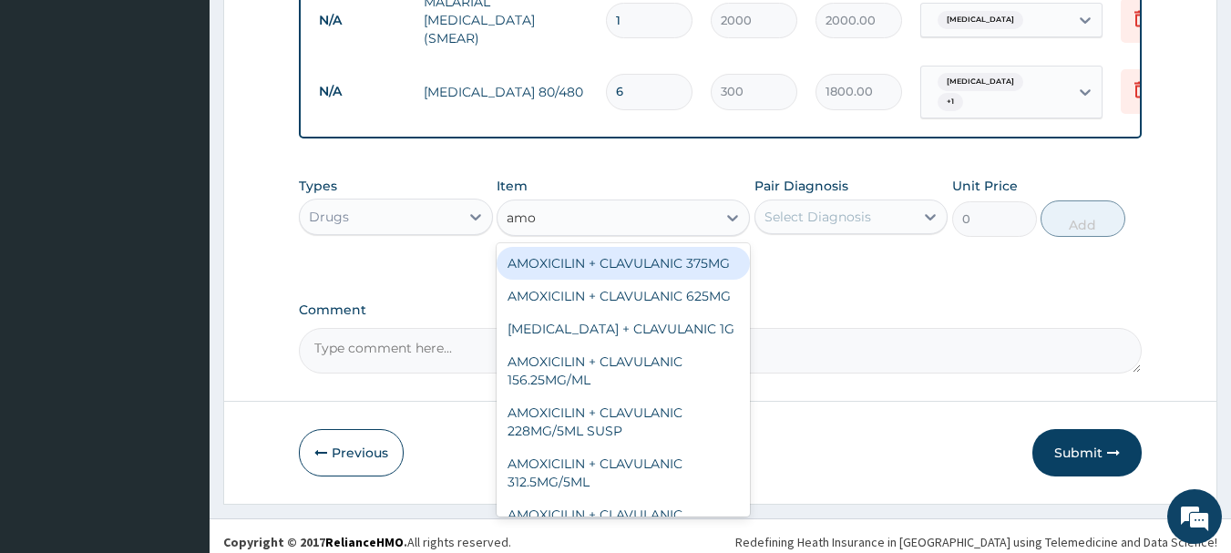
type input "amox"
click at [608, 302] on div "AMOXICILIN + CLAVULANIC 625MG" at bounding box center [623, 296] width 253 height 33
type input "300"
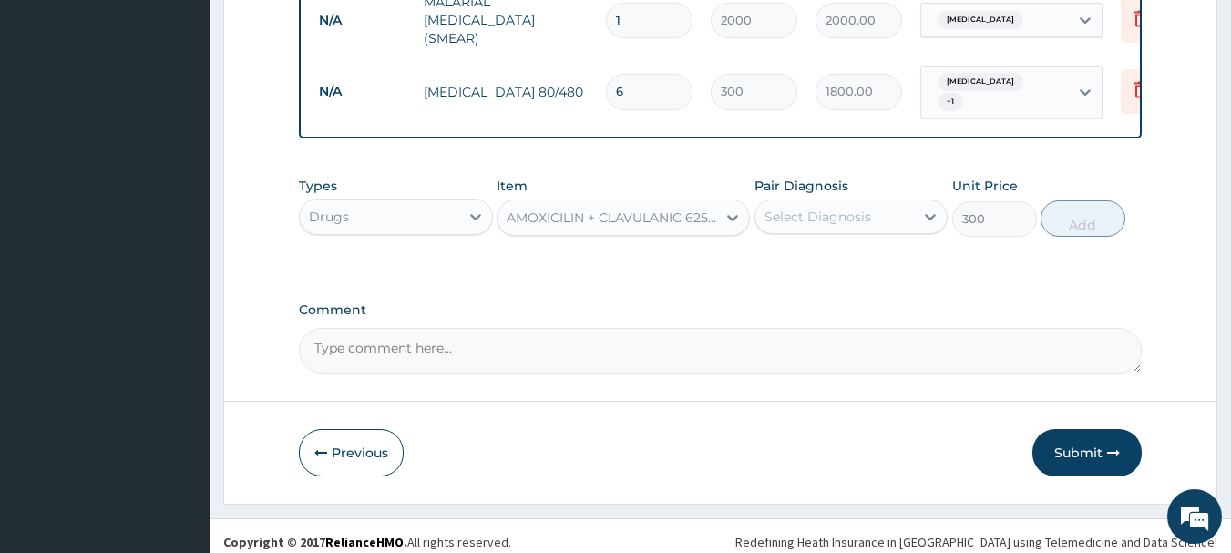
click at [608, 302] on label "Comment" at bounding box center [721, 309] width 844 height 15
click at [608, 328] on textarea "Comment" at bounding box center [721, 351] width 844 height 46
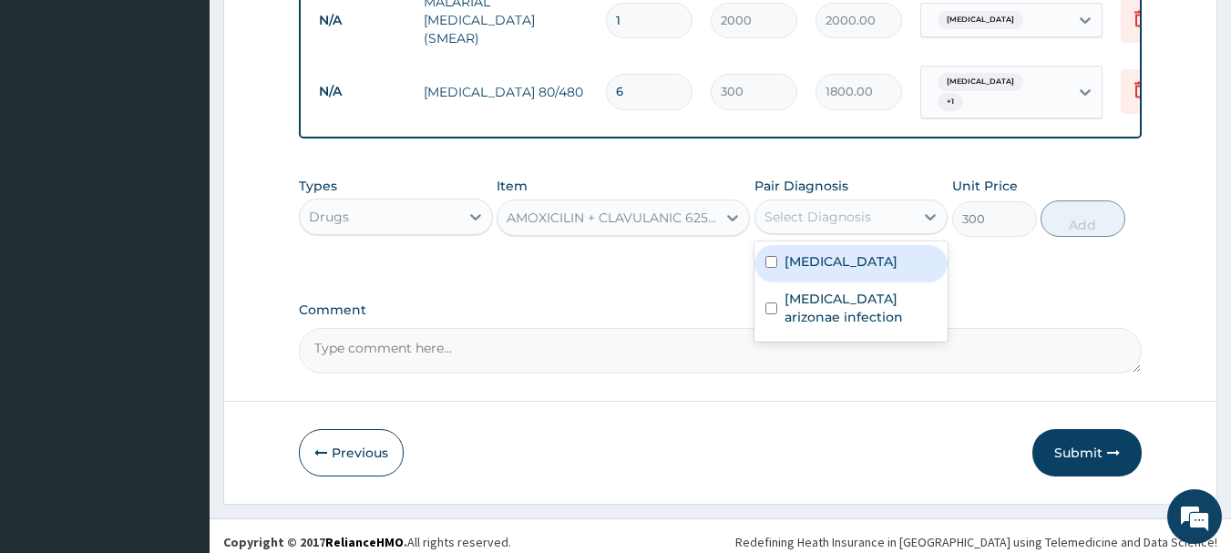
click at [846, 210] on div "Select Diagnosis" at bounding box center [817, 217] width 107 height 18
click at [830, 260] on div "[MEDICAL_DATA]" at bounding box center [851, 263] width 194 height 37
checkbox input "true"
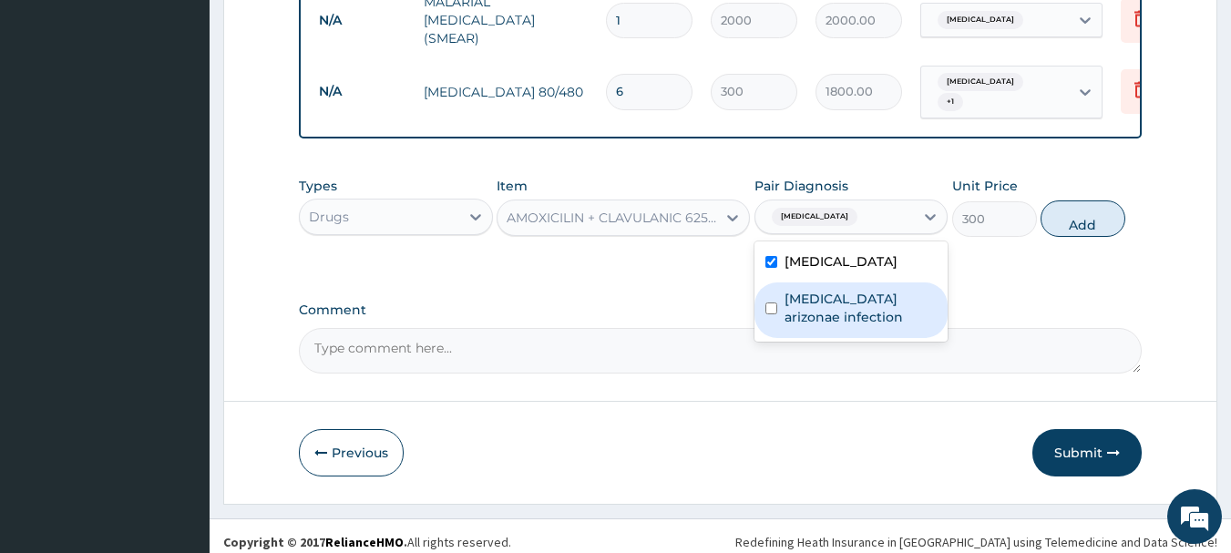
click at [833, 306] on label "[MEDICAL_DATA] arizonae infection" at bounding box center [860, 308] width 153 height 36
checkbox input "true"
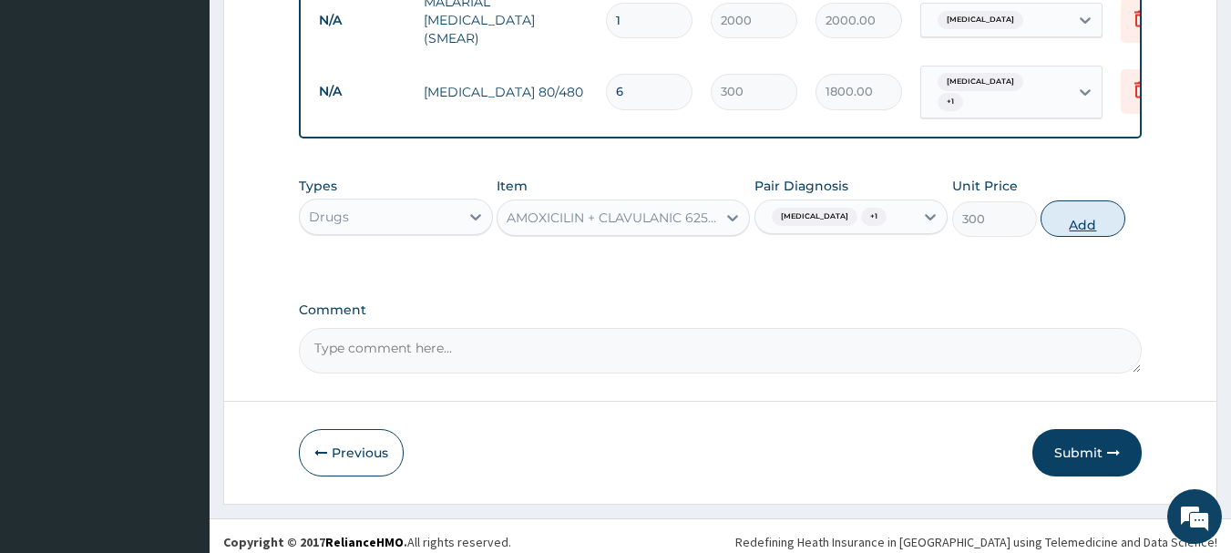
click at [1082, 210] on button "Add" at bounding box center [1082, 218] width 85 height 36
type input "0"
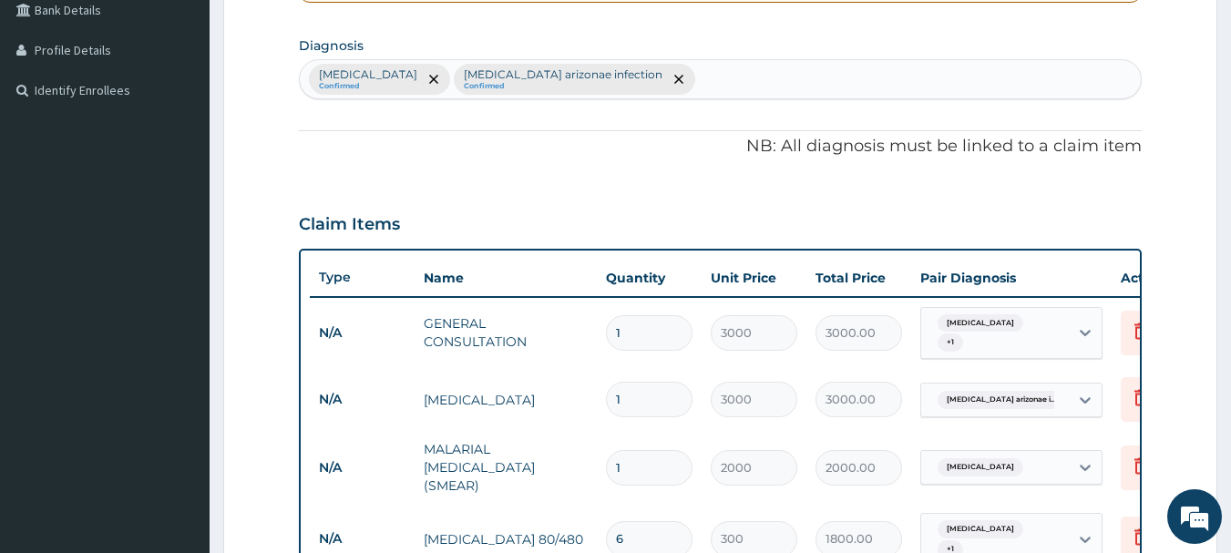
scroll to position [421, 0]
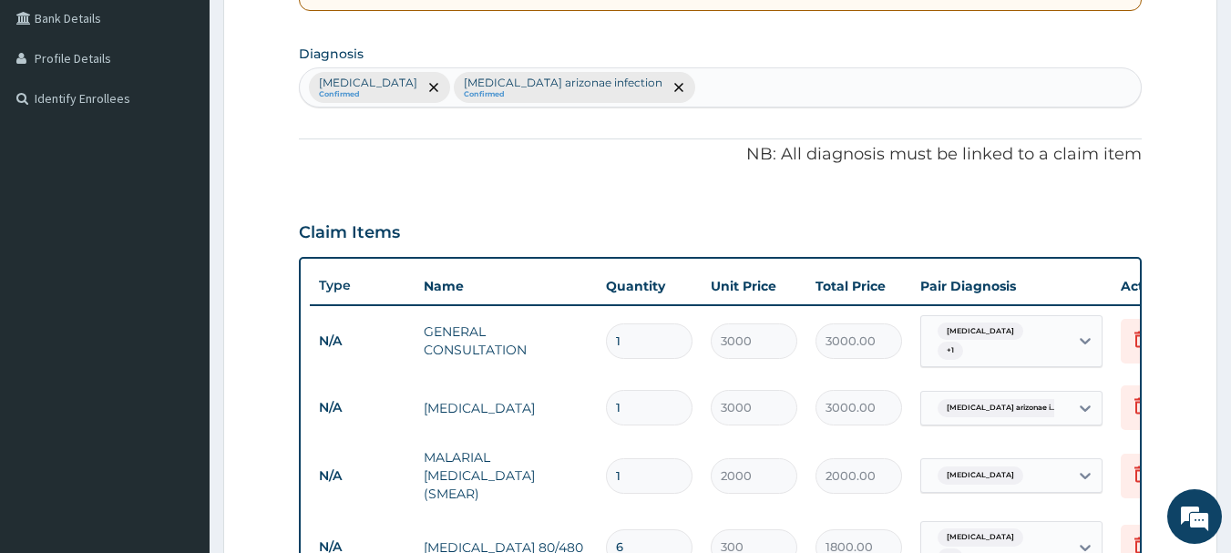
click at [701, 87] on div "[MEDICAL_DATA] Confirmed [MEDICAL_DATA] arizonae infection Confirmed" at bounding box center [721, 87] width 842 height 38
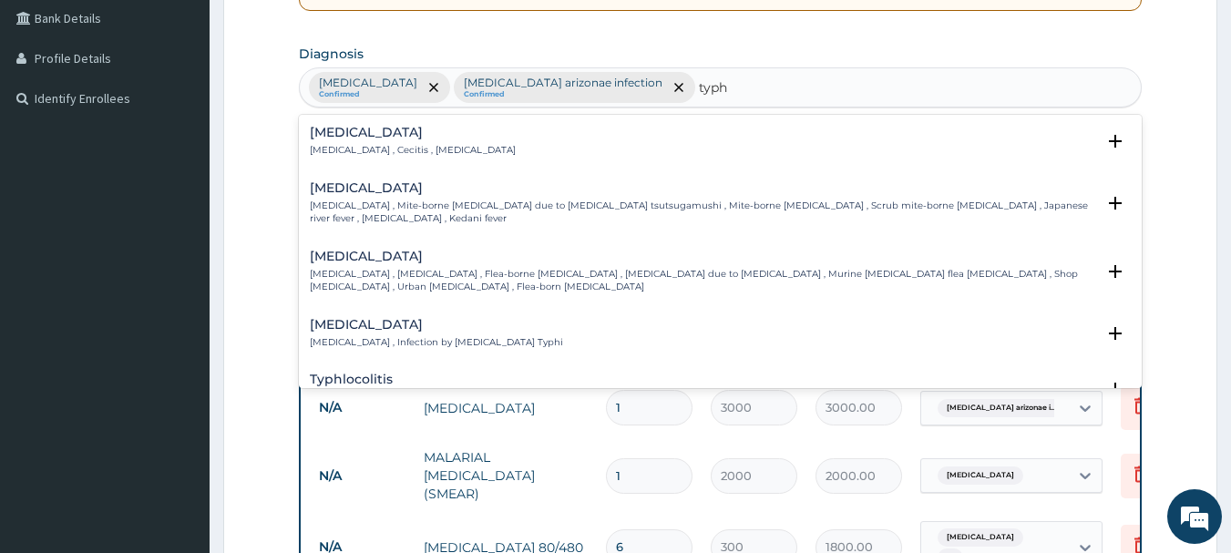
type input "typho"
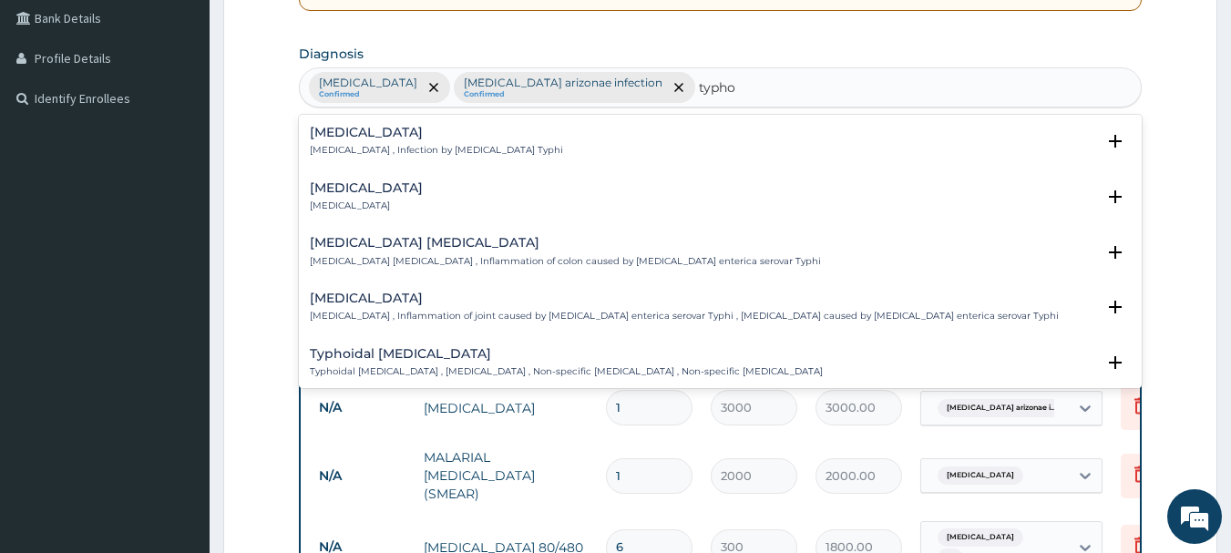
click at [527, 154] on div "[MEDICAL_DATA] [MEDICAL_DATA] , Infection by [MEDICAL_DATA] Typhi" at bounding box center [721, 142] width 822 height 32
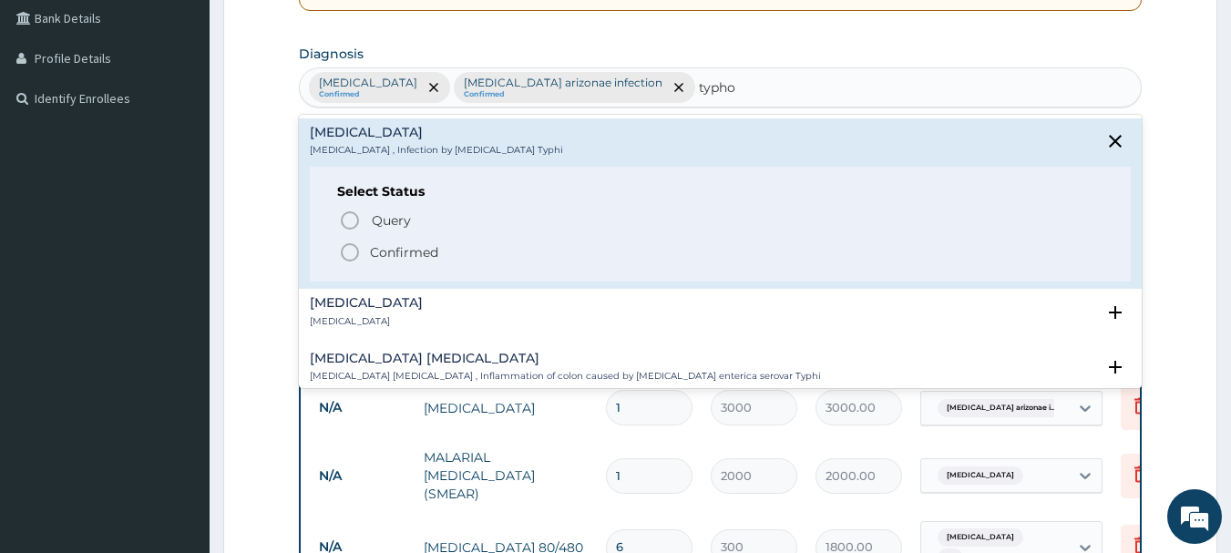
click at [348, 240] on div "Query Query covers suspected (?), Keep in view (kiv), Ruled out (r/o) Confirmed" at bounding box center [720, 236] width 767 height 56
click at [352, 258] on icon "status option filled" at bounding box center [350, 252] width 22 height 22
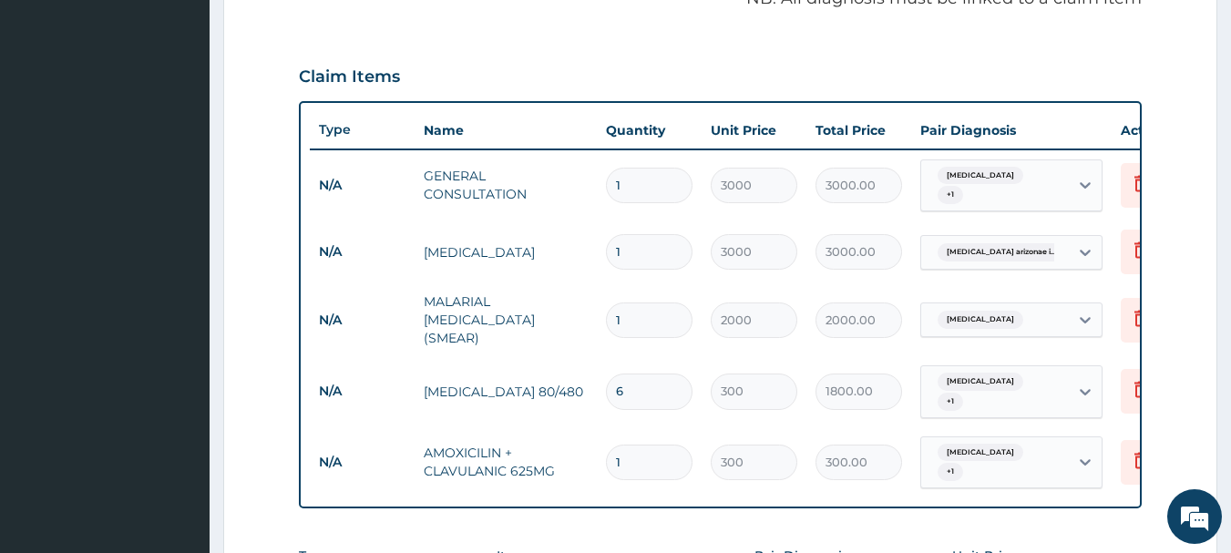
scroll to position [603, 0]
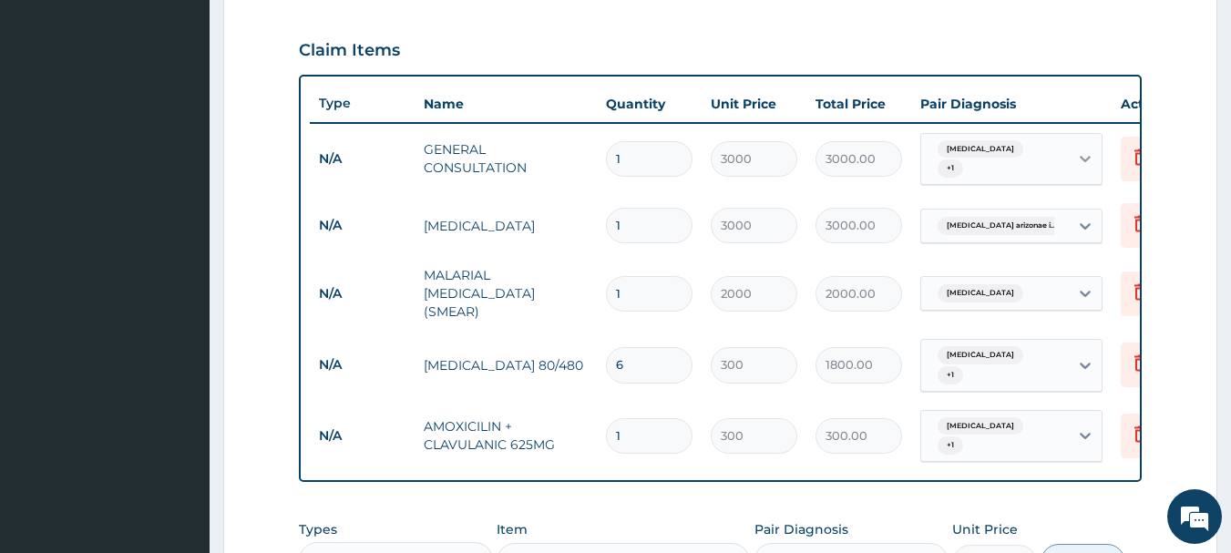
click at [1078, 145] on div at bounding box center [1085, 158] width 33 height 33
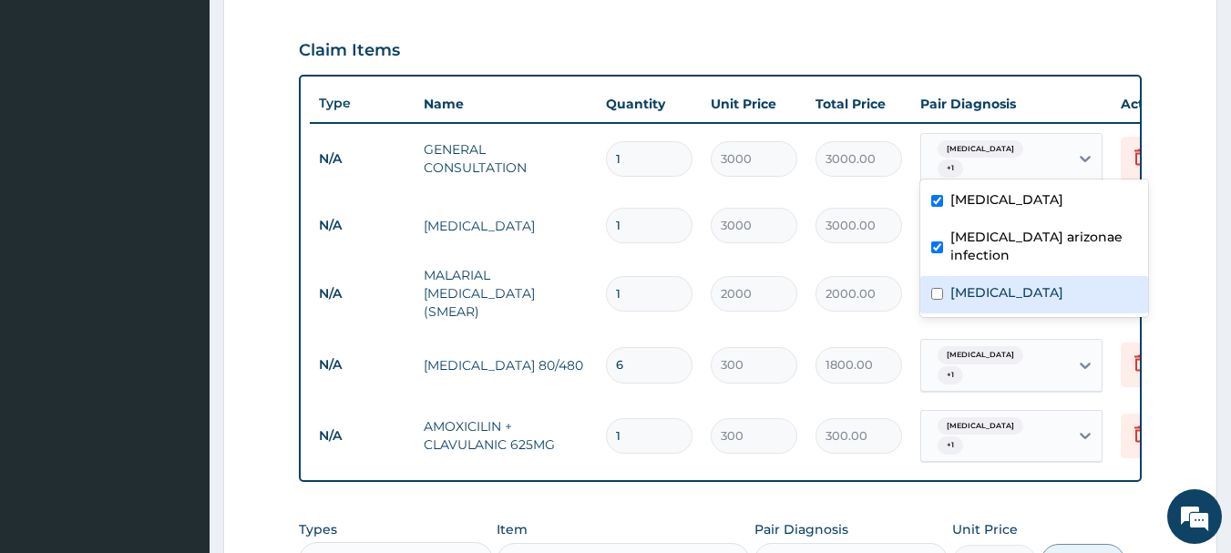
click at [999, 294] on label "[MEDICAL_DATA]" at bounding box center [1006, 292] width 113 height 18
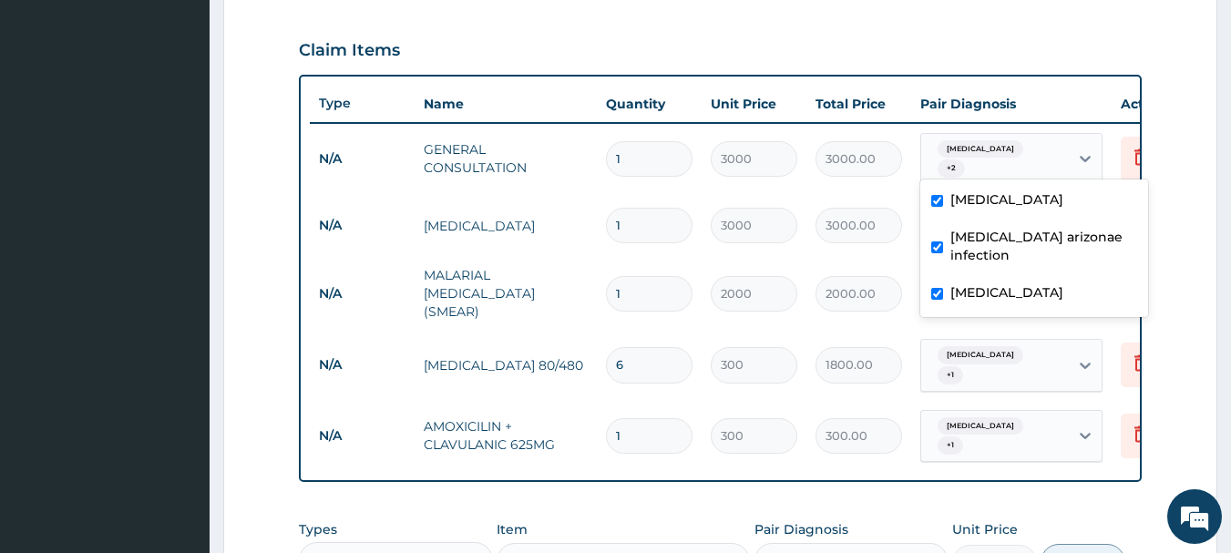
checkbox input "true"
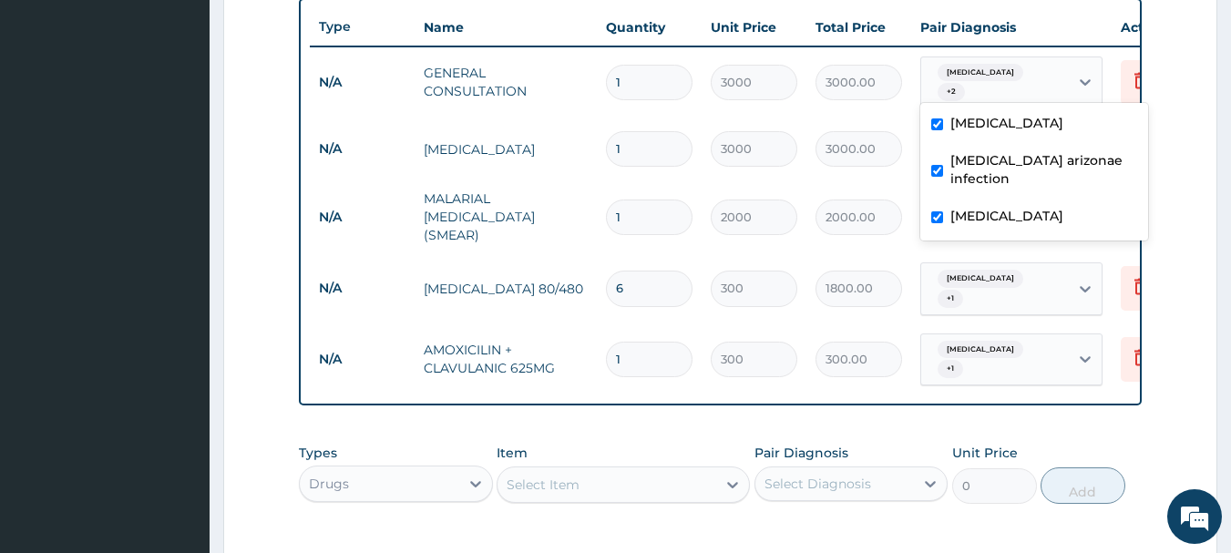
scroll to position [785, 0]
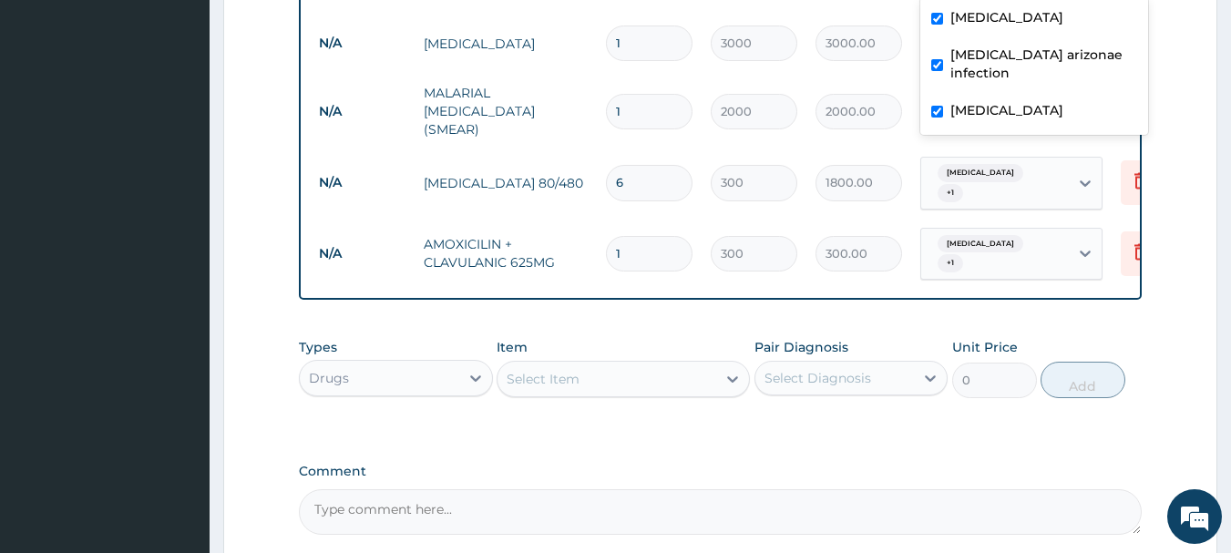
click at [1061, 232] on div "[MEDICAL_DATA] + 1" at bounding box center [995, 254] width 148 height 51
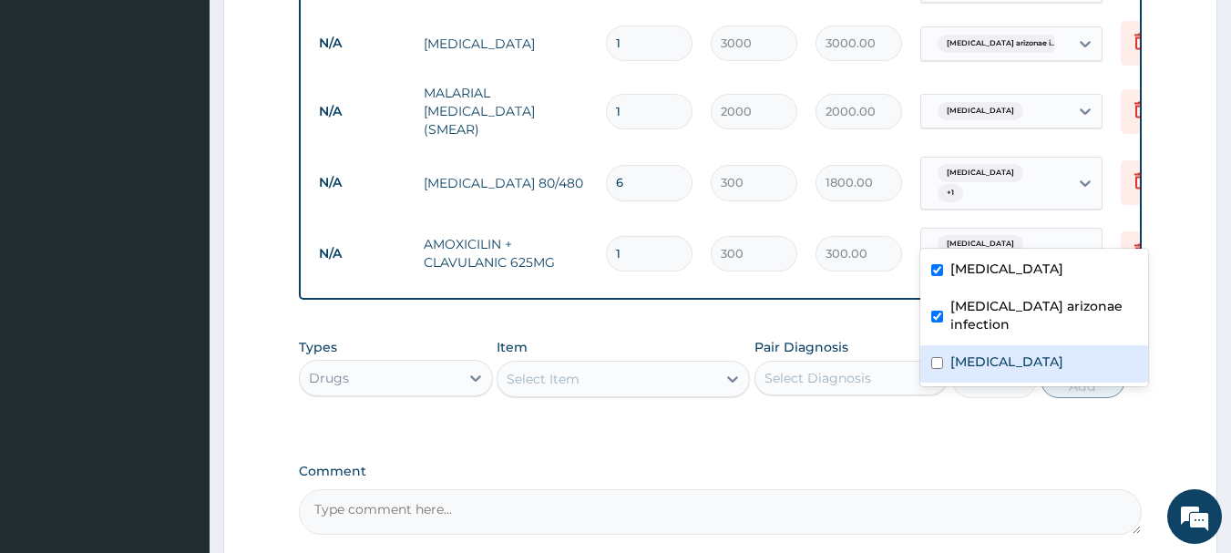
click at [990, 365] on label "[MEDICAL_DATA]" at bounding box center [1006, 362] width 113 height 18
checkbox input "true"
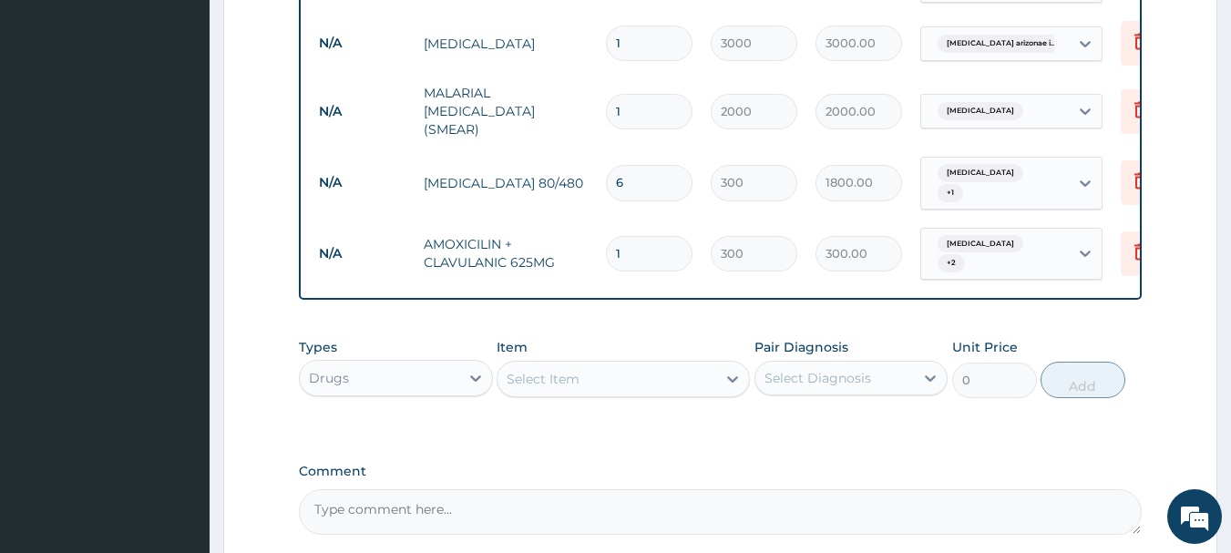
click at [635, 236] on input "1" at bounding box center [649, 254] width 87 height 36
type input "10"
type input "3000.00"
type input "9"
type input "2700.00"
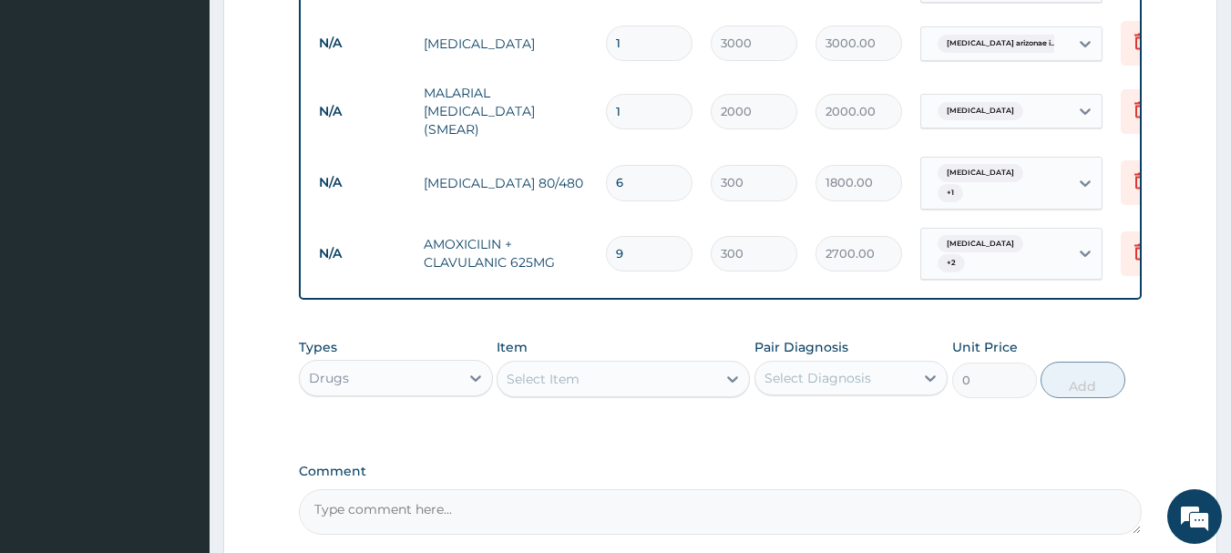
scroll to position [939, 0]
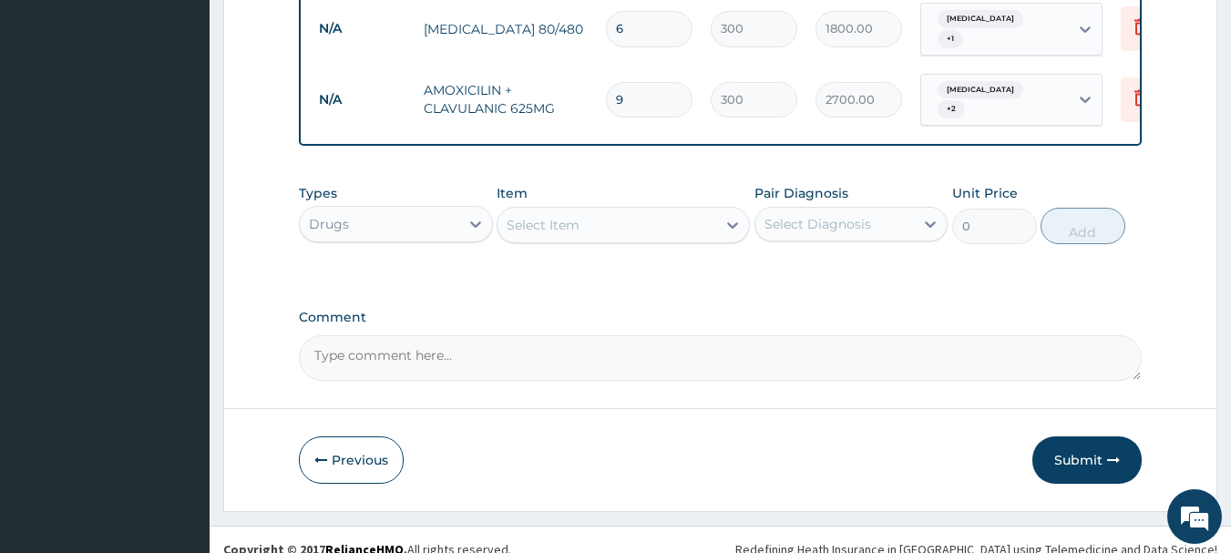
type input "9"
click at [579, 216] on div "Select Item" at bounding box center [543, 225] width 73 height 18
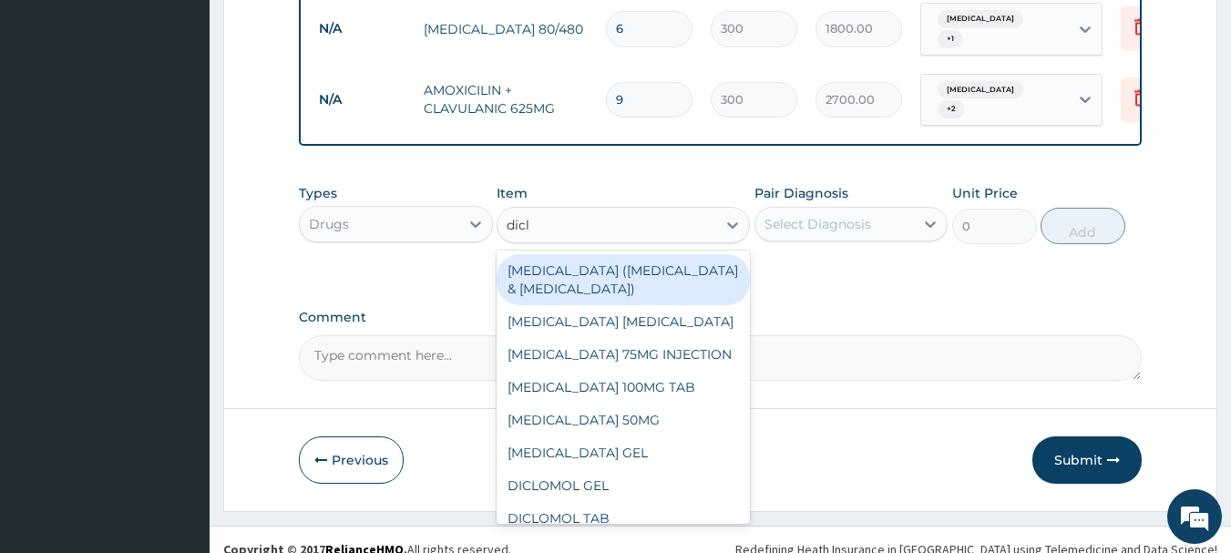
type input "diclo"
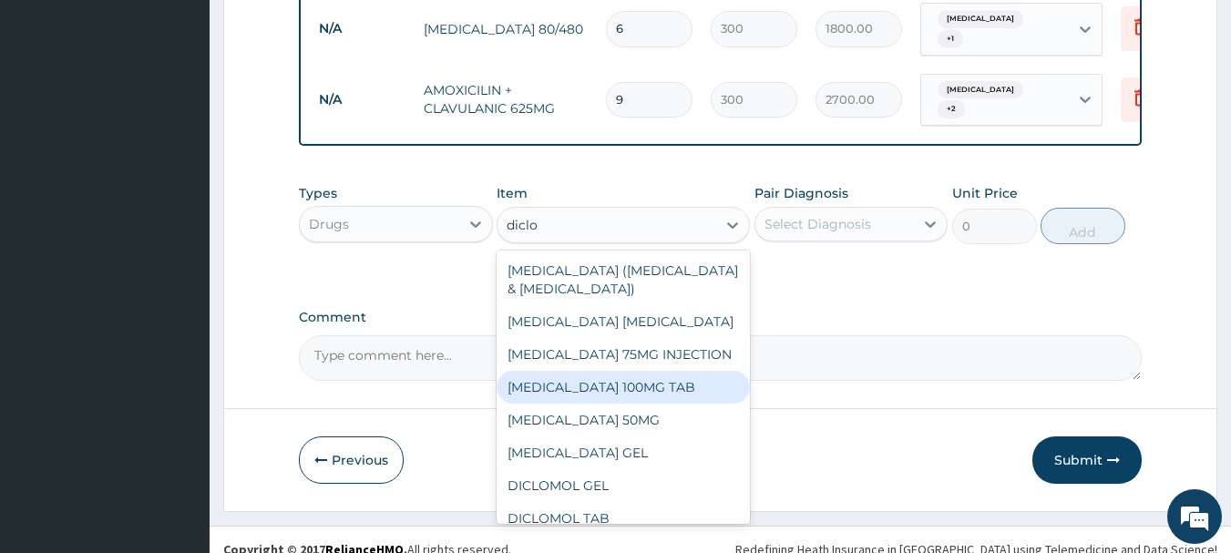
click at [623, 386] on div "[MEDICAL_DATA] 100MG TAB" at bounding box center [623, 387] width 253 height 33
type input "100"
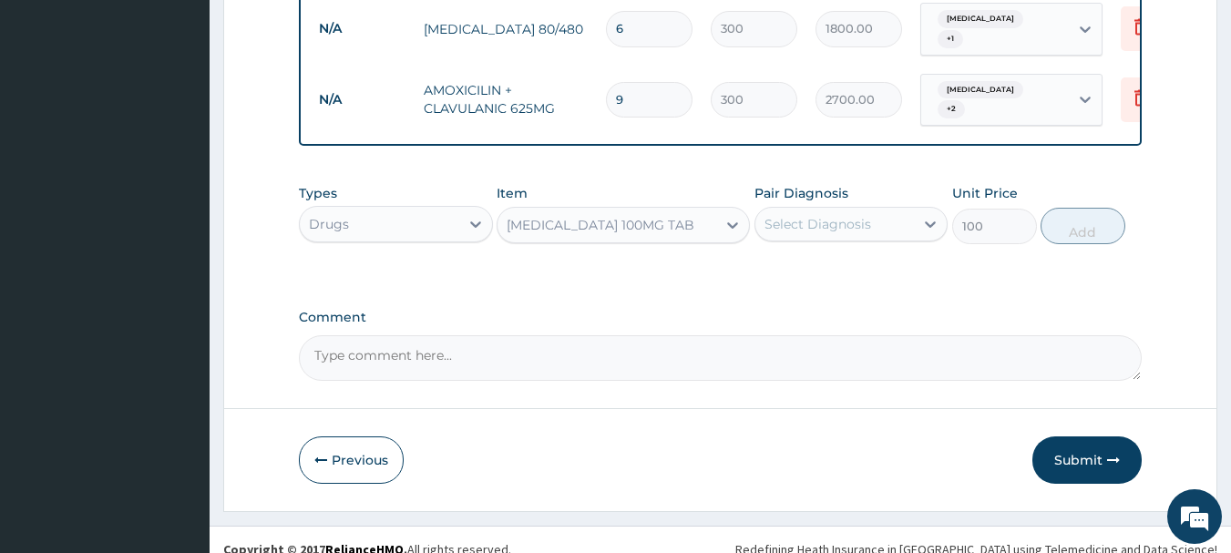
click at [886, 210] on div "Select Diagnosis" at bounding box center [834, 224] width 159 height 29
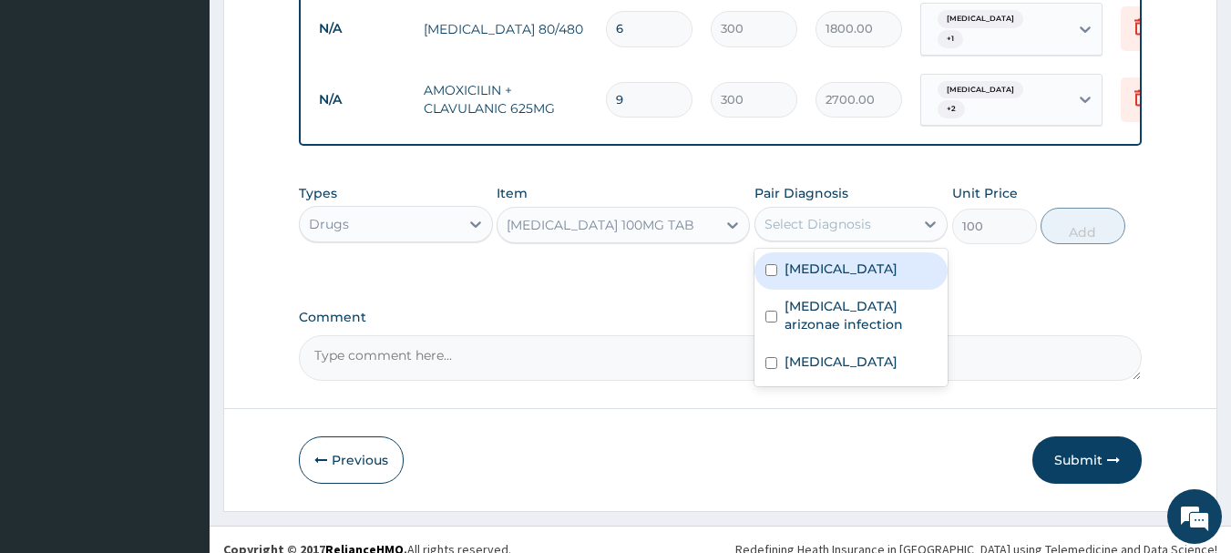
click at [874, 258] on div "[MEDICAL_DATA]" at bounding box center [851, 270] width 194 height 37
checkbox input "true"
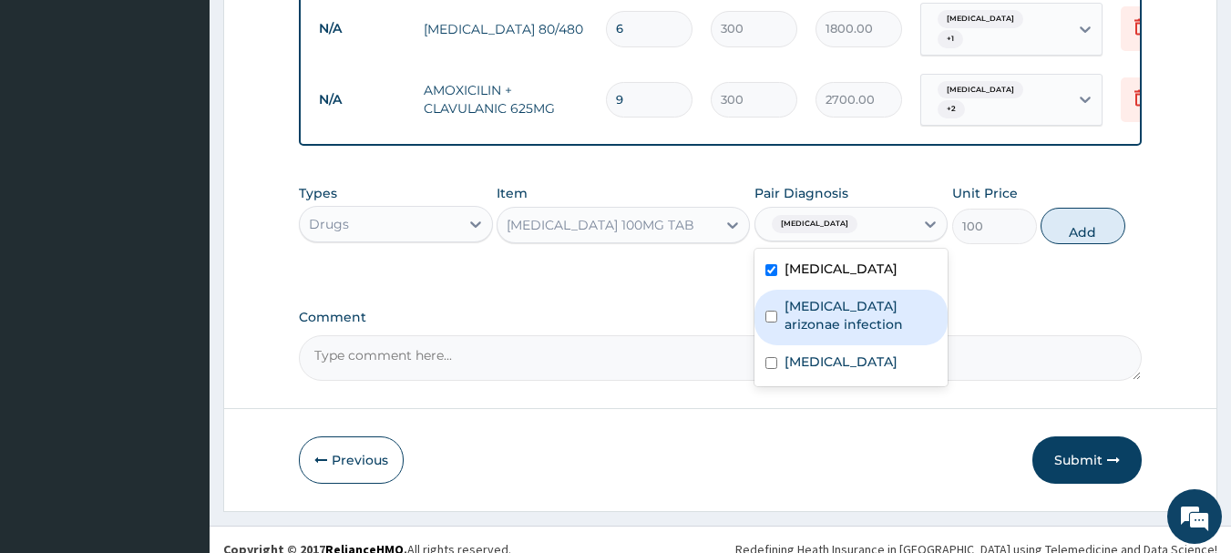
click at [859, 297] on label "[MEDICAL_DATA] arizonae infection" at bounding box center [860, 315] width 153 height 36
checkbox input "true"
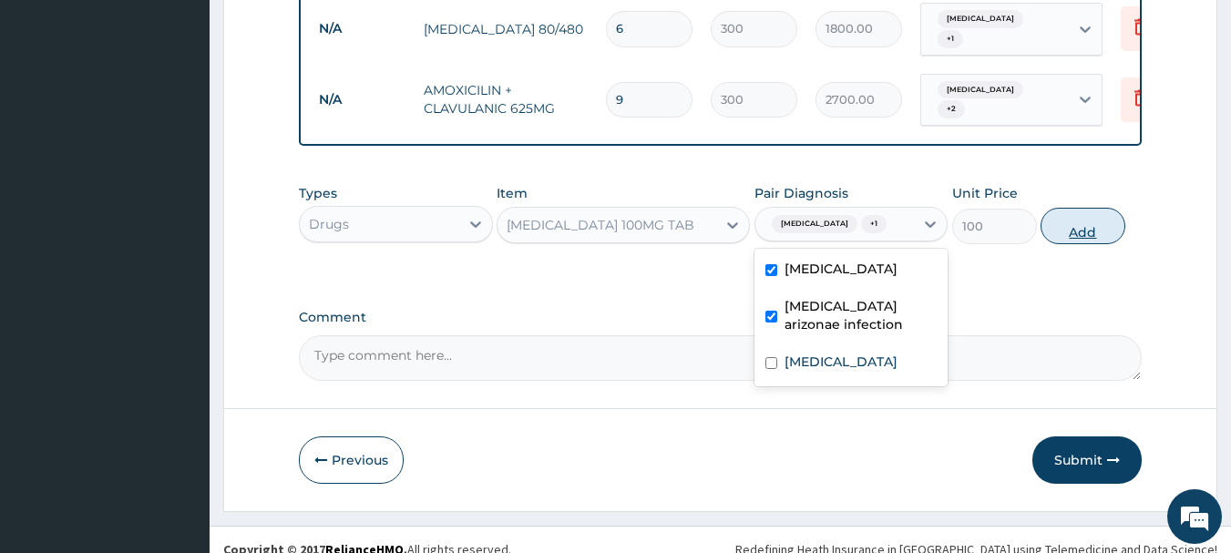
click at [1092, 210] on button "Add" at bounding box center [1082, 226] width 85 height 36
type input "0"
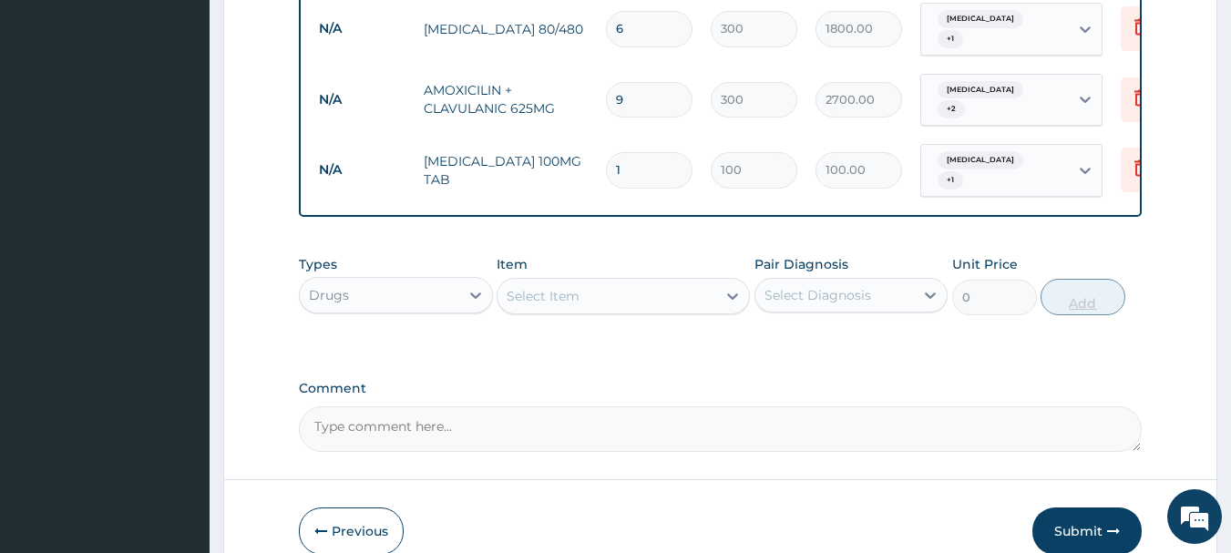
type input "10"
type input "1000.00"
type input "10"
click at [1069, 517] on button "Submit" at bounding box center [1086, 530] width 109 height 47
